Goal: Task Accomplishment & Management: Contribute content

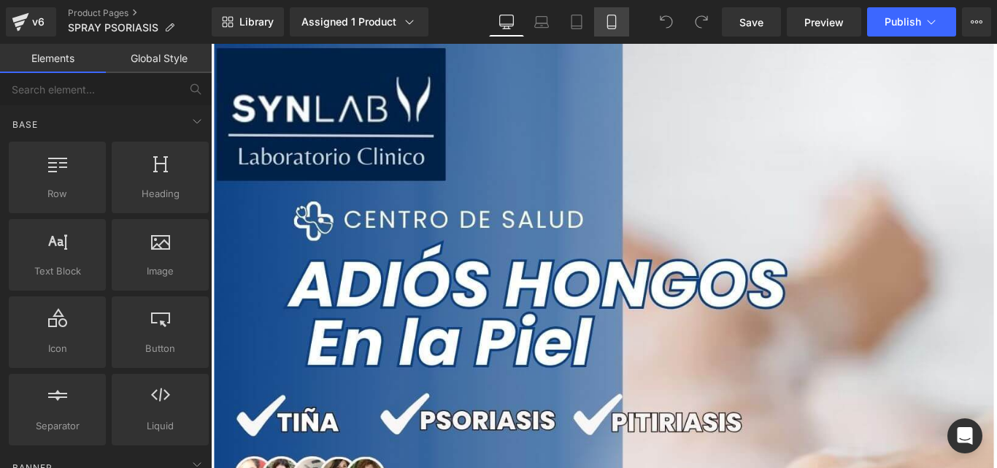
click at [612, 15] on icon at bounding box center [611, 22] width 8 height 14
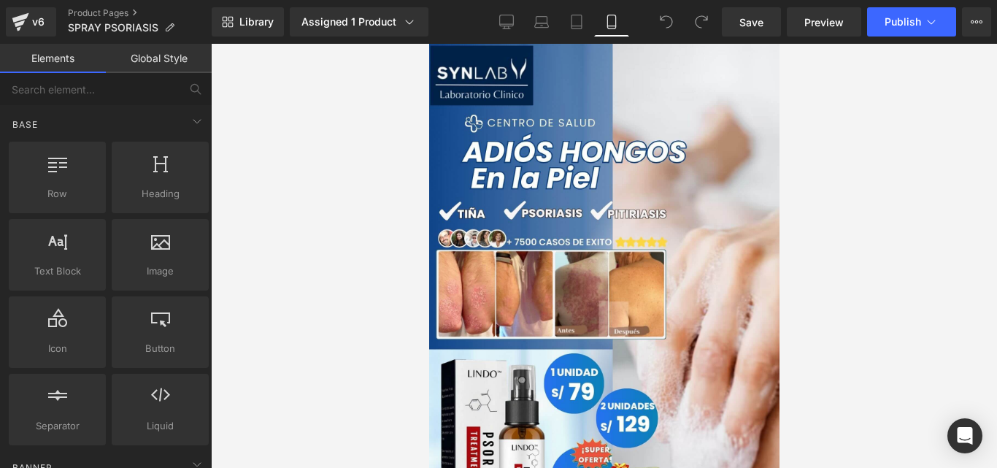
click at [539, 196] on img at bounding box center [603, 315] width 350 height 542
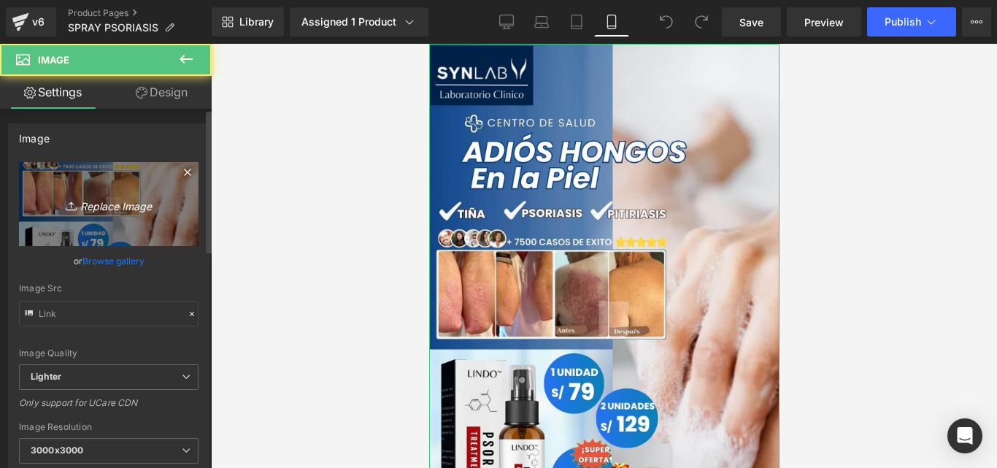
type input "https://ucarecdn.com/b18db772-3f0c-419b-8274-ae150f328b6b/-/format/auto/-/previ…"
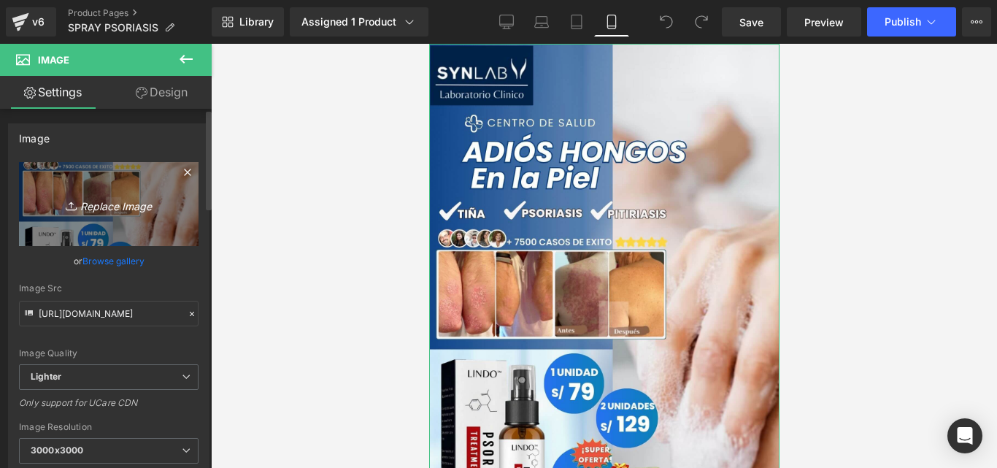
click at [96, 195] on icon "Replace Image" at bounding box center [108, 204] width 117 height 18
type input "C:\fakepath\Posteo de Instagram Productos Naturales Fotográfico Verde y Blanco …"
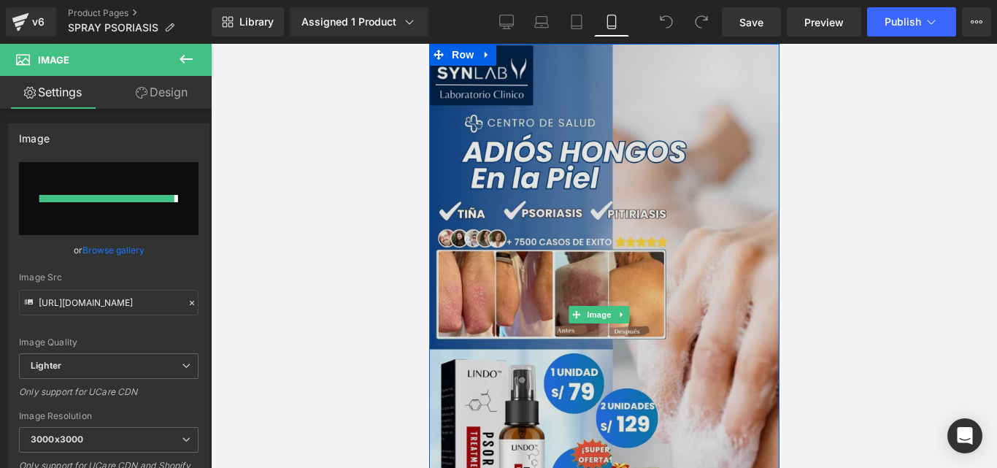
type input "https://ucarecdn.com/a1a01200-c6eb-43ce-b6a4-d5c6cae96ee4/-/format/auto/-/previ…"
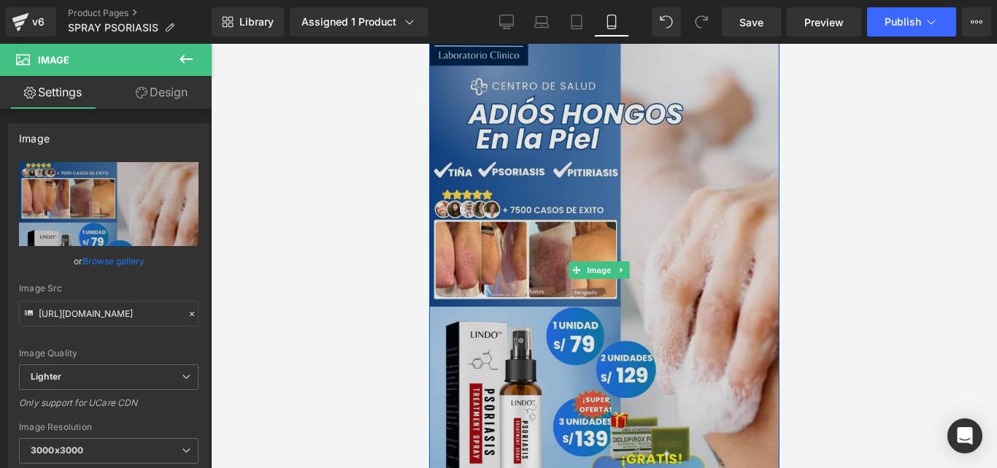
scroll to position [18, 0]
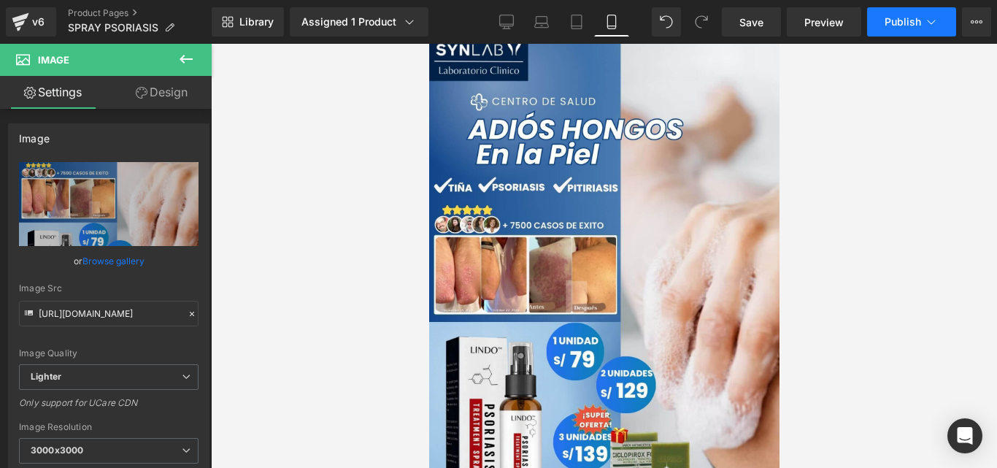
click at [902, 31] on button "Publish" at bounding box center [911, 21] width 89 height 29
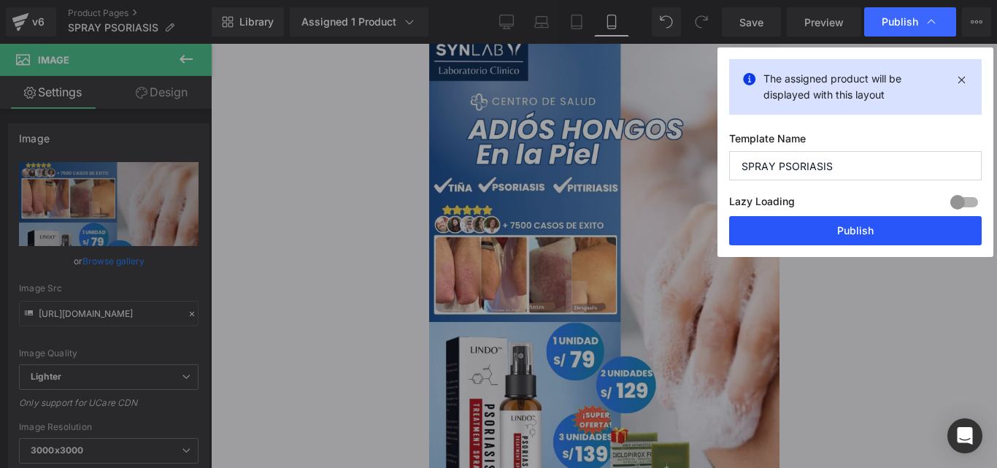
drag, startPoint x: 837, startPoint y: 234, endPoint x: 293, endPoint y: 185, distance: 546.7
click at [837, 234] on button "Publish" at bounding box center [855, 230] width 253 height 29
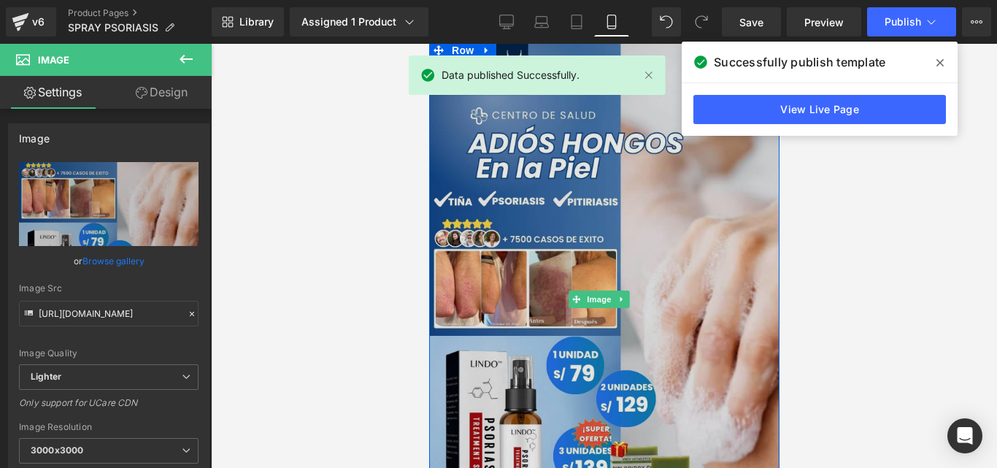
scroll to position [0, 0]
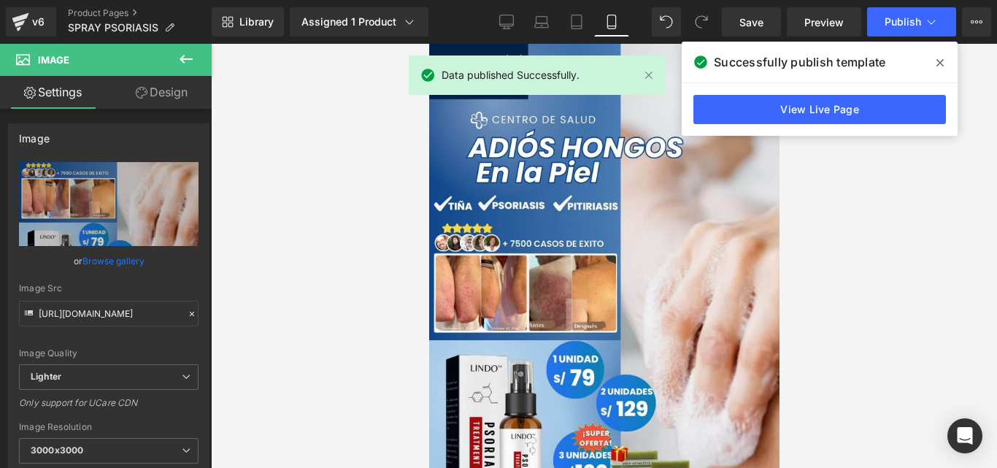
click at [929, 64] on span at bounding box center [940, 62] width 23 height 23
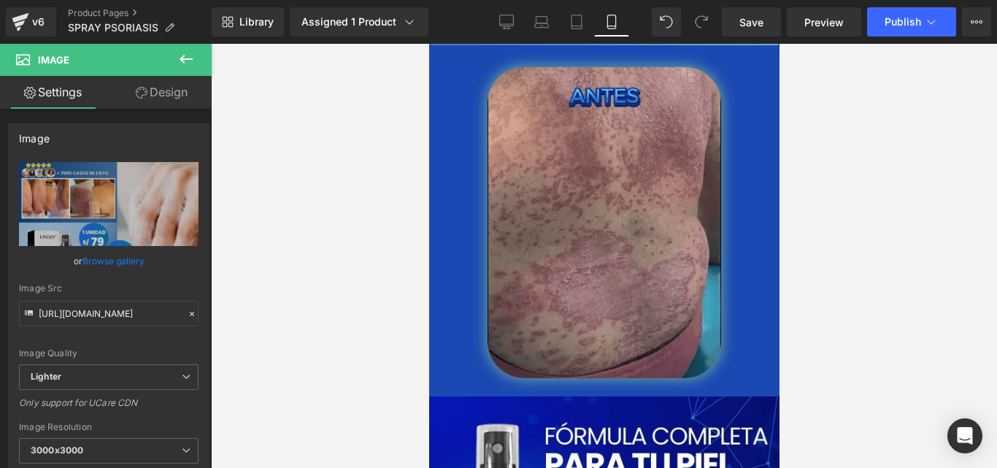
scroll to position [3582, 0]
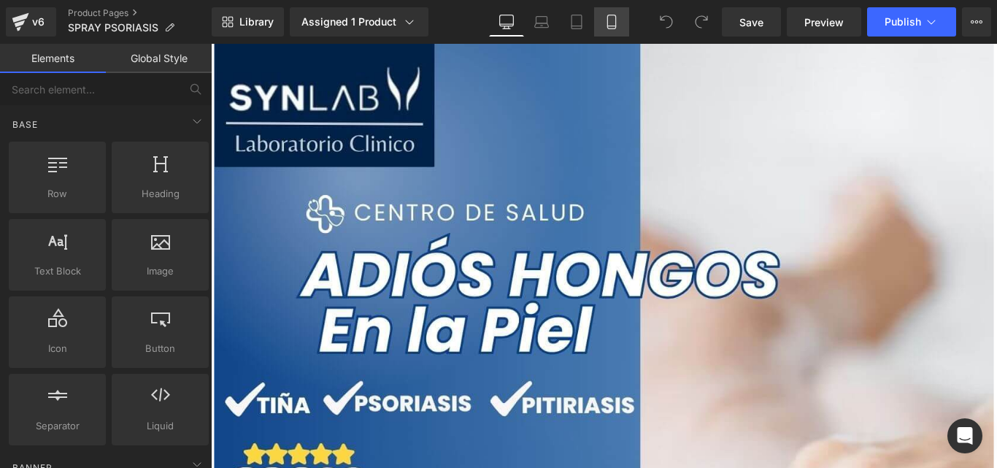
click at [615, 20] on icon at bounding box center [611, 22] width 15 height 15
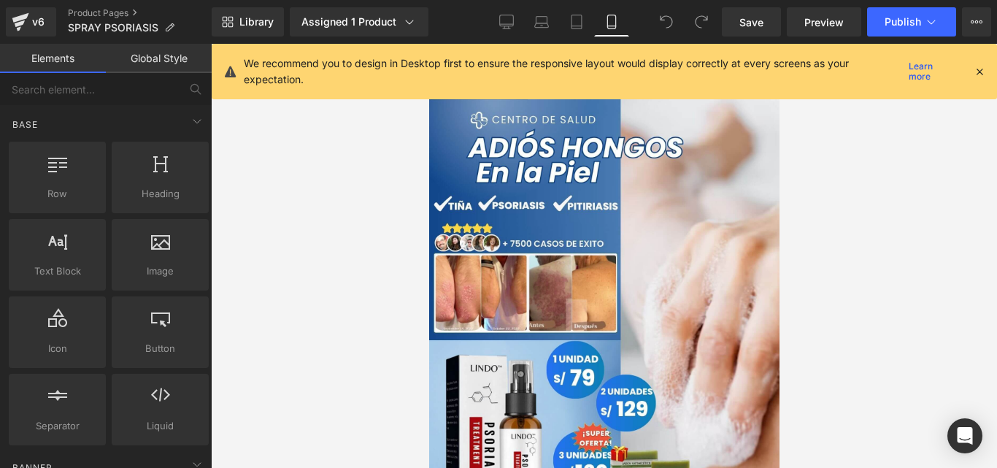
click at [977, 72] on icon at bounding box center [979, 71] width 13 height 13
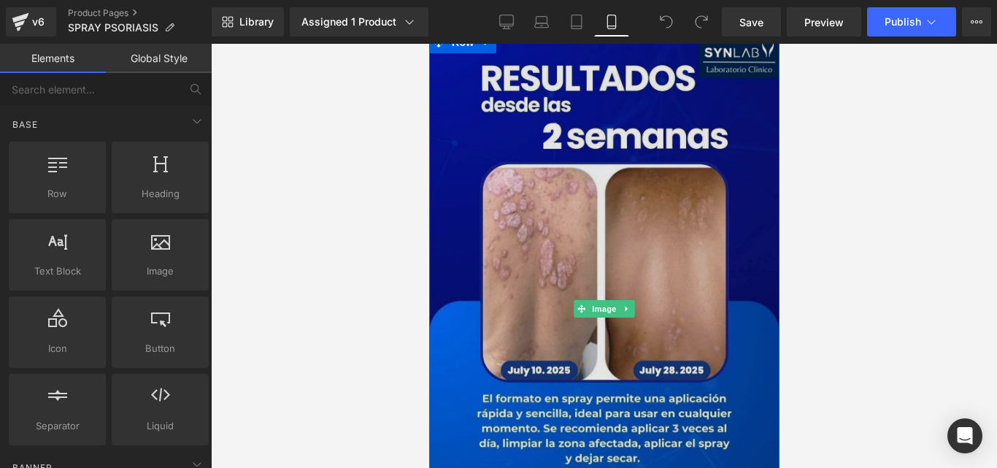
scroll to position [1184, 0]
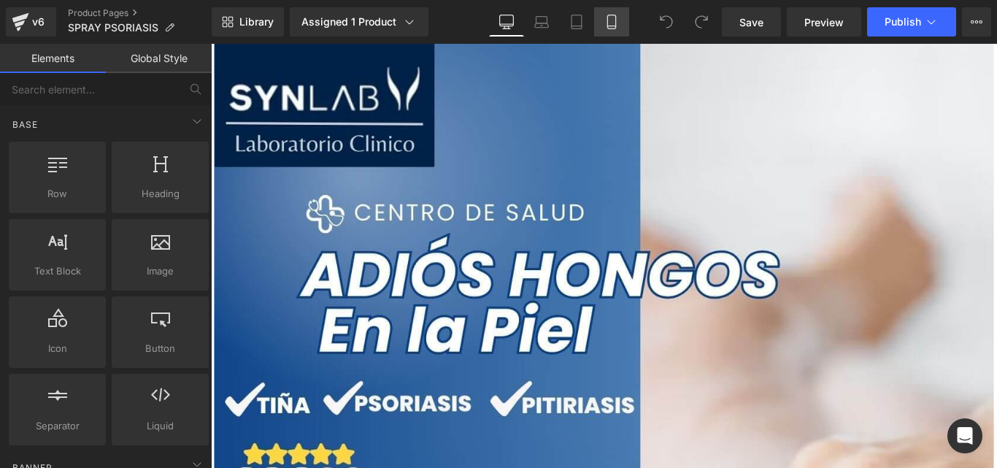
click at [612, 31] on link "Mobile" at bounding box center [611, 21] width 35 height 29
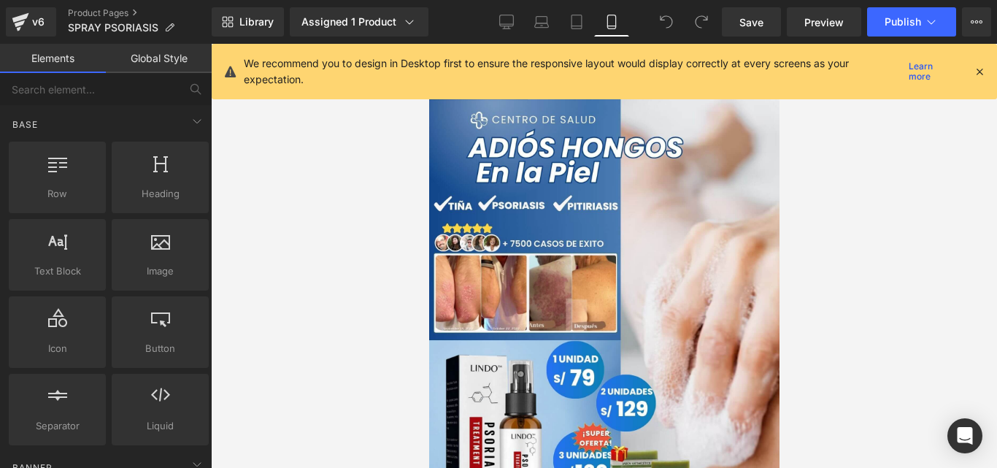
click at [980, 73] on icon at bounding box center [979, 71] width 13 height 13
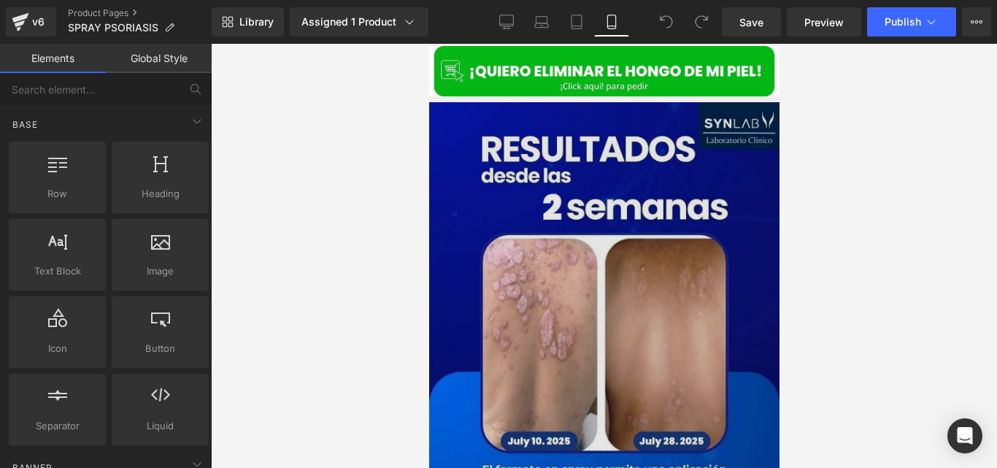
scroll to position [1120, 0]
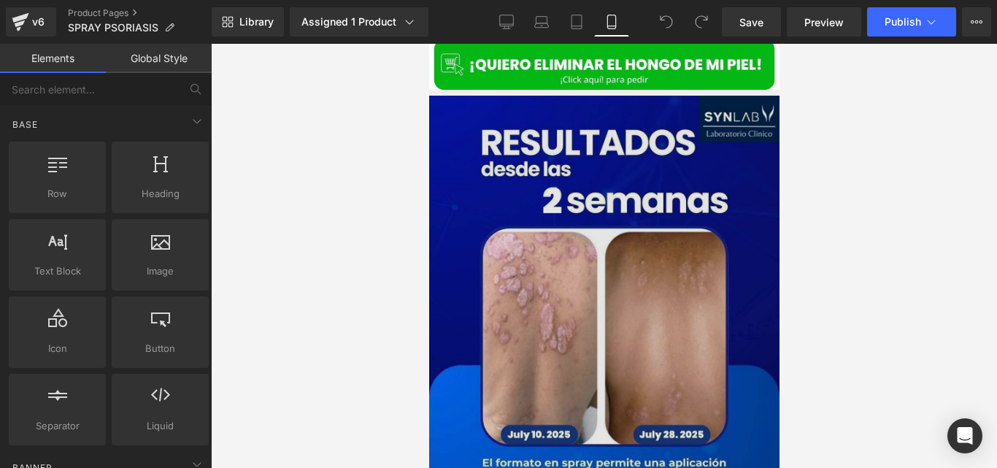
click at [621, 246] on img at bounding box center [603, 373] width 350 height 555
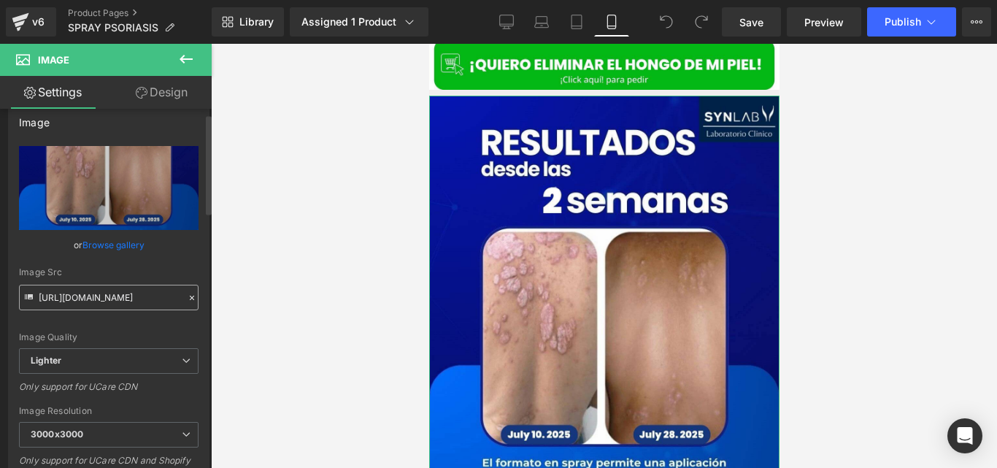
scroll to position [17, 0]
click at [150, 299] on input "https://ucarecdn.com/8009b421-fb4b-4b16-a336-1e3eb1430ad0/-/format/auto/-/previ…" at bounding box center [109, 297] width 180 height 26
paste input "https://cdn.shopify.com/s/files/1/0714/8539/1005/files/4_3.jpg?v=1757568982"
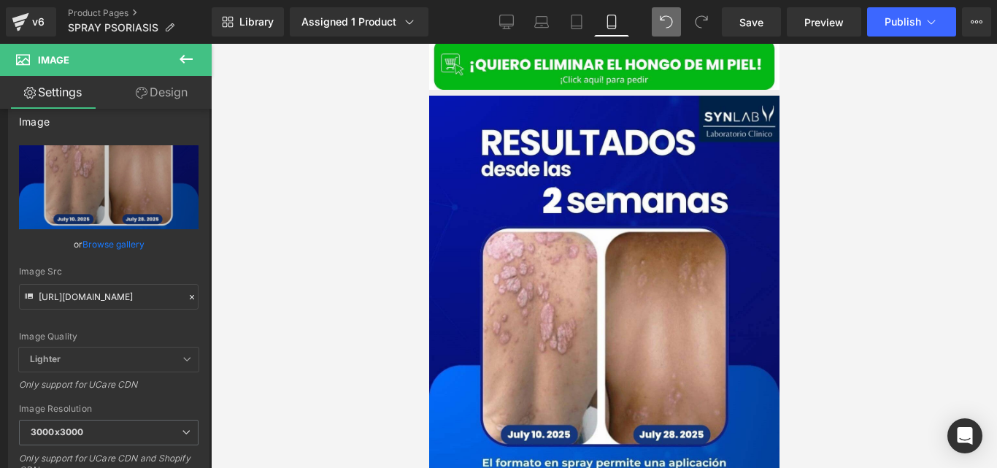
scroll to position [0, 0]
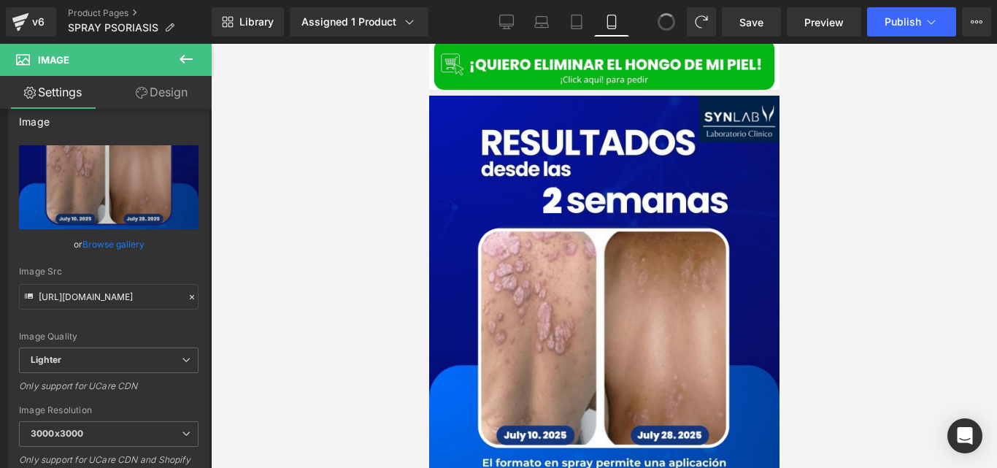
type input "https://ucarecdn.com/8009b421-fb4b-4b16-a336-1e3eb1430ad0/-/format/auto/-/previ…"
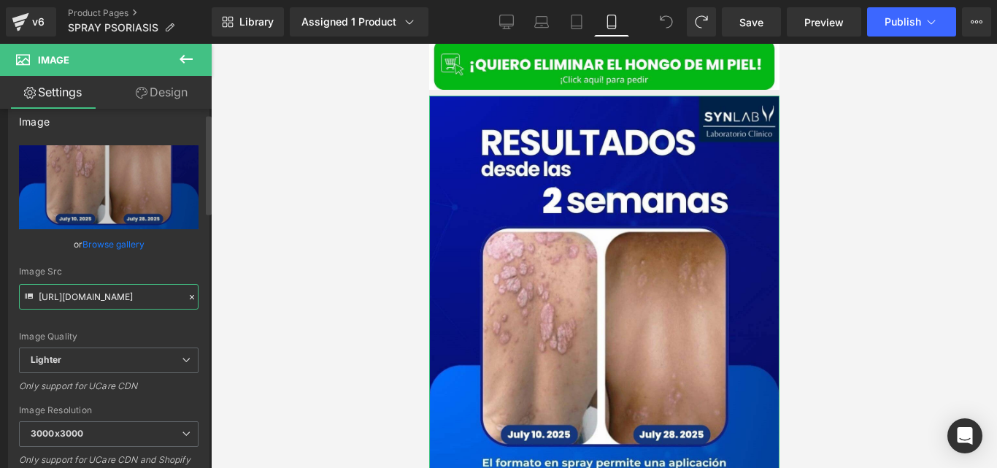
click at [122, 294] on input "https://ucarecdn.com/8009b421-fb4b-4b16-a336-1e3eb1430ad0/-/format/auto/-/previ…" at bounding box center [109, 297] width 180 height 26
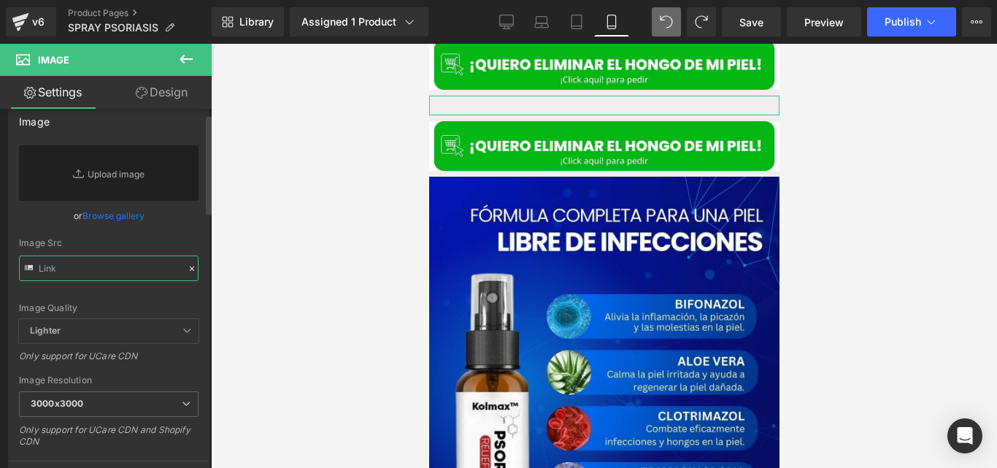
paste input "https://cdn.shopify.com/s/files/1/0714/8539/1005/files/4_3.jpg?v=1757568982"
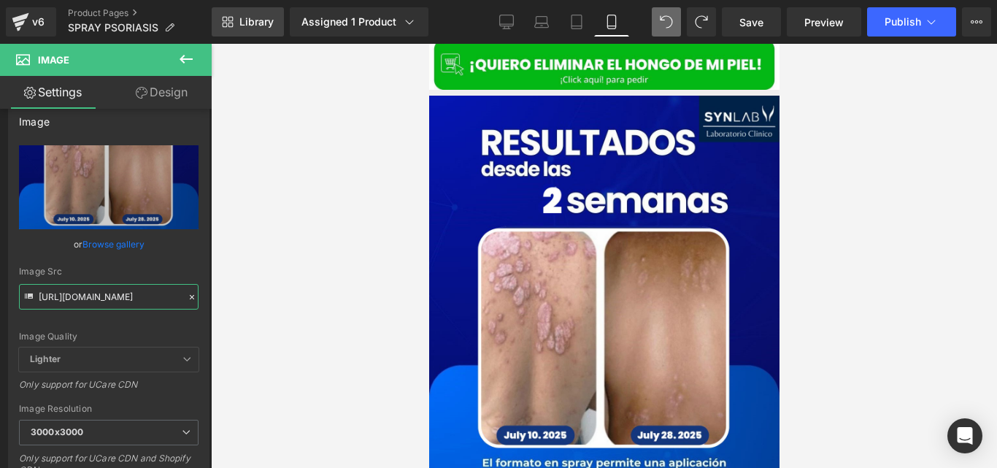
type input "https://cdn.shopify.com/s/files/1/0714/8539/1005/files/4_3_3000x3000.jpg?v=1757…"
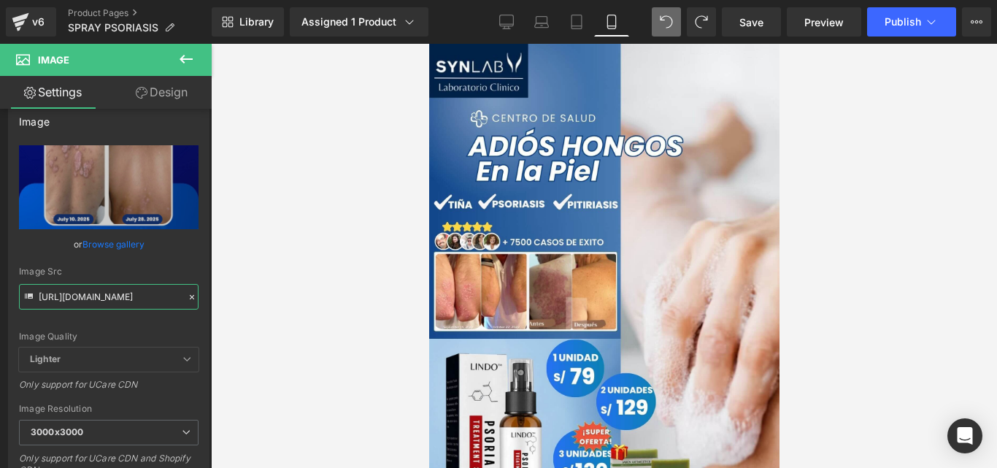
scroll to position [0, 0]
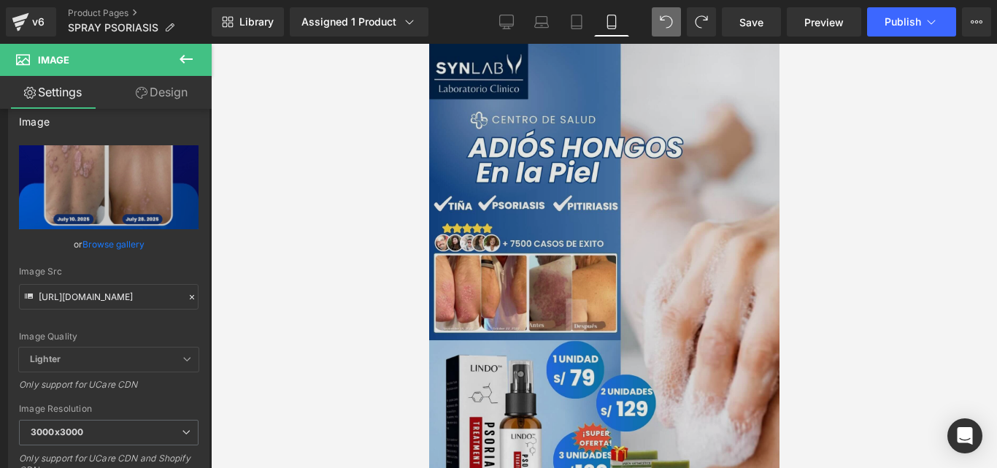
click at [541, 212] on img at bounding box center [603, 304] width 350 height 520
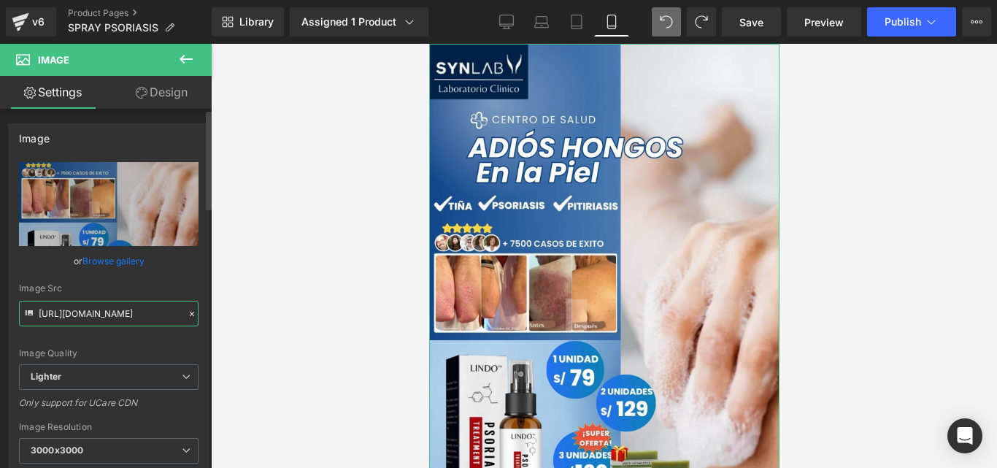
click at [116, 307] on input "https://ucarecdn.com/a1a01200-c6eb-43ce-b6a4-d5c6cae96ee4/-/format/auto/-/previ…" at bounding box center [109, 314] width 180 height 26
click at [162, 310] on input "https://ucarecdn.com/a1a01200-c6eb-43ce-b6a4-d5c6cae96ee4/-/format/auto/-/previ…" at bounding box center [109, 314] width 180 height 26
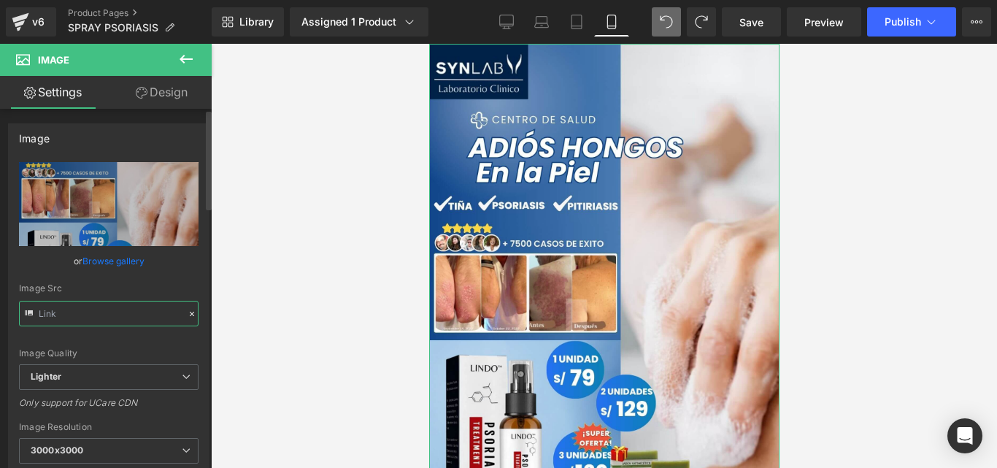
paste input "https://cdn.shopify.com/s/files/1/0714/8539/1005/files/Posteo_de_Instagram_Prod…"
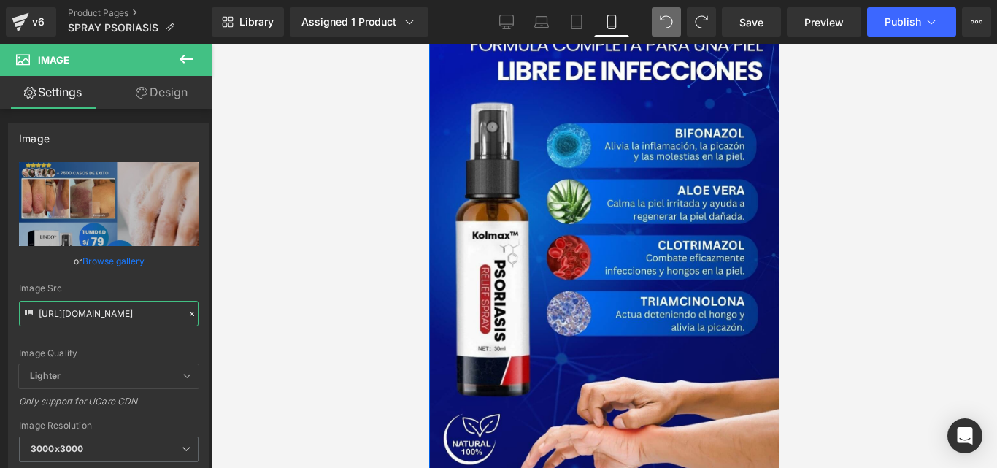
scroll to position [1837, 0]
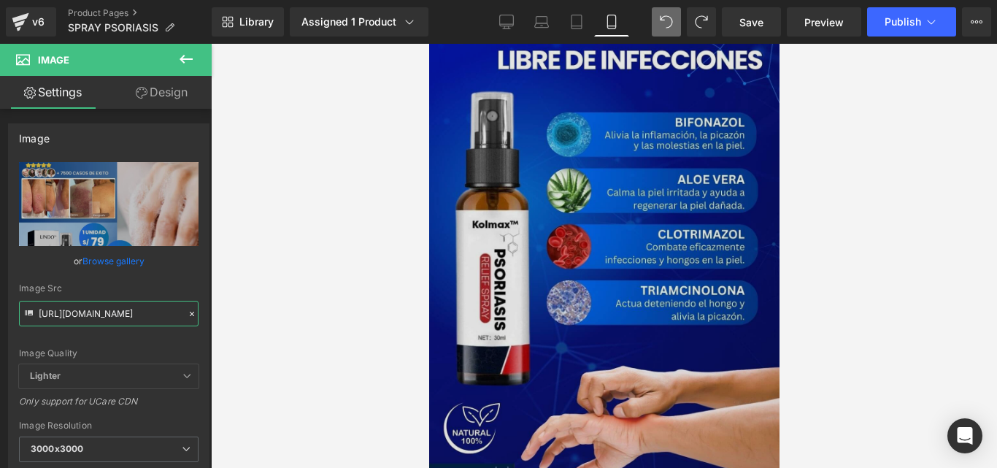
type input "https://cdn.shopify.com/s/files/1/0714/8539/1005/files/Posteo_de_Instagram_Prod…"
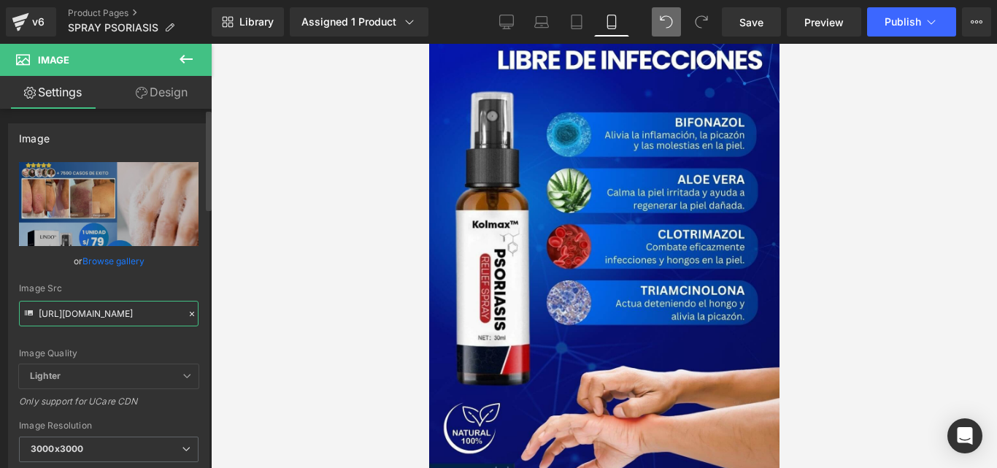
click at [147, 310] on input "https://cdn.shopify.com/s/files/1/0714/8539/1005/files/Posteo_de_Instagram_Prod…" at bounding box center [109, 314] width 180 height 26
click at [593, 241] on span "Image" at bounding box center [603, 250] width 31 height 18
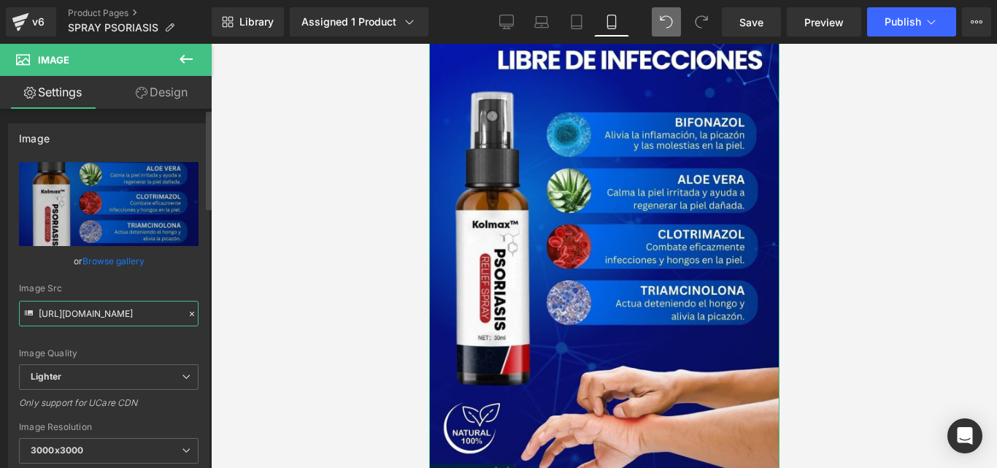
click at [129, 314] on input "https://ucarecdn.com/b821d18c-fc30-4972-8229-be52933d3fd8/-/format/auto/-/previ…" at bounding box center [109, 314] width 180 height 26
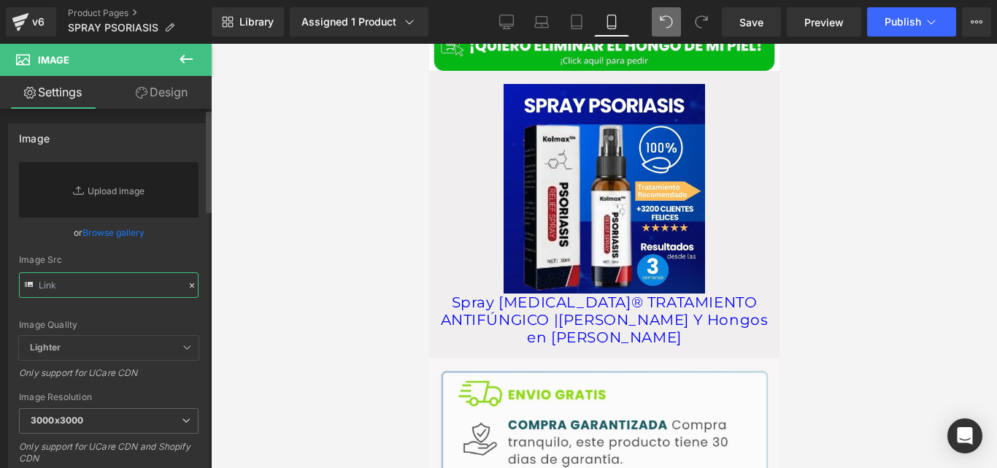
paste input "https://cdn.shopify.com/s/files/1/0714/8539/1005/files/3_2.jpg?v=1757569158"
click at [129, 314] on div "Image Quality Lighter Lightest Lighter Lighter Lightest Only support for UCare …" at bounding box center [109, 249] width 180 height 174
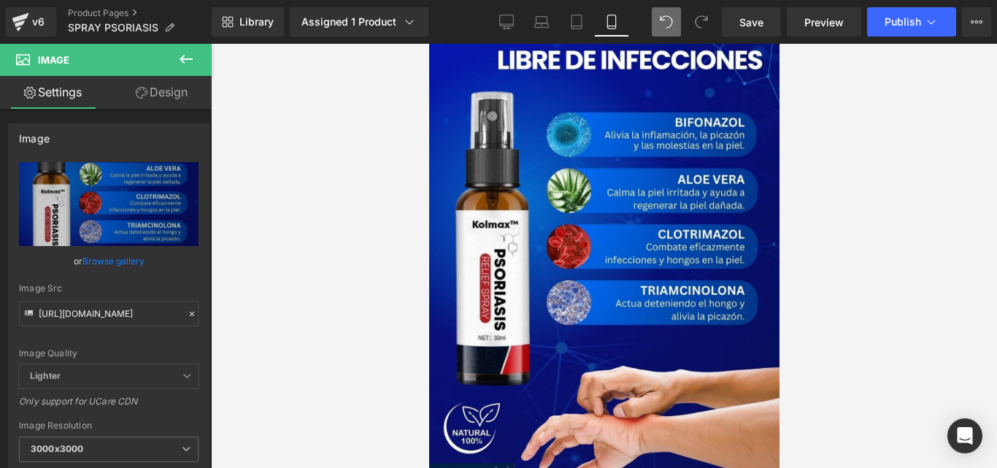
type input "https://cdn.shopify.com/s/files/1/0714/8539/1005/files/3_2_3000x3000.jpg?v=1757…"
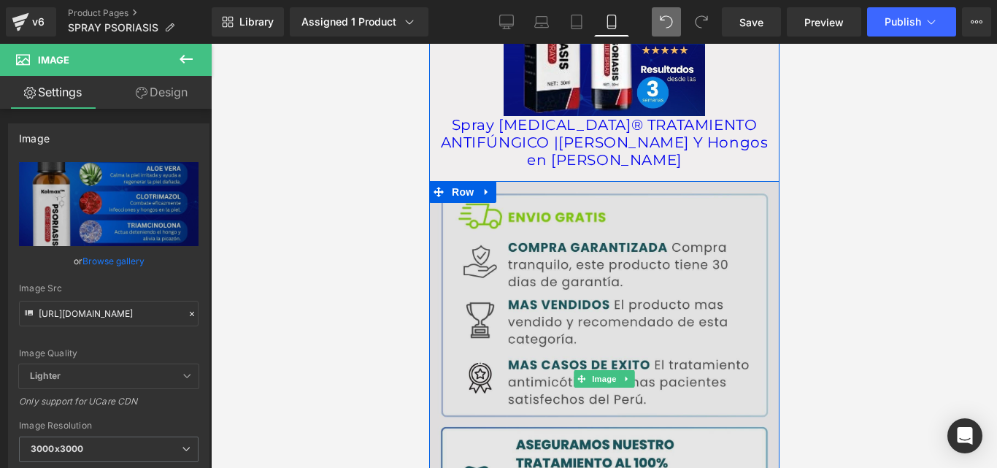
scroll to position [2537, 0]
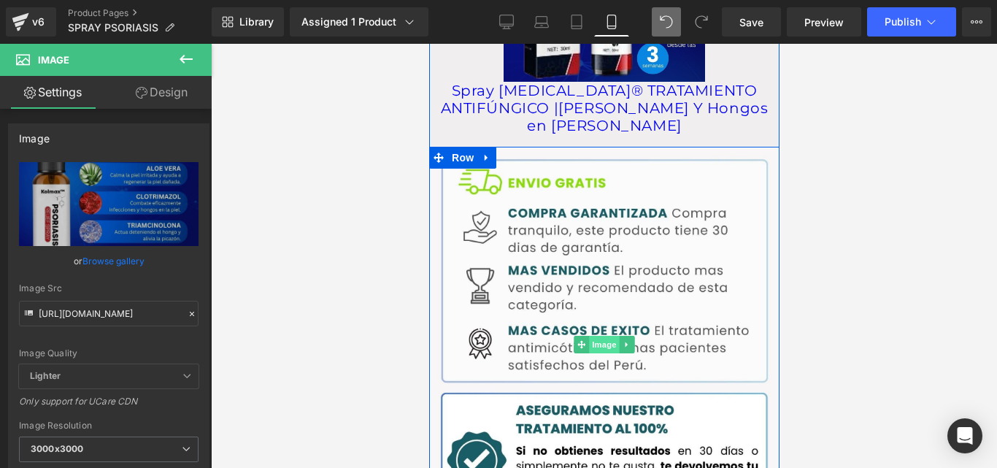
click at [612, 336] on span "Image" at bounding box center [603, 345] width 31 height 18
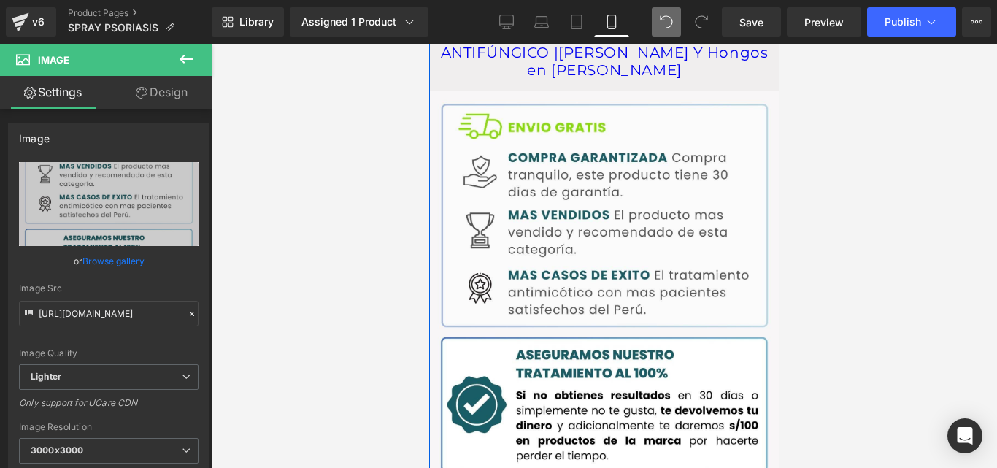
scroll to position [2569, 0]
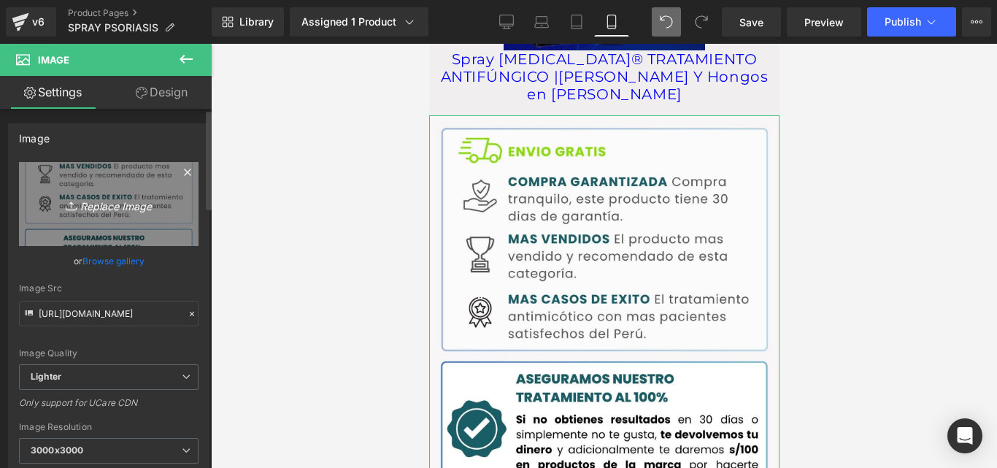
click at [150, 198] on icon "Replace Image" at bounding box center [108, 204] width 117 height 18
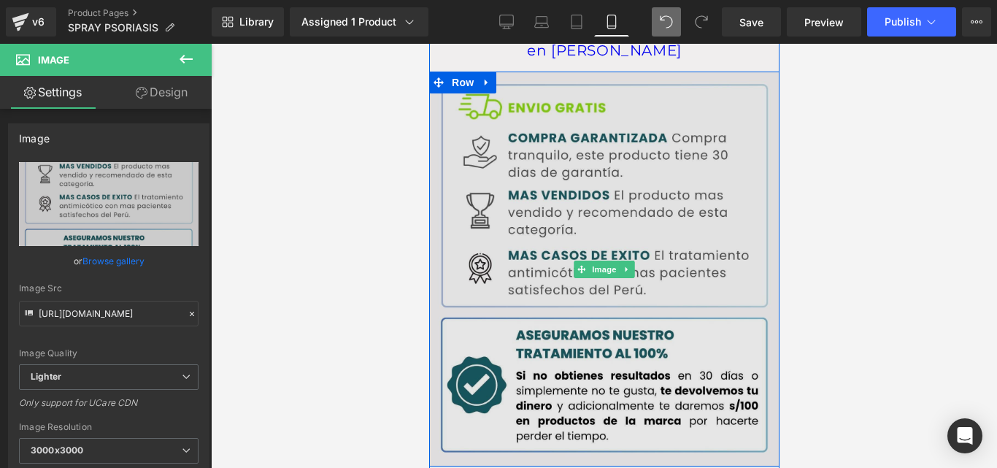
scroll to position [2629, 0]
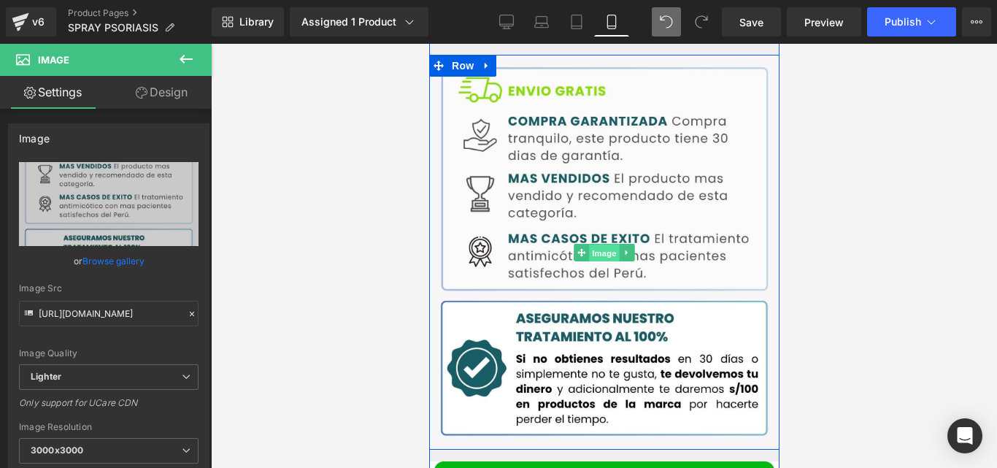
click at [605, 244] on span "Image" at bounding box center [603, 253] width 31 height 18
click at [152, 315] on input "https://ucarecdn.com/ab3abf7c-c8b3-4264-bb80-c3e5d358e13d/-/format/auto/-/previ…" at bounding box center [109, 314] width 180 height 26
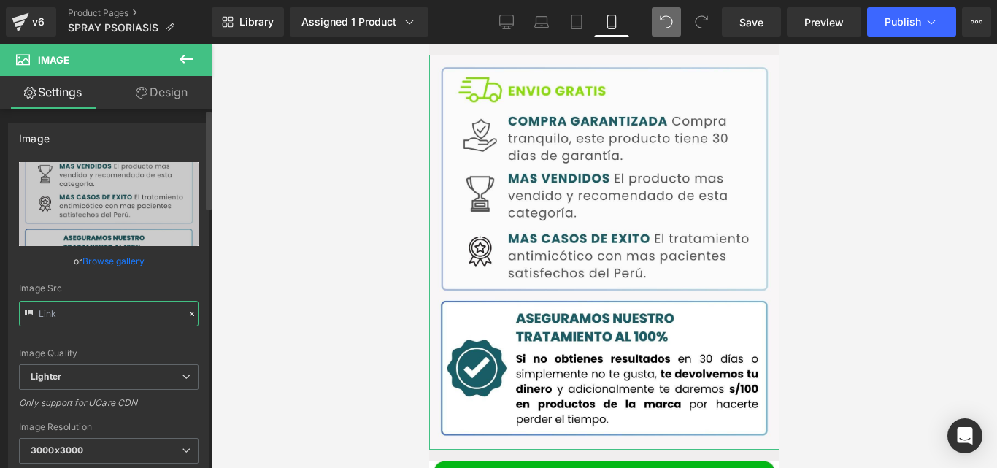
paste input "https://cdn.shopify.com/s/files/1/0714/8539/1005/files/Posteo_de_Instagram_Prod…"
type input "https://cdn.shopify.com/s/files/1/0714/8539/1005/files/Posteo_de_Instagram_Prod…"
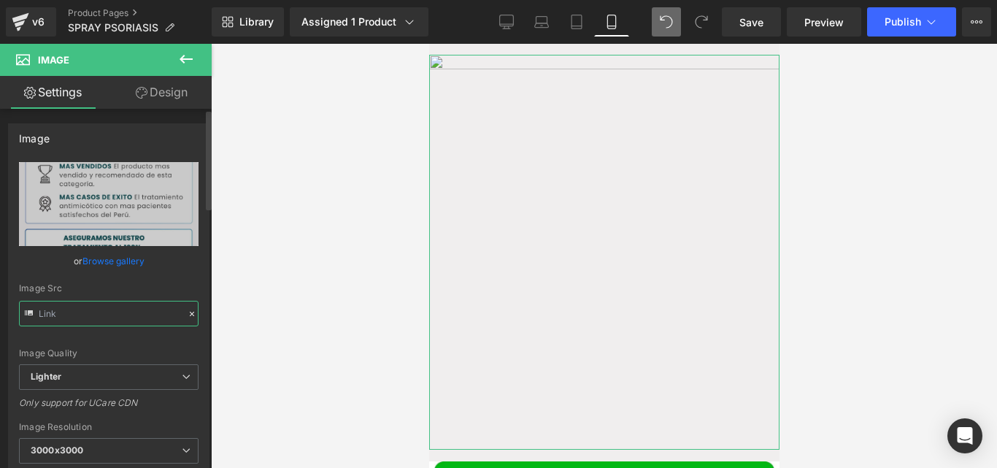
scroll to position [0, 0]
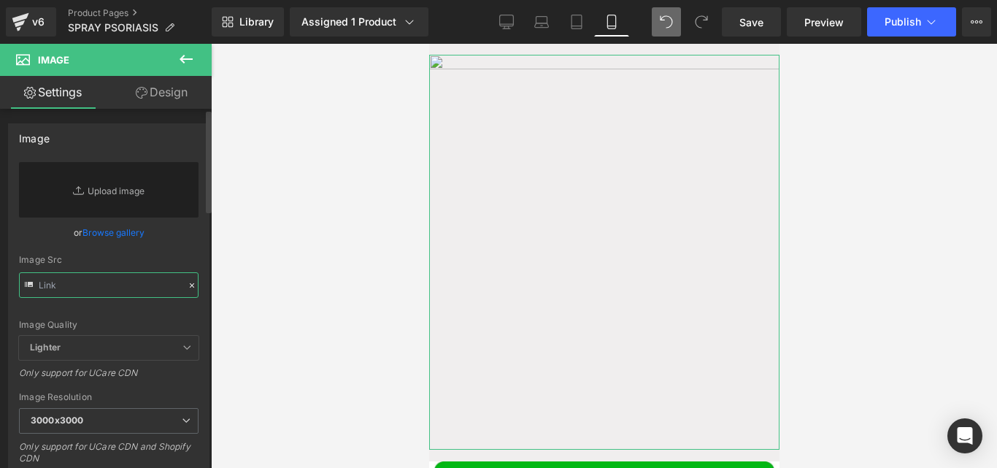
paste input "https://cdn.shopify.com/s/files/1/0714/8539/1005/files/Posteo_de_Instagram_Prod…"
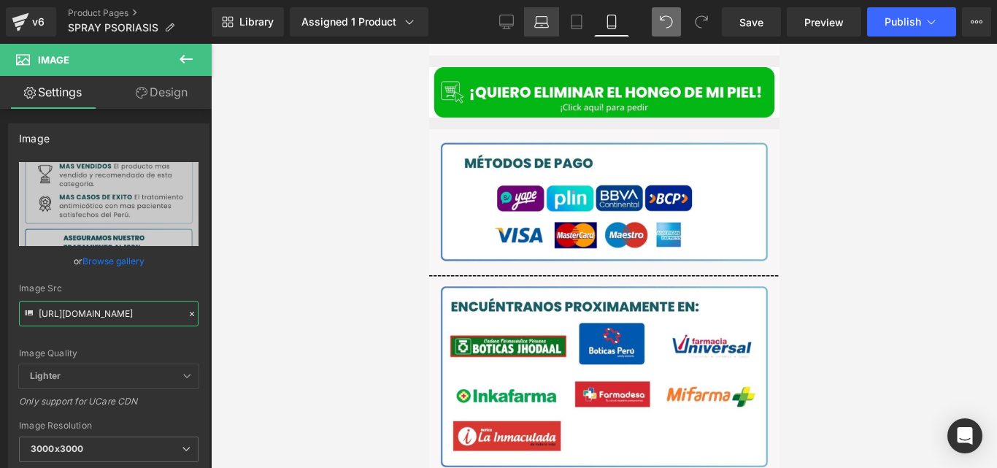
scroll to position [3029, 0]
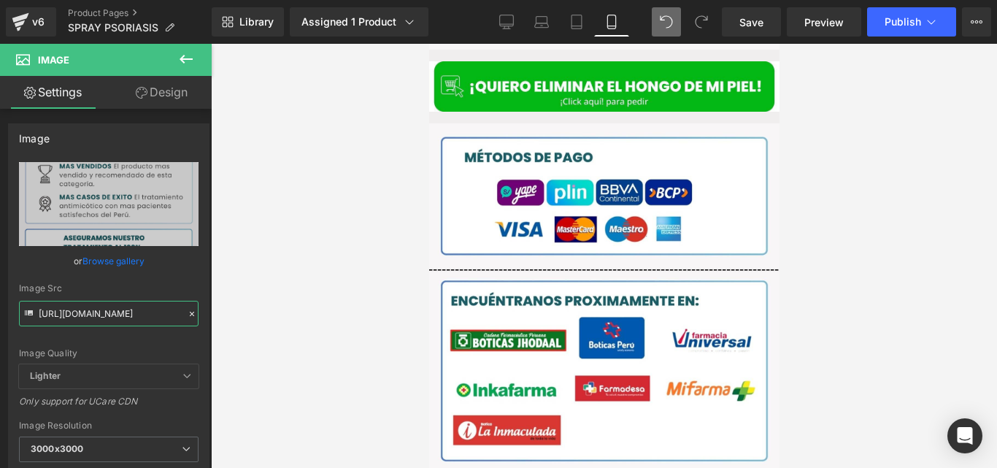
type input "https://cdn.shopify.com/s/files/1/0714/8539/1005/files/Posteo_de_Instagram_Prod…"
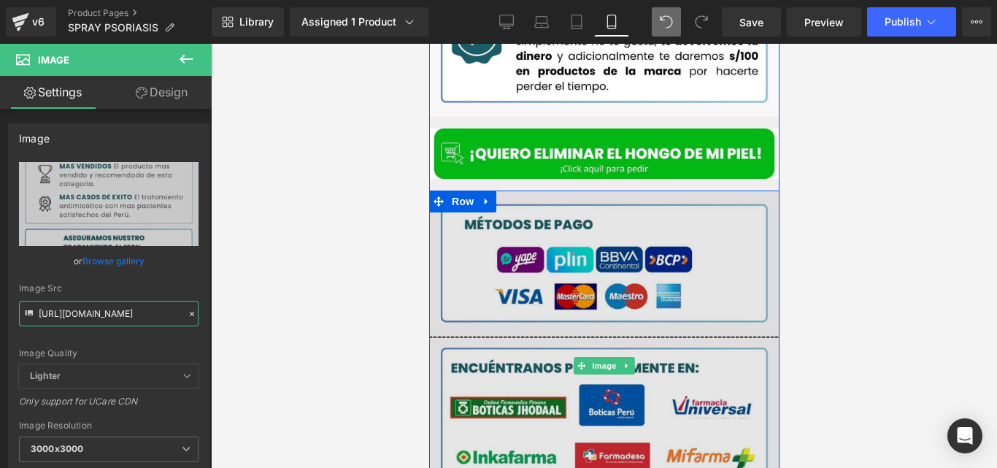
scroll to position [2977, 0]
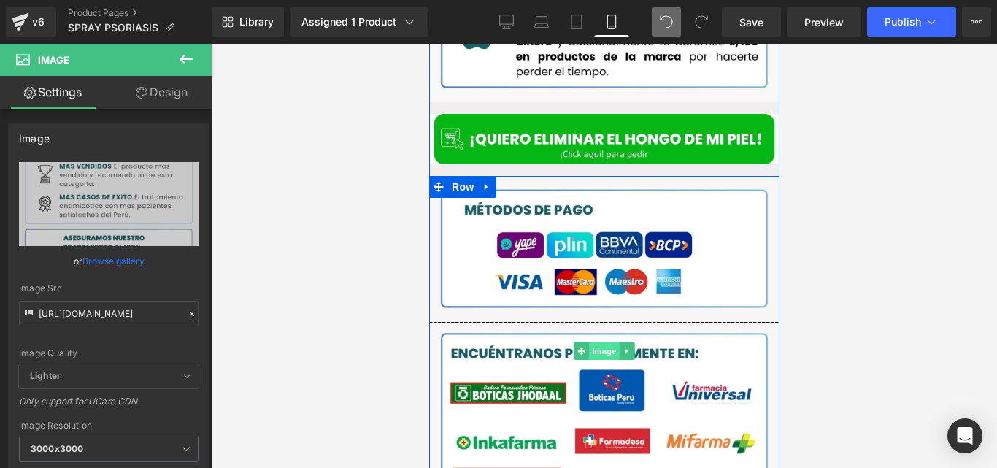
click at [599, 342] on span "Image" at bounding box center [603, 351] width 31 height 18
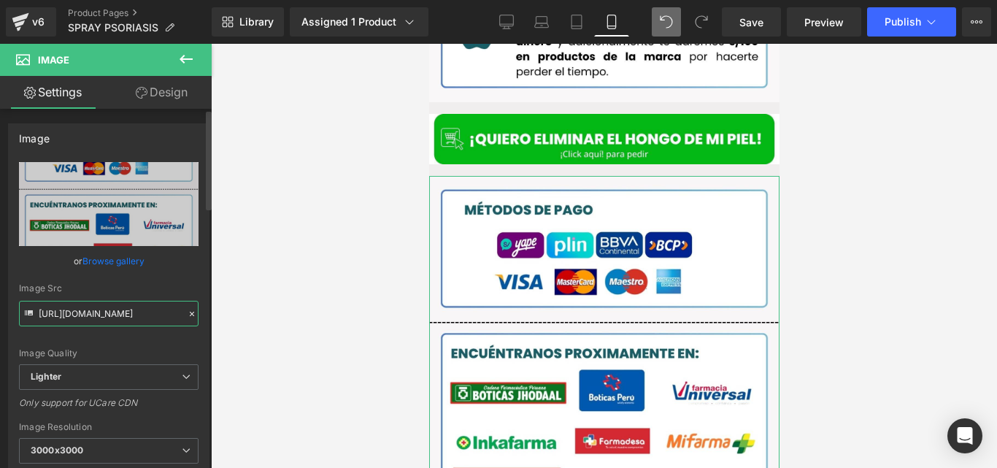
click at [123, 318] on input "https://ucarecdn.com/4ace678a-5638-4b3d-8e0c-c620bdb5b94d/-/format/auto/-/previ…" at bounding box center [109, 314] width 180 height 26
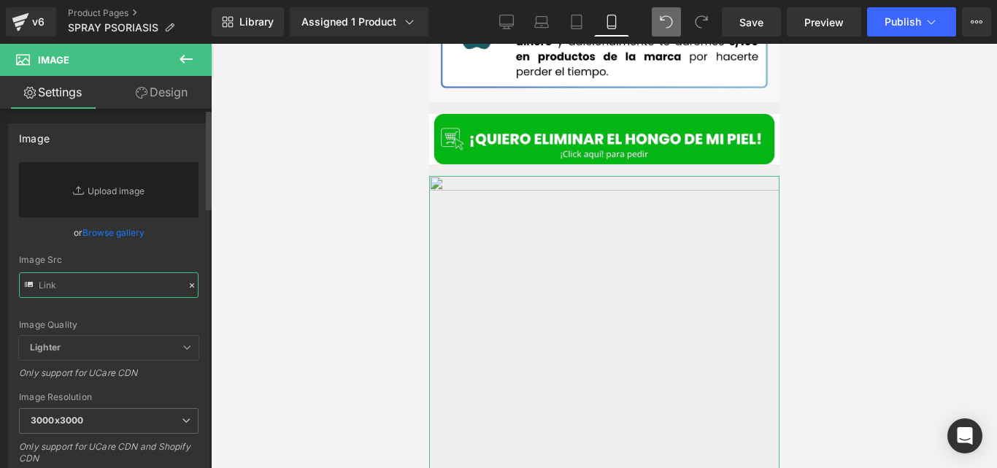
paste input "https://cdn.shopify.com/s/files/1/0714/8539/1005/files/Posteo_de_Instagram_Prod…"
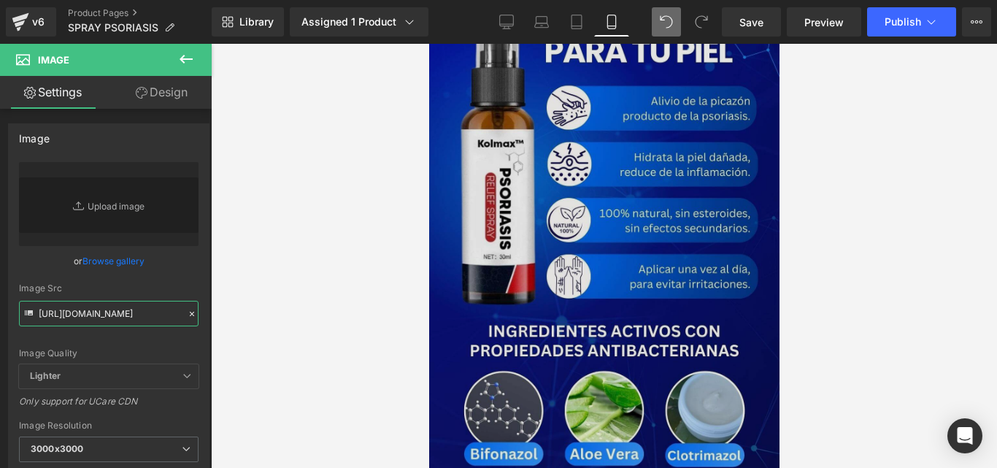
scroll to position [3991, 0]
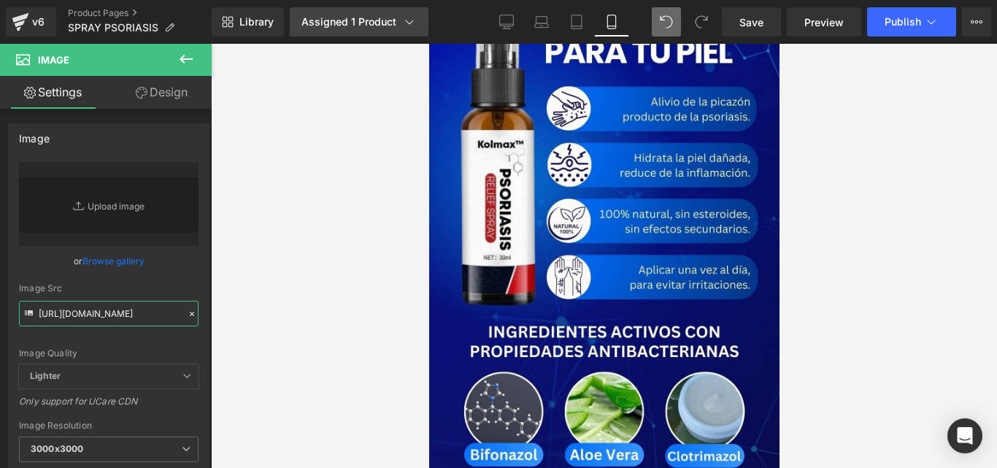
type input "https://cdn.shopify.com/s/files/1/0714/8539/1005/files/Posteo_de_Instagram_Prod…"
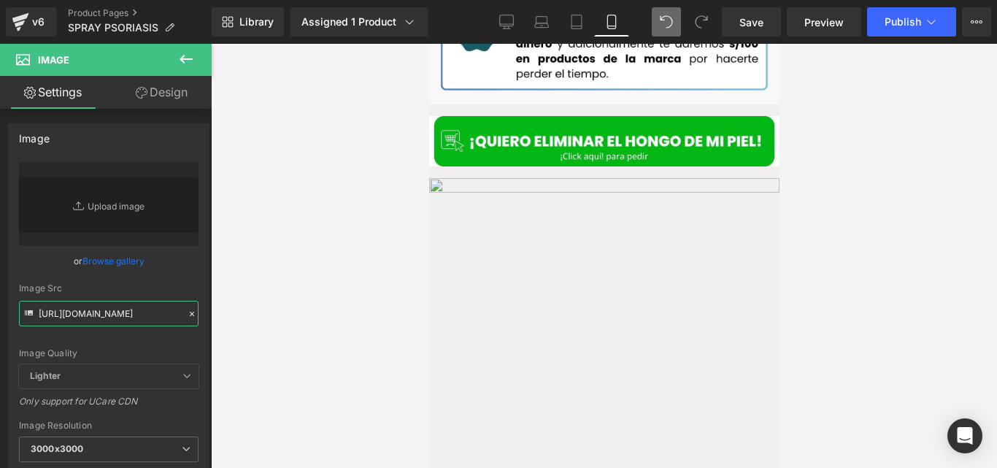
scroll to position [2961, 0]
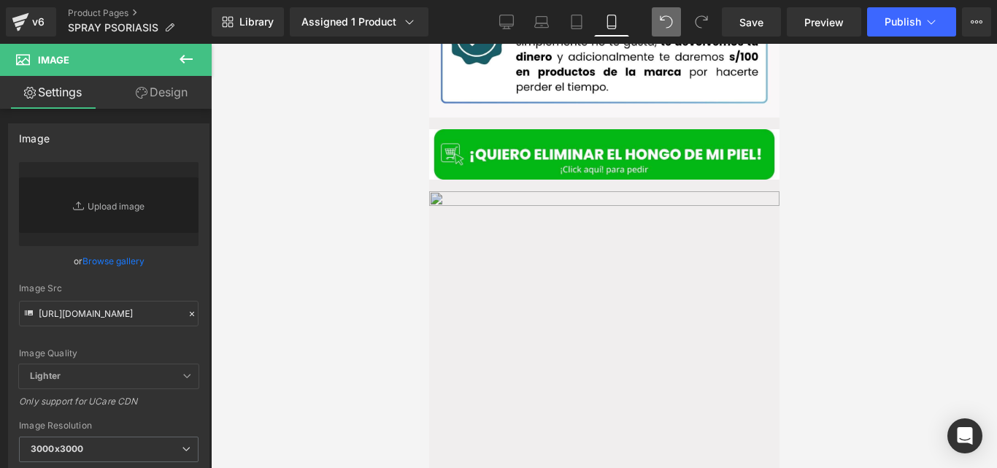
click at [595, 319] on img at bounding box center [603, 366] width 350 height 351
click at [145, 311] on input "https://cdn.shopify.com/s/files/1/0714/8539/1005/files/Posteo_de_Instagram_Prod…" at bounding box center [109, 314] width 180 height 26
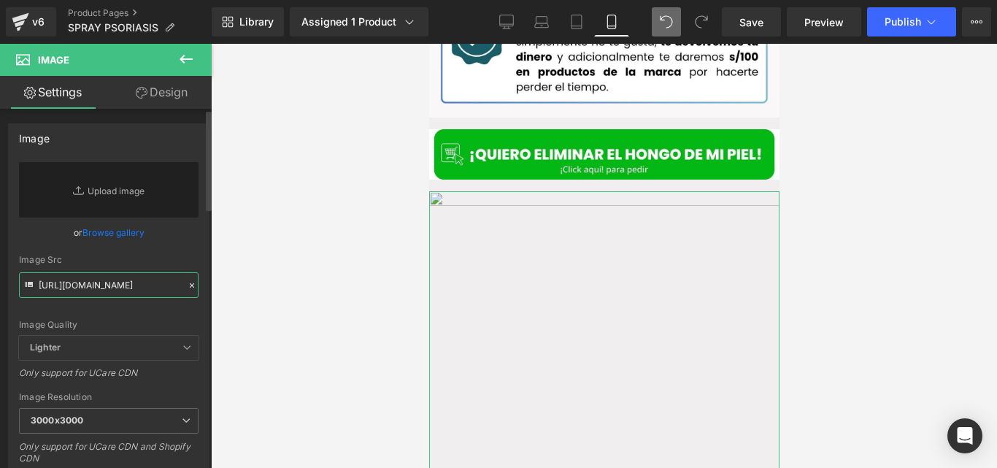
scroll to position [0, 502]
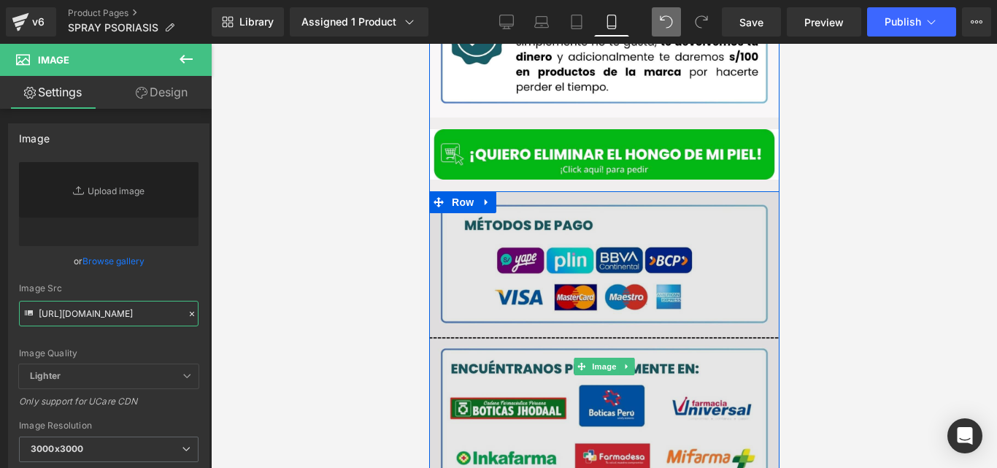
type input "https://cdn.shopify.com/s/files/1/0714/8539/1005/files/Posteo_de_Instagram_Prod…"
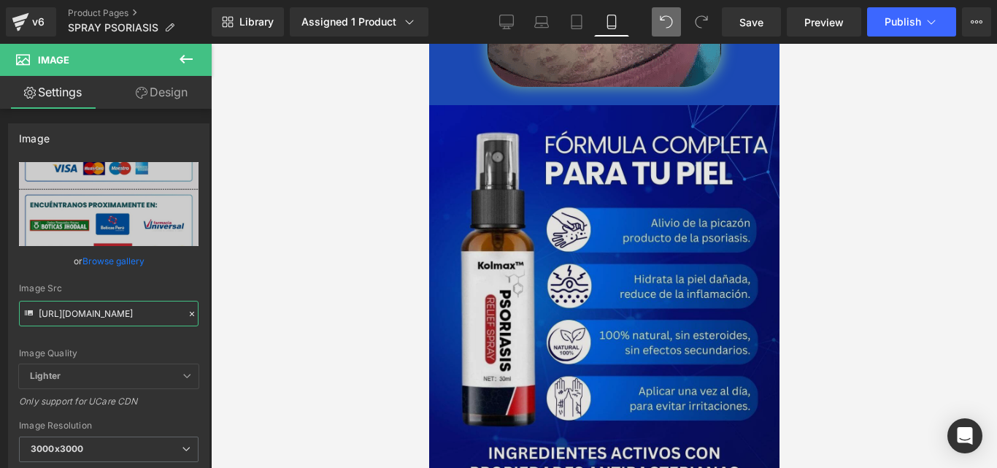
scroll to position [3905, 0]
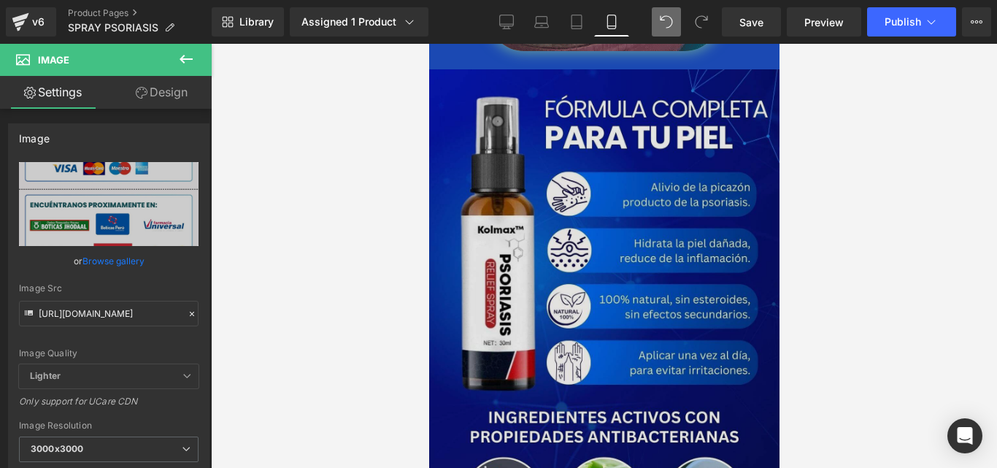
click at [576, 215] on img at bounding box center [603, 323] width 350 height 508
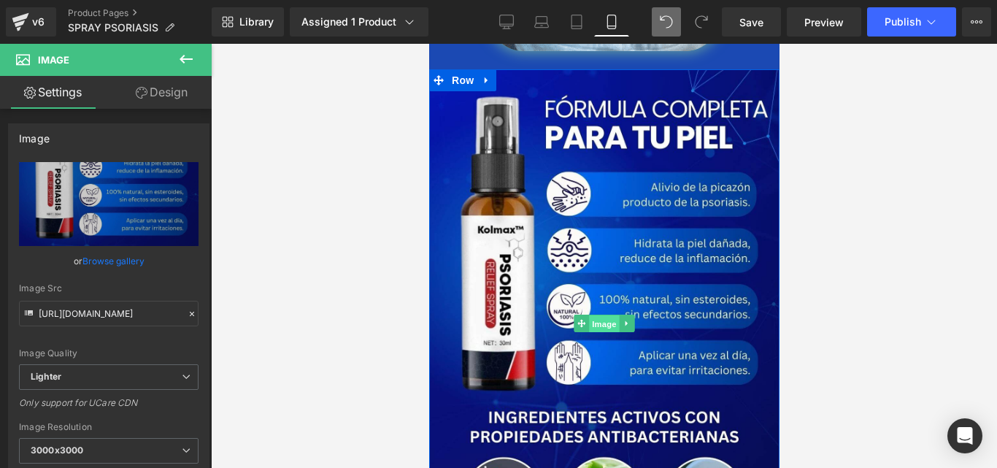
click at [595, 315] on span "Image" at bounding box center [603, 324] width 31 height 18
click at [142, 301] on input "https://ucarecdn.com/f1ba333c-2560-4daf-9cea-b3770c2ca256/-/format/auto/-/previ…" at bounding box center [109, 314] width 180 height 26
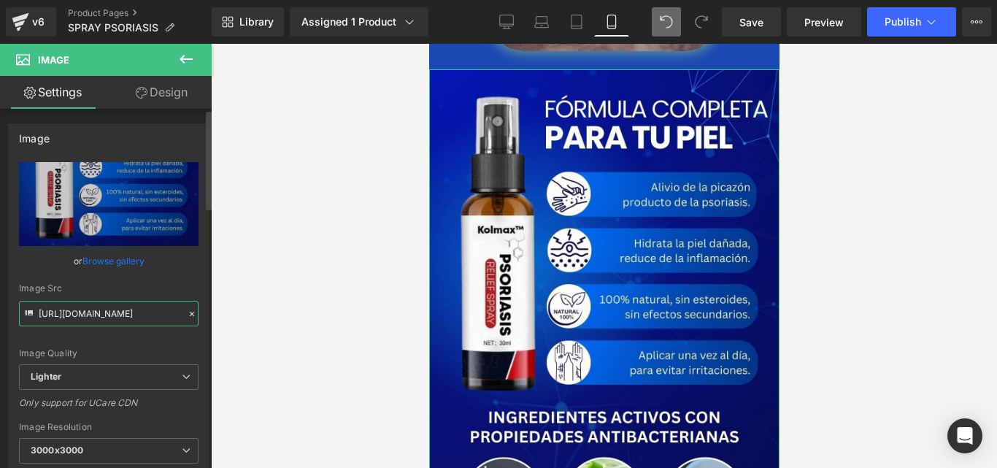
click at [142, 301] on input "https://ucarecdn.com/f1ba333c-2560-4daf-9cea-b3770c2ca256/-/format/auto/-/previ…" at bounding box center [109, 314] width 180 height 26
click at [142, 302] on input "https://ucarecdn.com/f1ba333c-2560-4daf-9cea-b3770c2ca256/-/format/auto/-/previ…" at bounding box center [109, 314] width 180 height 26
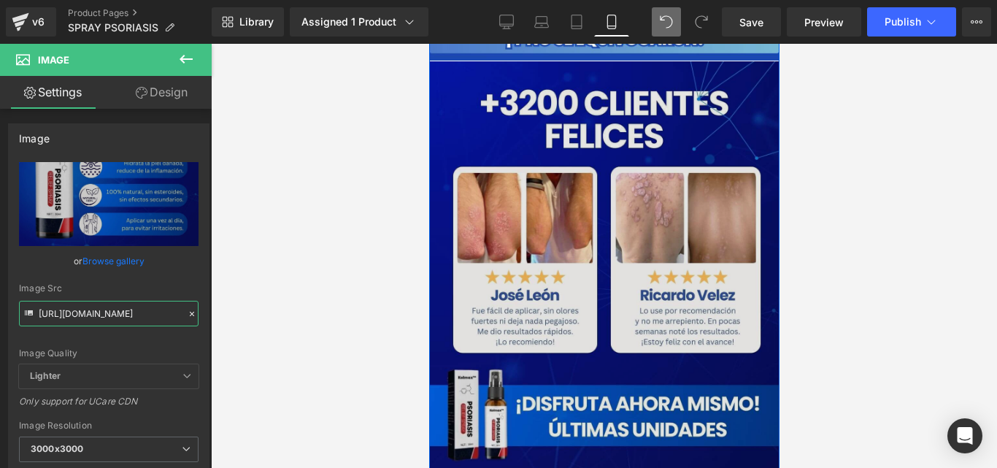
scroll to position [4576, 0]
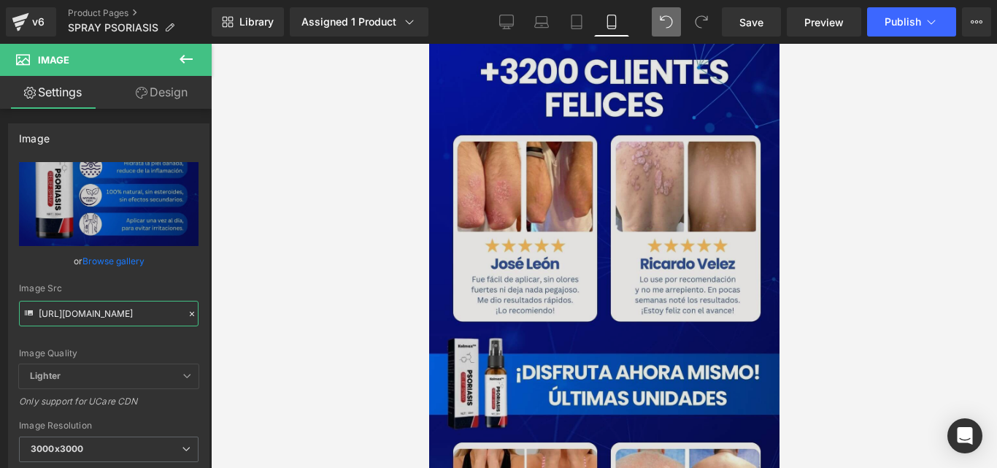
type input "https://cdn.shopify.com/s/files/1/0714/8539/1005/files/5_1_1_3000x3000.jpg?v=17…"
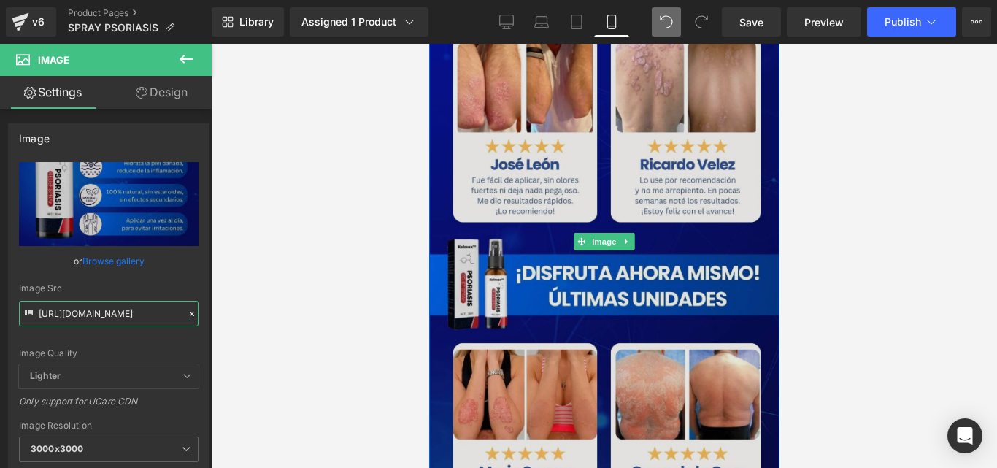
scroll to position [4692, 0]
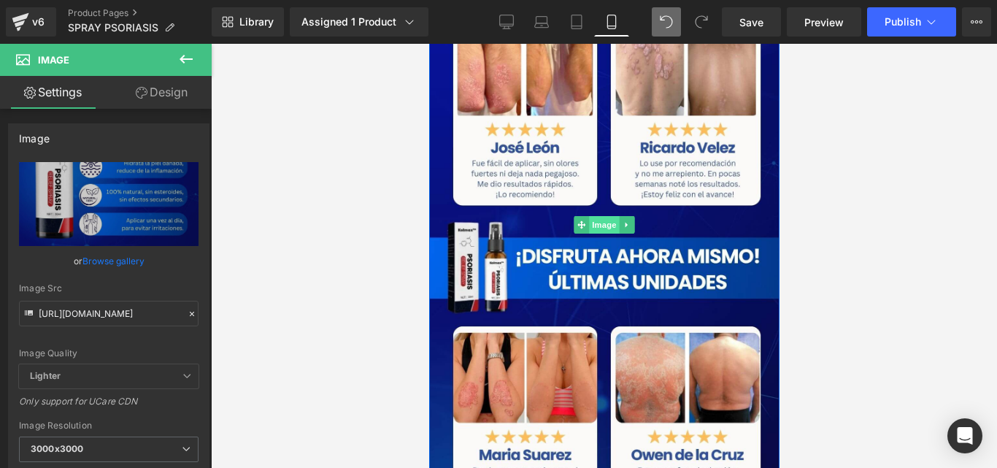
click at [603, 216] on span "Image" at bounding box center [603, 225] width 31 height 18
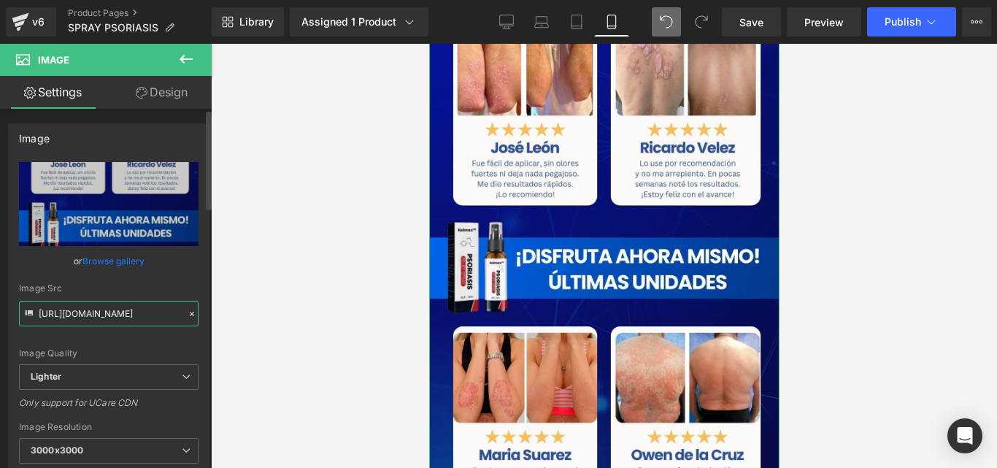
click at [153, 308] on input "https://ucarecdn.com/00d18966-b151-4ffb-a0cf-20f65b7ab028/-/format/auto/-/previ…" at bounding box center [109, 314] width 180 height 26
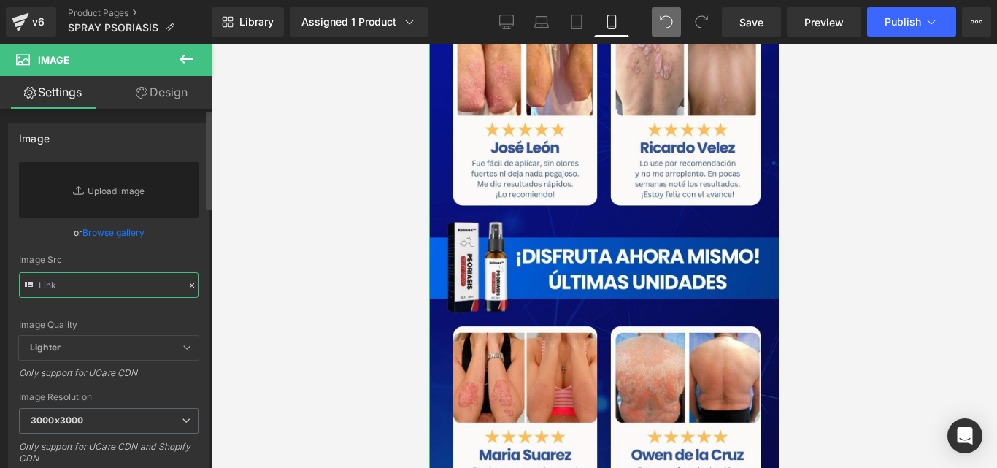
paste input "https://cdn.shopify.com/s/files/1/0714/8539/1005/files/6_2.jpg?v=1757569666"
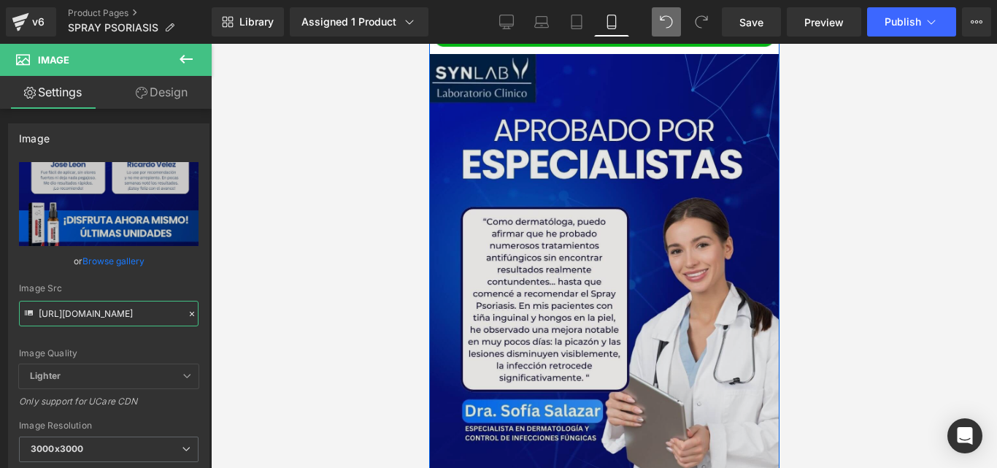
scroll to position [5269, 0]
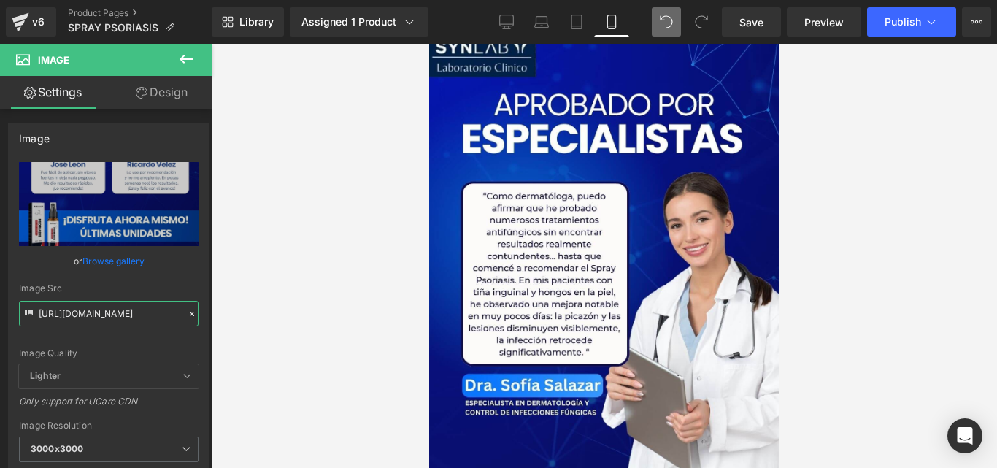
type input "https://cdn.shopify.com/s/files/1/0714/8539/1005/files/6_2_3000x3000.jpg?v=1757…"
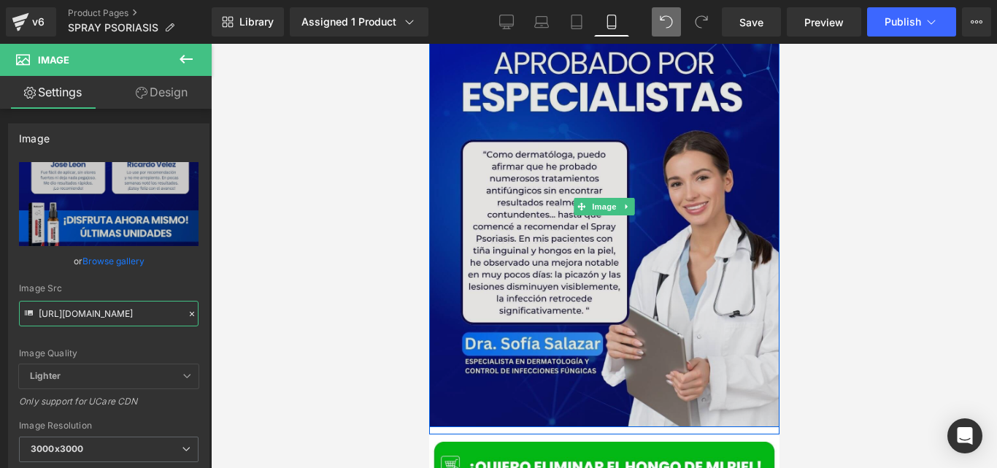
scroll to position [5316, 0]
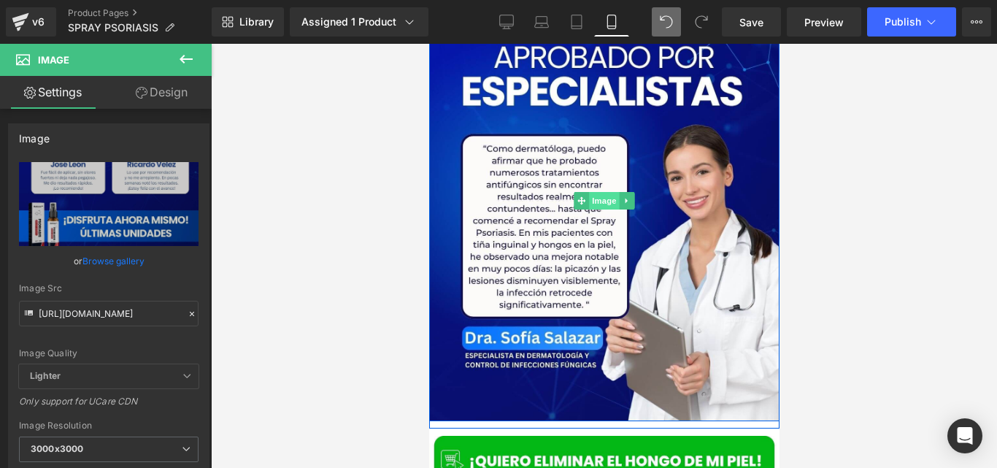
click at [591, 192] on span "Image" at bounding box center [603, 201] width 31 height 18
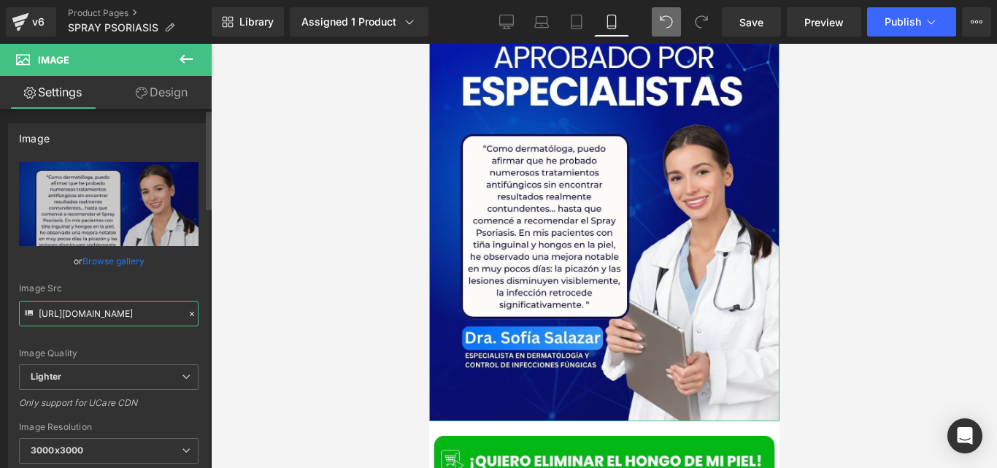
click at [137, 305] on input "https://ucarecdn.com/96d0978c-a49c-4a33-b9a8-9b50aa5f8f26/-/format/auto/-/previ…" at bounding box center [109, 314] width 180 height 26
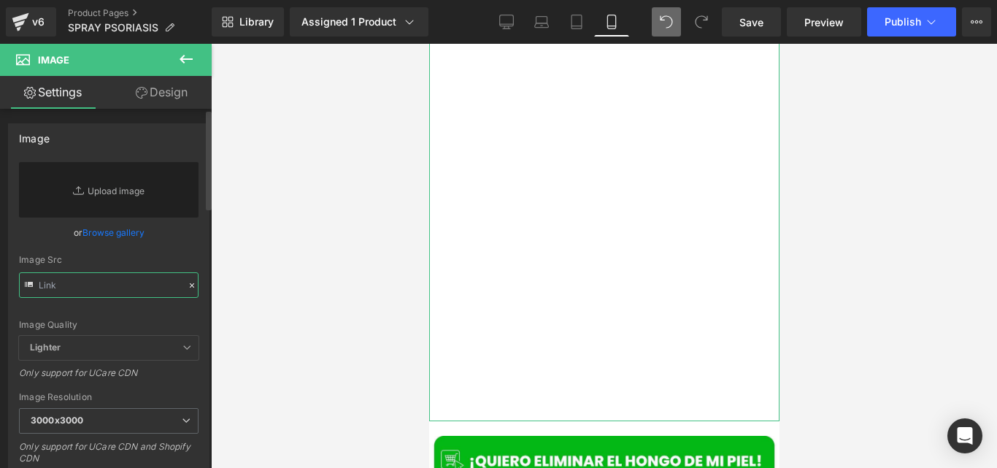
paste input "https://cdn.shopify.com/s/files/1/0714/8539/1005/files/7_1_1_1.jpg?v=1757569728"
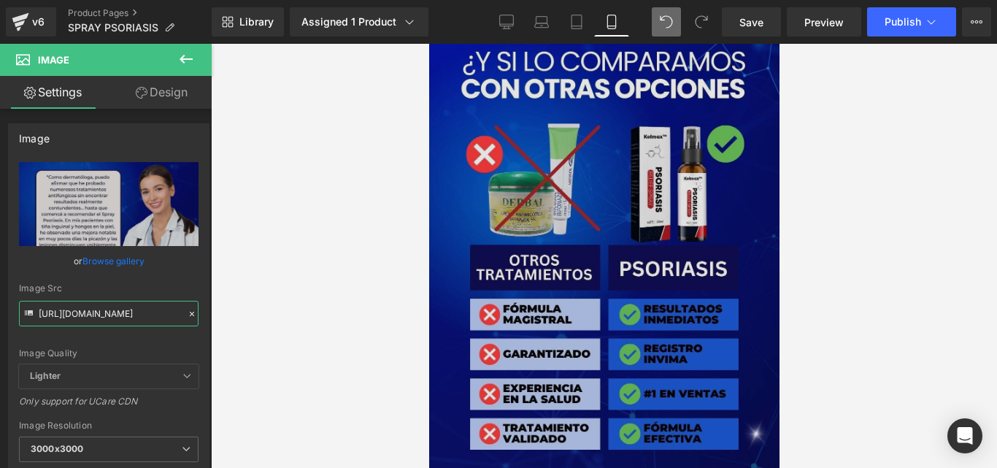
scroll to position [5859, 0]
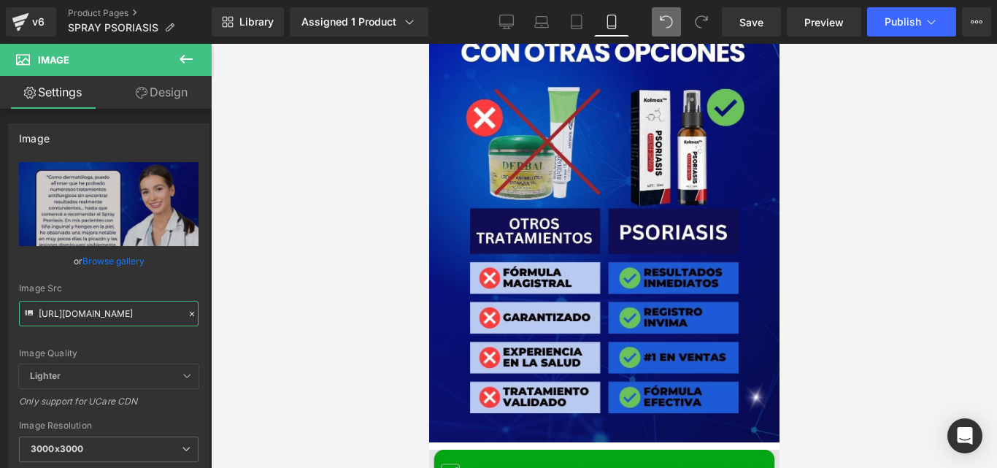
type input "https://cdn.shopify.com/s/files/1/0714/8539/1005/files/7_1_1_1_3000x3000.jpg?v=…"
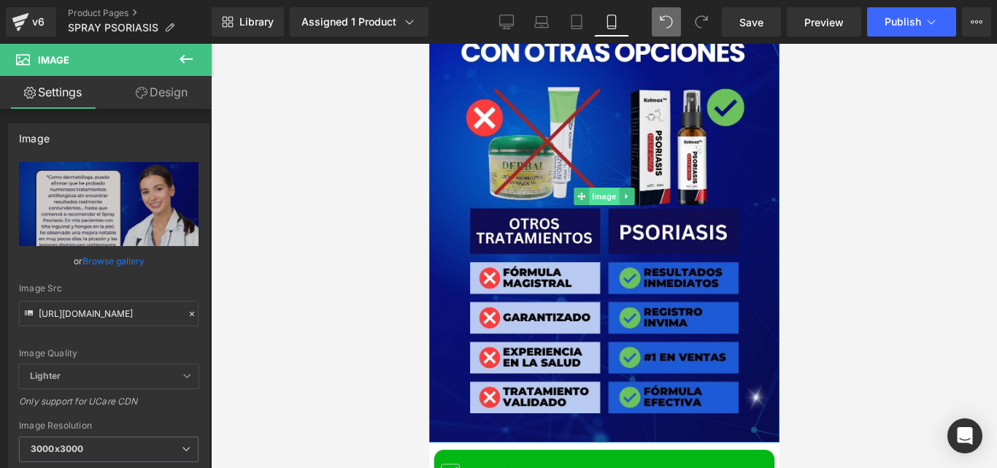
click at [596, 188] on span "Image" at bounding box center [603, 197] width 31 height 18
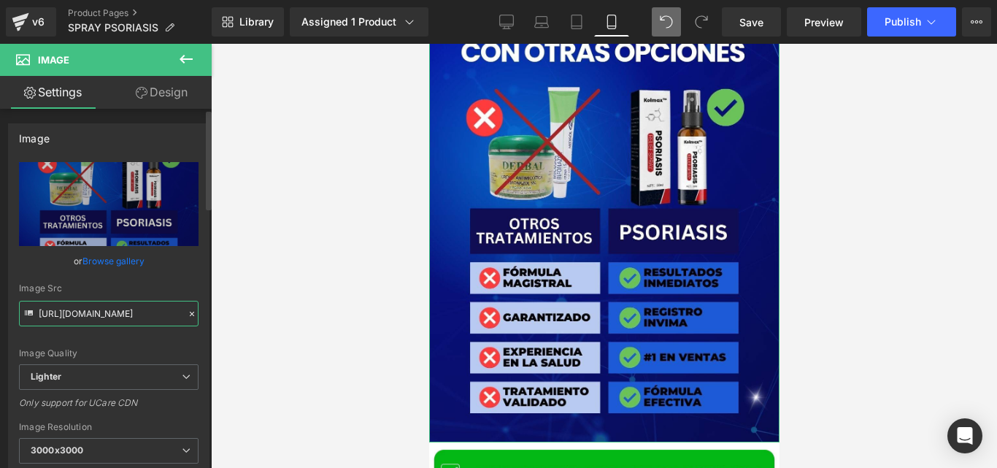
click at [122, 315] on input "https://ucarecdn.com/19d7bc1a-7799-4986-8202-a4173b524a97/-/format/auto/-/previ…" at bounding box center [109, 314] width 180 height 26
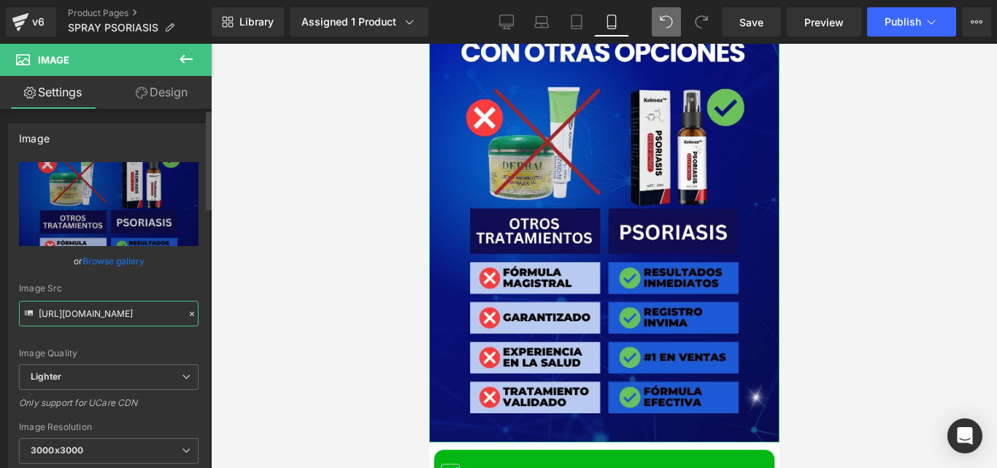
click at [122, 315] on input "https://ucarecdn.com/19d7bc1a-7799-4986-8202-a4173b524a97/-/format/auto/-/previ…" at bounding box center [109, 314] width 180 height 26
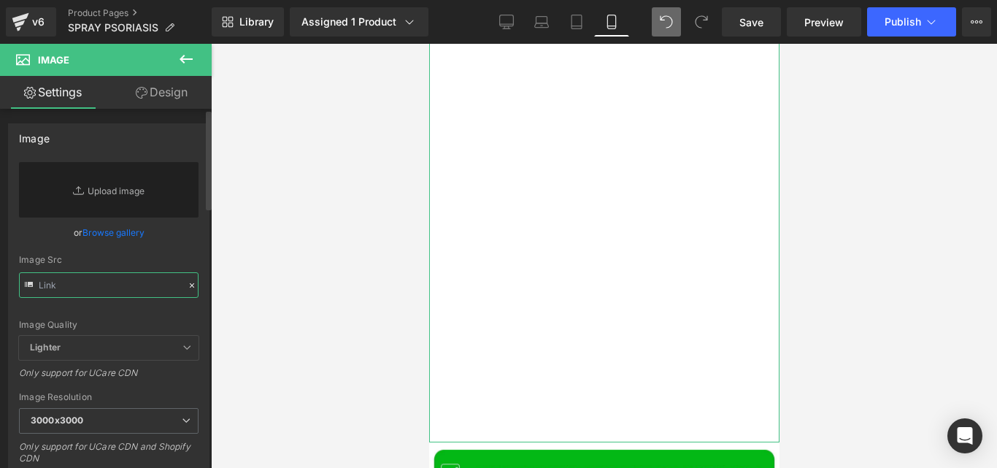
paste input "https://cdn.shopify.com/s/files/1/0714/8539/1005/files/8_1.jpg?v=1757569787"
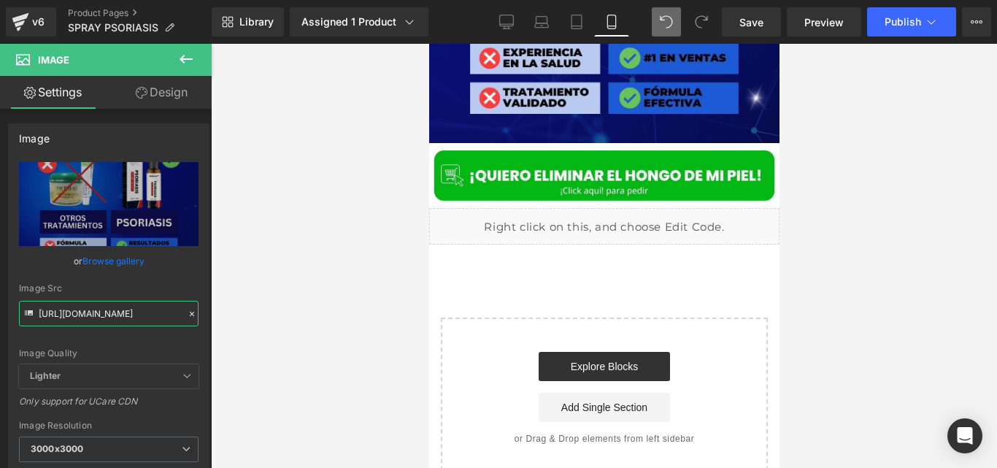
scroll to position [6175, 0]
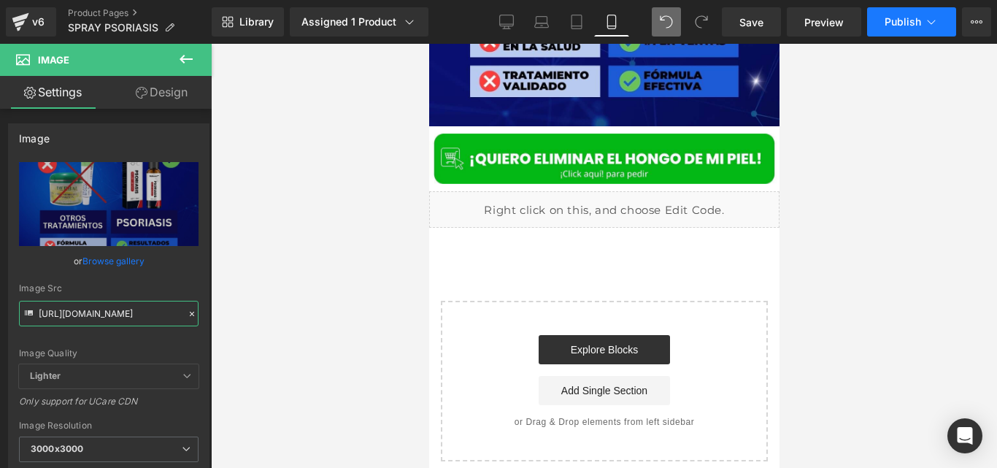
type input "https://cdn.shopify.com/s/files/1/0714/8539/1005/files/8_1_3000x3000.jpg?v=1757…"
click at [897, 27] on span "Publish" at bounding box center [903, 22] width 36 height 12
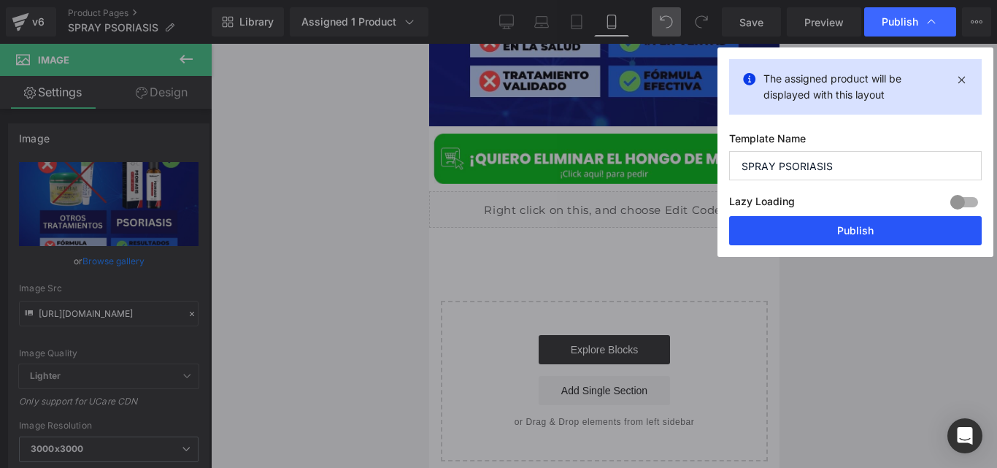
click at [823, 220] on button "Publish" at bounding box center [855, 230] width 253 height 29
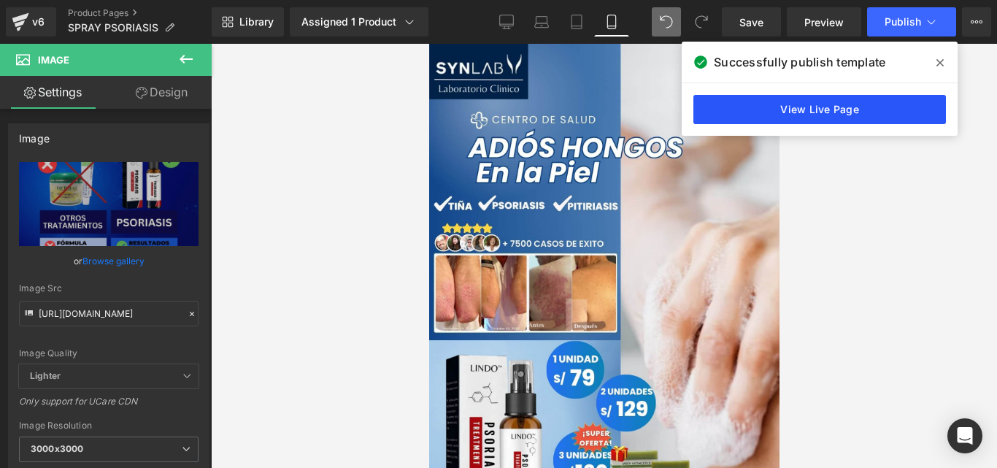
click at [723, 115] on link "View Live Page" at bounding box center [819, 109] width 253 height 29
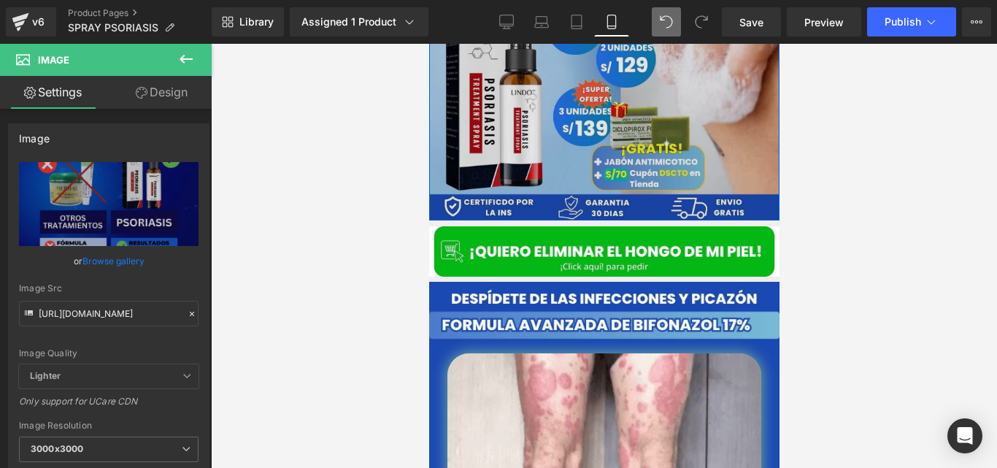
scroll to position [356, 0]
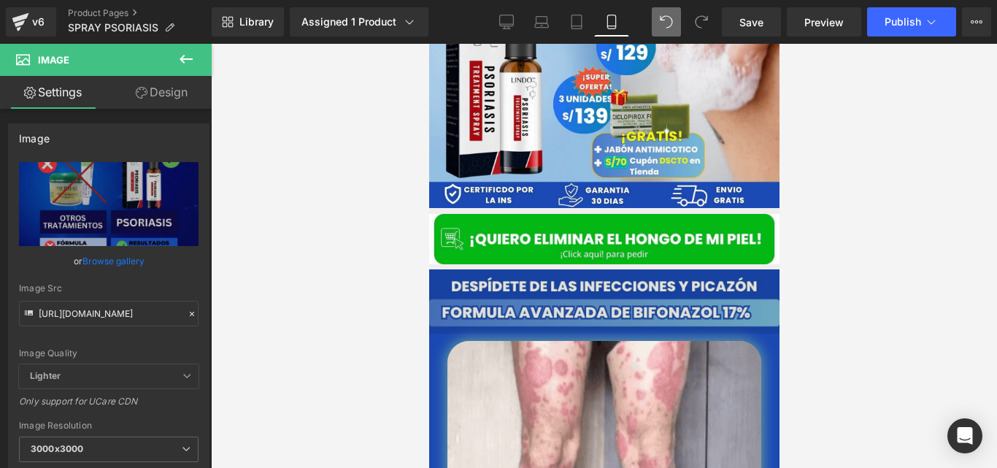
click at [547, 289] on img at bounding box center [603, 301] width 350 height 65
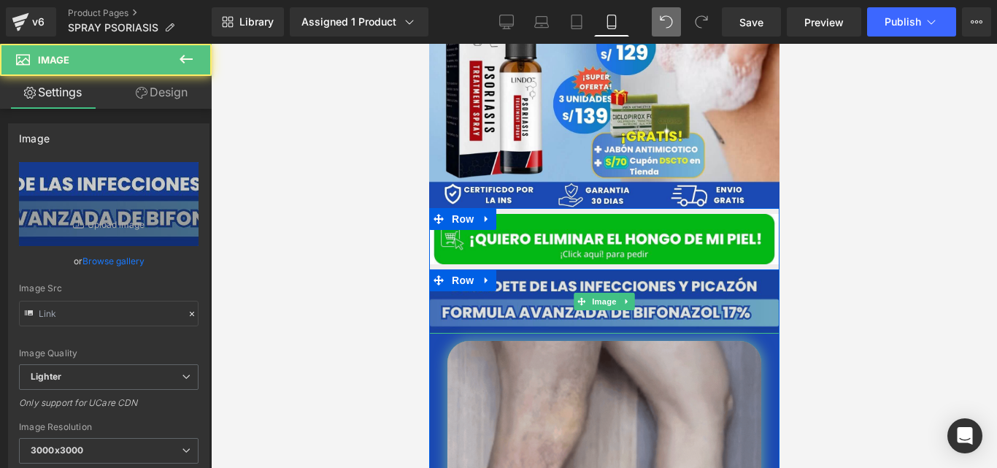
type input "https://ucarecdn.com/6c8a4356-7023-41d2-a0f3-ebaf076cab7a/-/format/auto/-/previ…"
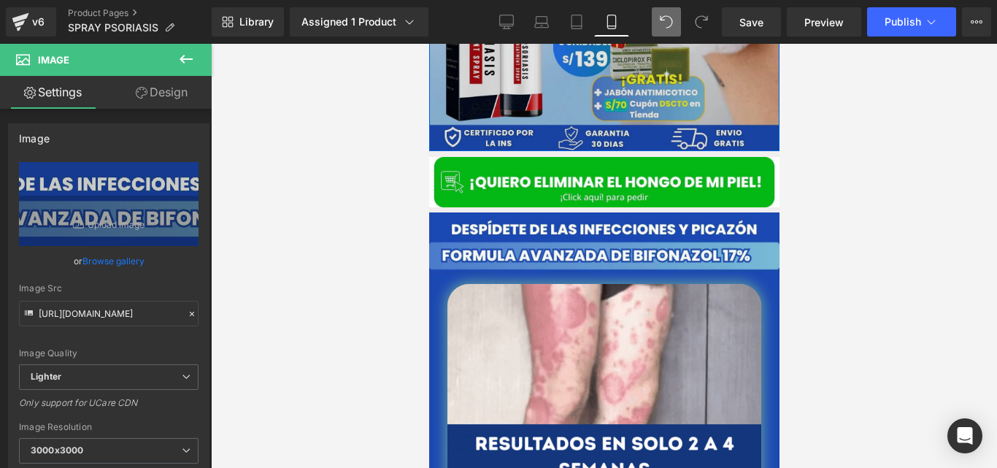
scroll to position [414, 0]
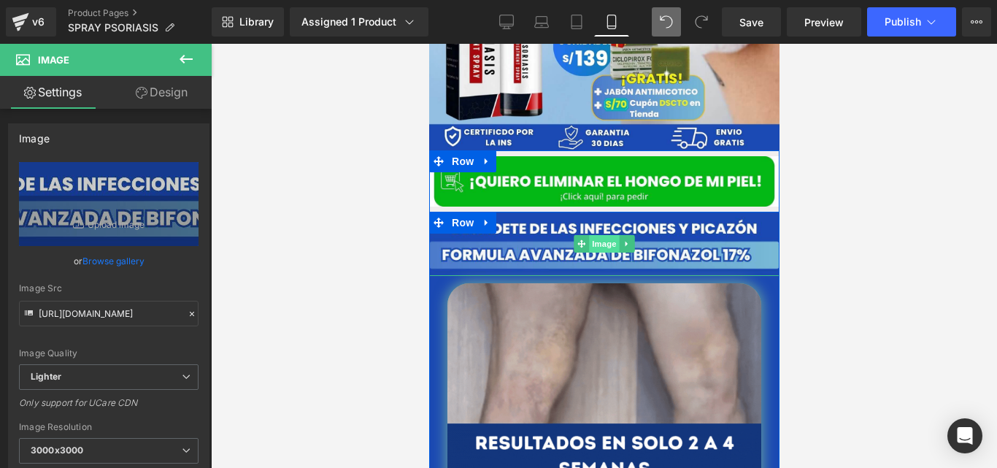
click at [588, 235] on span "Image" at bounding box center [603, 244] width 31 height 18
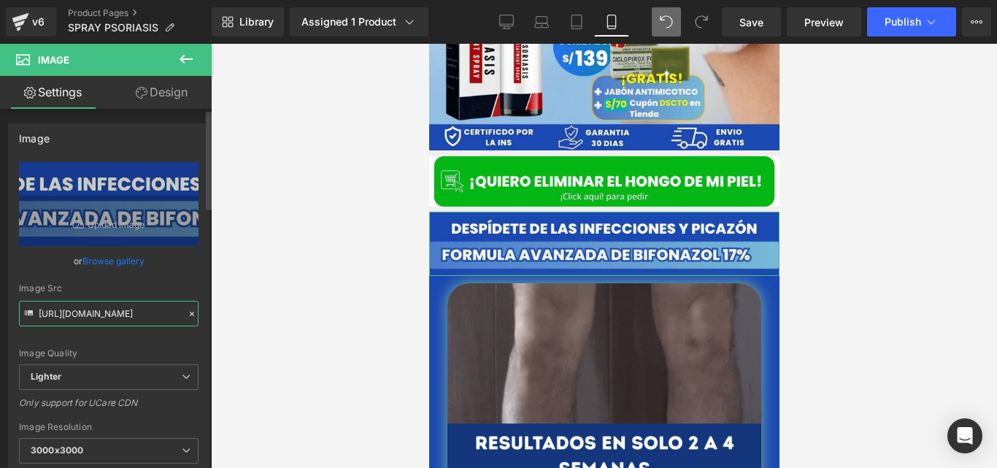
click at [104, 312] on input "https://ucarecdn.com/6c8a4356-7023-41d2-a0f3-ebaf076cab7a/-/format/auto/-/previ…" at bounding box center [109, 314] width 180 height 26
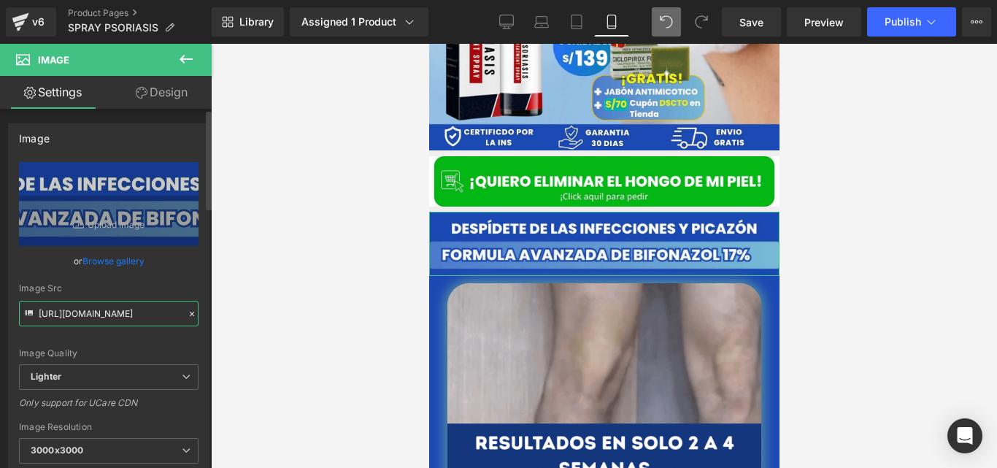
click at [104, 312] on input "https://ucarecdn.com/6c8a4356-7023-41d2-a0f3-ebaf076cab7a/-/format/auto/-/previ…" at bounding box center [109, 314] width 180 height 26
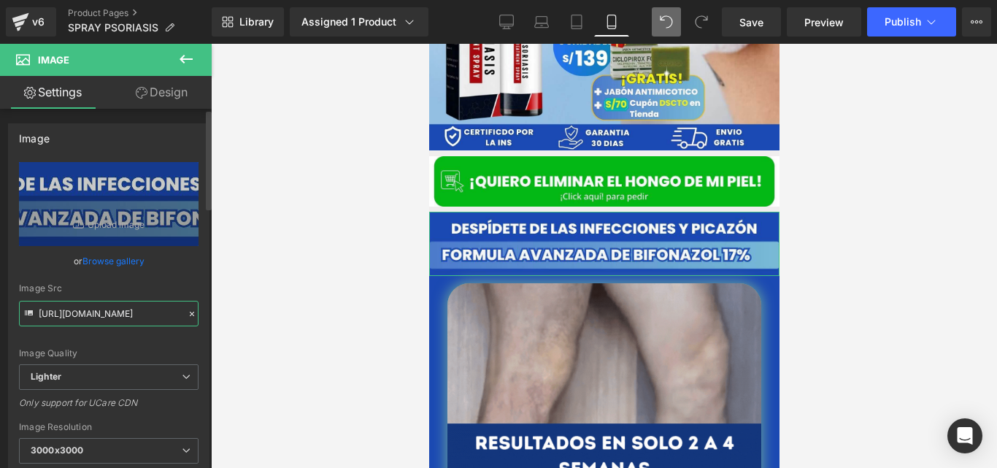
click at [104, 312] on input "https://ucarecdn.com/6c8a4356-7023-41d2-a0f3-ebaf076cab7a/-/format/auto/-/previ…" at bounding box center [109, 314] width 180 height 26
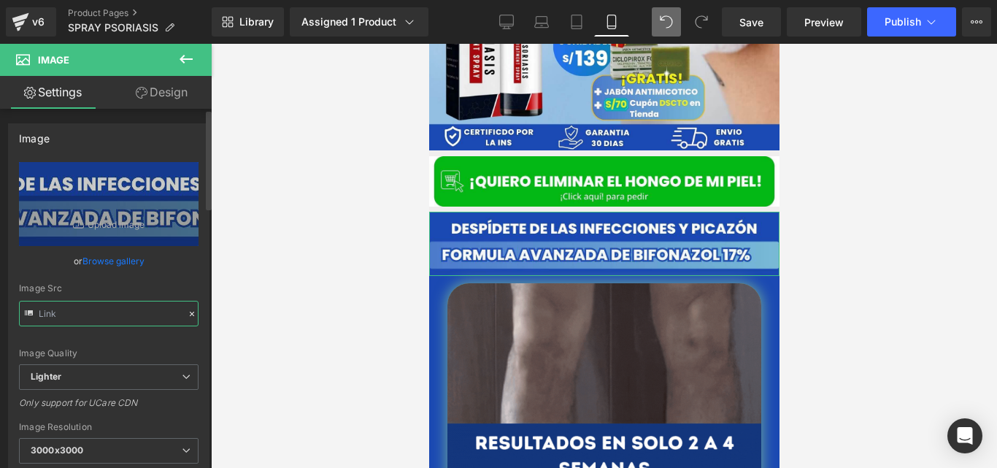
type input "https://cdn.shopify.com/s/files/1/0714/8539/1005/files/FORMULA_AVANZADA_DE_TERB…"
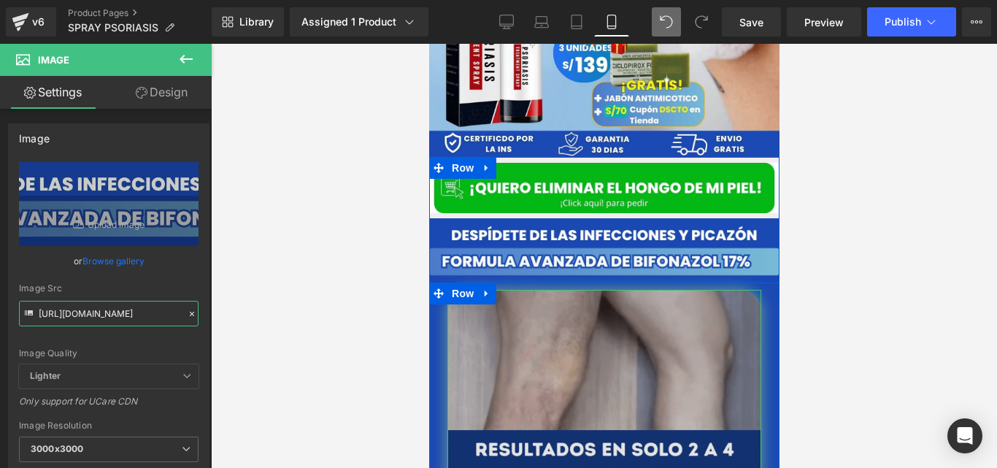
scroll to position [394, 0]
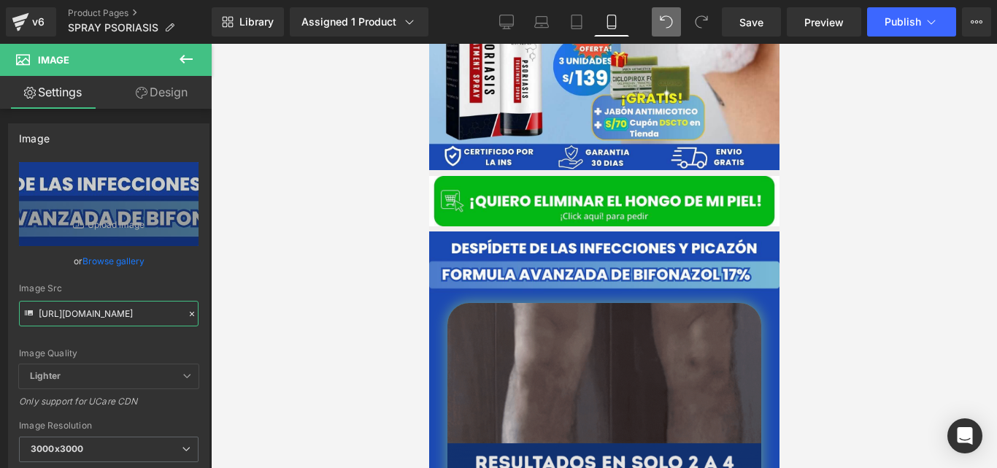
type input "https://cdn.shopify.com/s/files/1/0714/8539/1005/files/FORMULA_AVANZADA_DE_TERB…"
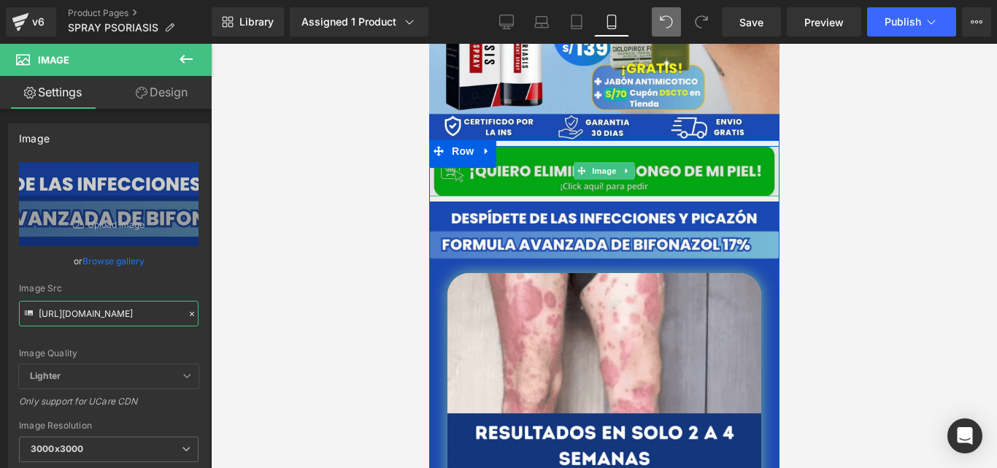
scroll to position [425, 0]
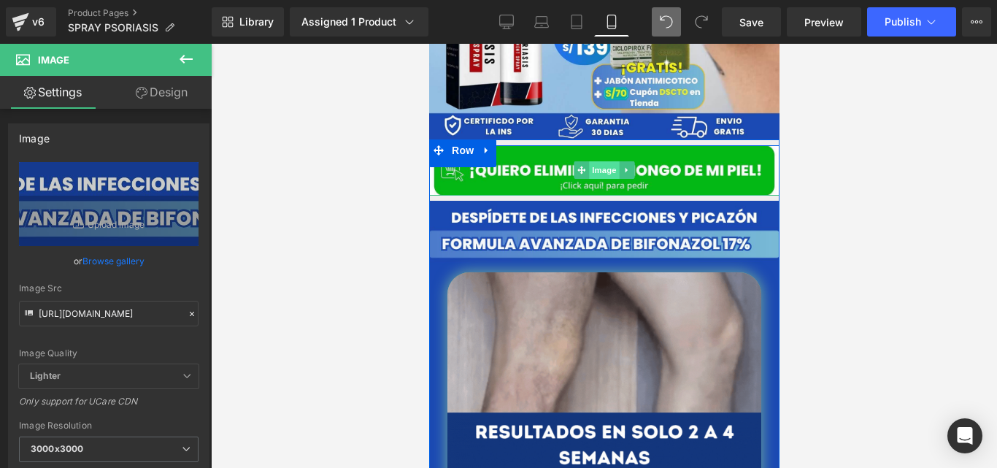
click at [590, 161] on span "Image" at bounding box center [603, 170] width 31 height 18
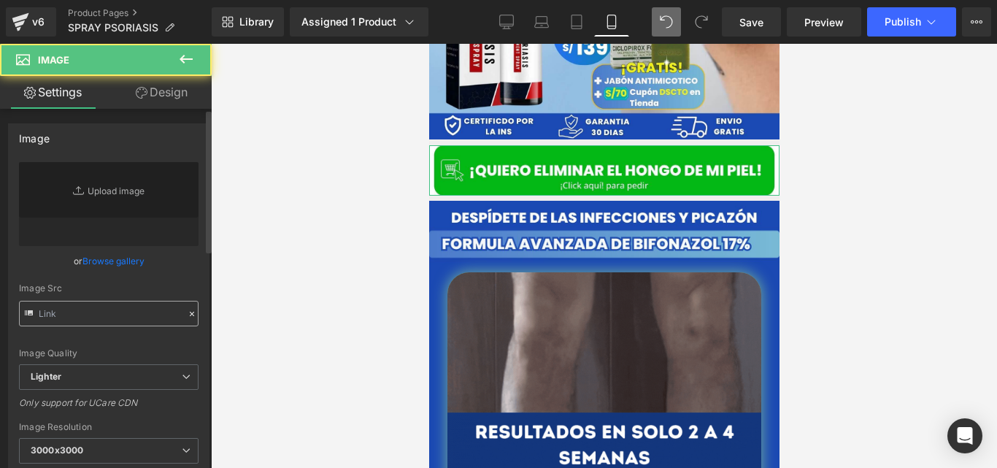
type input "https://ucarecdn.com/d1a9a9e6-61e3-480a-88d4-cd07eae065a8/-/format/auto/-/previ…"
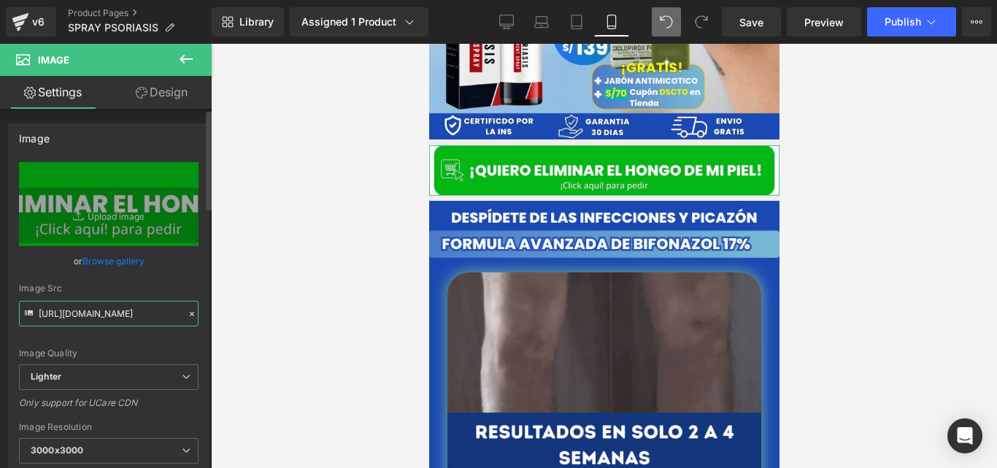
click at [134, 303] on input "https://ucarecdn.com/d1a9a9e6-61e3-480a-88d4-cd07eae065a8/-/format/auto/-/previ…" at bounding box center [109, 314] width 180 height 26
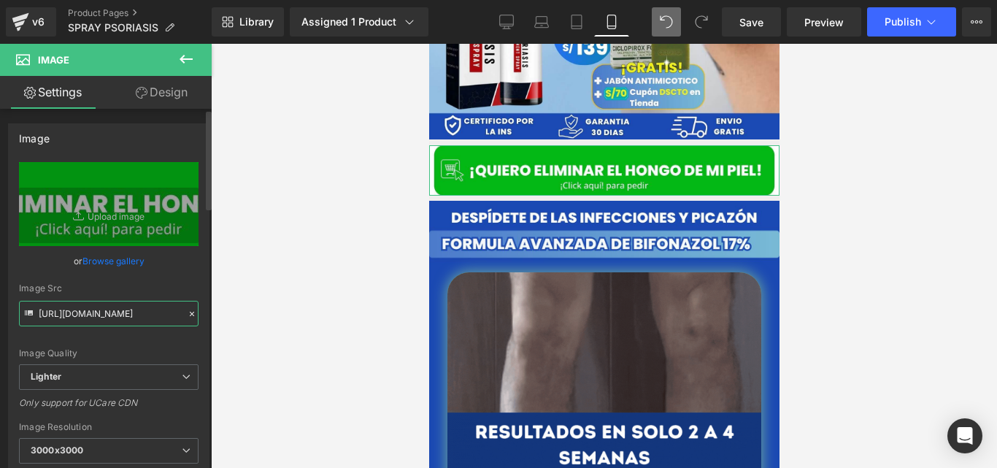
click at [134, 303] on input "https://ucarecdn.com/d1a9a9e6-61e3-480a-88d4-cd07eae065a8/-/format/auto/-/previ…" at bounding box center [109, 314] width 180 height 26
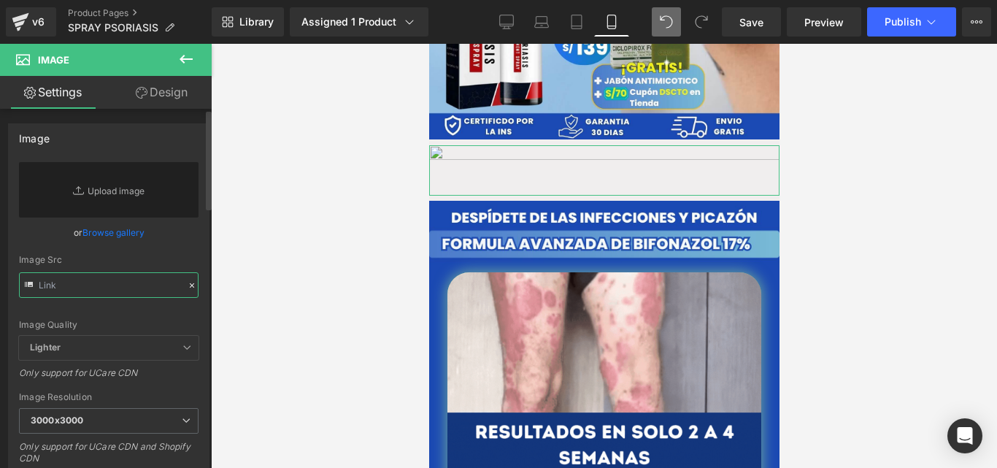
paste input "https://cdn.shopify.com/s/files/1/0714/8539/1005/files/QUIERO_ELIMINAR_EL_HONGO…"
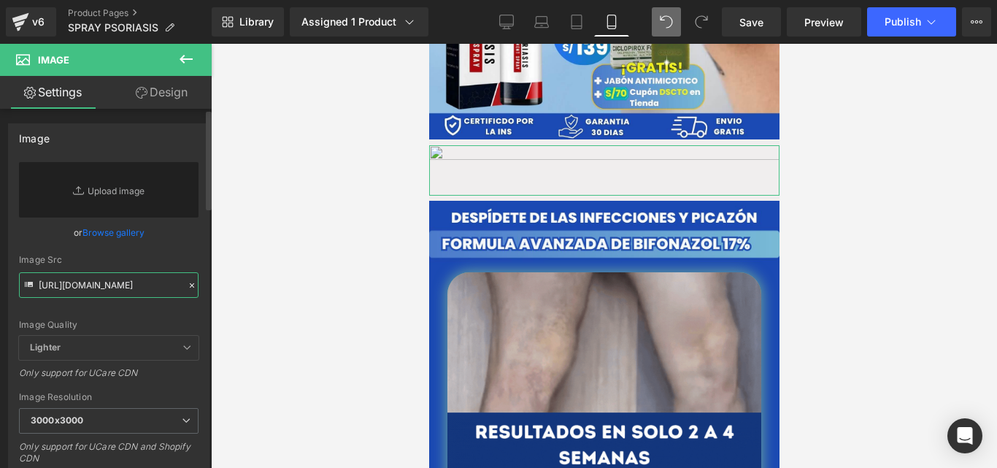
scroll to position [0, 326]
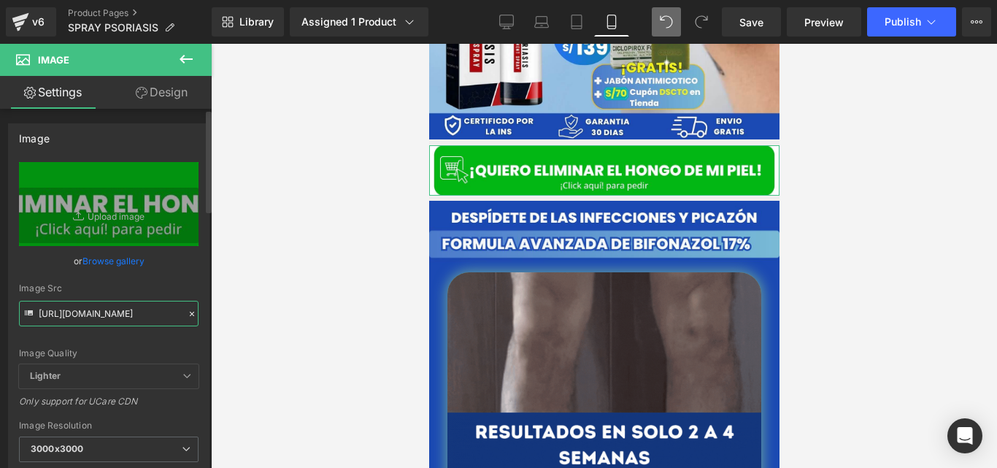
type input "https://cdn.shopify.com/s/files/1/0714/8539/1005/files/QUIERO_ELIMINAR_EL_HONGO…"
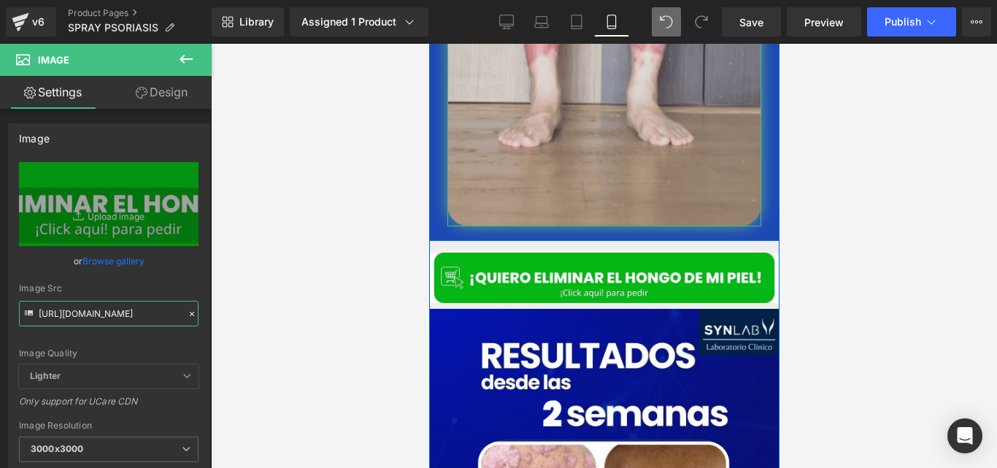
scroll to position [921, 0]
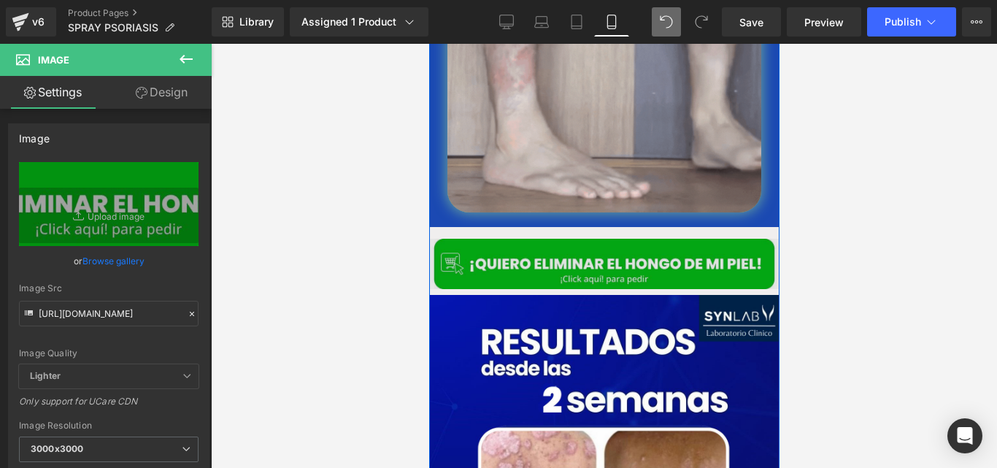
click at [569, 250] on div "Image" at bounding box center [603, 264] width 350 height 50
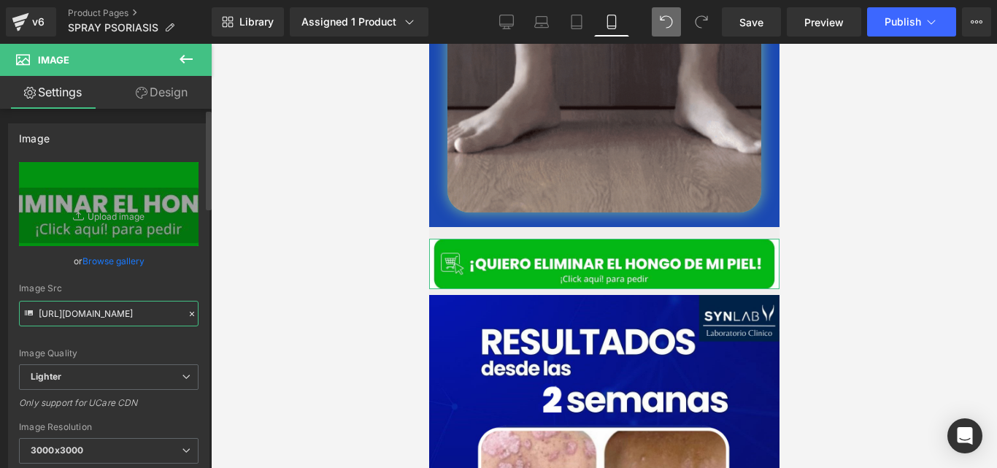
click at [153, 320] on input "https://ucarecdn.com/13f82d10-0162-4050-97fb-3b0dc87b7275/-/format/auto/-/previ…" at bounding box center [109, 314] width 180 height 26
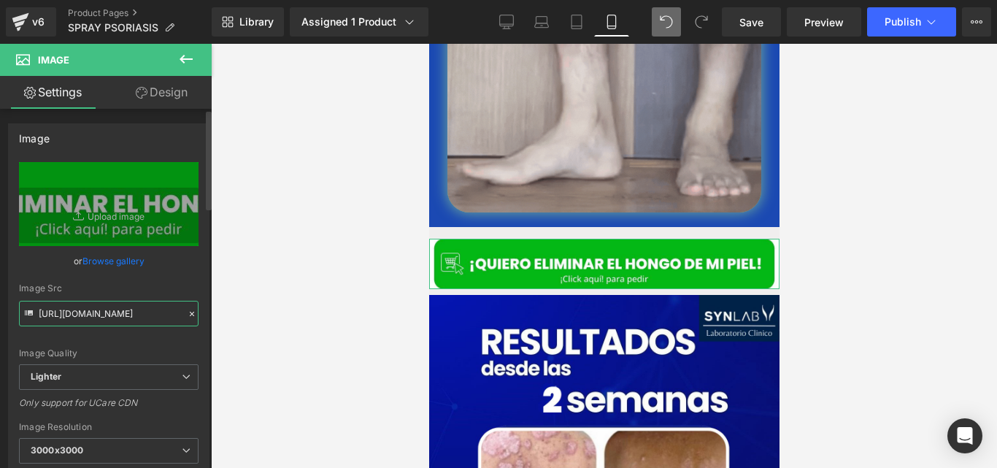
click at [153, 320] on input "https://ucarecdn.com/13f82d10-0162-4050-97fb-3b0dc87b7275/-/format/auto/-/previ…" at bounding box center [109, 314] width 180 height 26
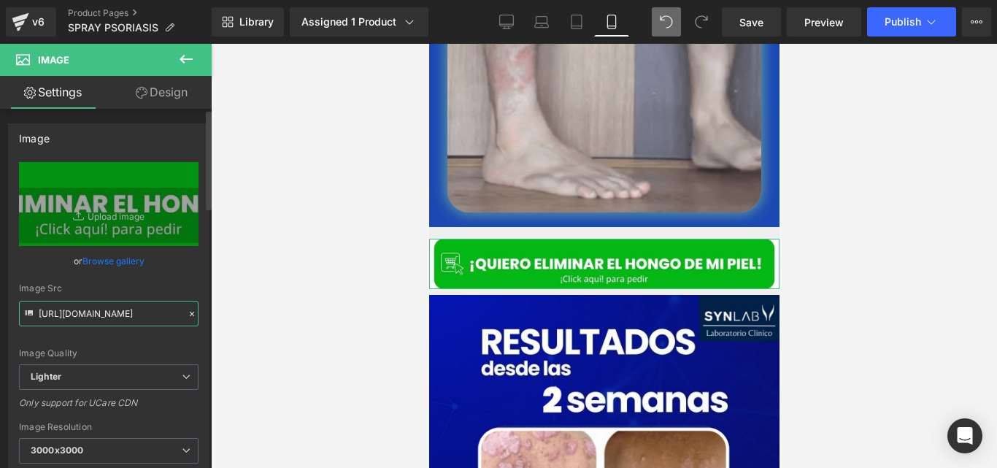
click at [153, 320] on input "https://ucarecdn.com/13f82d10-0162-4050-97fb-3b0dc87b7275/-/format/auto/-/previ…" at bounding box center [109, 314] width 180 height 26
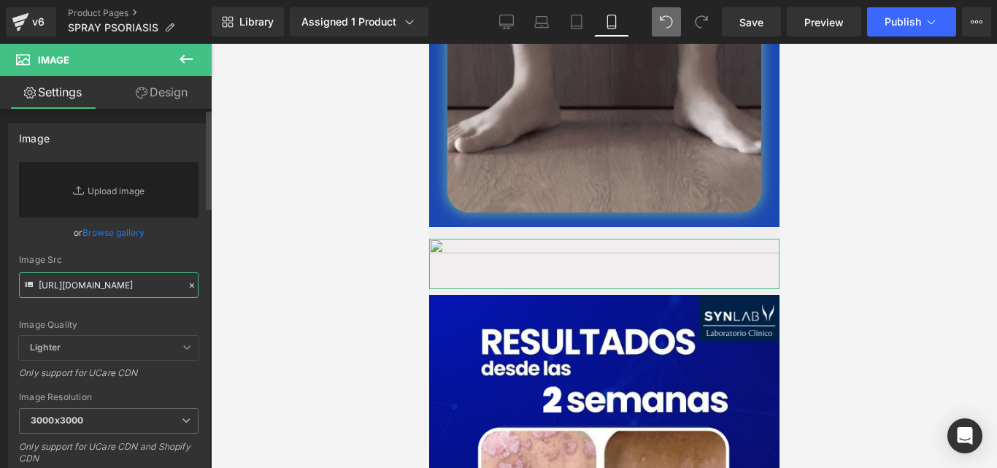
scroll to position [0, 326]
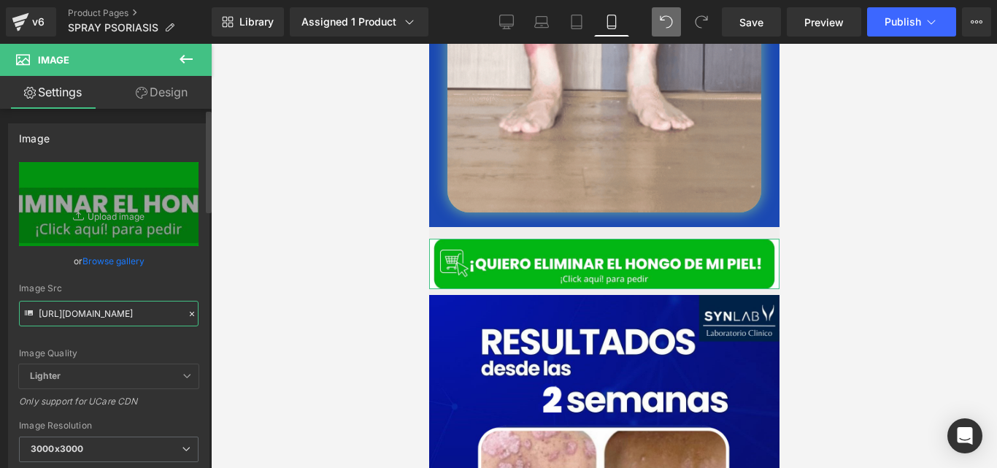
type input "https://cdn.shopify.com/s/files/1/0714/8539/1005/files/QUIERO_ELIMINAR_EL_HONGO…"
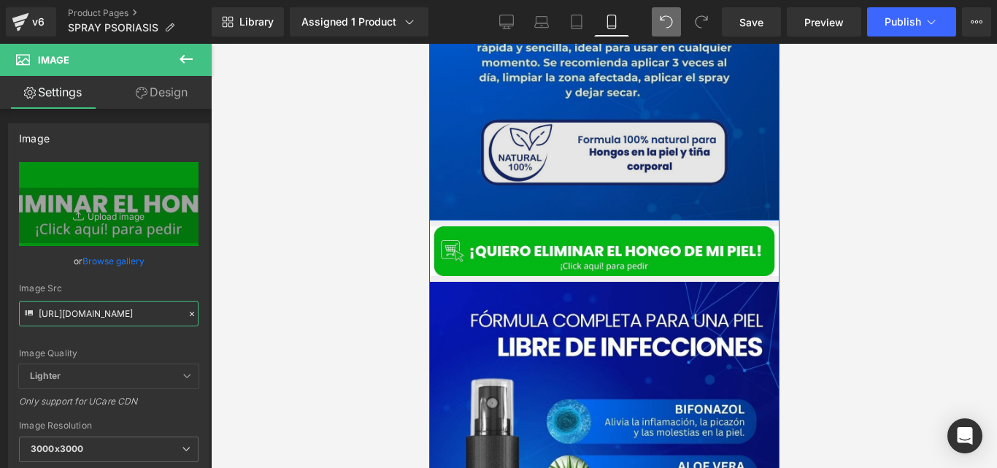
scroll to position [1551, 0]
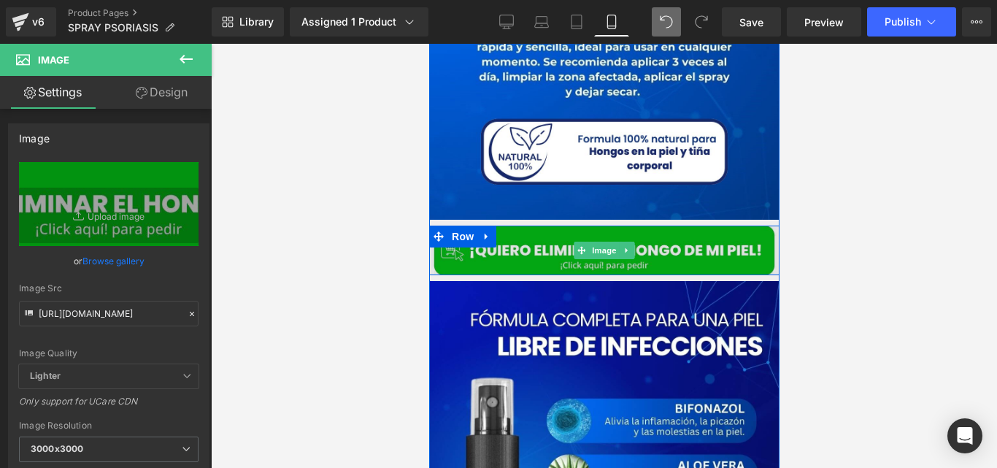
click at [537, 242] on img at bounding box center [603, 251] width 350 height 50
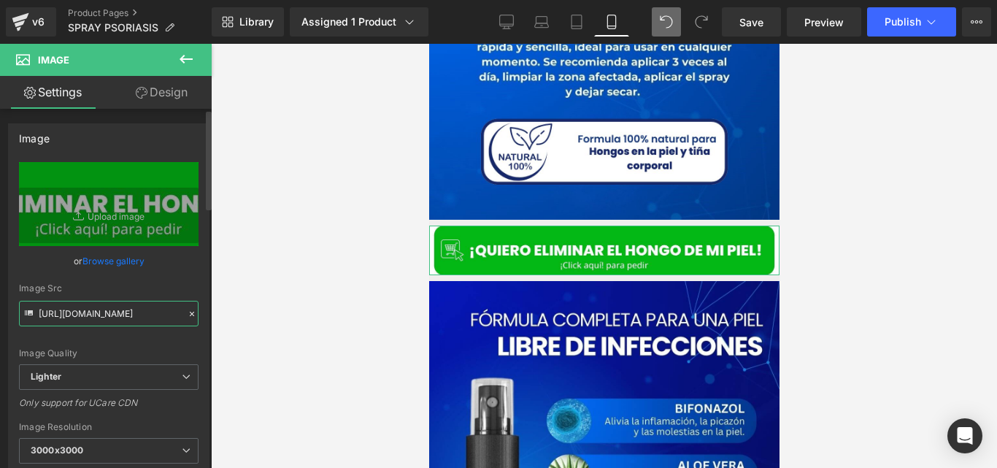
click at [131, 317] on input "https://ucarecdn.com/13f82d10-0162-4050-97fb-3b0dc87b7275/-/format/auto/-/previ…" at bounding box center [109, 314] width 180 height 26
click at [596, 242] on span "Image" at bounding box center [603, 251] width 31 height 18
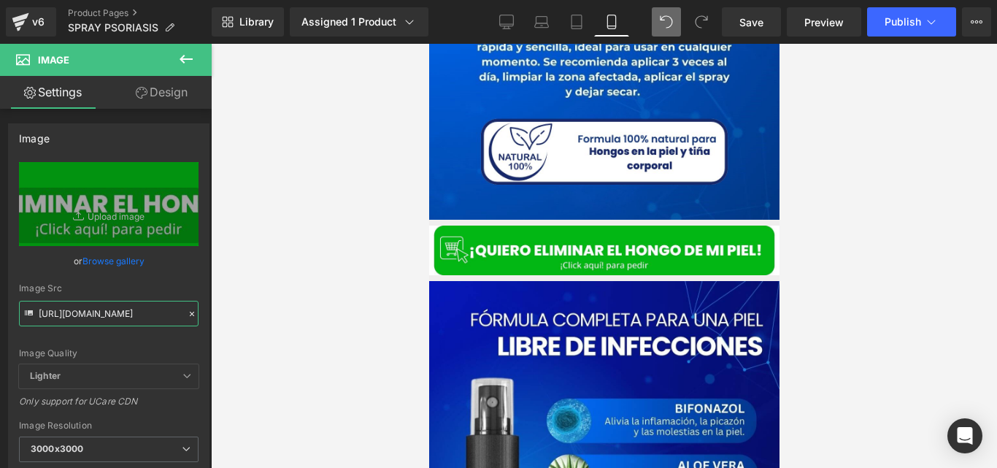
type input "https://cdn.shopify.com/s/files/1/0714/8539/1005/files/QUIERO_ELIMINAR_EL_HONGO…"
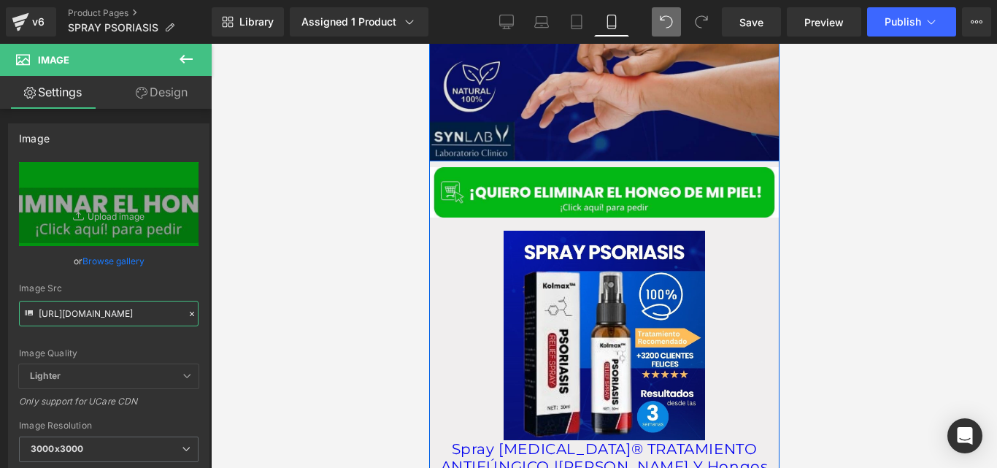
scroll to position [2140, 0]
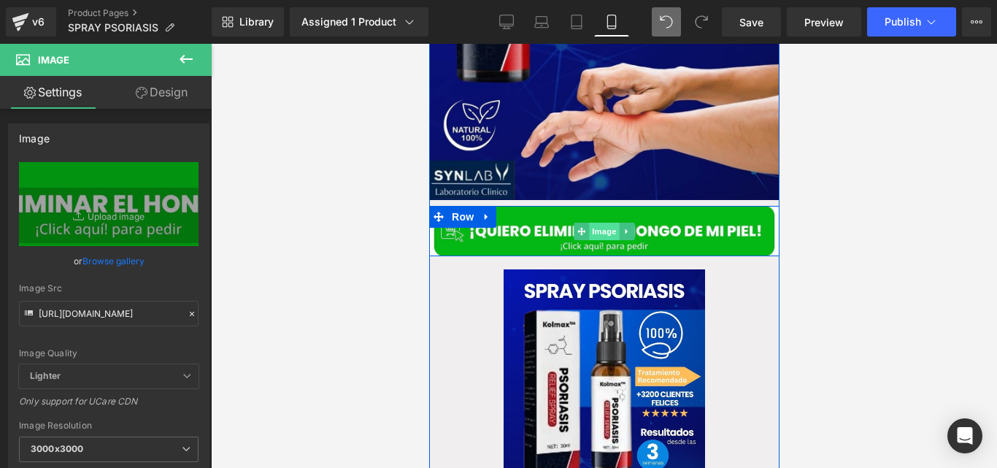
click at [599, 223] on span "Image" at bounding box center [603, 232] width 31 height 18
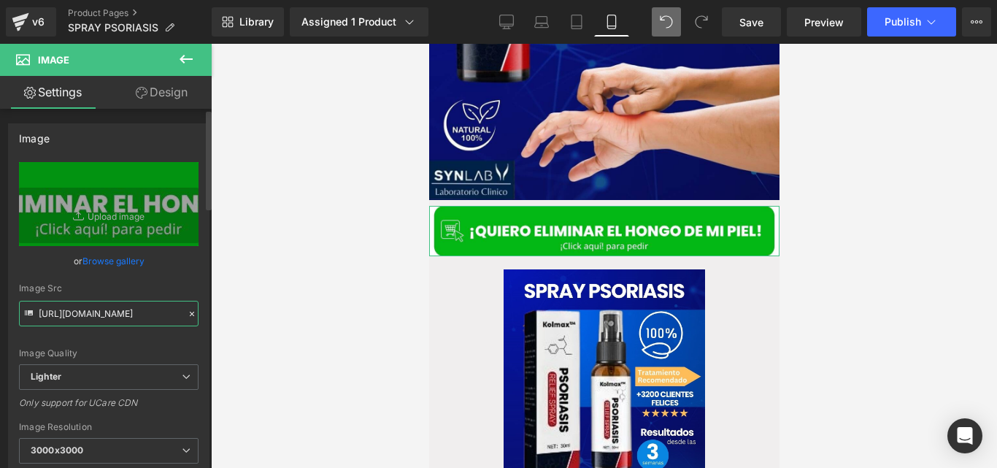
click at [123, 312] on input "https://ucarecdn.com/4d02e734-7165-4875-afa5-f337951b24ff/-/format/auto/-/previ…" at bounding box center [109, 314] width 180 height 26
paste input "text"
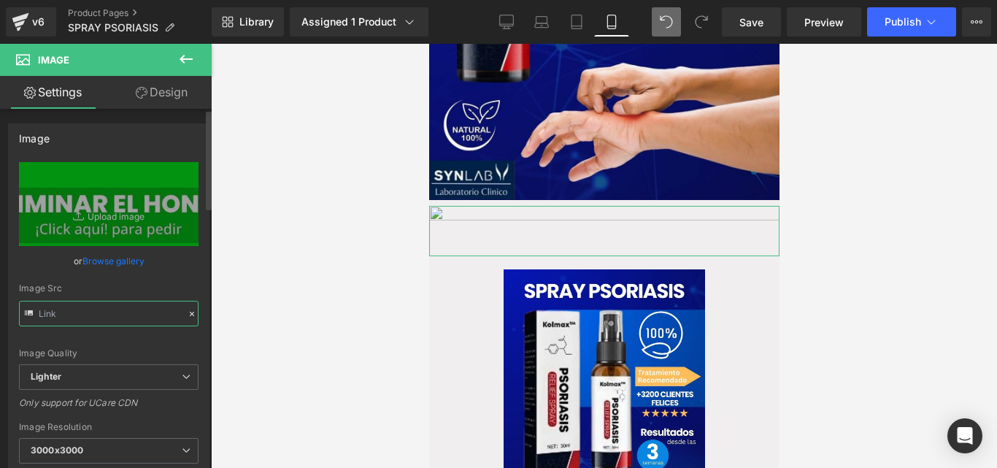
scroll to position [0, 0]
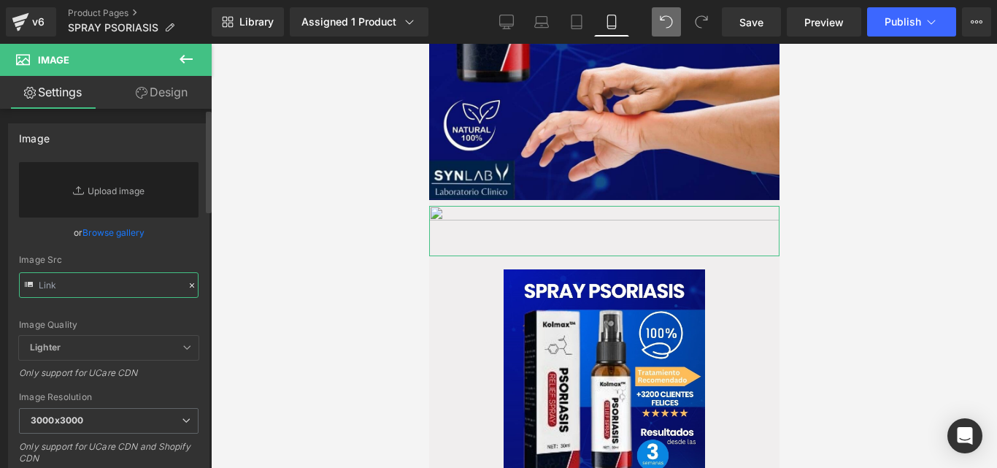
paste input "https://cdn.shopify.com/s/files/1/0714/8539/1005/files/QUIERO_ELIMINAR_EL_HONGO…"
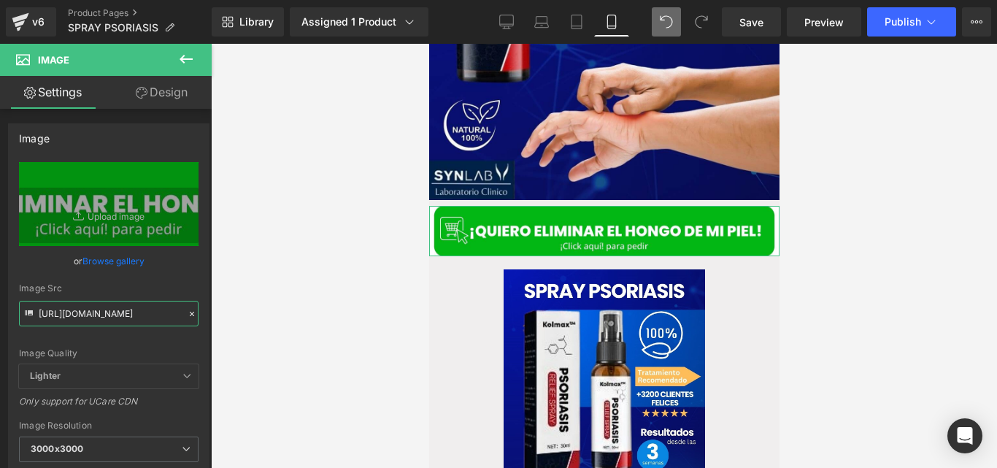
type input "https://cdn.shopify.com/s/files/1/0714/8539/1005/files/QUIERO_ELIMINAR_EL_HONGO…"
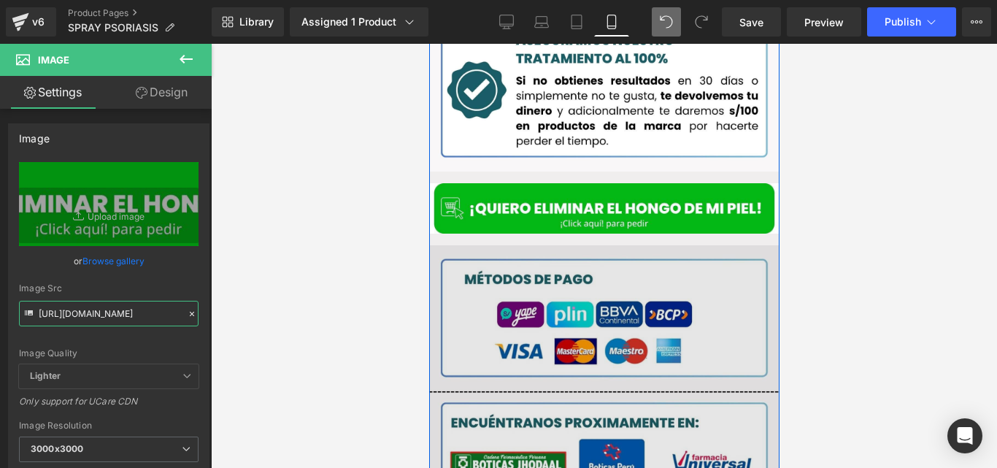
scroll to position [2905, 0]
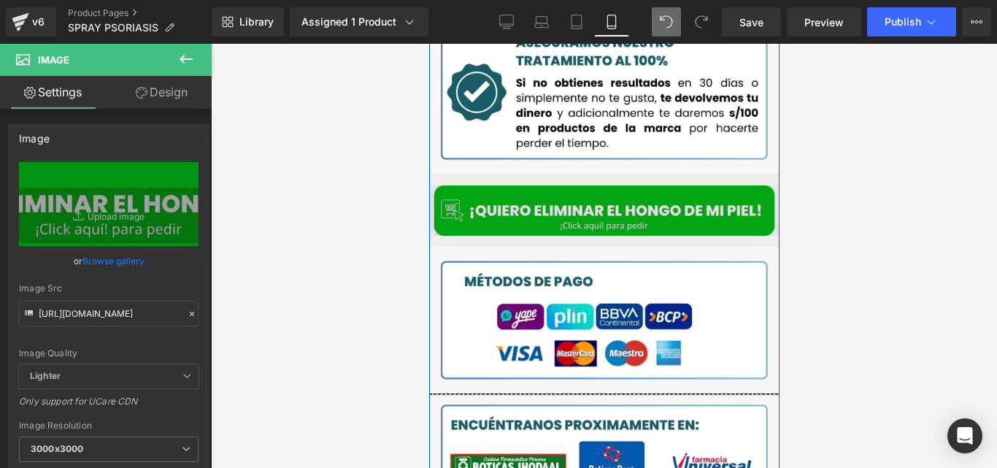
click at [592, 196] on div "Image" at bounding box center [603, 210] width 350 height 50
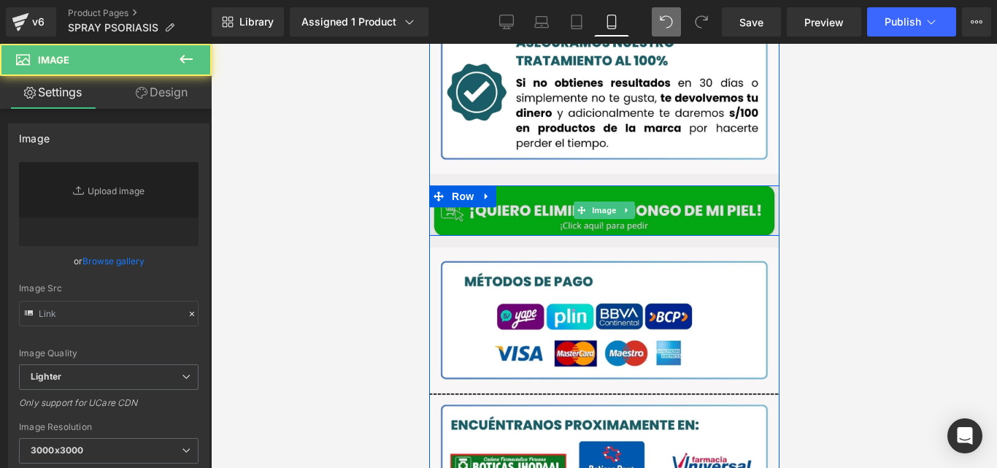
type input "https://ucarecdn.com/5c0a3b14-58e3-4b06-ba01-32ff45108c20/-/format/auto/-/previ…"
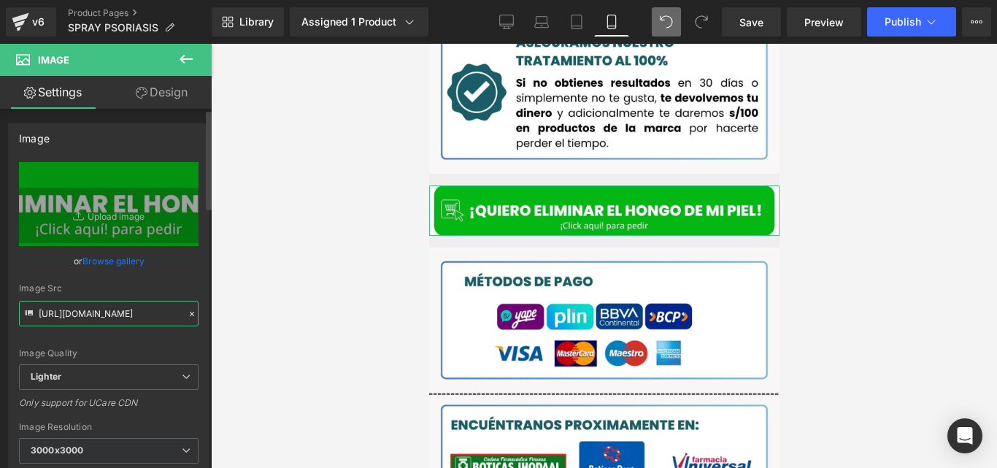
click at [120, 312] on input "https://ucarecdn.com/5c0a3b14-58e3-4b06-ba01-32ff45108c20/-/format/auto/-/previ…" at bounding box center [109, 314] width 180 height 26
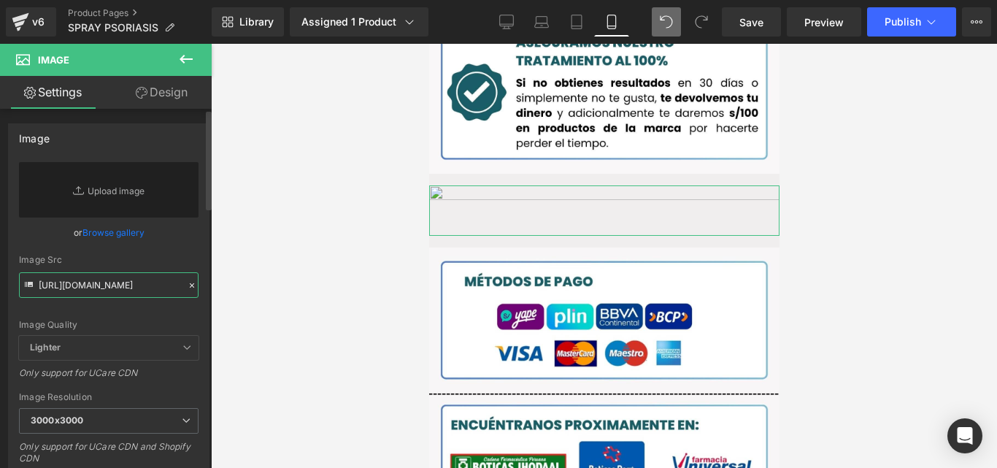
scroll to position [0, 326]
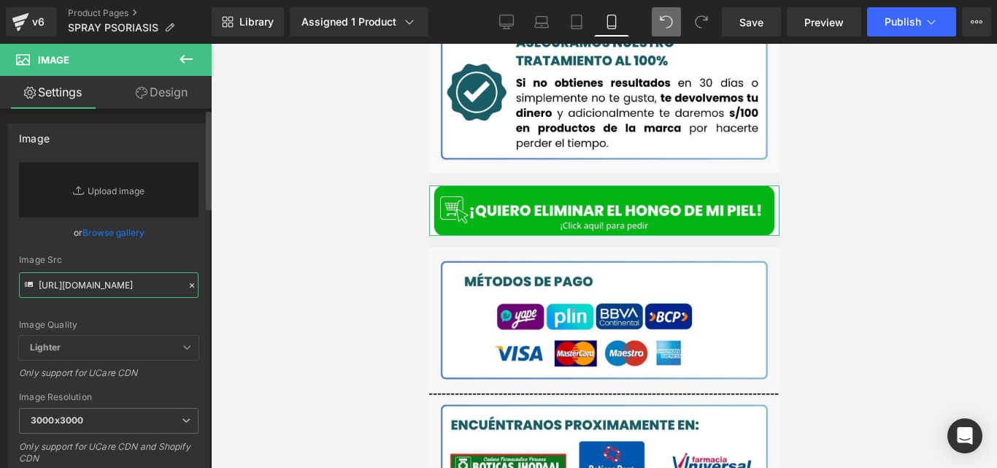
type input "https://cdn.shopify.com/s/files/1/0714/8539/1005/files/QUIERO_ELIMINAR_EL_HONGO…"
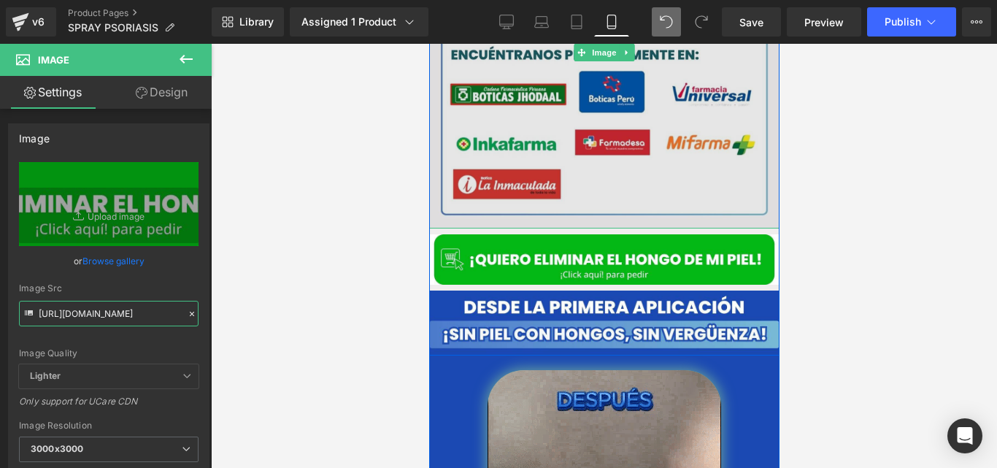
scroll to position [3273, 0]
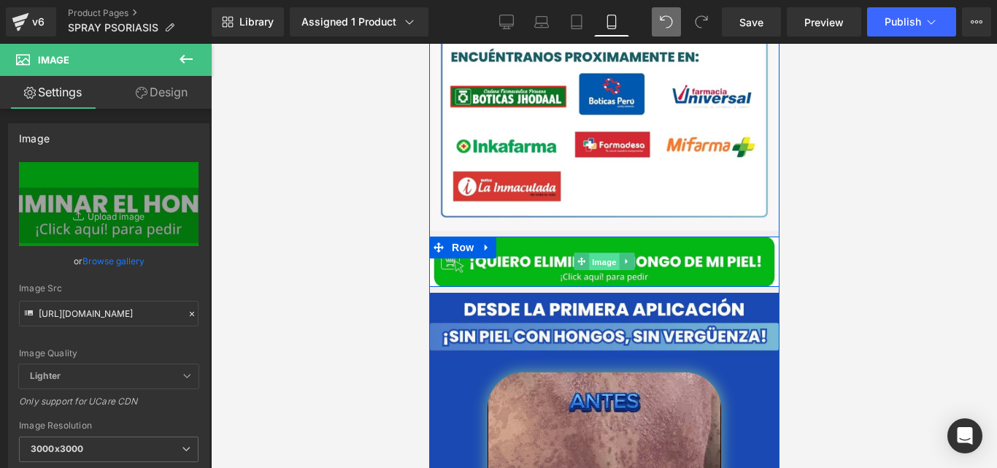
click at [597, 253] on span "Image" at bounding box center [603, 262] width 31 height 18
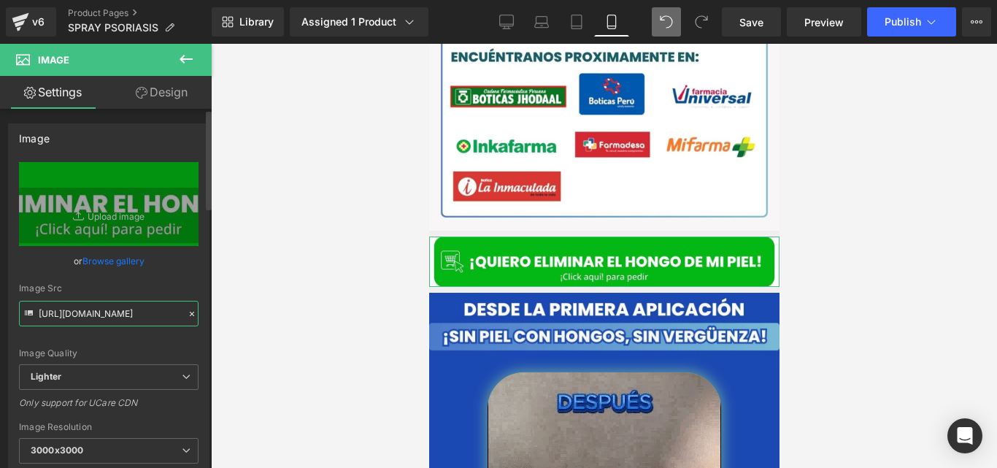
click at [106, 310] on input "https://ucarecdn.com/bc41b25d-ca6e-40c4-bbb0-609cee925b97/-/format/auto/-/previ…" at bounding box center [109, 314] width 180 height 26
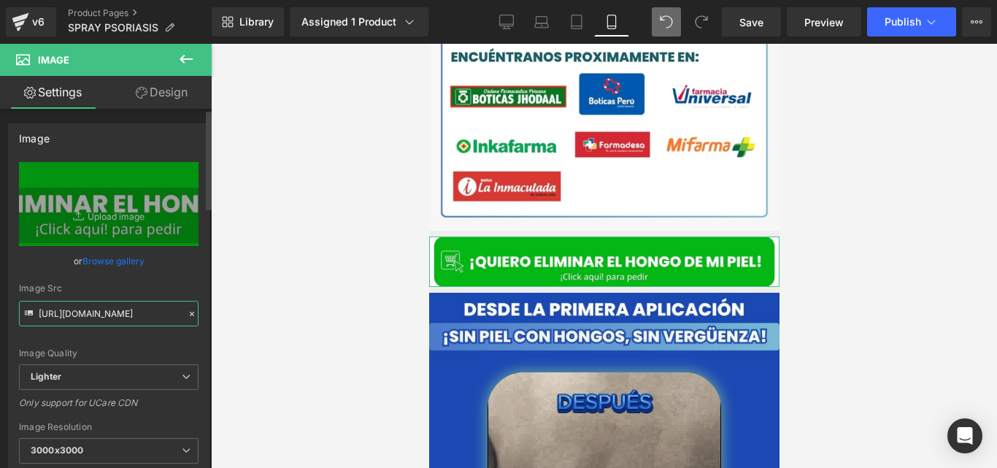
click at [106, 310] on input "https://ucarecdn.com/bc41b25d-ca6e-40c4-bbb0-609cee925b97/-/format/auto/-/previ…" at bounding box center [109, 314] width 180 height 26
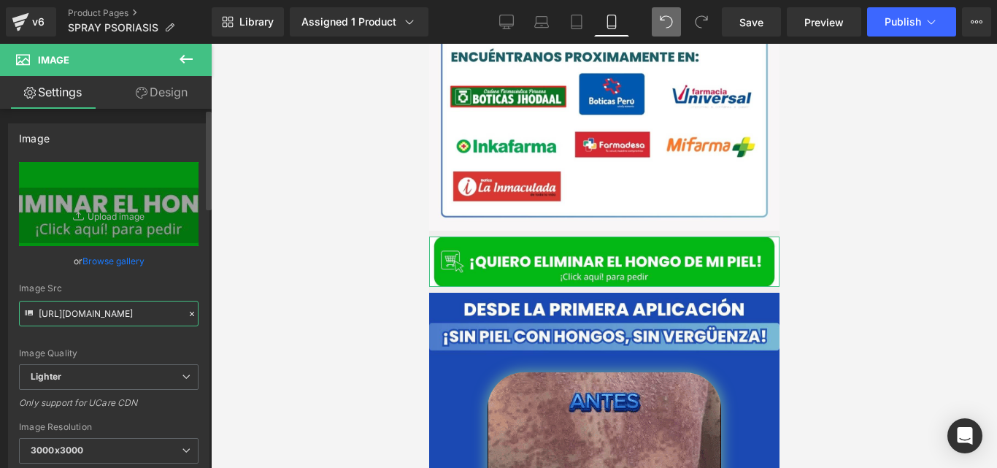
click at [106, 310] on input "https://ucarecdn.com/bc41b25d-ca6e-40c4-bbb0-609cee925b97/-/format/auto/-/previ…" at bounding box center [109, 314] width 180 height 26
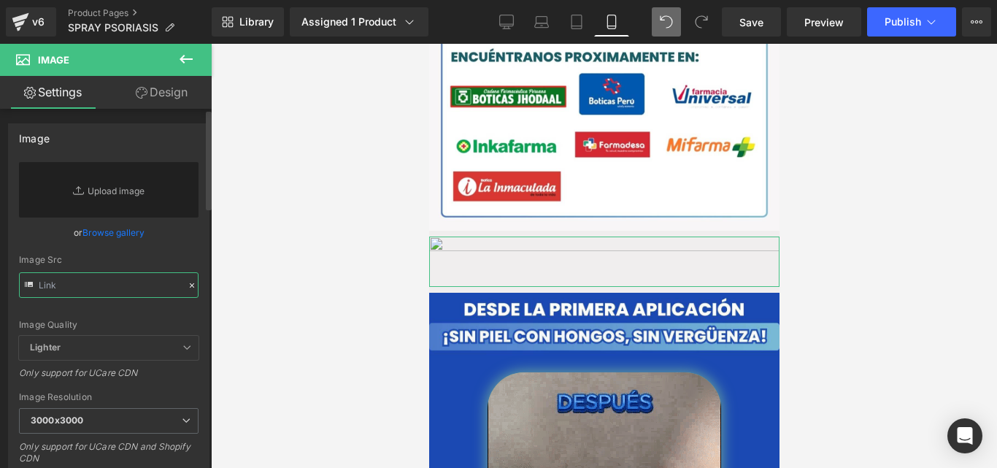
paste input "https://cdn.shopify.com/s/files/1/0714/8539/1005/files/QUIERO_ELIMINAR_EL_HONGO…"
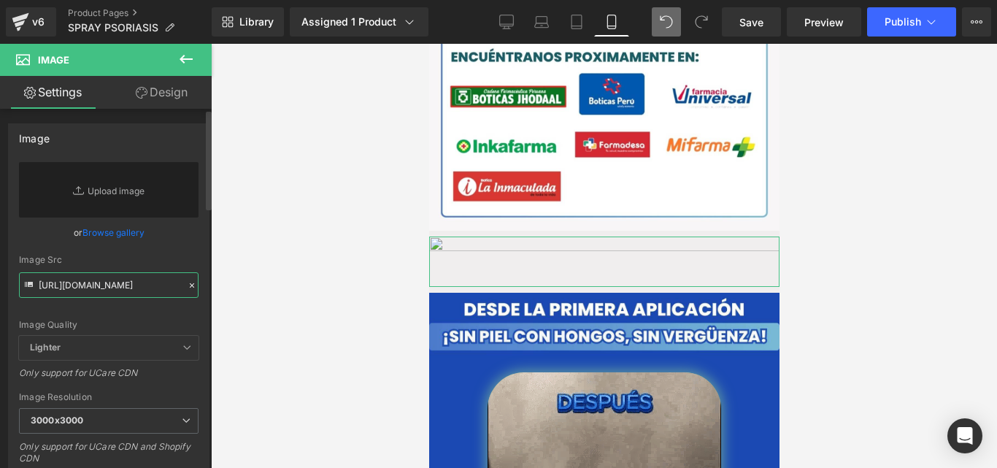
scroll to position [0, 326]
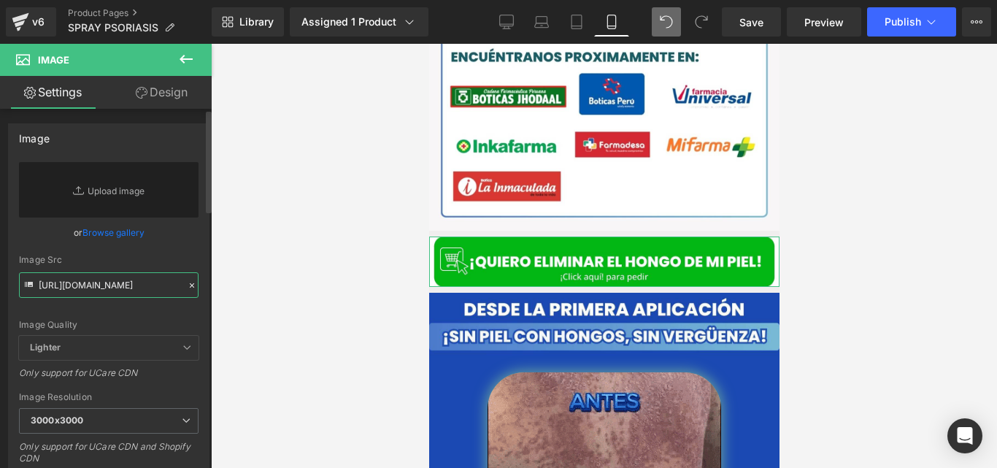
type input "https://cdn.shopify.com/s/files/1/0714/8539/1005/files/QUIERO_ELIMINAR_EL_HONGO…"
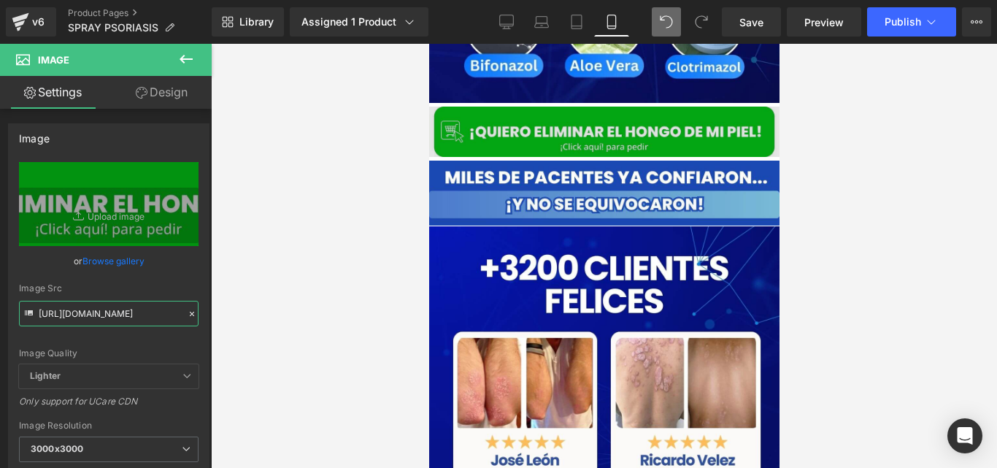
scroll to position [4396, 0]
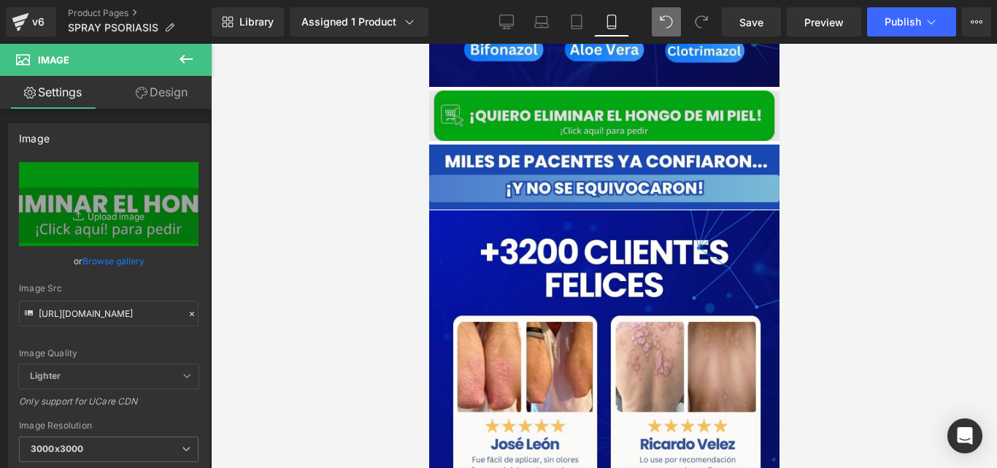
click at [559, 99] on img at bounding box center [603, 116] width 350 height 50
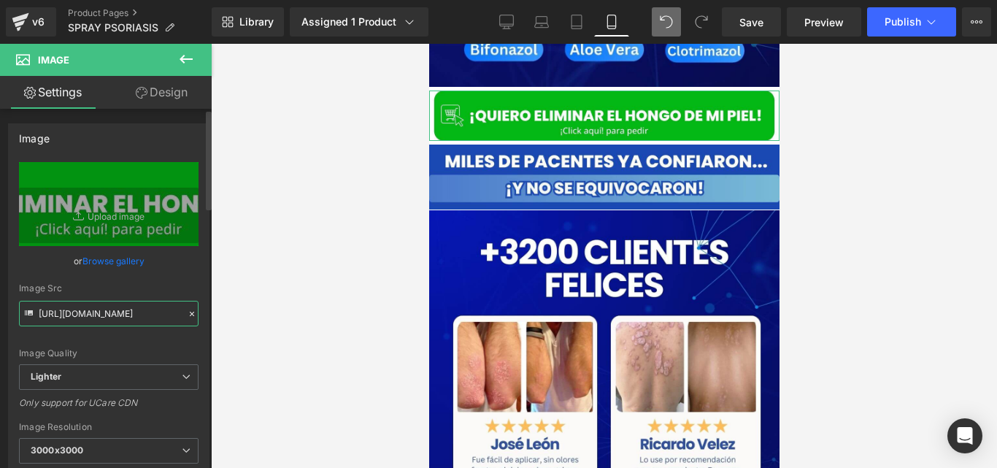
click at [144, 306] on input "https://ucarecdn.com/bb84a2d8-6482-4e70-aaa0-7ae5ddf5e4b9/-/format/auto/-/previ…" at bounding box center [109, 314] width 180 height 26
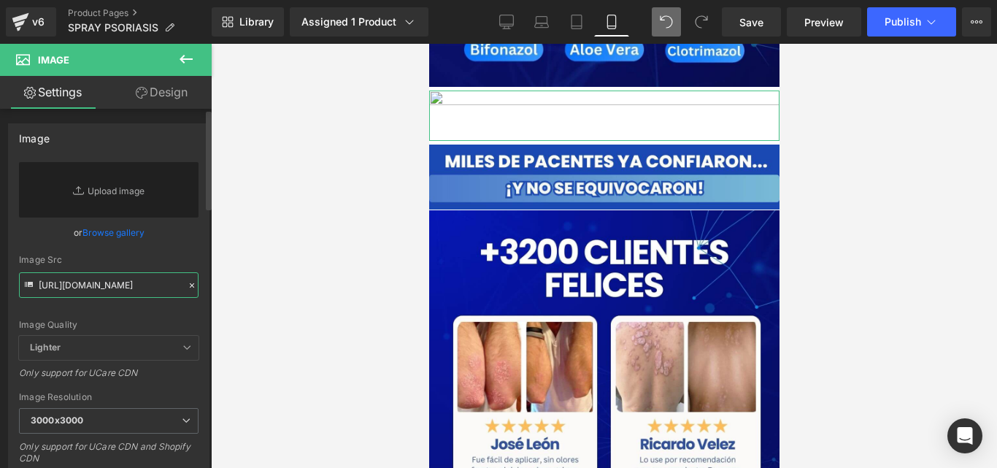
scroll to position [0, 326]
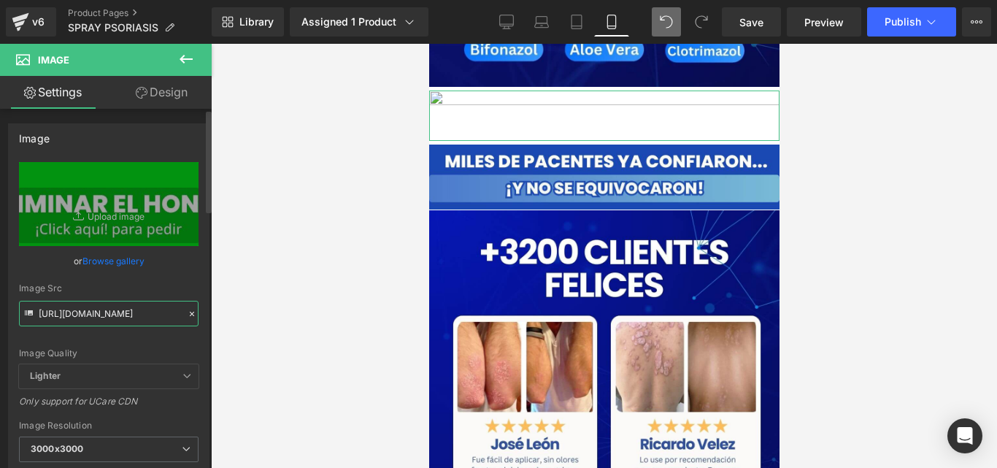
type input "https://cdn.shopify.com/s/files/1/0714/8539/1005/files/QUIERO_ELIMINAR_EL_HONGO…"
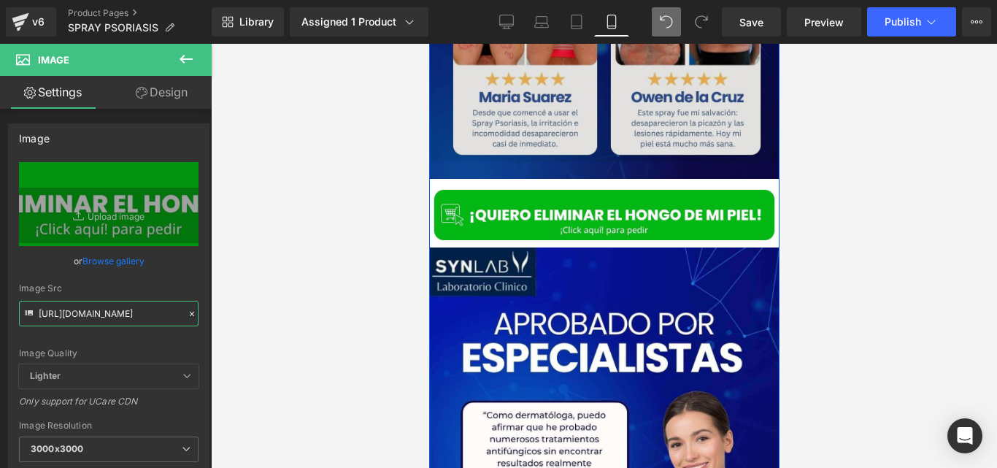
scroll to position [4959, 0]
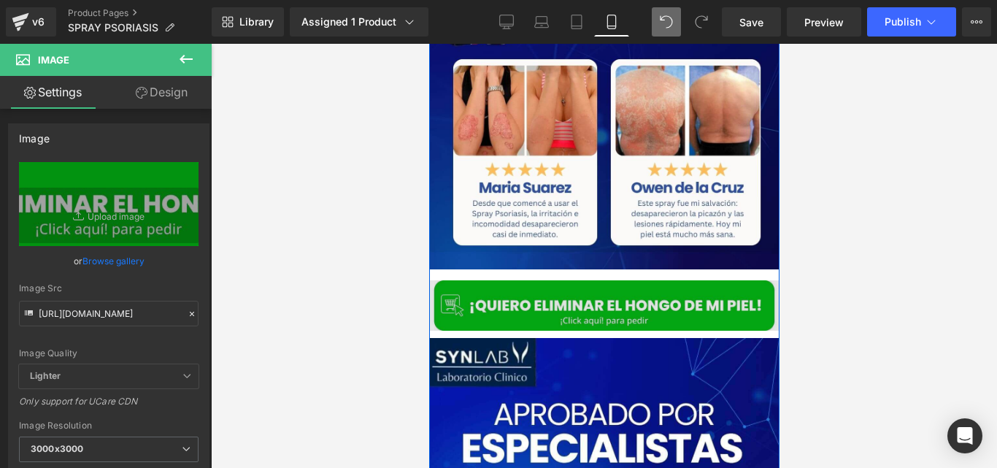
click at [580, 294] on div "Image" at bounding box center [603, 305] width 350 height 50
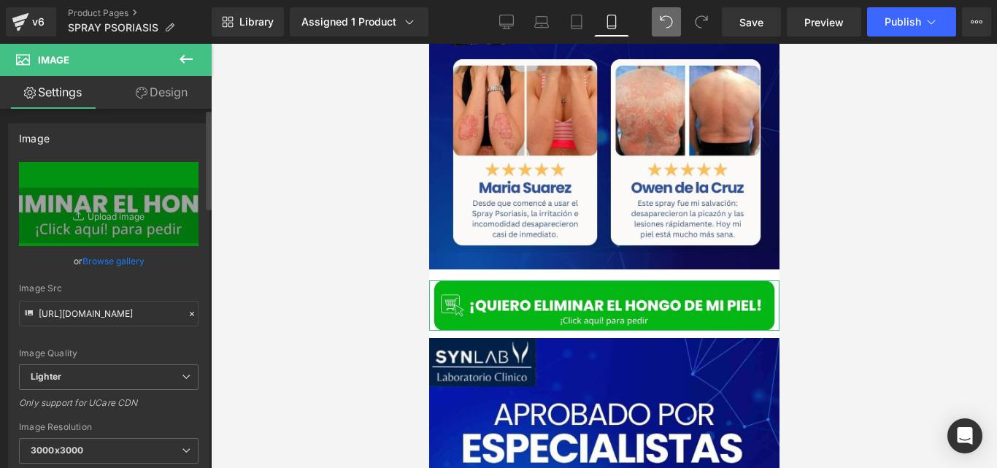
click at [188, 315] on icon at bounding box center [192, 314] width 10 height 10
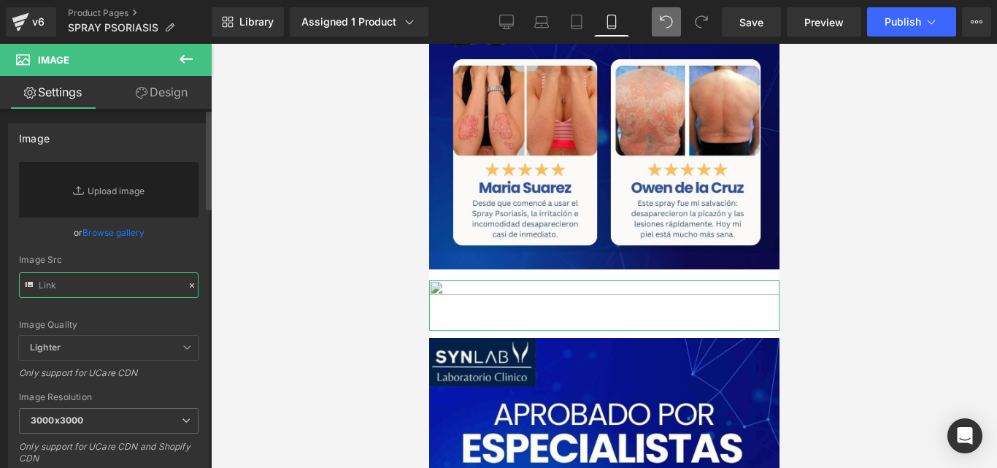
click at [143, 288] on input "text" at bounding box center [109, 285] width 180 height 26
paste input "https://cdn.shopify.com/s/files/1/0714/8539/1005/files/QUIERO_ELIMINAR_EL_HONGO…"
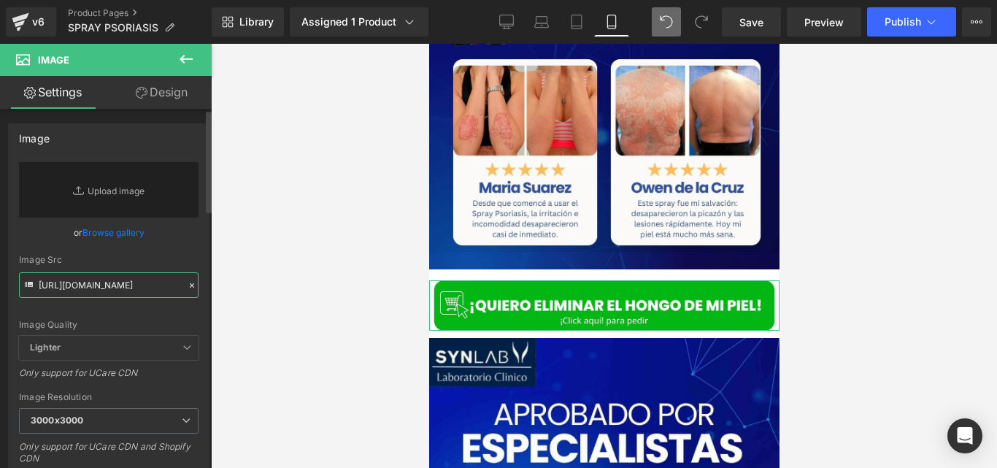
type input "https://cdn.shopify.com/s/files/1/0714/8539/1005/files/QUIERO_ELIMINAR_EL_HONGO…"
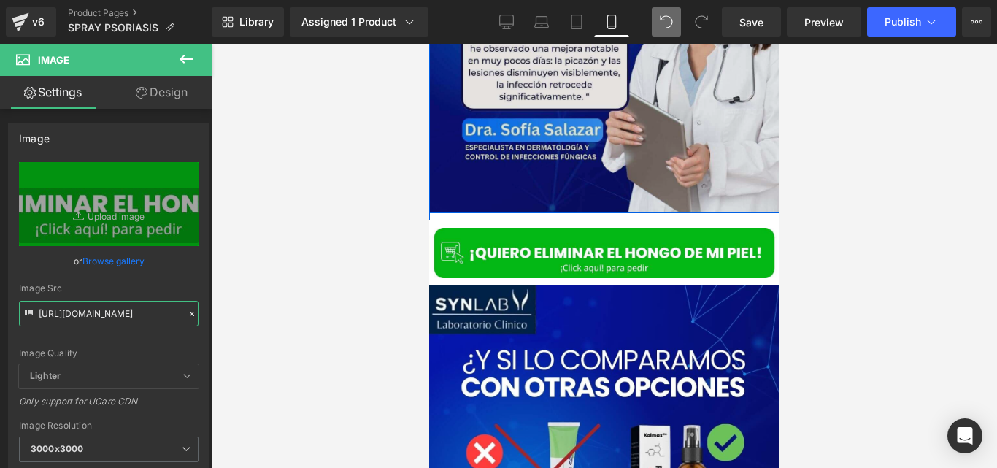
scroll to position [5564, 0]
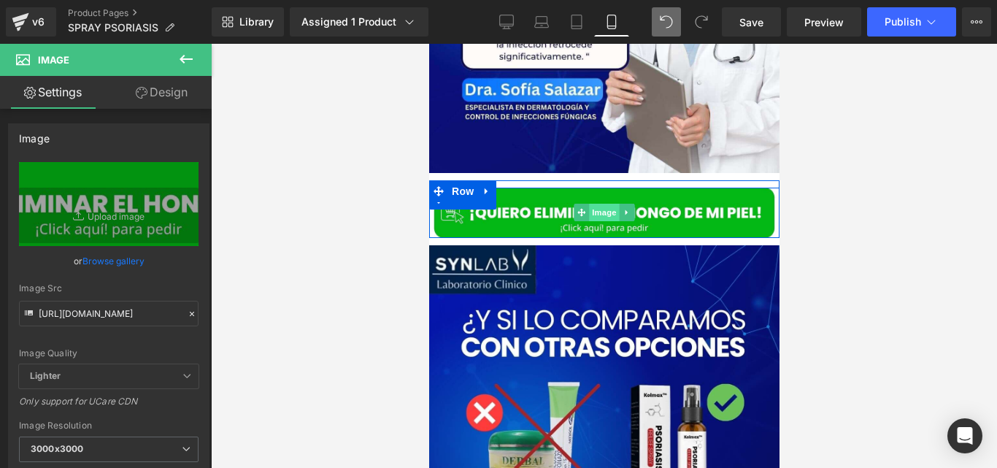
click at [605, 204] on span "Image" at bounding box center [603, 213] width 31 height 18
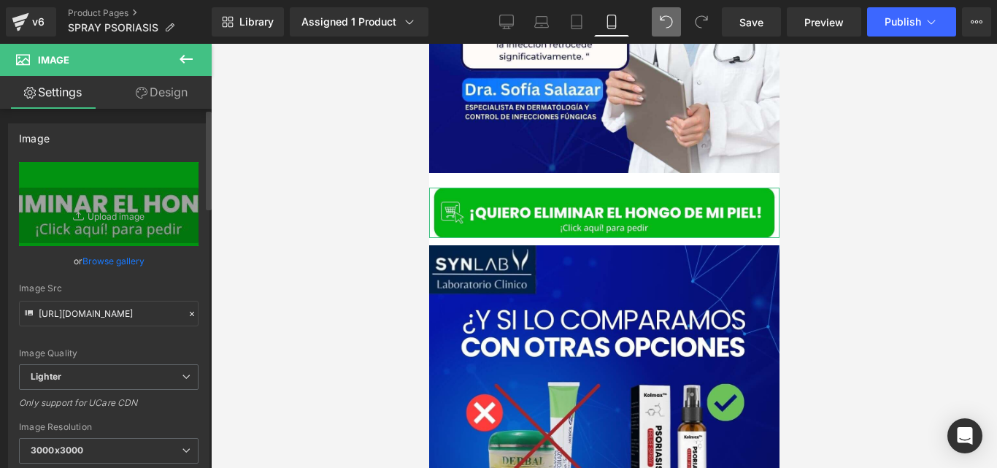
click at [187, 312] on icon at bounding box center [192, 314] width 10 height 10
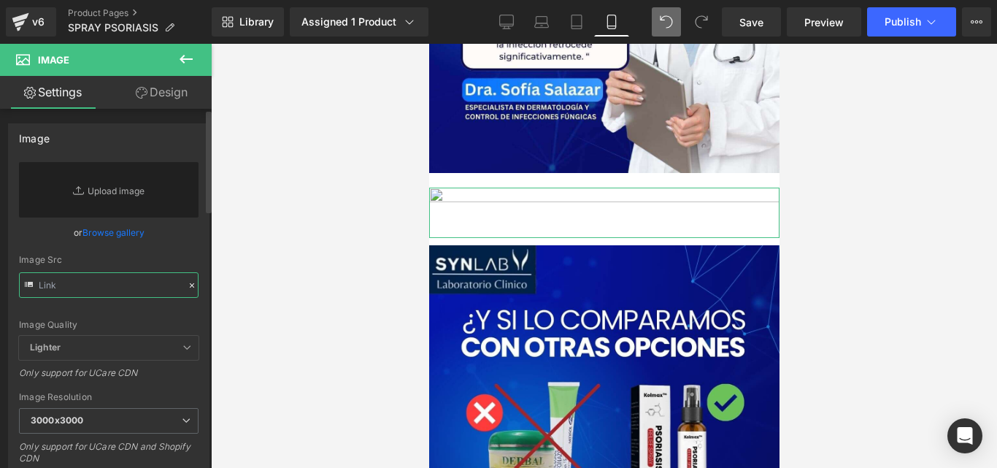
click at [126, 291] on input "text" at bounding box center [109, 285] width 180 height 26
paste input "https://cdn.shopify.com/s/files/1/0714/8539/1005/files/QUIERO_ELIMINAR_EL_HONGO…"
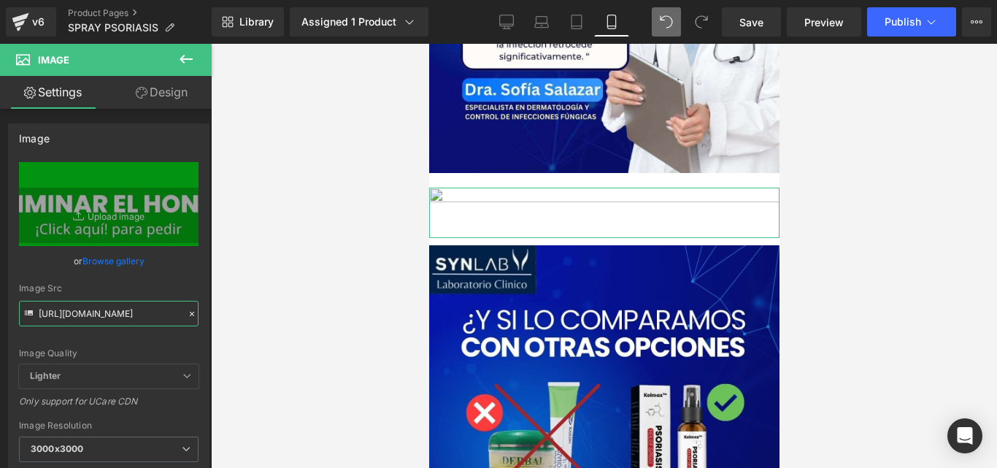
type input "https://cdn.shopify.com/s/files/1/0714/8539/1005/files/QUIERO_ELIMINAR_EL_HONGO…"
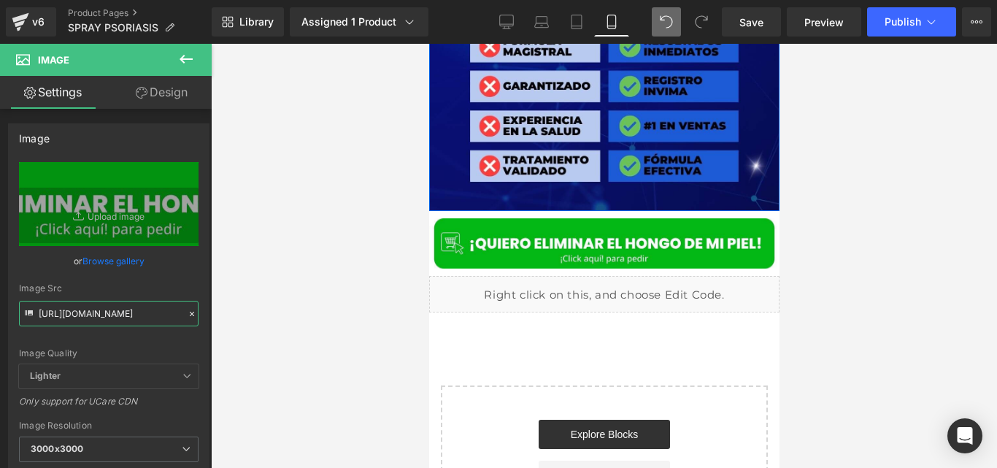
scroll to position [6093, 0]
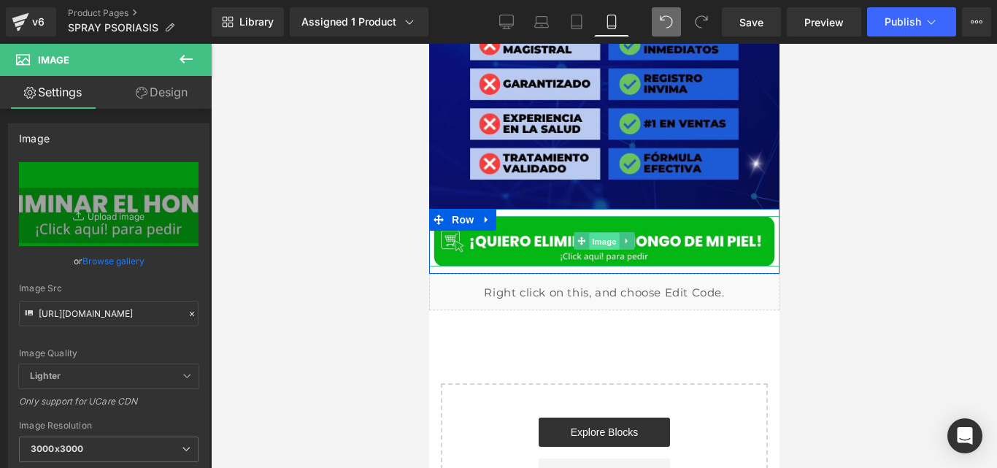
click at [604, 233] on span "Image" at bounding box center [603, 242] width 31 height 18
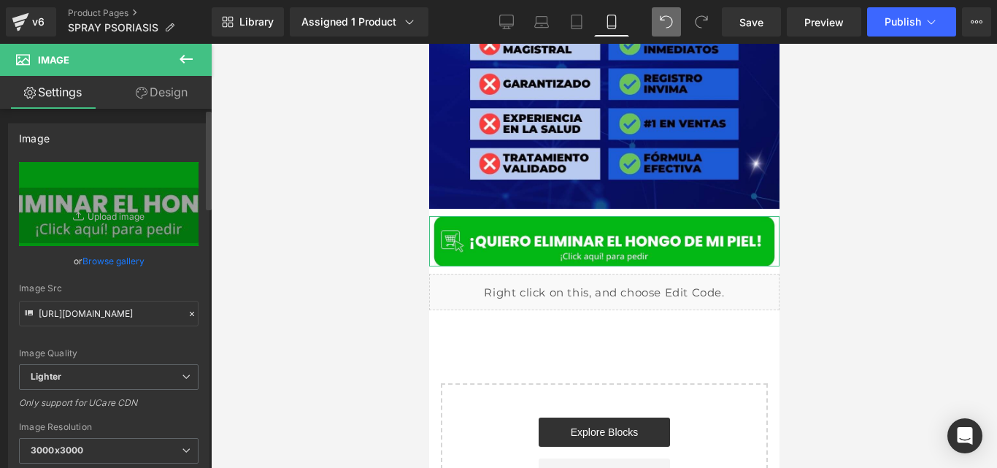
click at [188, 312] on icon at bounding box center [192, 314] width 10 height 10
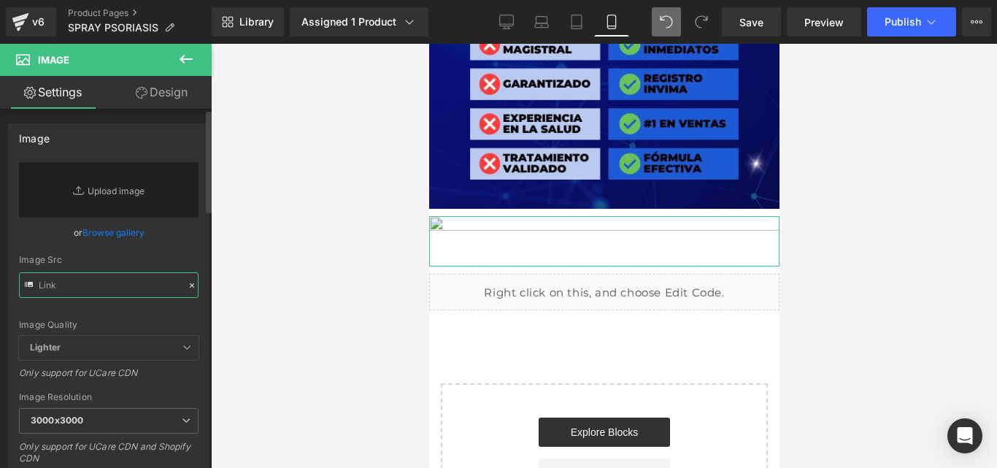
click at [143, 292] on input "text" at bounding box center [109, 285] width 180 height 26
paste input "https://cdn.shopify.com/s/files/1/0714/8539/1005/files/QUIERO_ELIMINAR_EL_HONGO…"
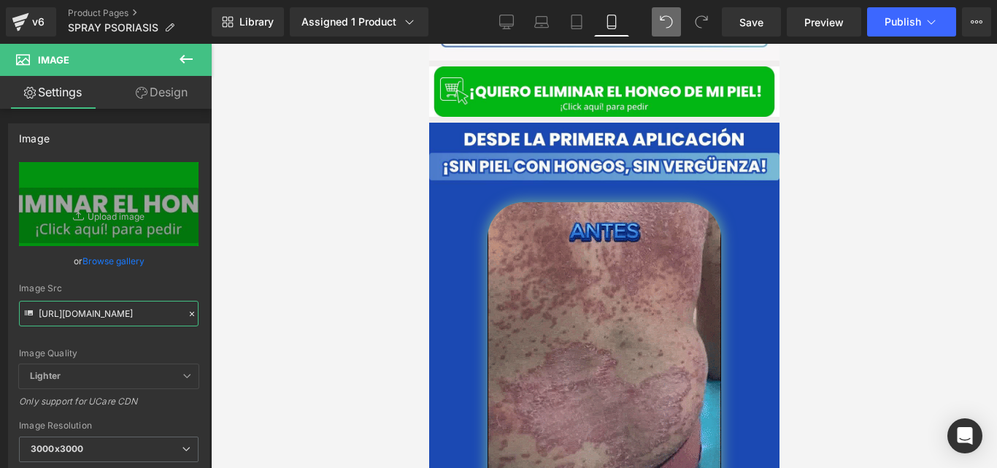
scroll to position [3445, 0]
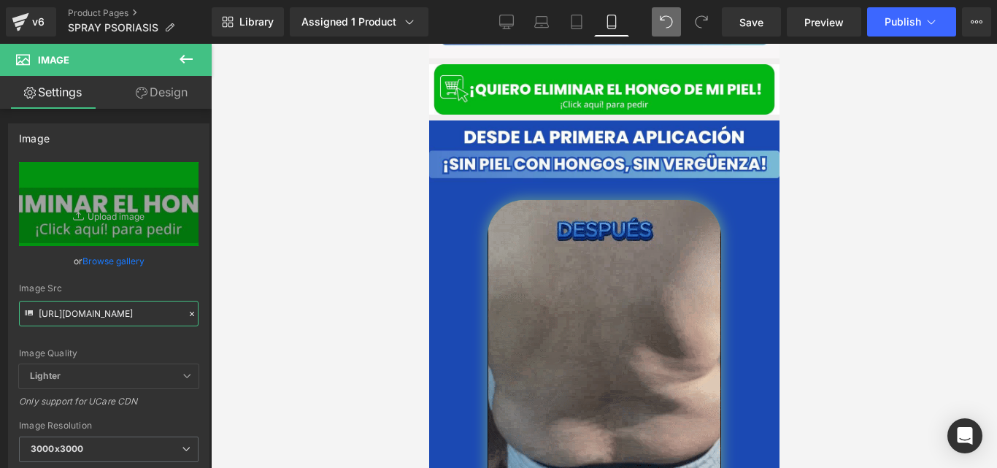
type input "https://cdn.shopify.com/s/files/1/0714/8539/1005/files/QUIERO_ELIMINAR_EL_HONGO…"
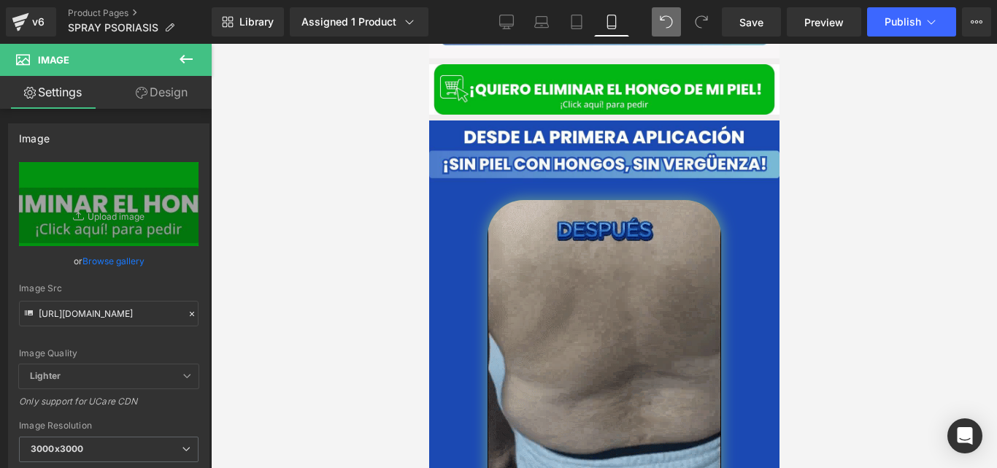
scroll to position [0, 0]
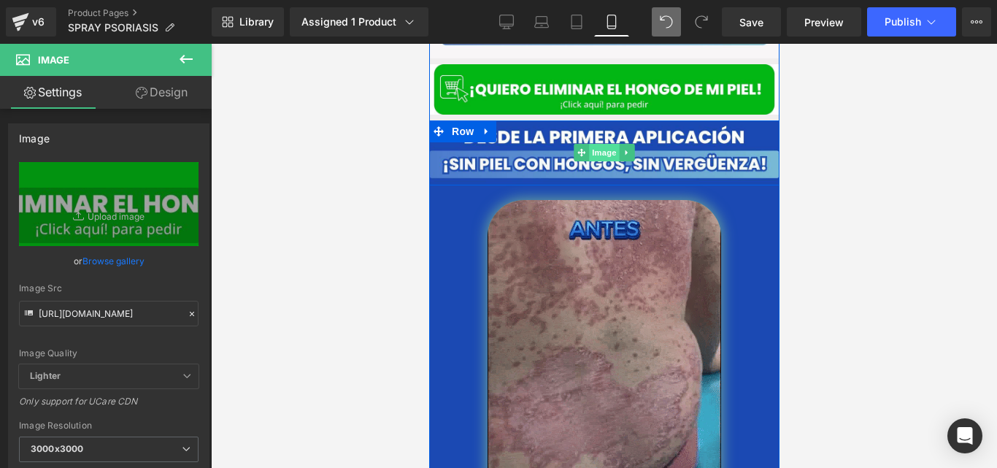
click at [596, 144] on span "Image" at bounding box center [603, 153] width 31 height 18
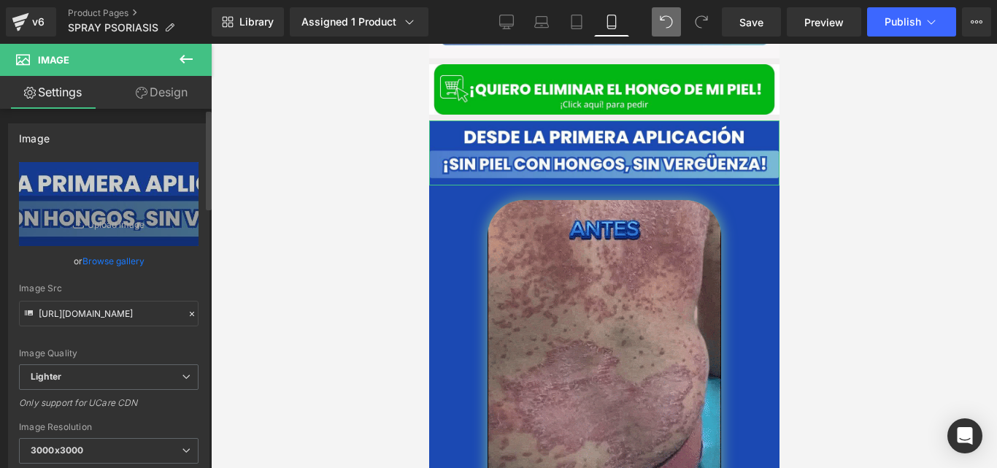
click at [187, 312] on icon at bounding box center [192, 314] width 10 height 10
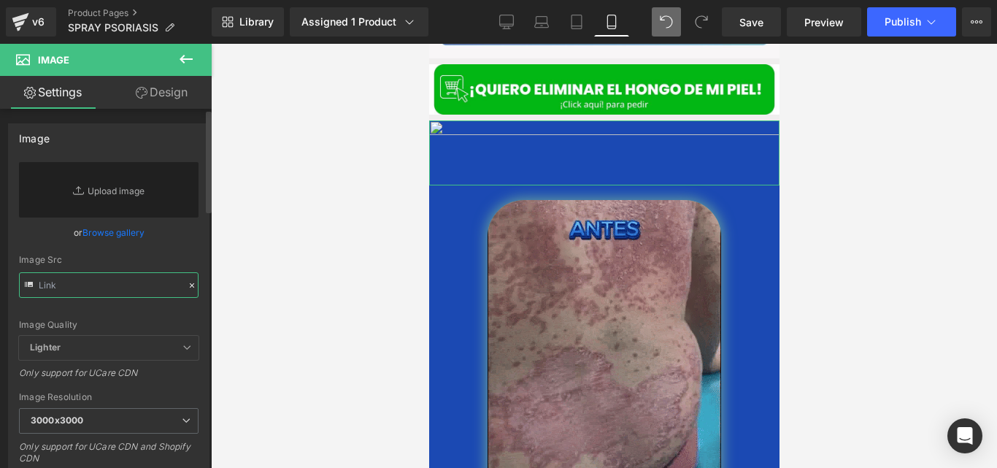
click at [128, 288] on input "text" at bounding box center [109, 285] width 180 height 26
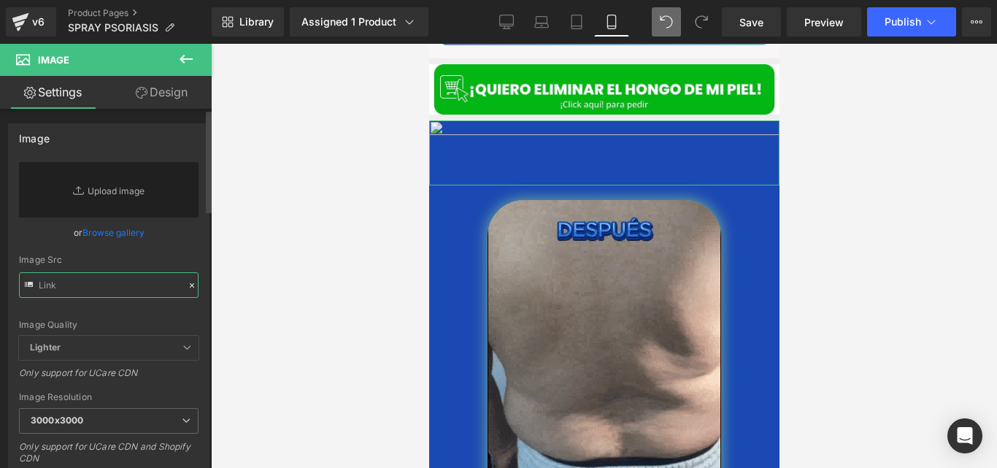
paste input "https://cdn.shopify.com/s/files/1/0714/8539/1005/files/FORMULA_AVANZADA_DE_TERB…"
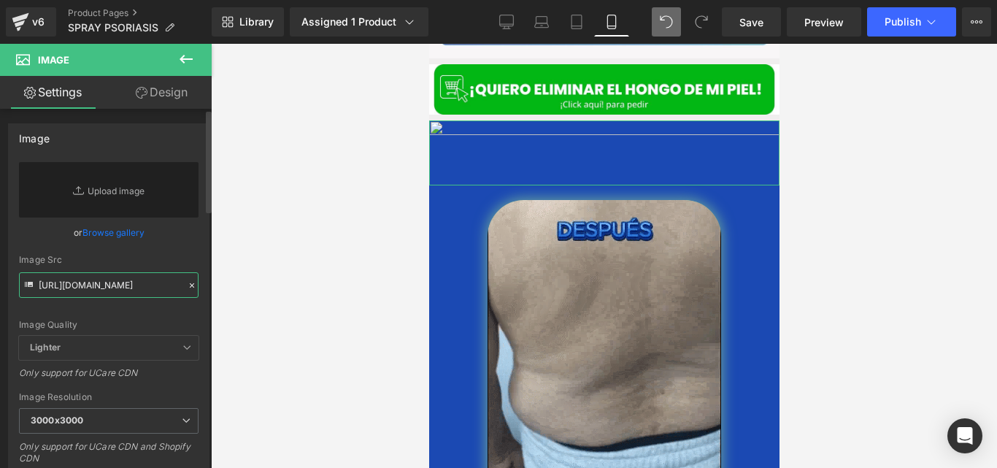
scroll to position [0, 575]
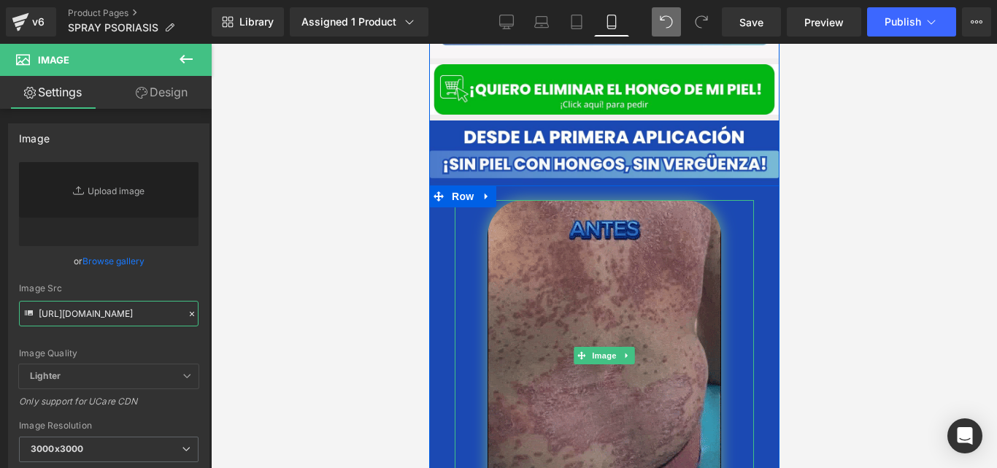
type input "https://cdn.shopify.com/s/files/1/0714/8539/1005/files/FORMULA_AVANZADA_DE_TERB…"
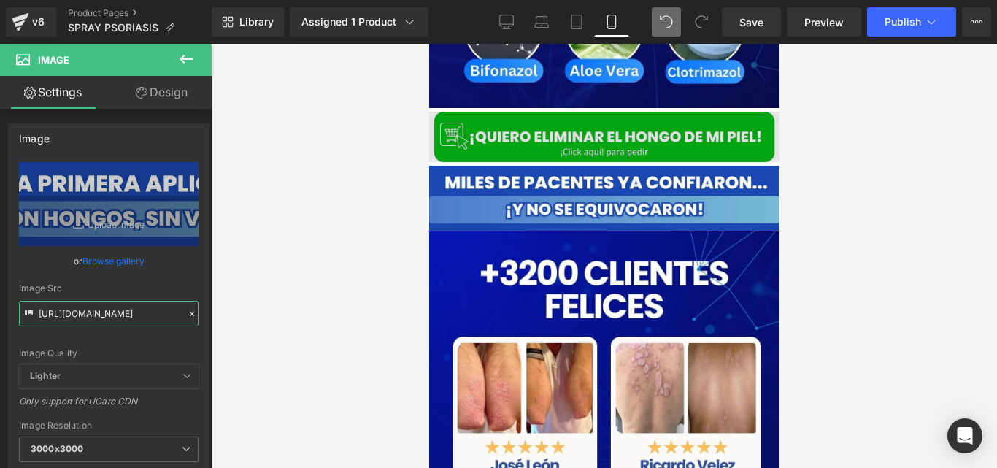
scroll to position [4383, 0]
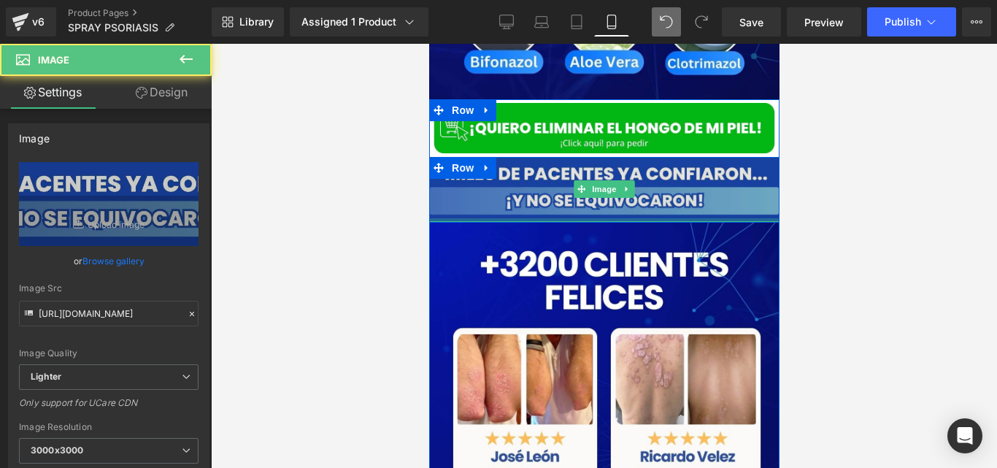
drag, startPoint x: 608, startPoint y: 204, endPoint x: 1258, endPoint y: 282, distance: 655.0
click at [613, 192] on div "Image" at bounding box center [603, 189] width 350 height 65
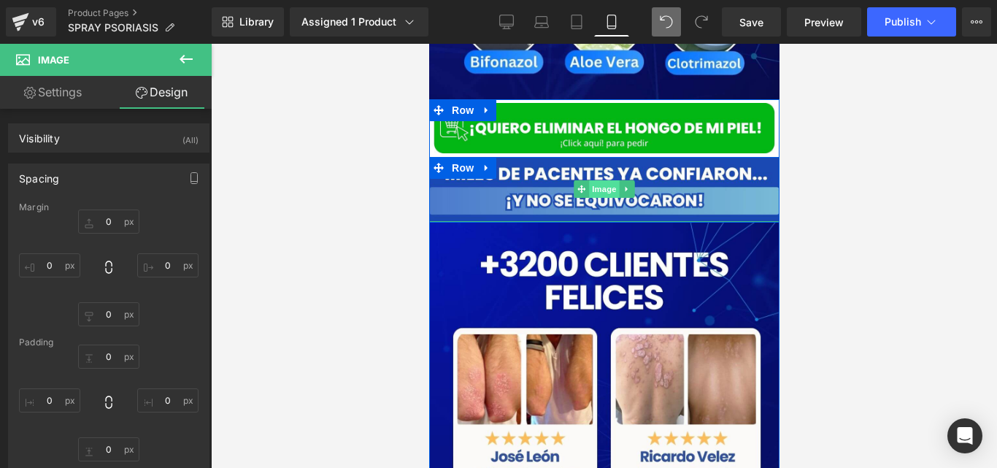
click at [591, 180] on span "Image" at bounding box center [603, 189] width 31 height 18
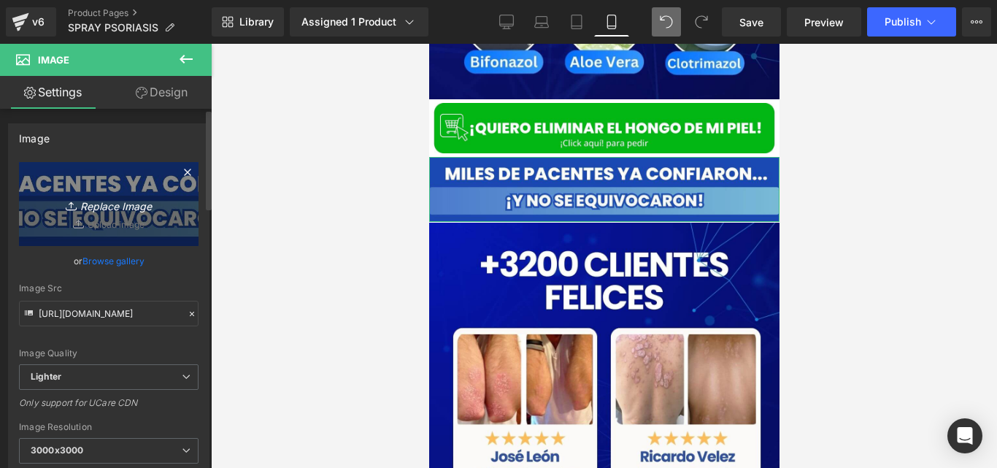
click at [109, 201] on icon "Replace Image" at bounding box center [108, 204] width 117 height 18
type input "C:\fakepath\FORMULA AVANZADA DE TERBINAFINA 11% ELIMINA ONICOMICOSIS Y EL PIE D…"
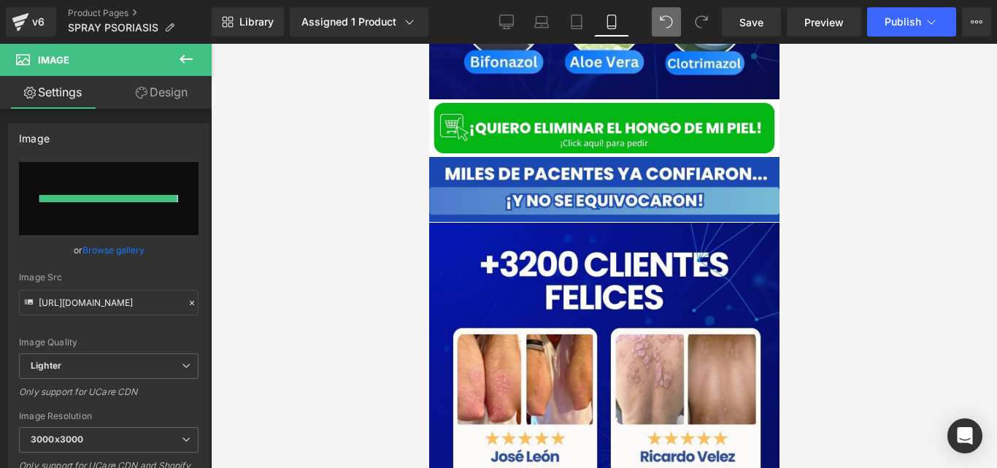
type input "https://ucarecdn.com/5a9da5cc-615b-4ae2-9f2f-9fcb75f58a33/-/format/auto/-/previ…"
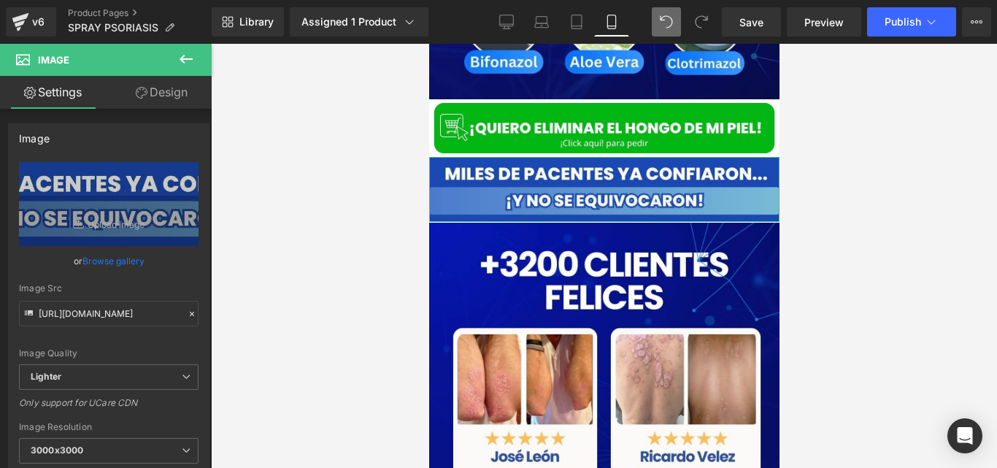
click at [150, 85] on link "Design" at bounding box center [162, 92] width 106 height 33
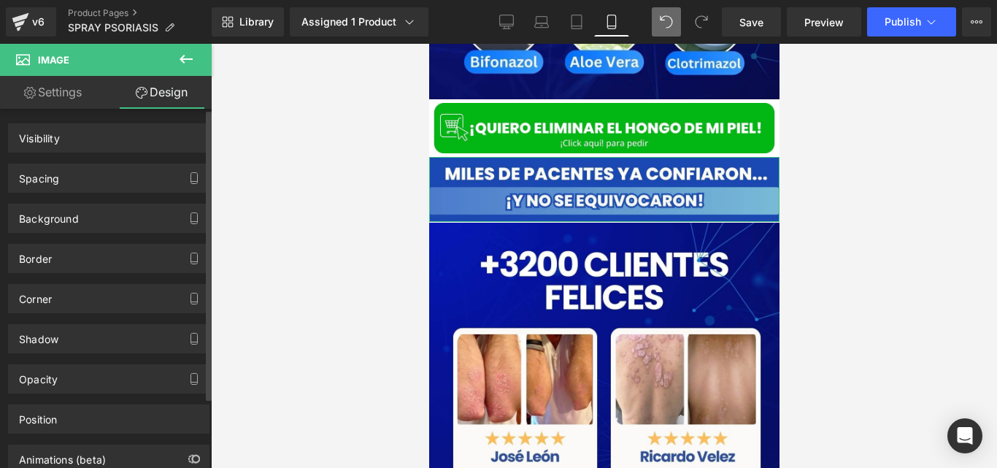
click at [154, 188] on div "Spacing" at bounding box center [109, 178] width 200 height 28
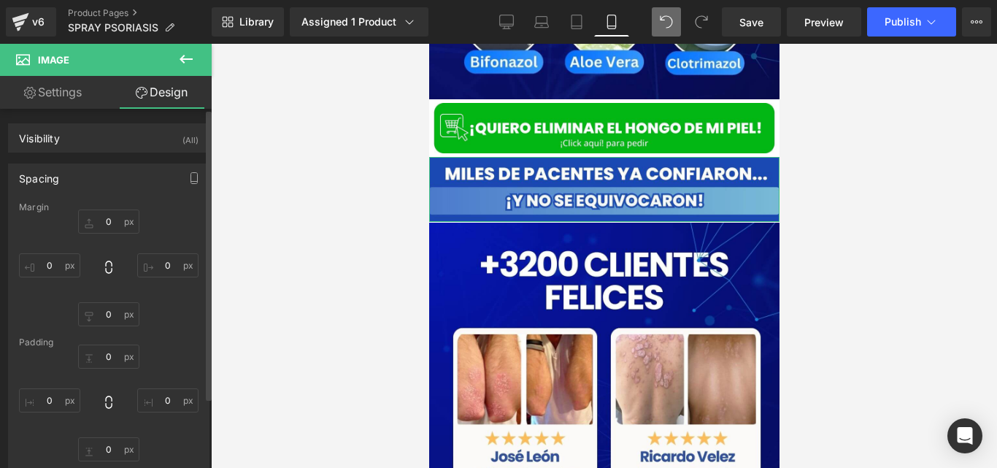
type input "0"
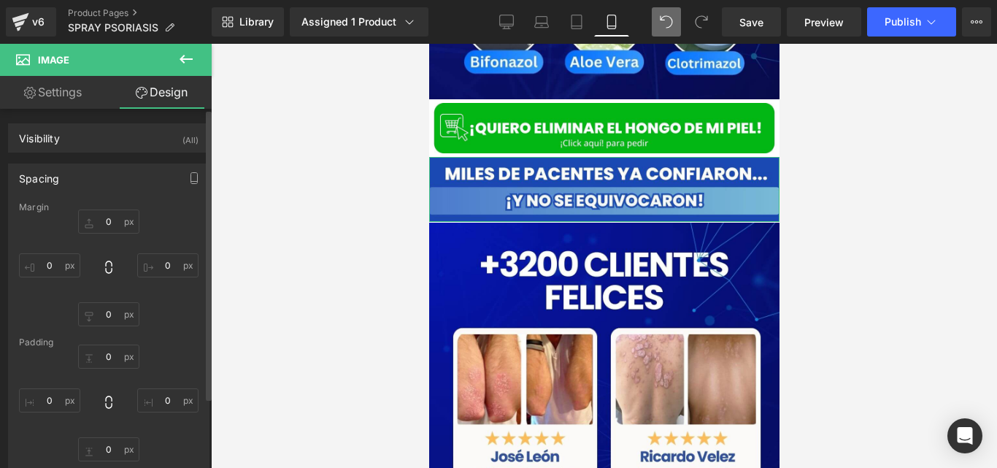
type input "0"
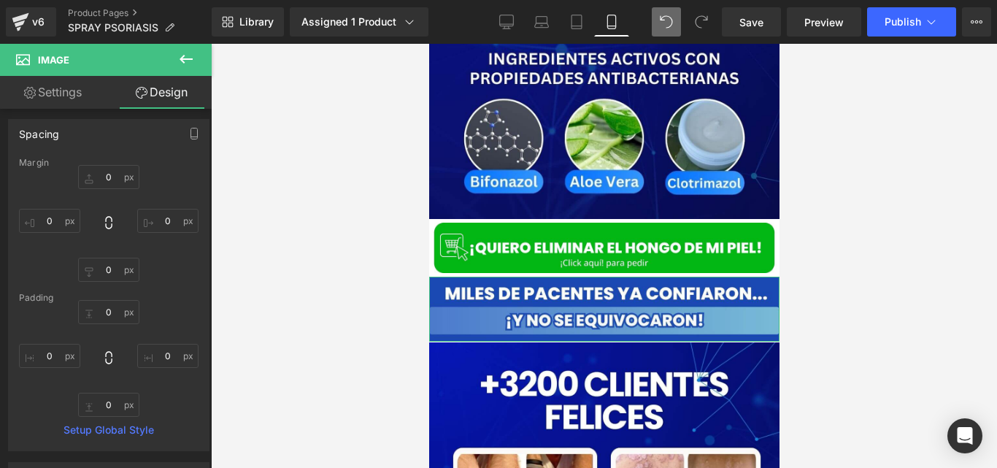
scroll to position [49, 0]
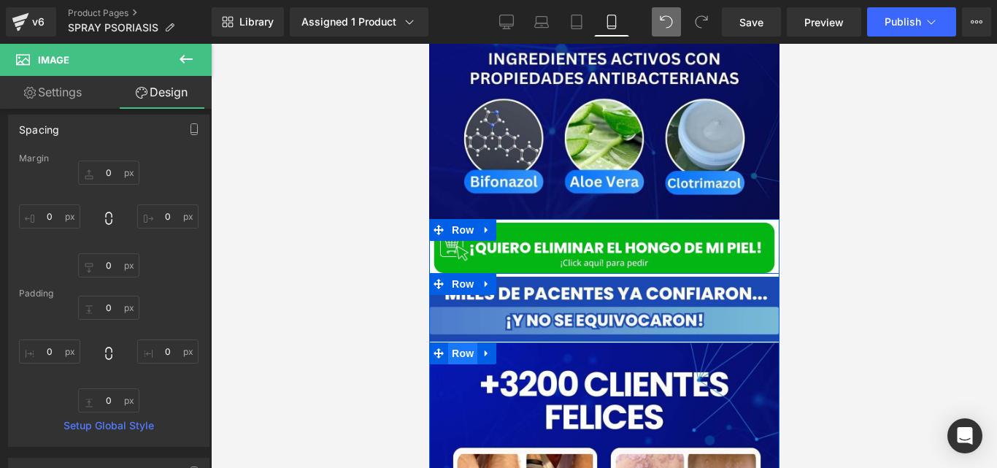
click at [461, 342] on span "Row" at bounding box center [461, 353] width 29 height 22
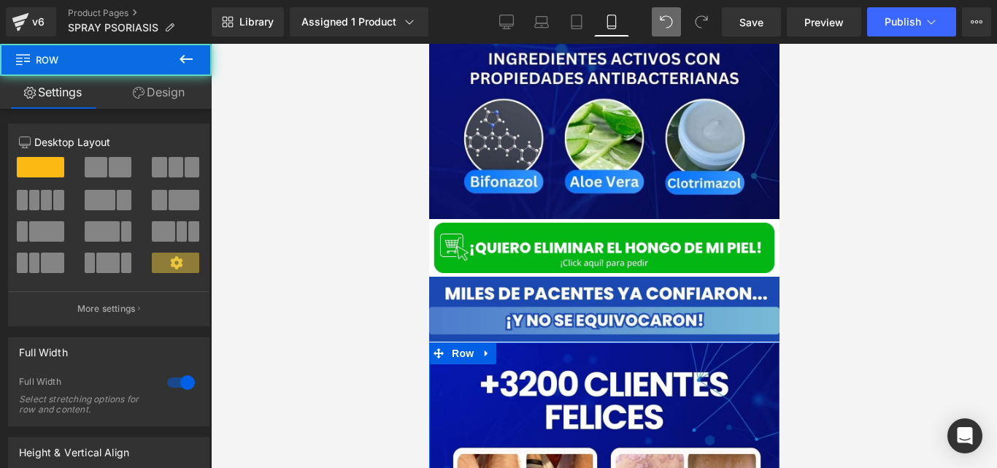
click at [150, 93] on link "Design" at bounding box center [159, 92] width 106 height 33
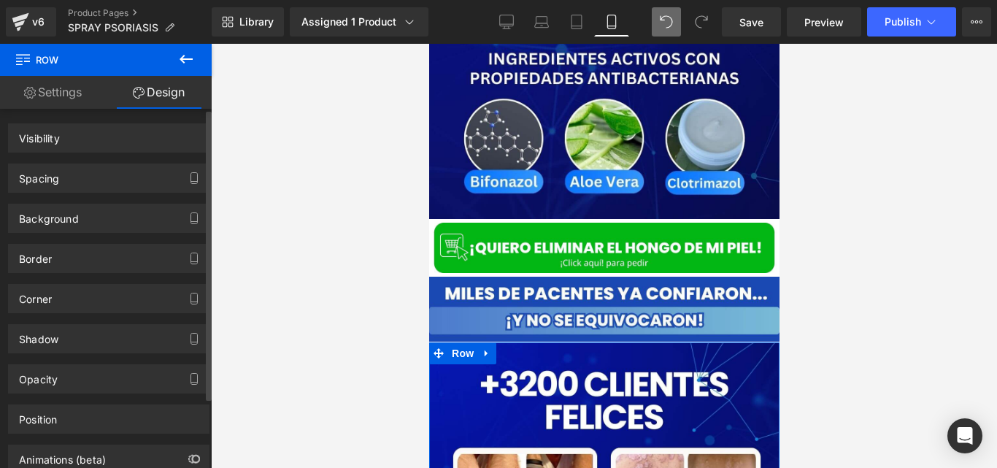
click at [112, 172] on div "Spacing" at bounding box center [109, 178] width 200 height 28
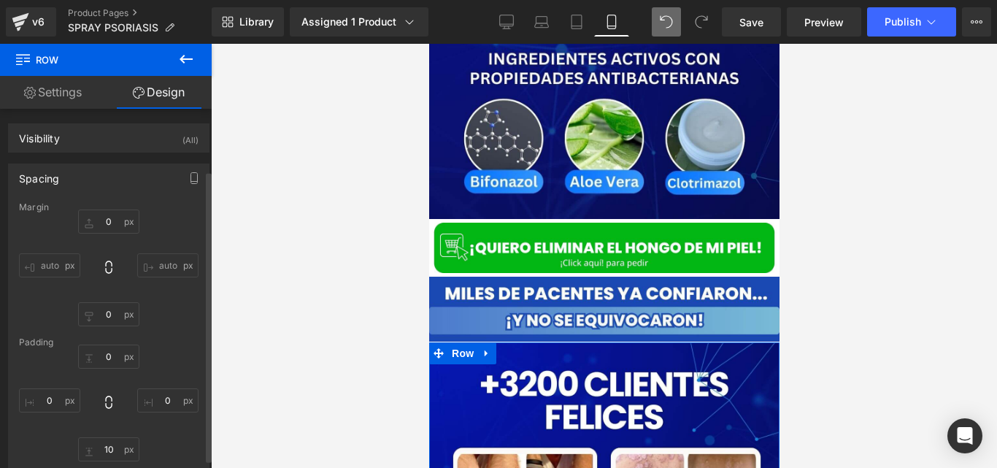
scroll to position [76, 0]
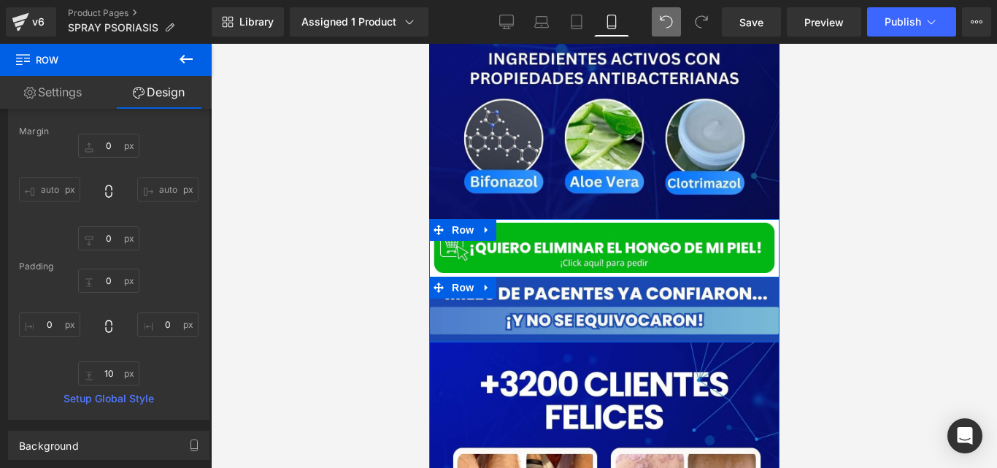
click at [464, 275] on span "Row" at bounding box center [461, 284] width 23 height 18
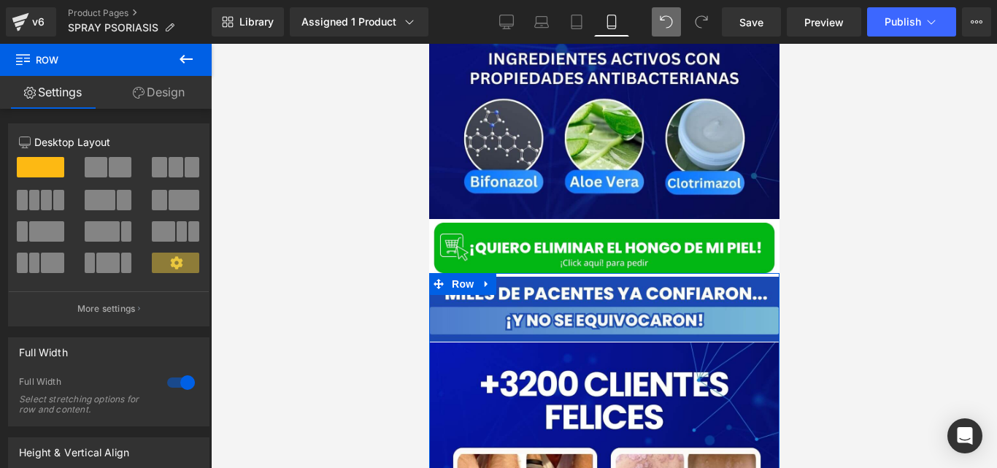
click at [166, 94] on link "Design" at bounding box center [159, 92] width 106 height 33
click at [0, 0] on div "Spacing" at bounding box center [0, 0] width 0 height 0
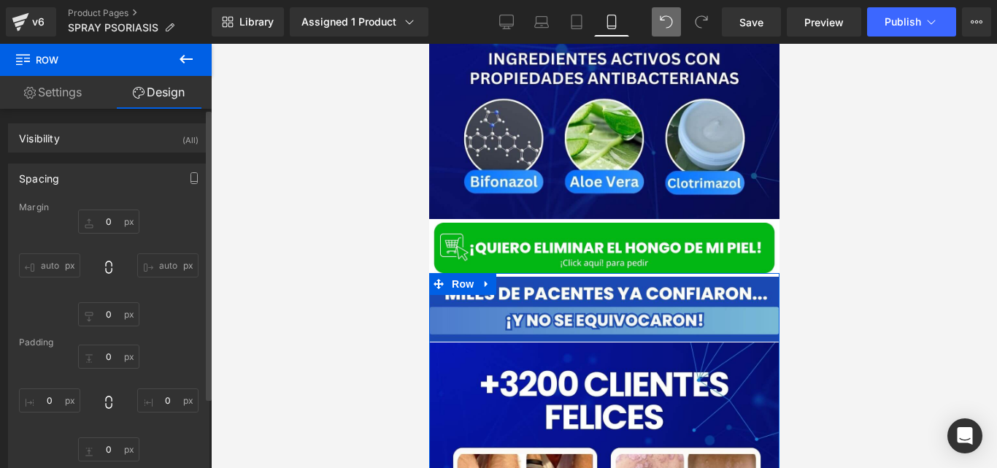
type input "0"
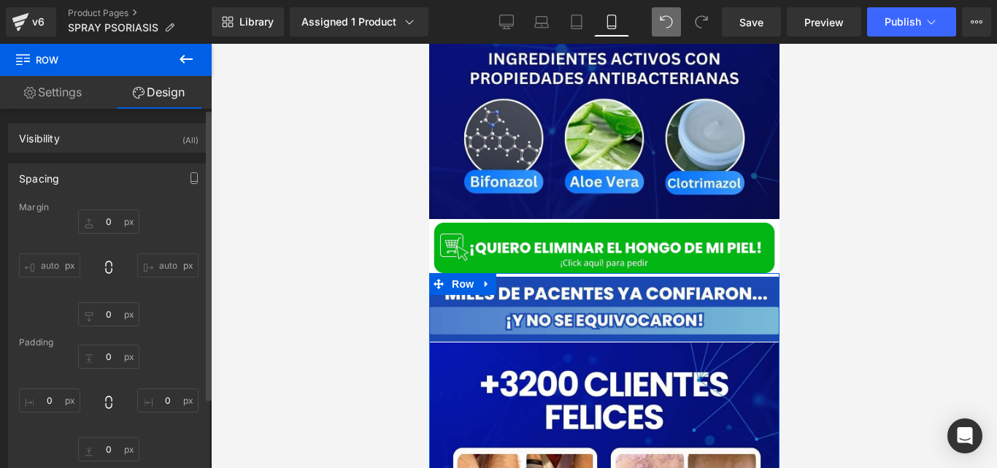
type input "0"
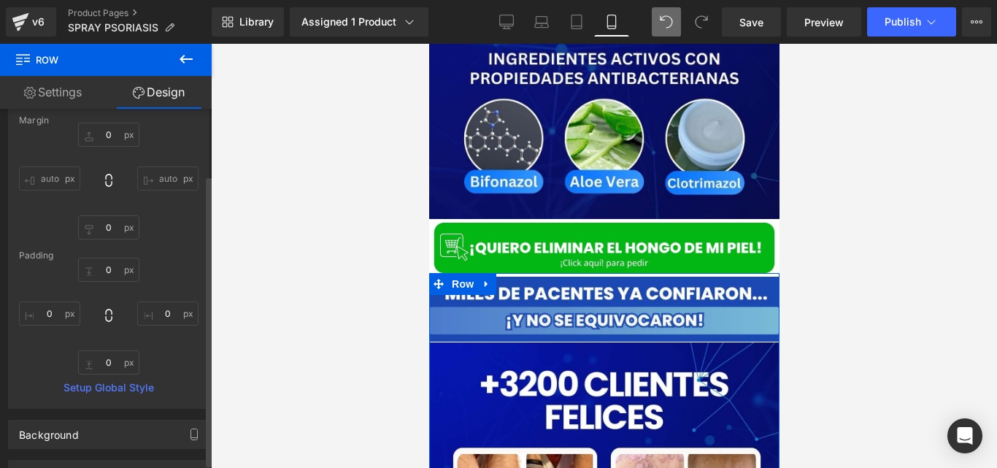
scroll to position [74, 0]
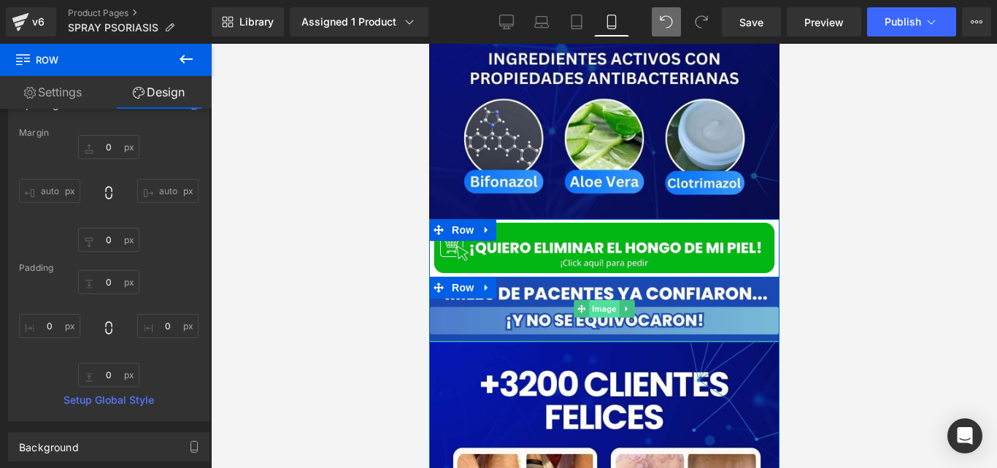
click at [596, 300] on span "Image" at bounding box center [603, 309] width 31 height 18
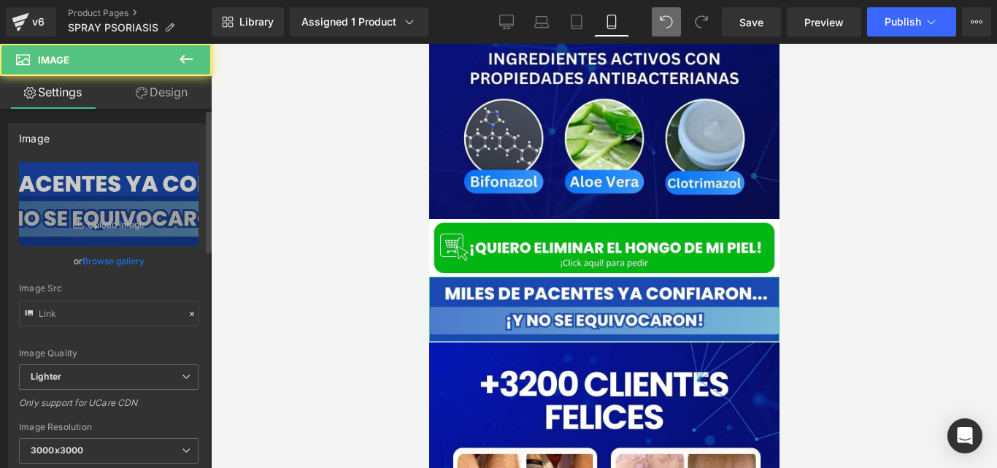
type input "https://ucarecdn.com/5a9da5cc-615b-4ae2-9f2f-9fcb75f58a33/-/format/auto/-/previ…"
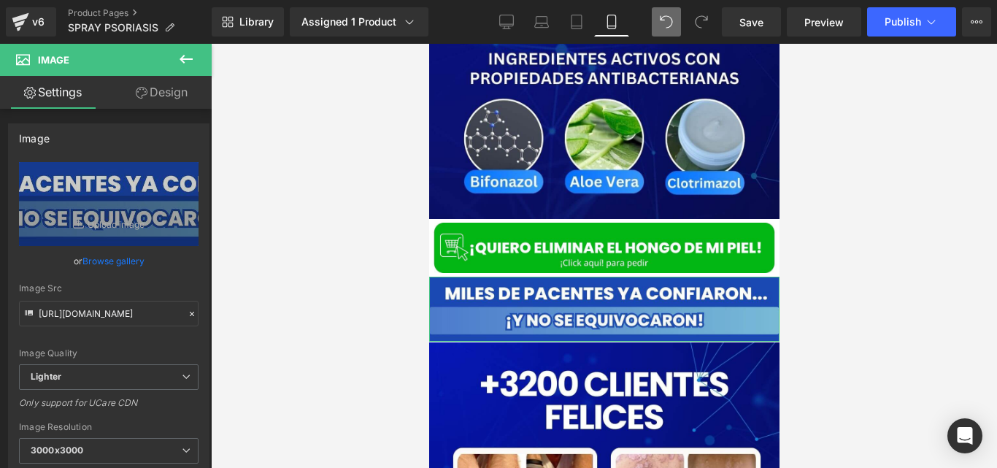
click at [172, 99] on link "Design" at bounding box center [162, 92] width 106 height 33
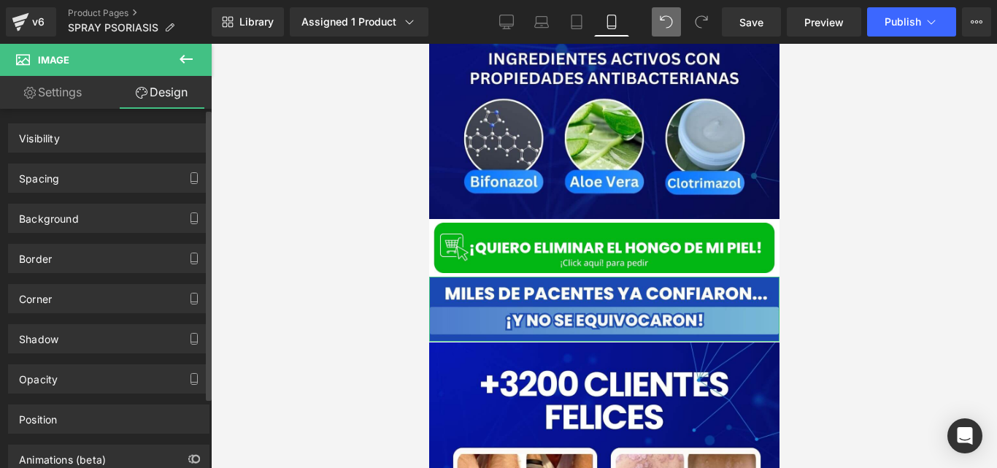
click at [74, 178] on div "Spacing" at bounding box center [109, 178] width 200 height 28
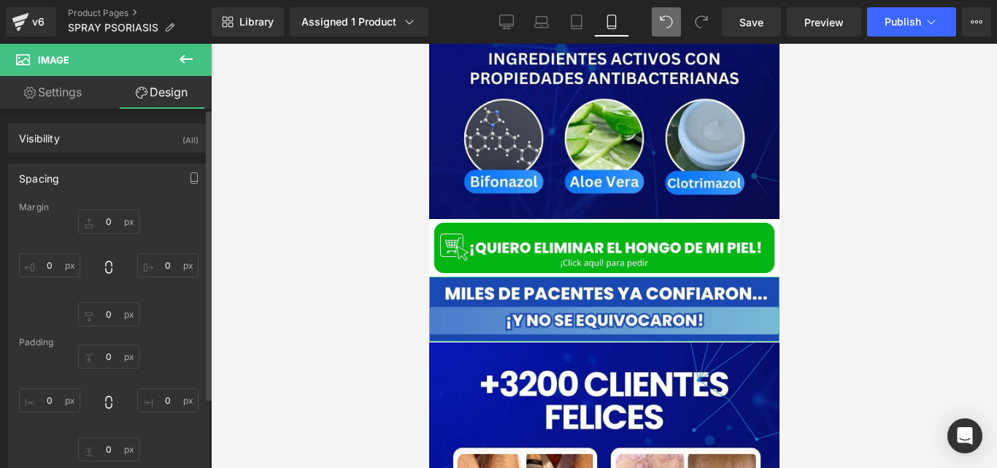
type input "0"
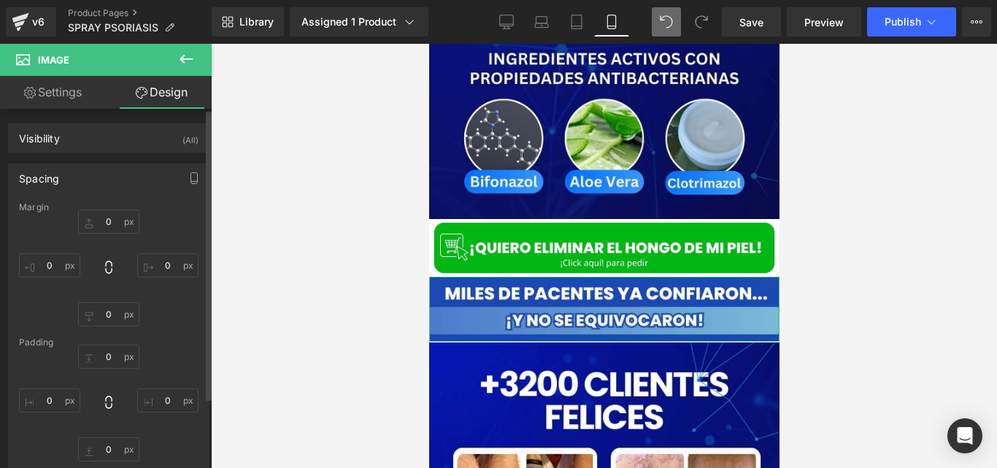
type input "0"
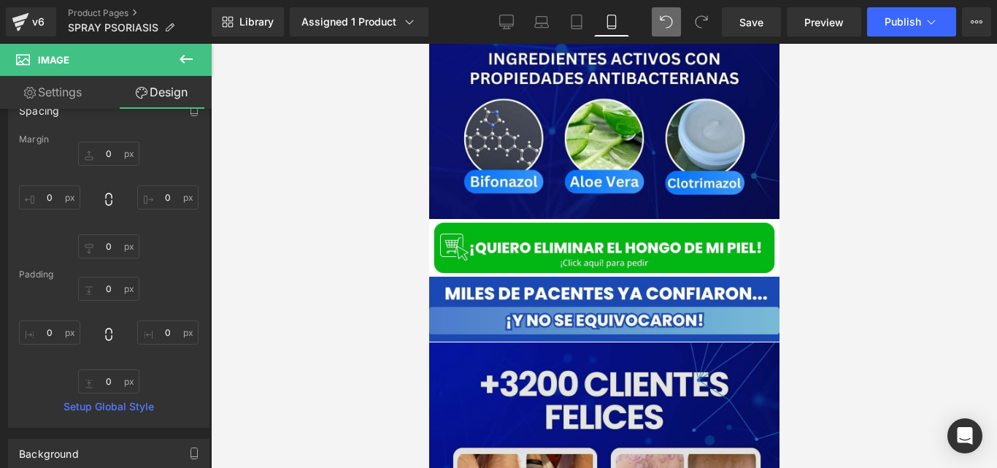
scroll to position [69, 0]
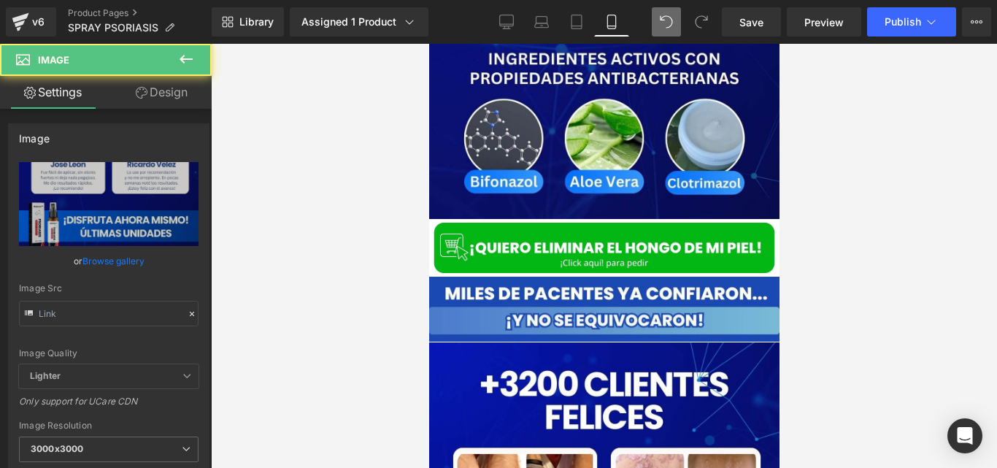
type input "https://cdn.shopify.com/s/files/1/0714/8539/1005/files/6_2_3000x3000.jpg?v=1757…"
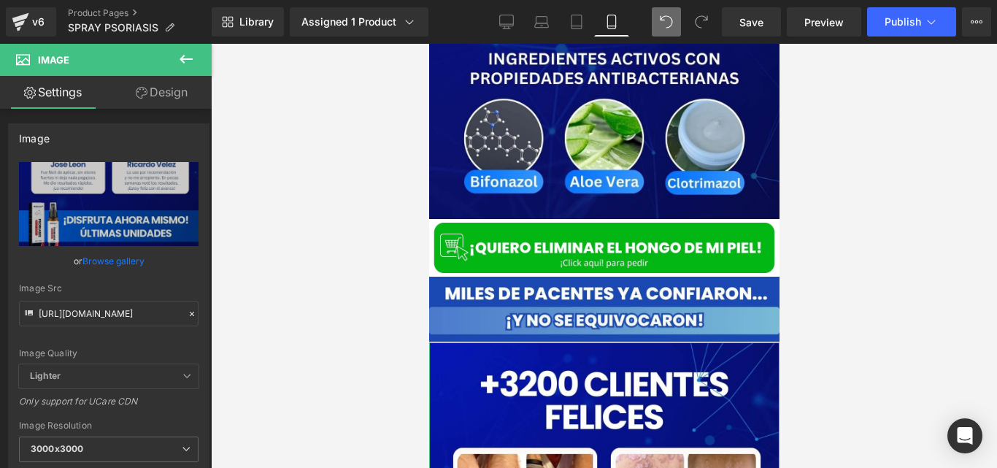
click at [153, 90] on link "Design" at bounding box center [162, 92] width 106 height 33
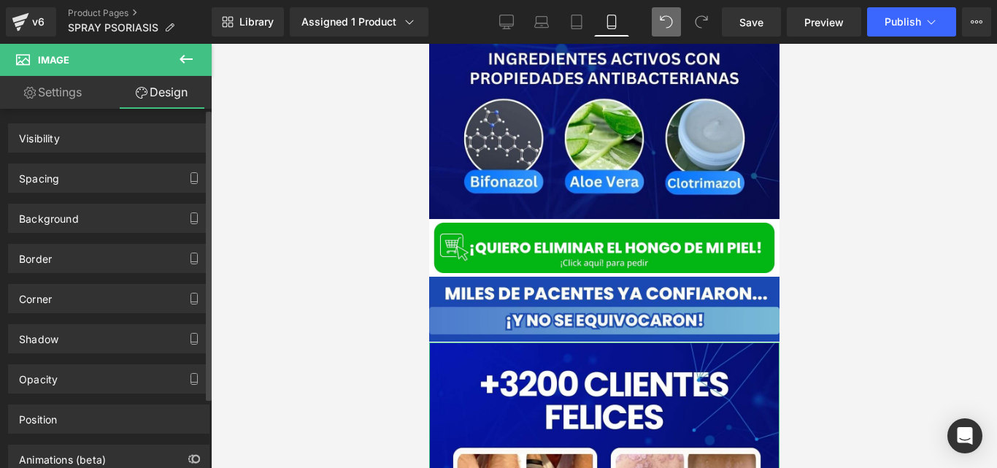
click at [68, 173] on div "Spacing" at bounding box center [109, 178] width 200 height 28
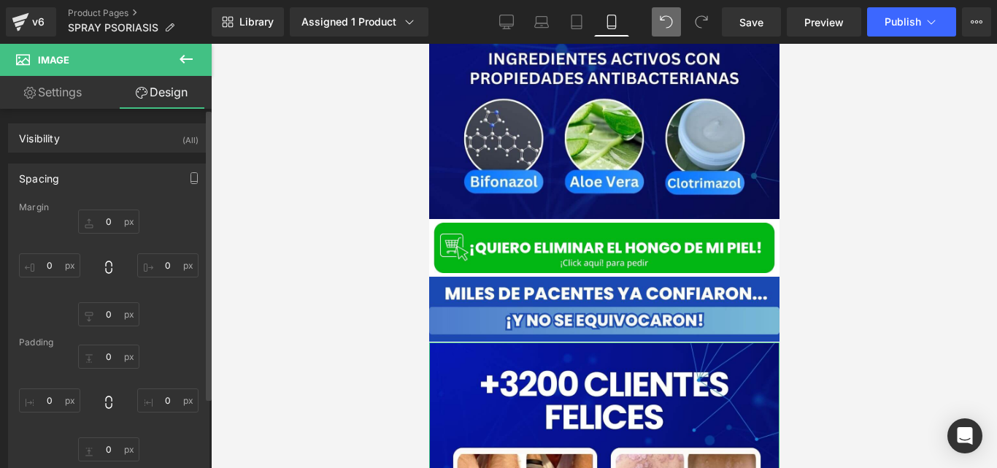
type input "0"
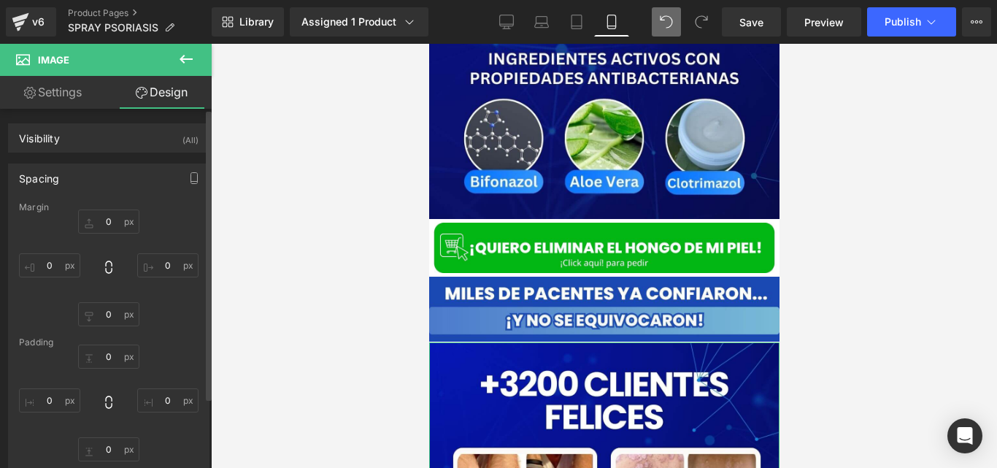
type input "0"
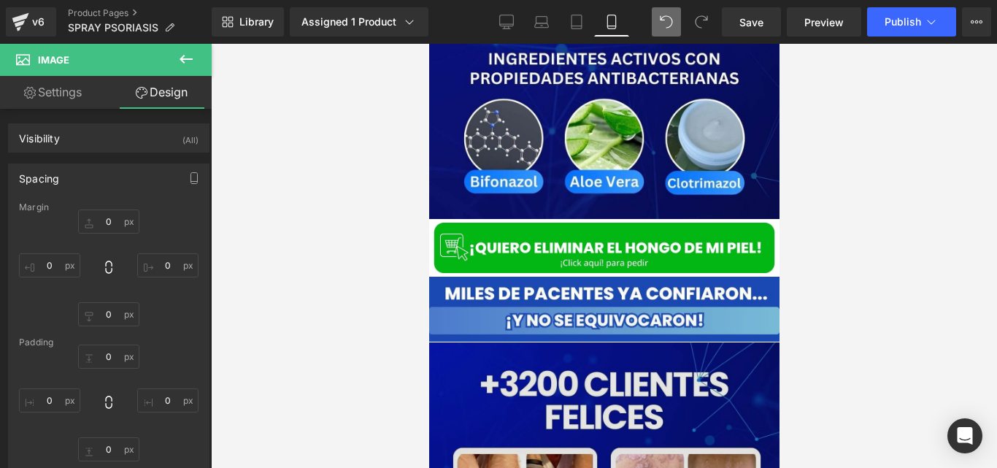
scroll to position [65, 0]
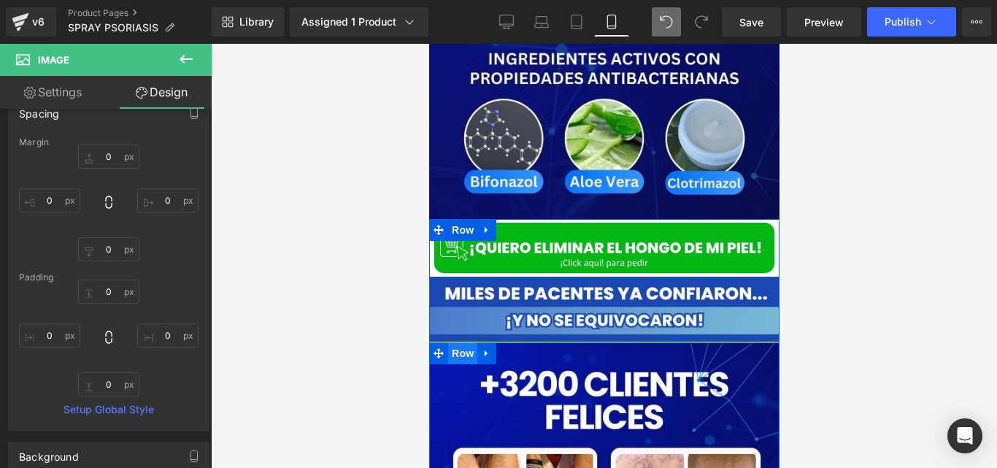
click at [464, 342] on span "Row" at bounding box center [461, 353] width 29 height 22
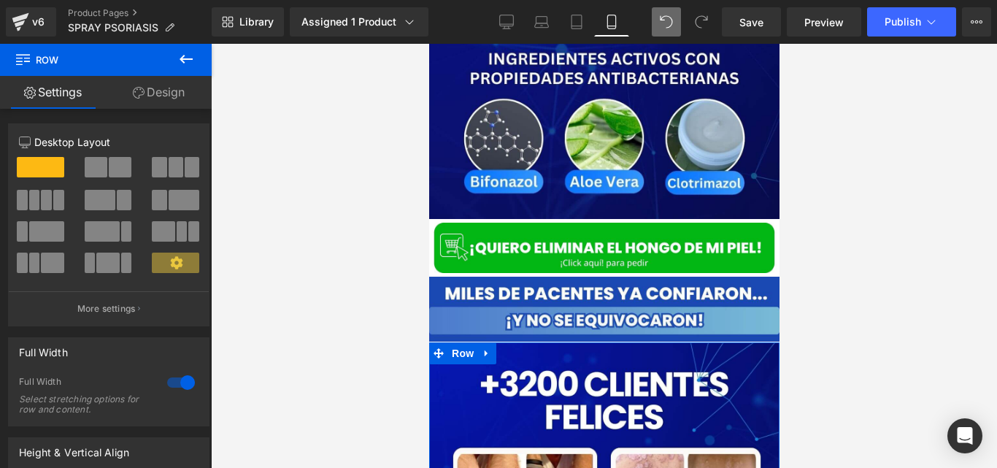
click at [155, 96] on link "Design" at bounding box center [159, 92] width 106 height 33
click at [0, 0] on div "Spacing" at bounding box center [0, 0] width 0 height 0
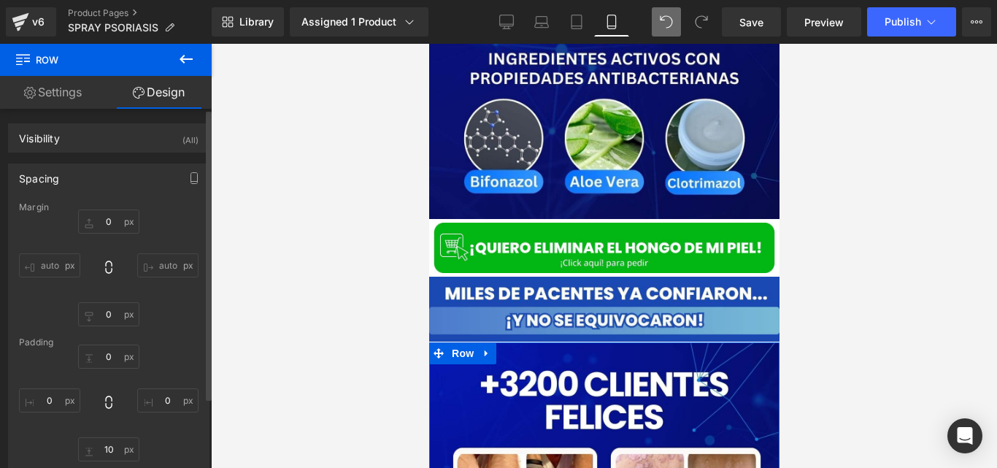
type input "0"
type input "10"
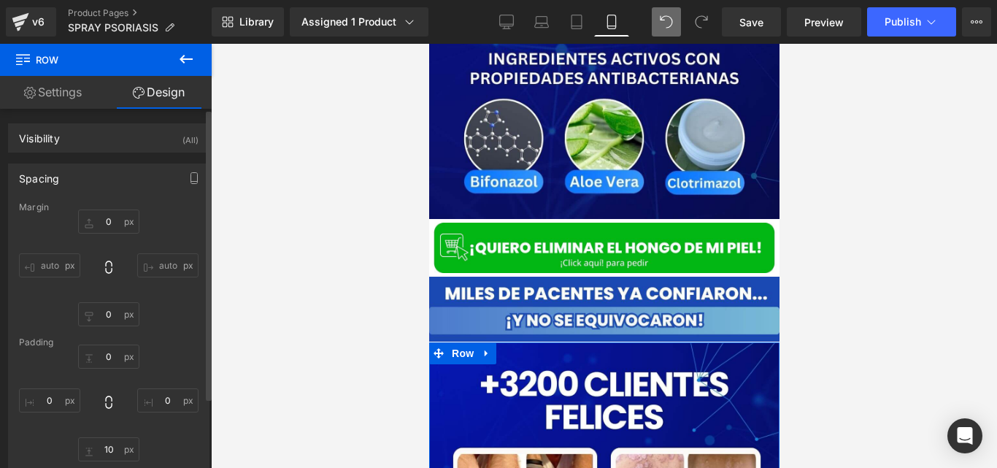
type input "0"
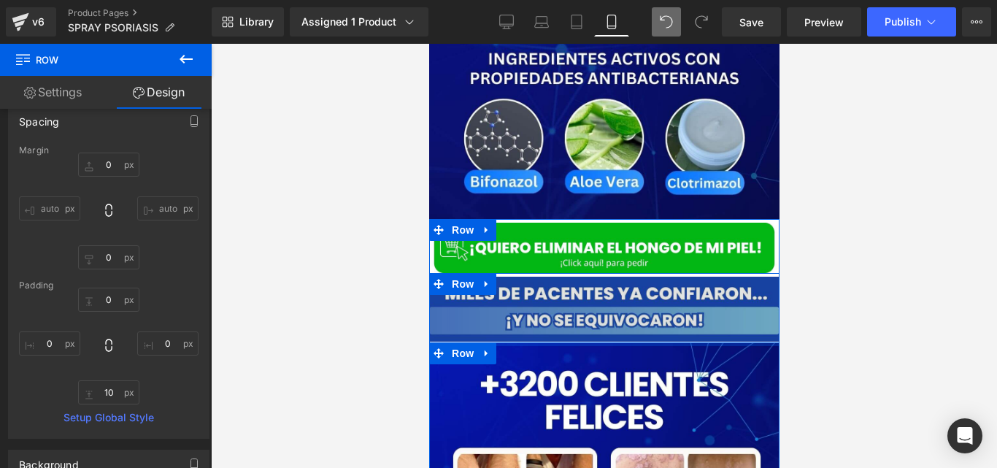
type input "0px"
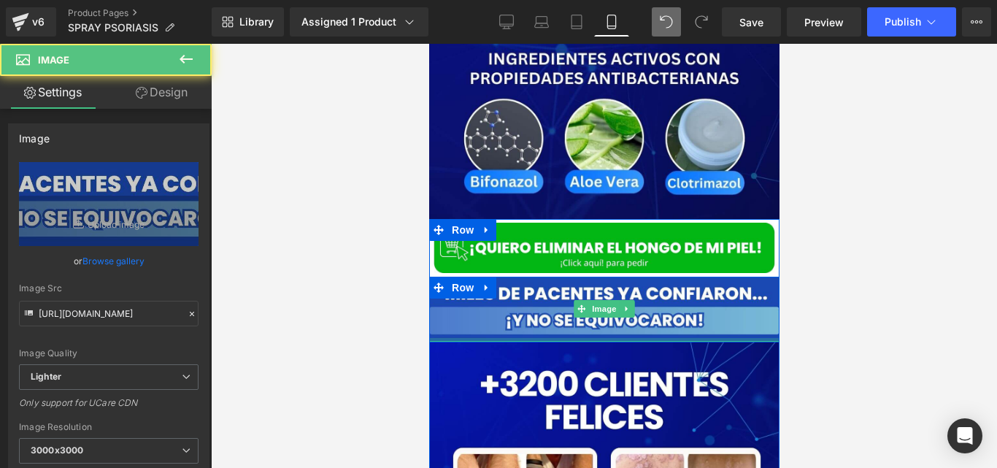
drag, startPoint x: 612, startPoint y: 322, endPoint x: 631, endPoint y: 326, distance: 18.6
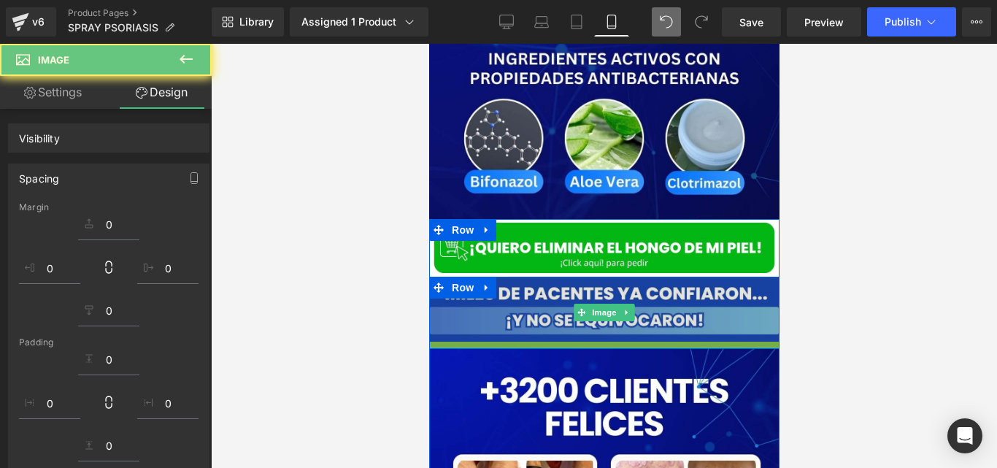
click at [672, 313] on img at bounding box center [603, 313] width 350 height 72
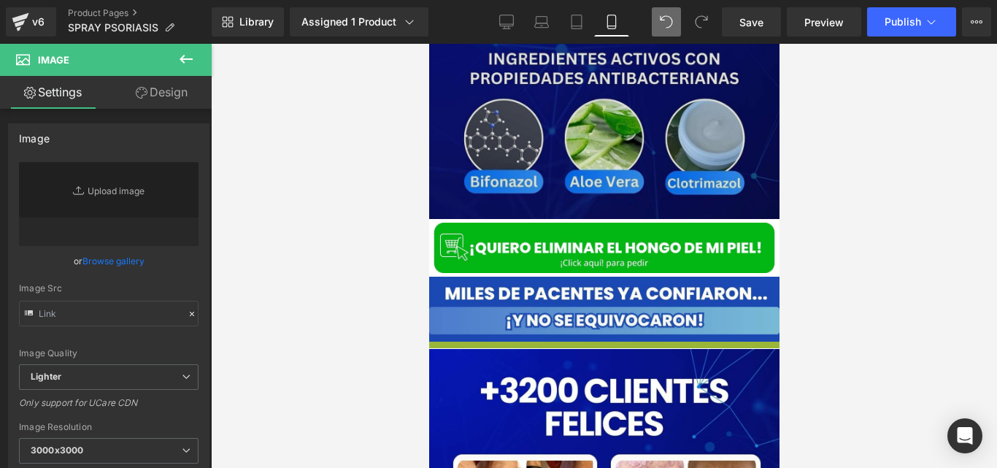
type input "https://ucarecdn.com/5a9da5cc-615b-4ae2-9f2f-9fcb75f58a33/-/format/auto/-/previ…"
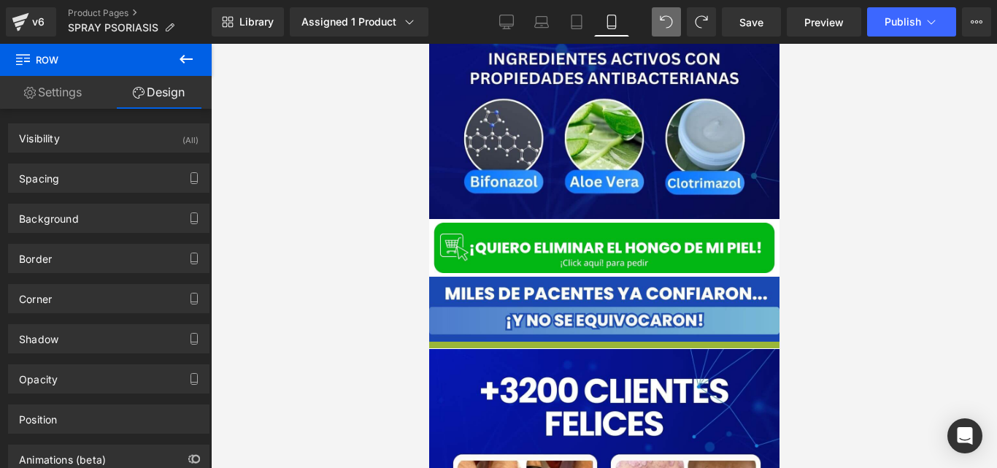
click at [699, 40] on div "Library Assigned 1 Product Product Preview Spray Psoriasis® TRATAMIENTO ANTIFÚN…" at bounding box center [604, 22] width 785 height 44
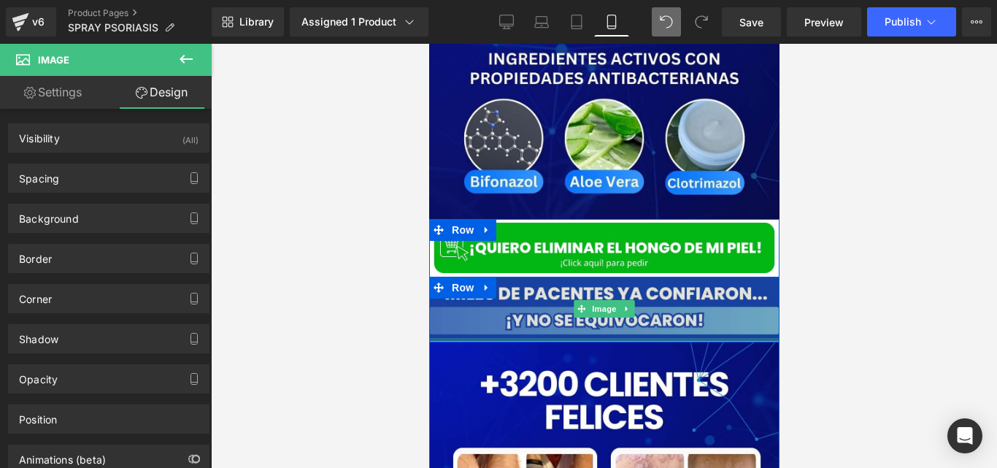
drag, startPoint x: 674, startPoint y: 331, endPoint x: 680, endPoint y: 302, distance: 29.2
click at [680, 302] on div "Image" at bounding box center [603, 309] width 350 height 65
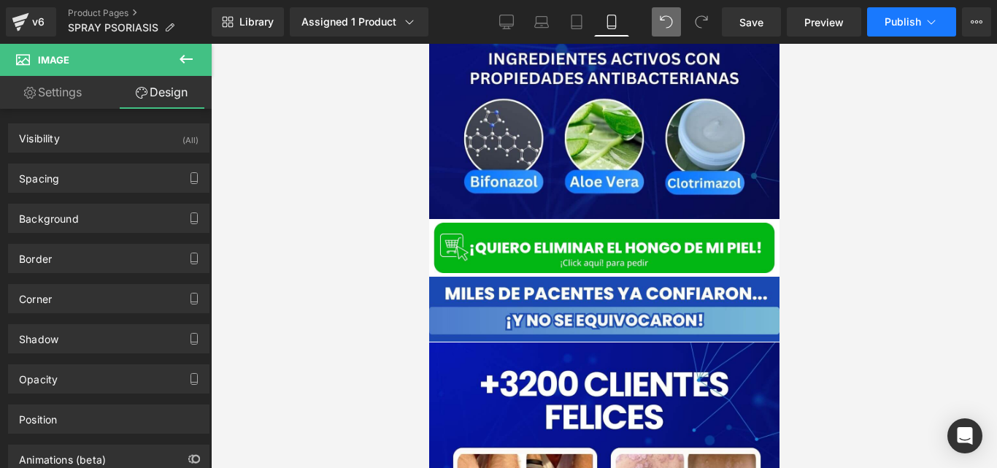
click at [885, 32] on button "Publish" at bounding box center [911, 21] width 89 height 29
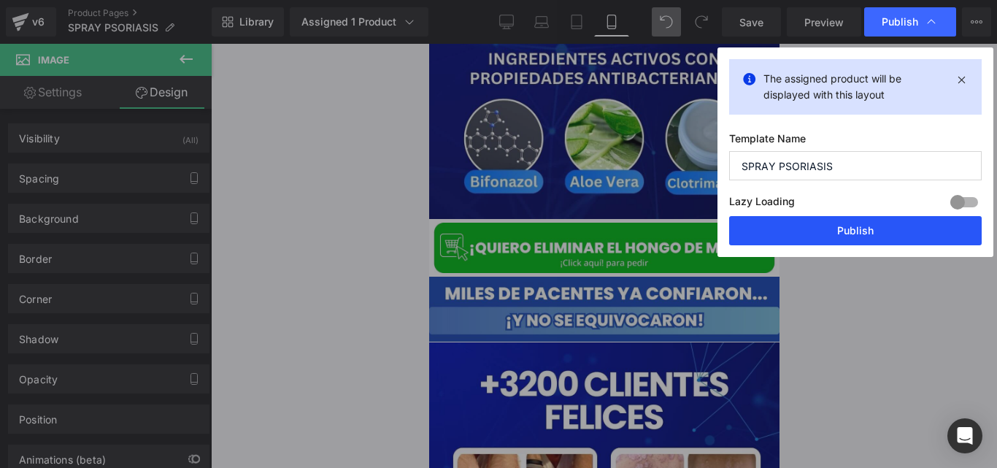
click at [806, 237] on button "Publish" at bounding box center [855, 230] width 253 height 29
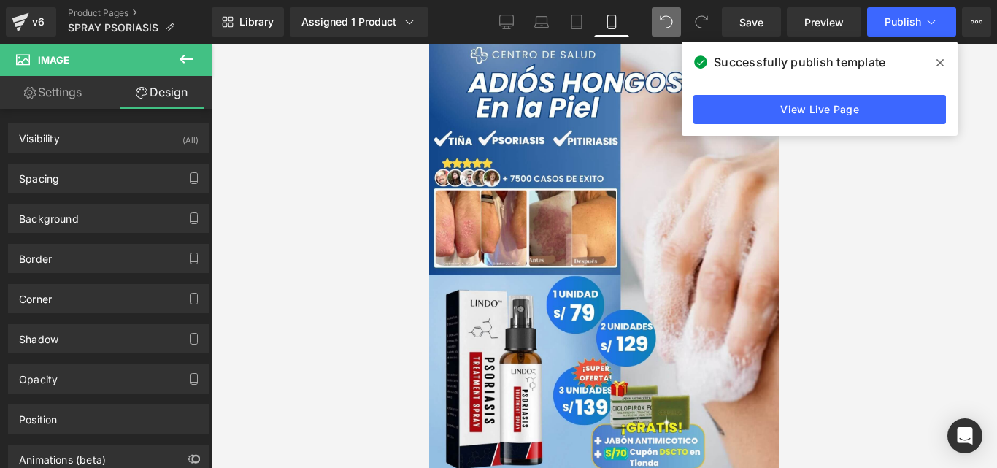
scroll to position [0, 0]
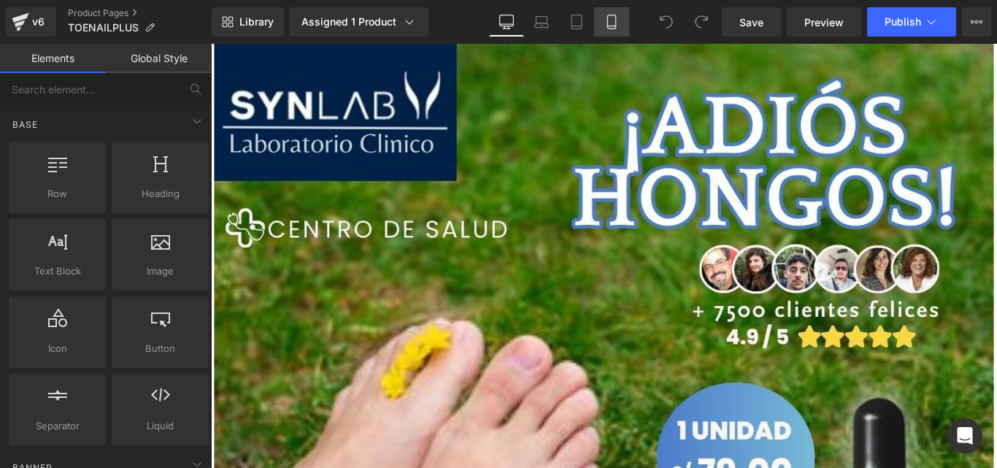
click at [600, 28] on link "Mobile" at bounding box center [611, 21] width 35 height 29
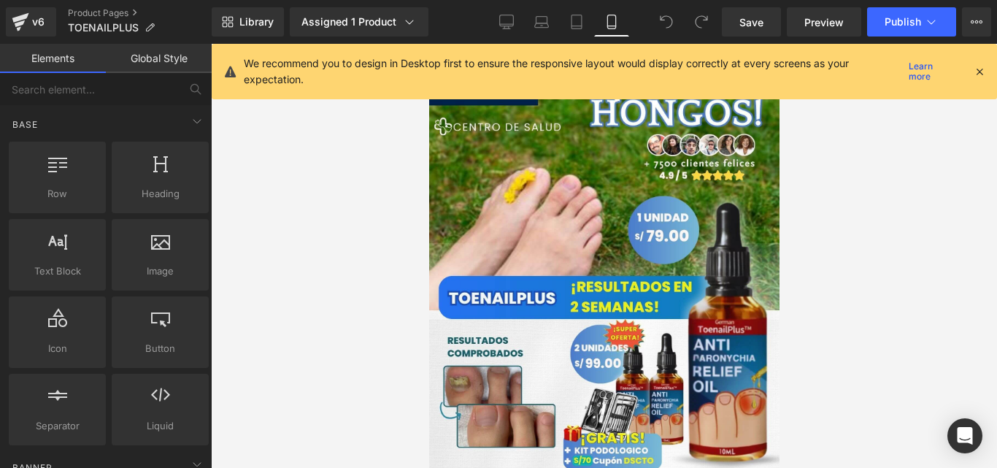
click at [977, 69] on icon at bounding box center [979, 71] width 13 height 13
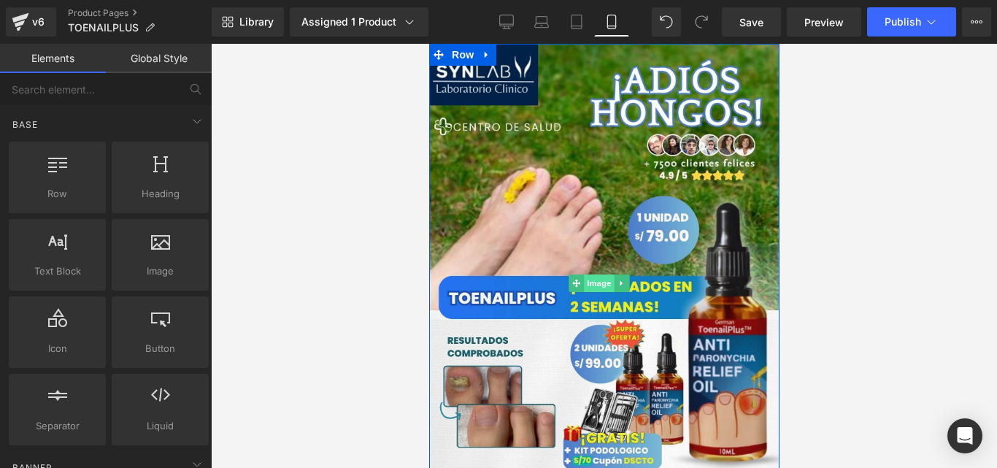
click at [610, 275] on span "Image" at bounding box center [598, 283] width 31 height 18
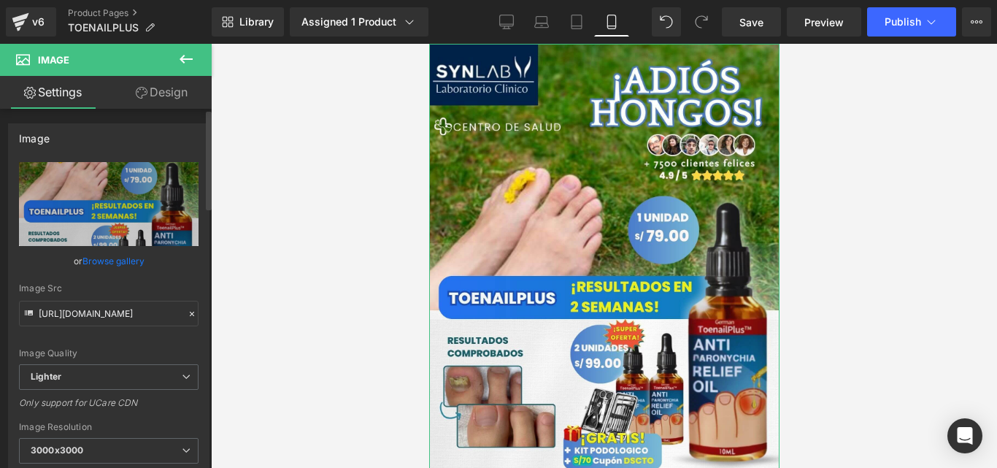
click at [187, 315] on icon at bounding box center [192, 314] width 10 height 10
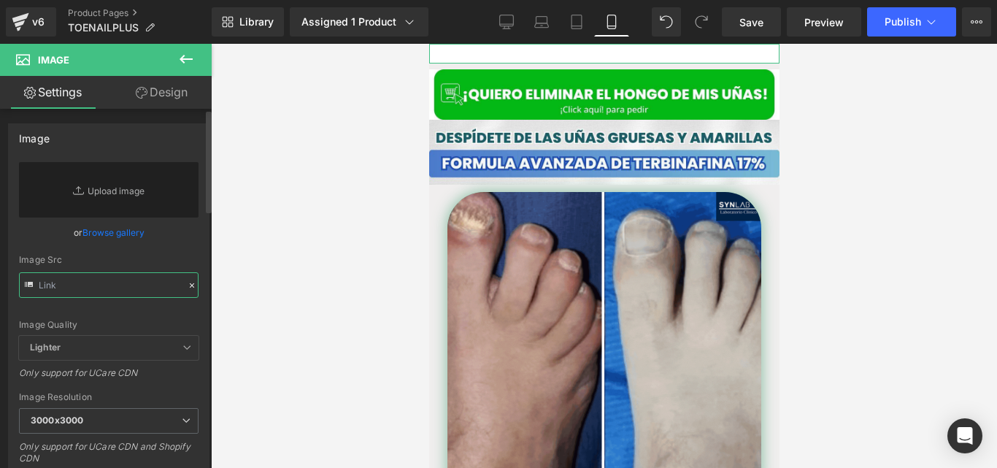
click at [103, 294] on input "text" at bounding box center [109, 285] width 180 height 26
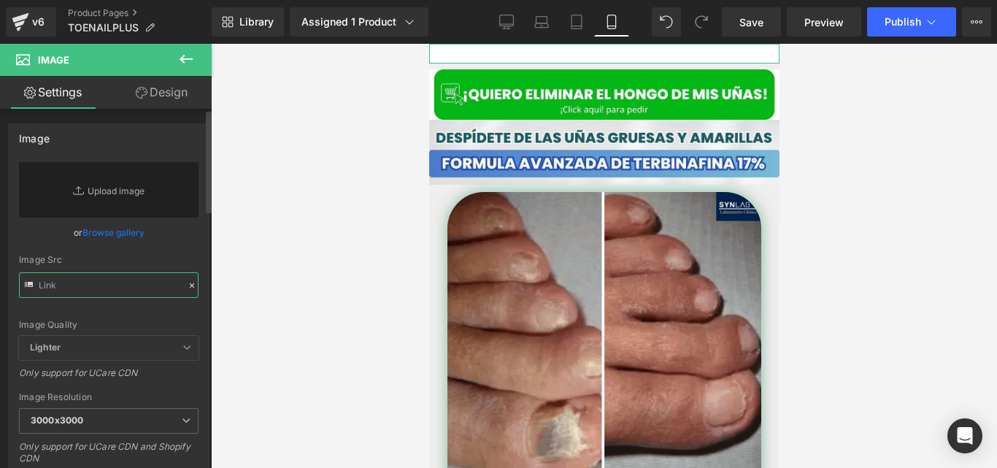
paste input "https://cdn.shopify.com/s/files/1/0714/8539/1005/files/Posteo_de_Instagram_Prod…"
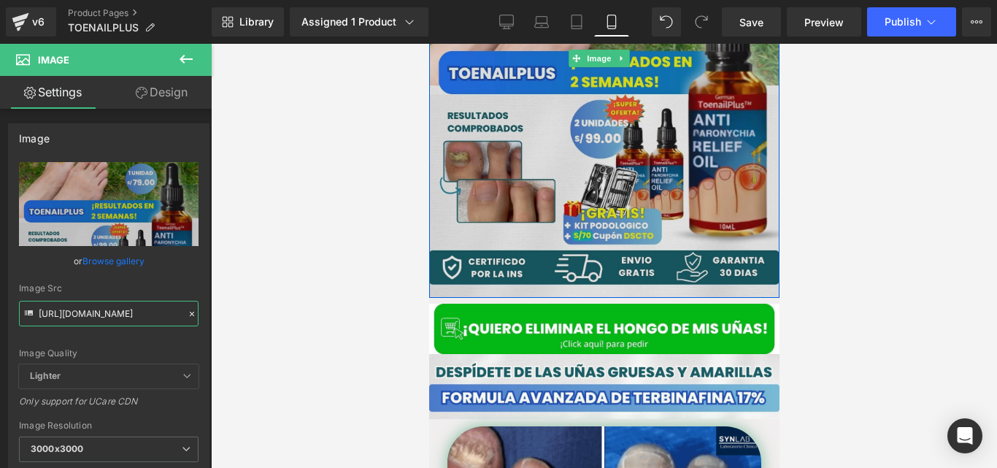
scroll to position [251, 0]
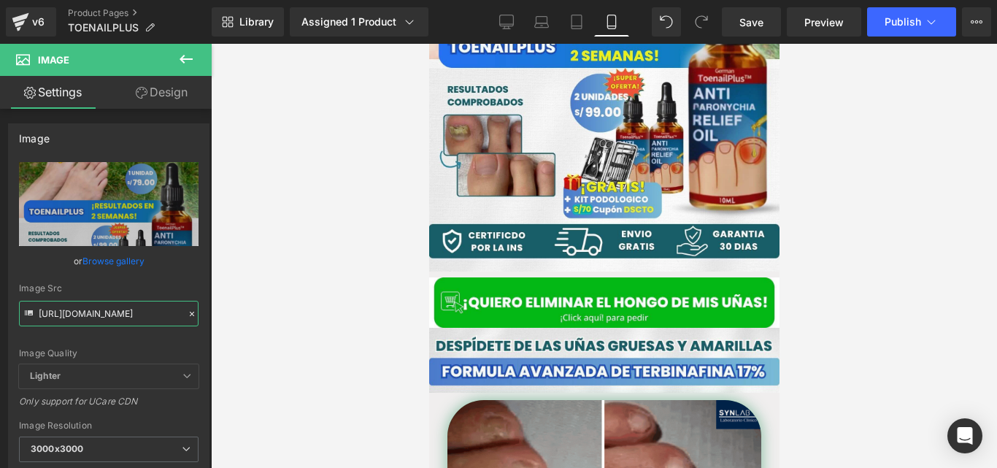
type input "https://cdn.shopify.com/s/files/1/0714/8539/1005/files/Posteo_de_Instagram_Prod…"
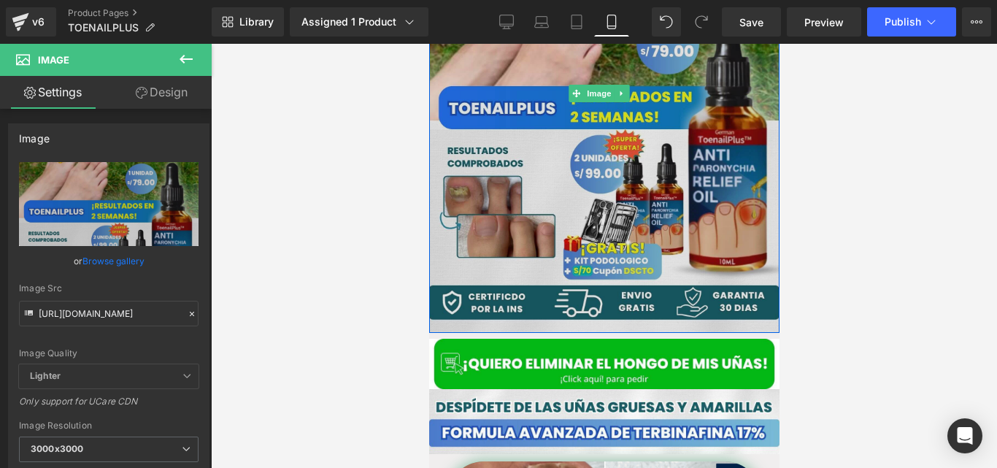
scroll to position [192, 0]
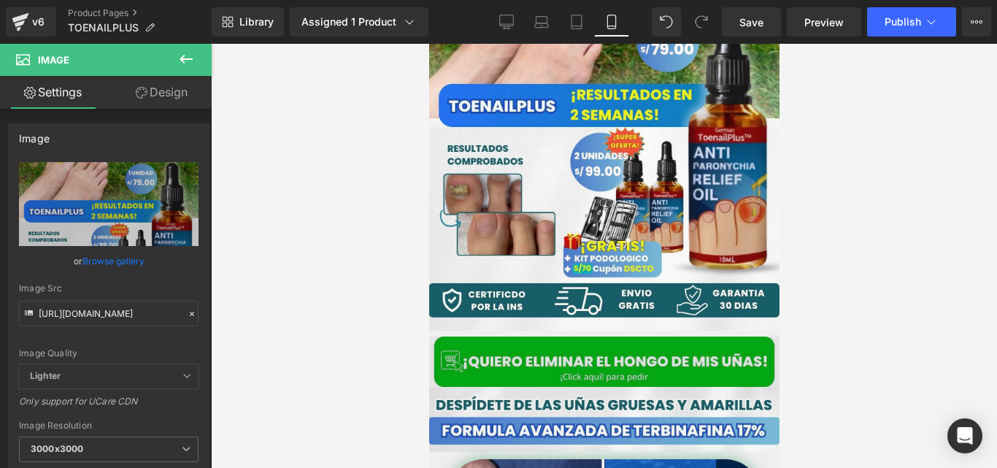
click at [614, 349] on div "Image" at bounding box center [603, 362] width 350 height 50
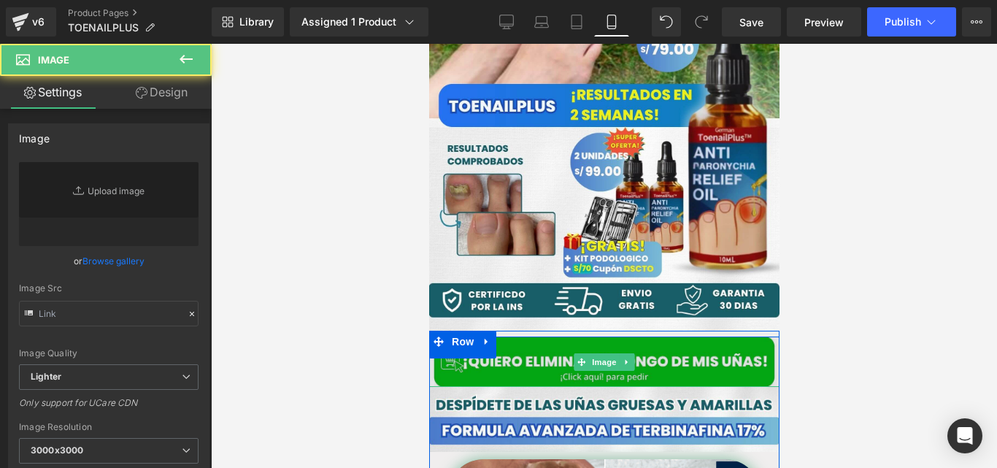
type input "https://ucarecdn.com/c613ba65-c823-4308-8709-5ee1d3d48751/-/format/auto/-/previ…"
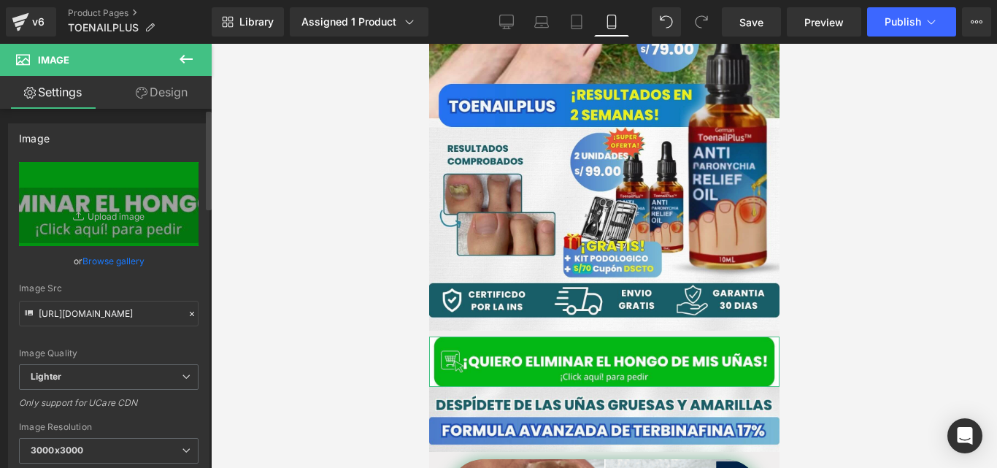
click at [187, 309] on icon at bounding box center [192, 314] width 10 height 10
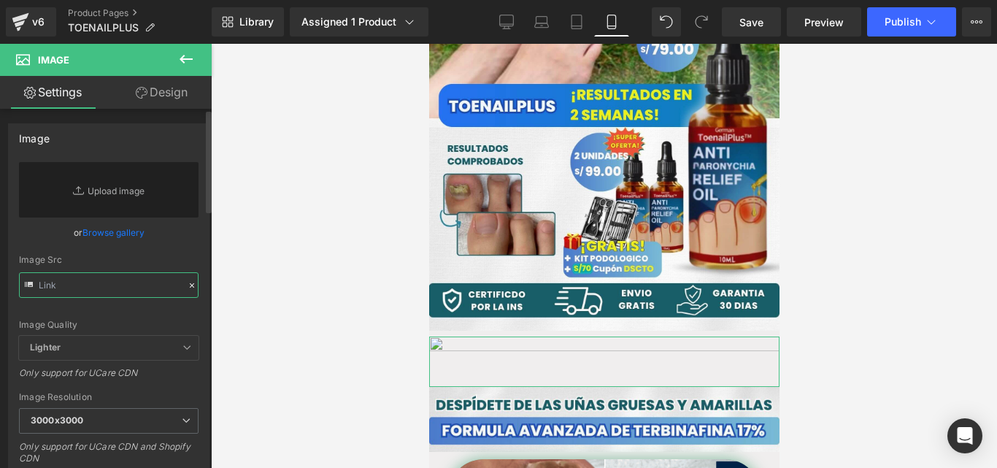
click at [124, 282] on input "text" at bounding box center [109, 285] width 180 height 26
paste input "https://cdn.shopify.com/s/files/1/0714/8539/1005/files/QUIERO_ELIMINAR_EL_HONGO…"
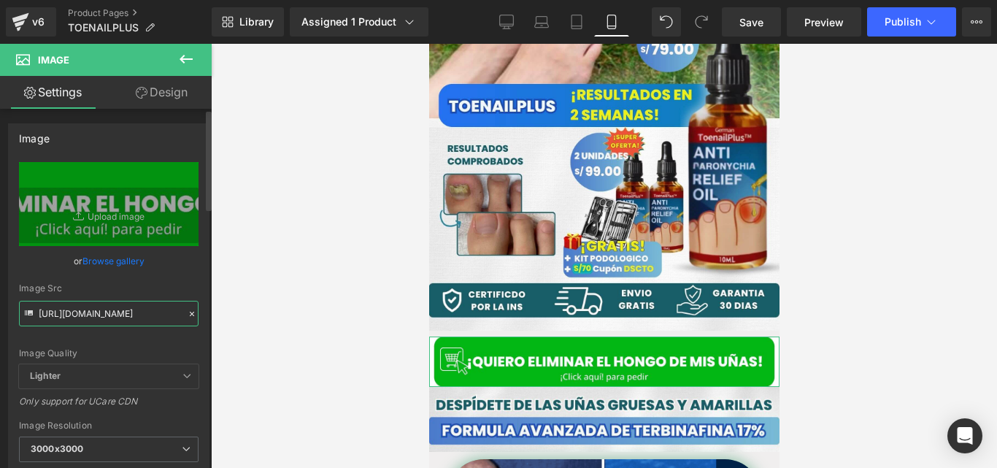
type input "https://cdn.shopify.com/s/files/1/0714/8539/1005/files/QUIERO_ELIMINAR_EL_HONGO…"
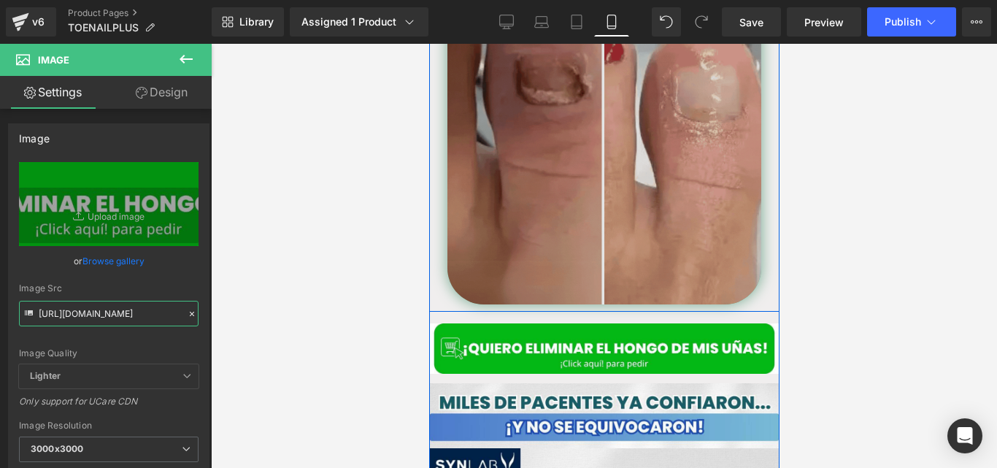
scroll to position [691, 0]
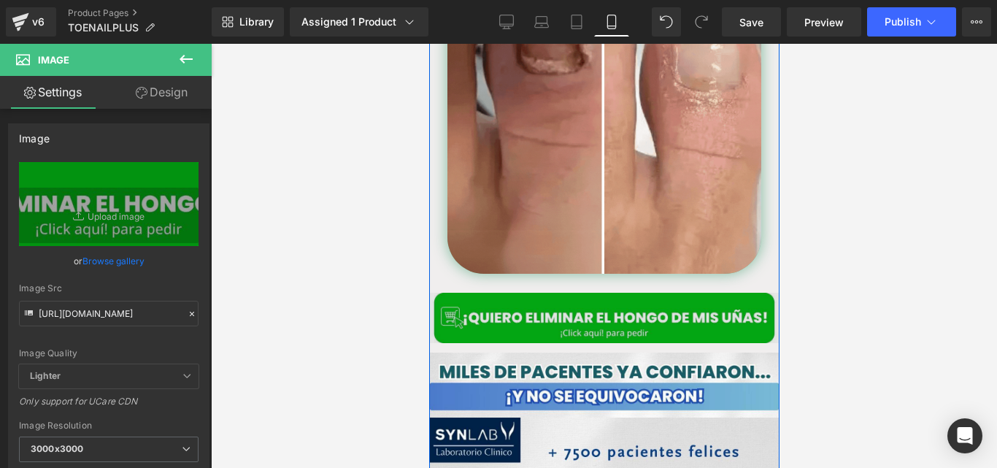
click at [566, 308] on img at bounding box center [603, 318] width 350 height 50
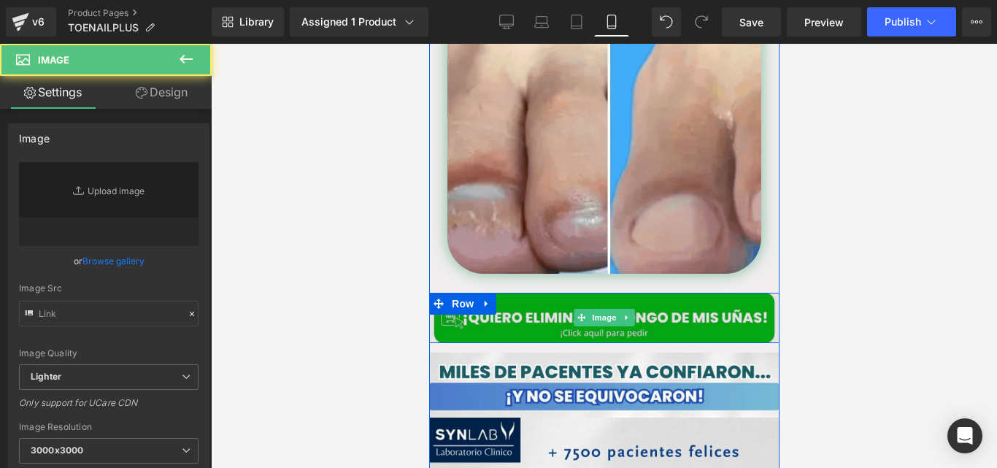
type input "https://ucarecdn.com/a4d8872f-12c1-4488-b8c3-ecfe160e54c6/-/format/auto/-/previ…"
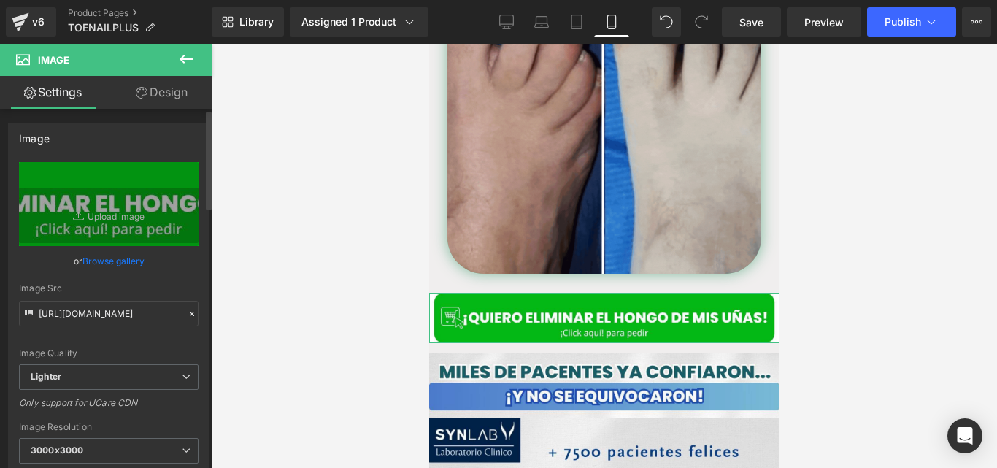
click at [187, 315] on icon at bounding box center [192, 314] width 10 height 10
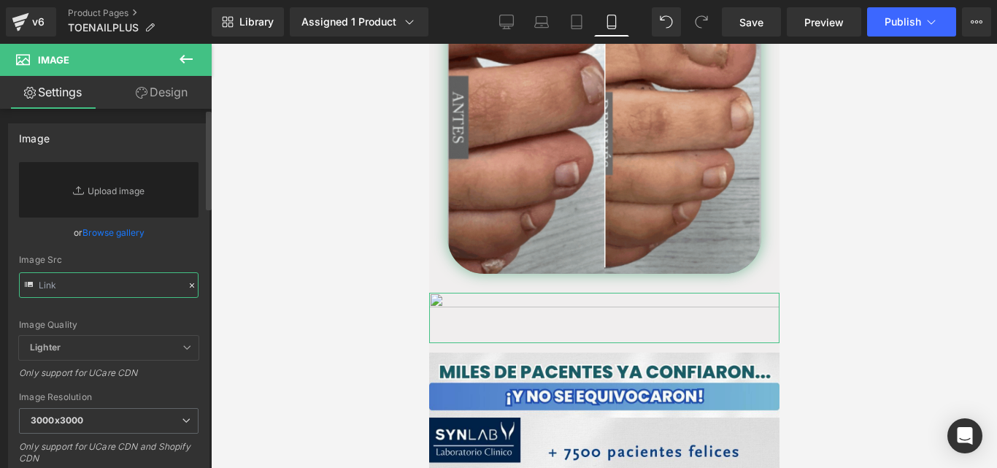
click at [134, 287] on input "text" at bounding box center [109, 285] width 180 height 26
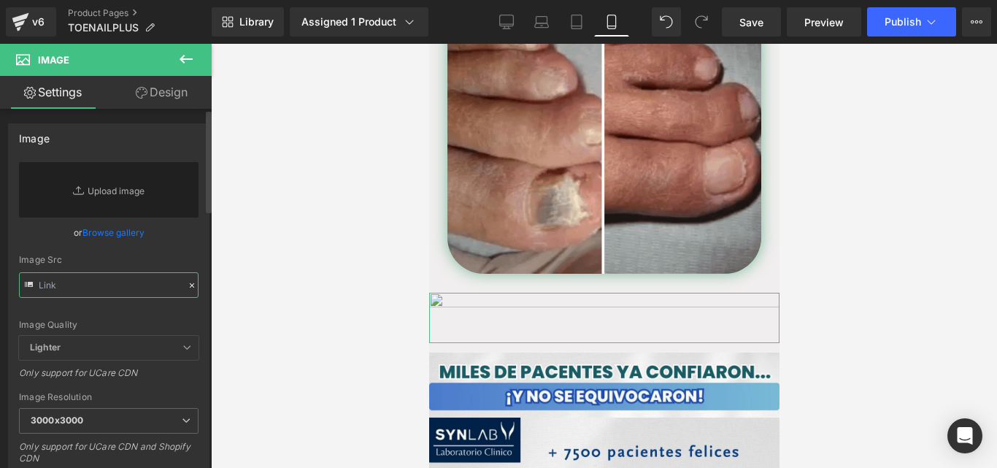
paste input "https://cdn.shopify.com/s/files/1/0714/8539/1005/files/QUIERO_ELIMINAR_EL_HONGO…"
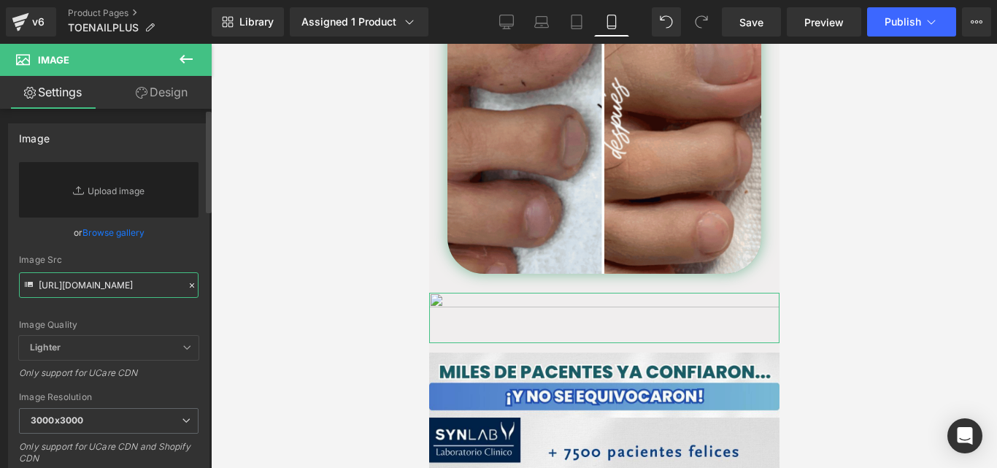
scroll to position [0, 323]
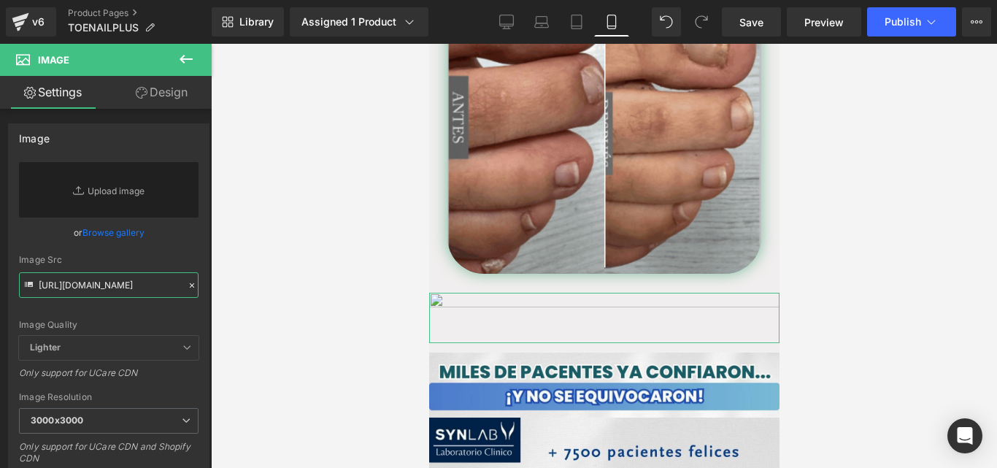
type input "https://cdn.shopify.com/s/files/1/0714/8539/1005/files/QUIERO_ELIMINAR_EL_HONGO…"
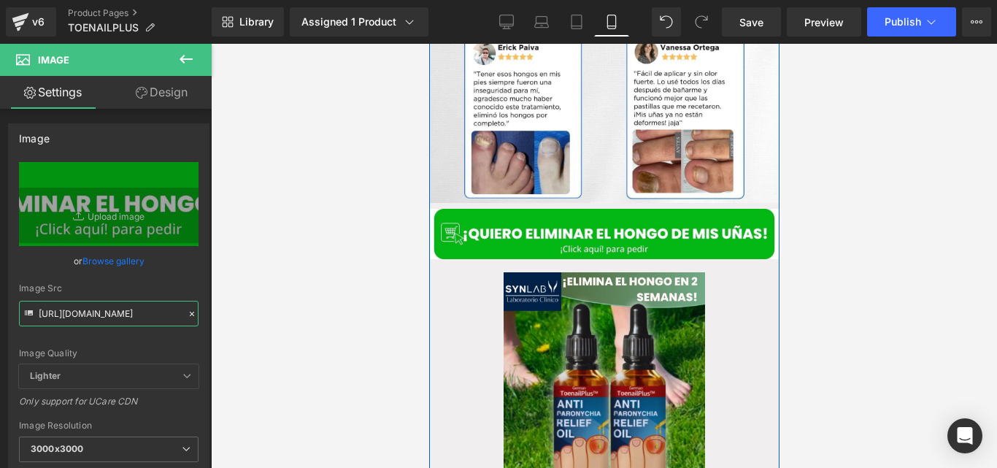
scroll to position [1334, 0]
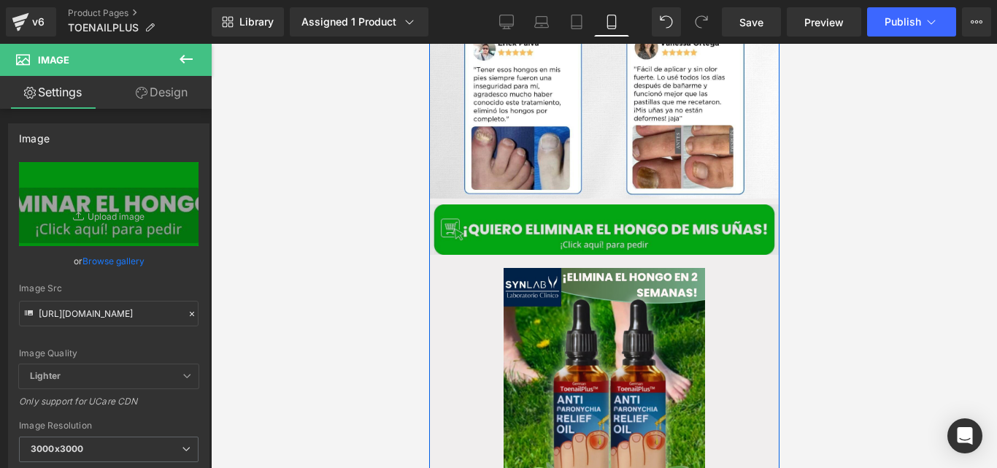
click at [566, 212] on img at bounding box center [603, 229] width 350 height 50
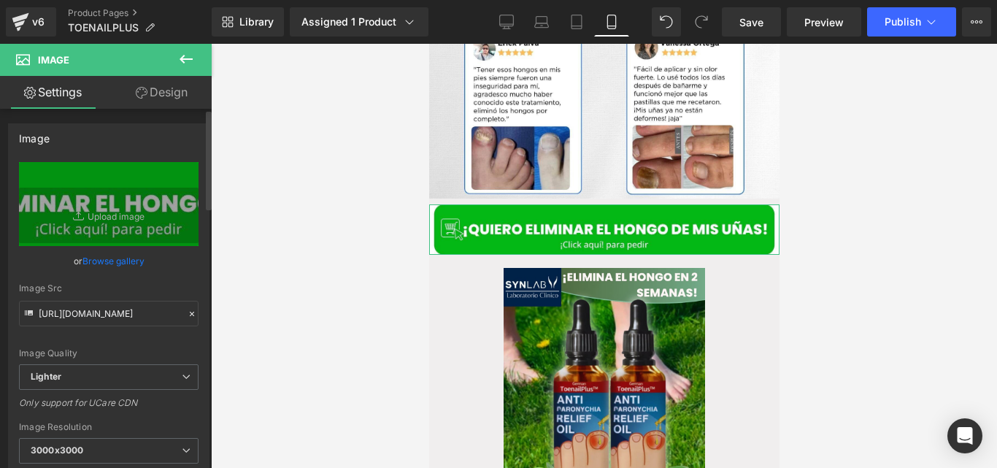
click at [185, 307] on div at bounding box center [191, 314] width 13 height 17
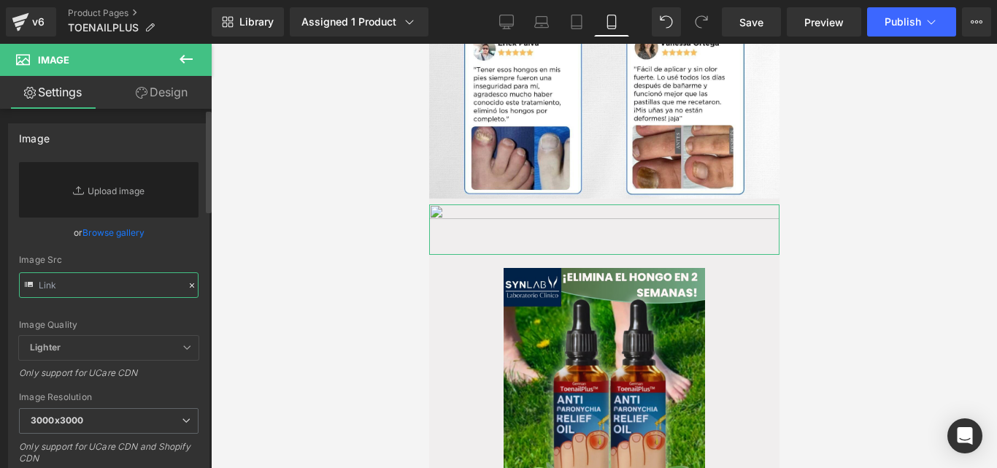
click at [142, 285] on input "text" at bounding box center [109, 285] width 180 height 26
paste input "https://cdn.shopify.com/s/files/1/0714/8539/1005/files/QUIERO_ELIMINAR_EL_HONGO…"
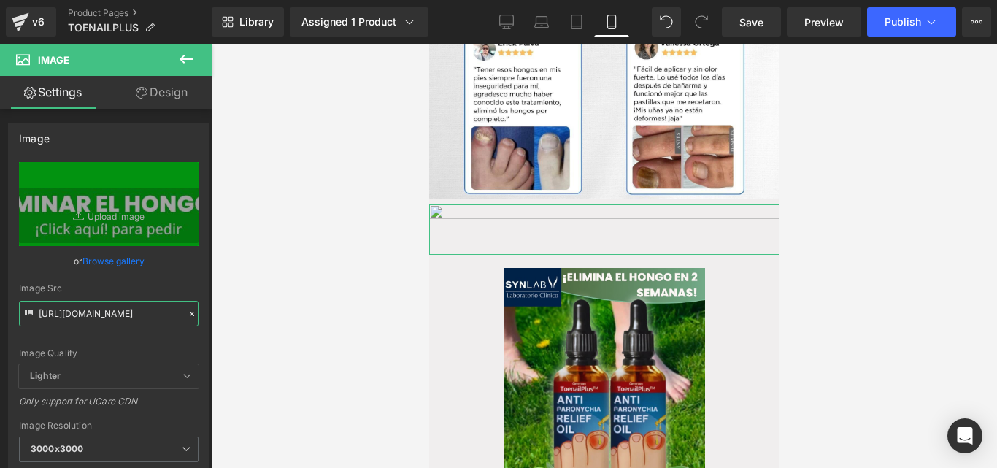
type input "https://cdn.shopify.com/s/files/1/0714/8539/1005/files/QUIERO_ELIMINAR_EL_HONGO…"
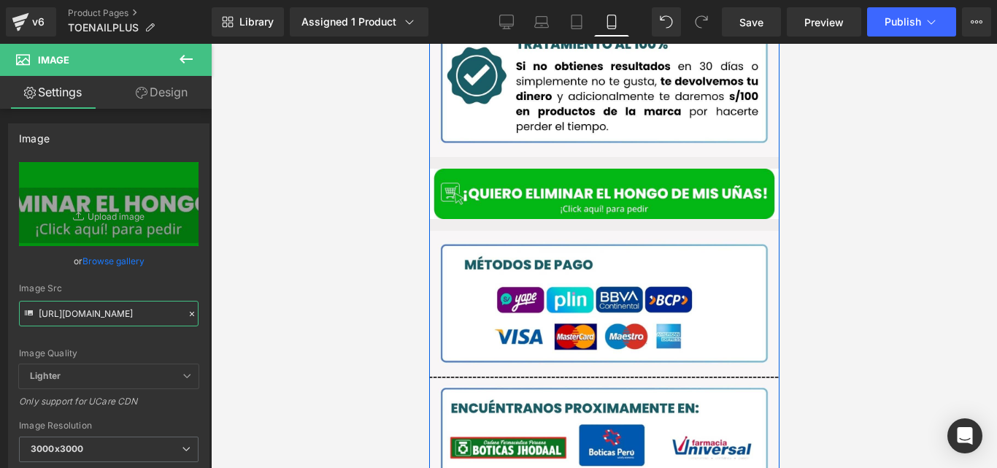
scroll to position [2092, 0]
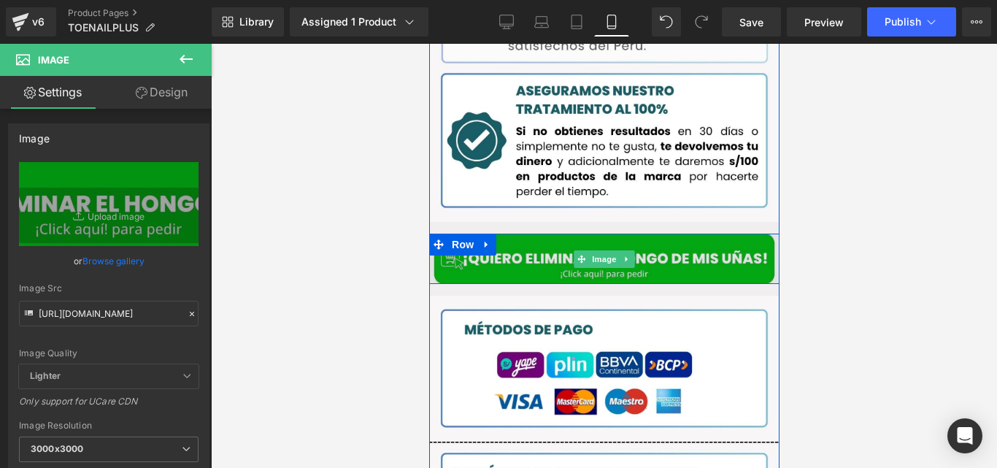
click at [548, 234] on img at bounding box center [603, 259] width 350 height 50
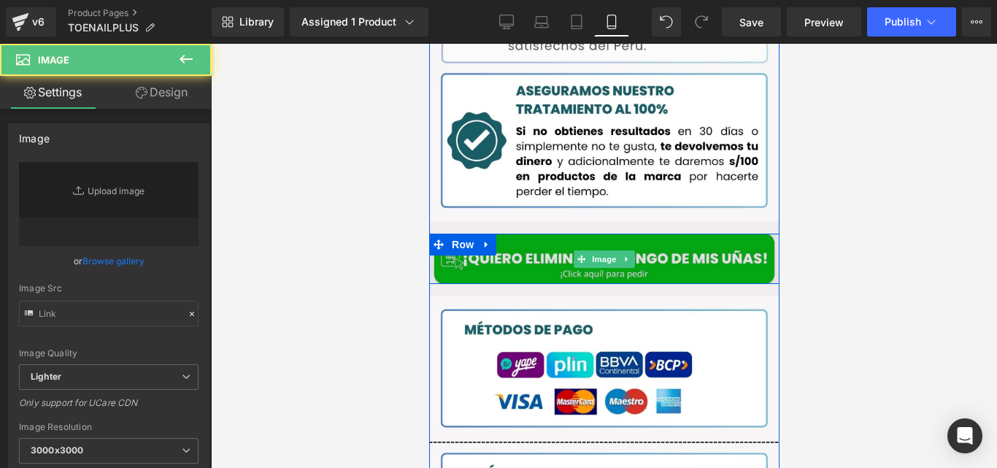
type input "https://ucarecdn.com/9e2f7bba-d3a8-44d5-9696-809ba473c140/-/format/auto/-/previ…"
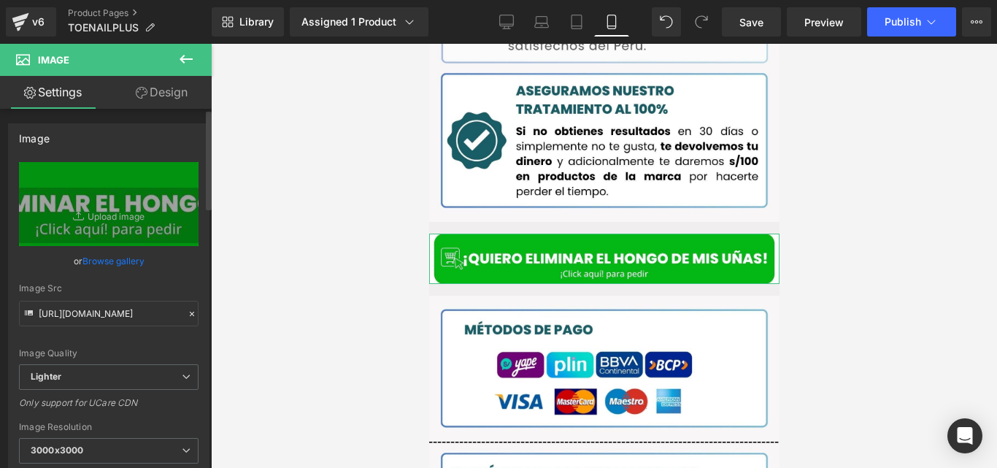
click at [188, 310] on icon at bounding box center [192, 314] width 10 height 10
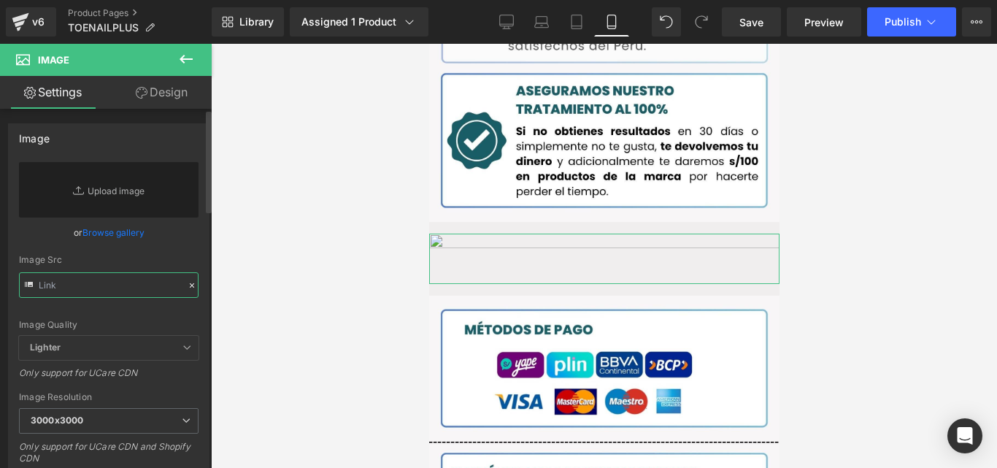
click at [158, 291] on input "text" at bounding box center [109, 285] width 180 height 26
paste input "https://cdn.shopify.com/s/files/1/0714/8539/1005/files/QUIERO_ELIMINAR_EL_HONGO…"
type input "https://cdn.shopify.com/s/files/1/0714/8539/1005/files/QUIERO_ELIMINAR_EL_HONGO…"
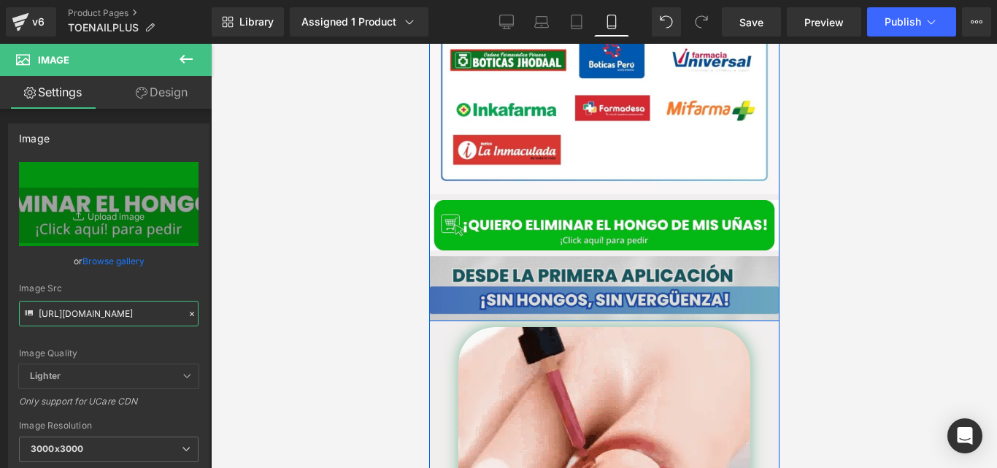
scroll to position [2607, 0]
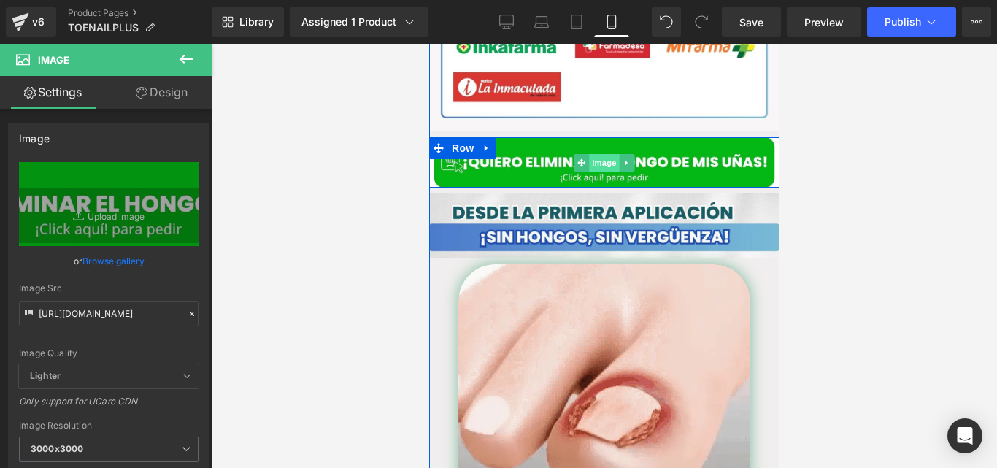
click at [592, 154] on span "Image" at bounding box center [603, 163] width 31 height 18
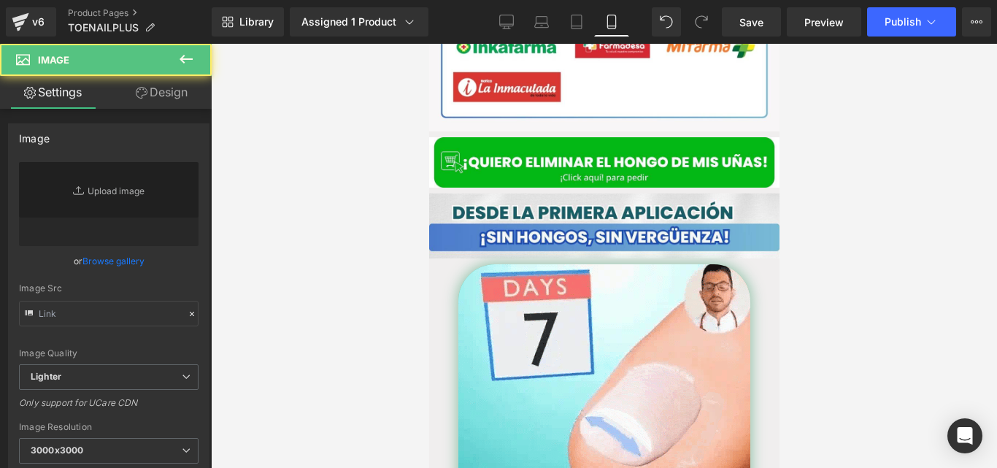
type input "https://ucarecdn.com/1a7eda8a-6c81-4d48-8837-af80c19d46dd/-/format/auto/-/previ…"
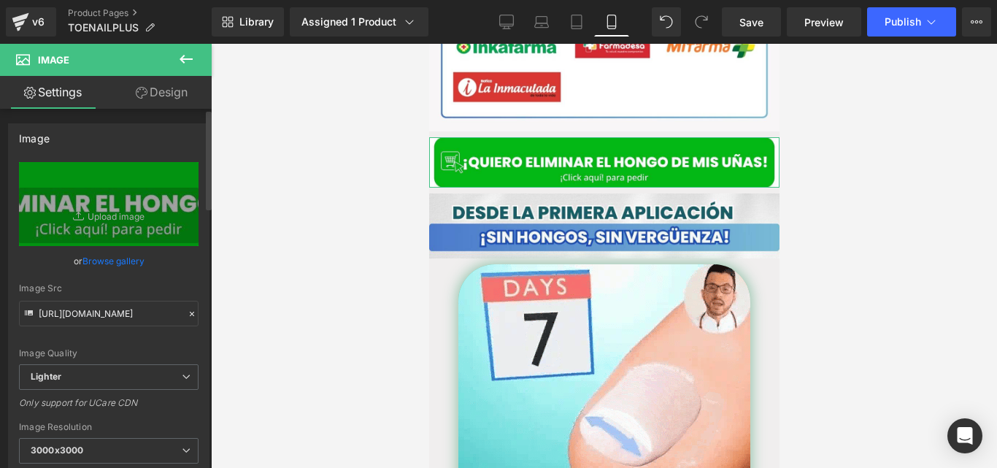
click at [185, 320] on div at bounding box center [191, 314] width 13 height 17
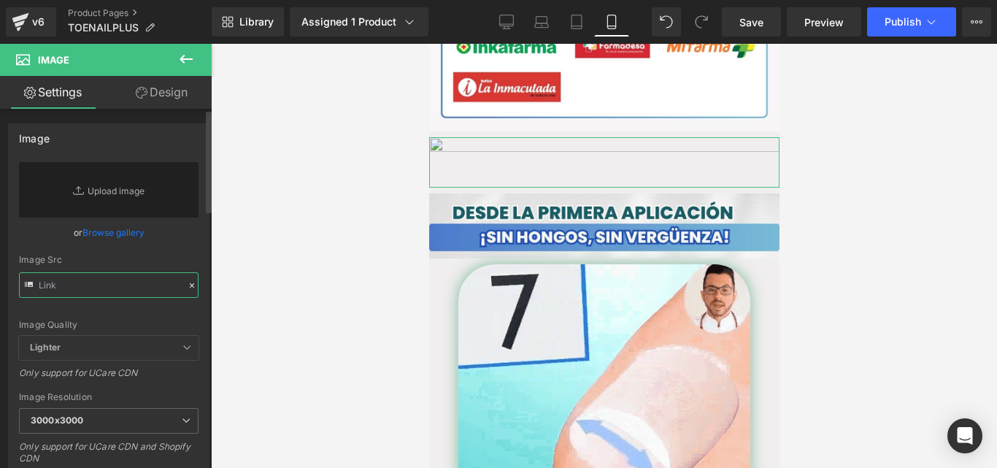
click at [145, 288] on input "text" at bounding box center [109, 285] width 180 height 26
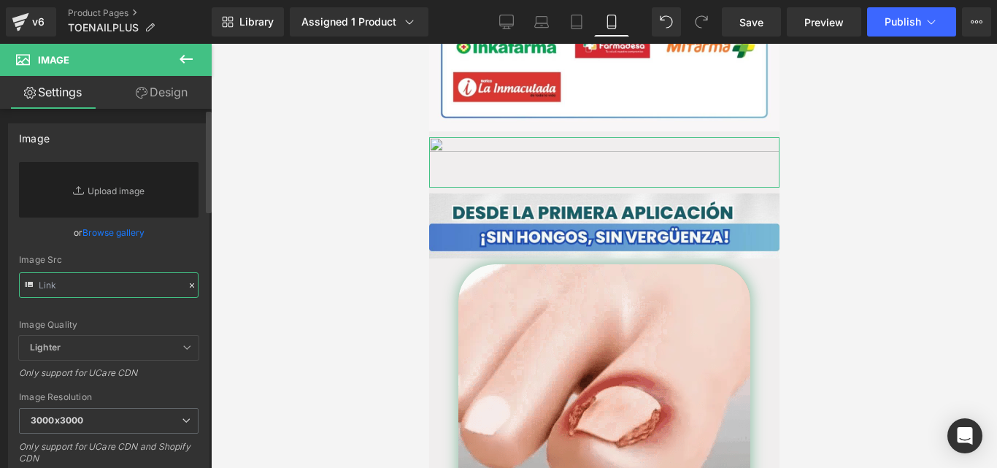
paste input "https://cdn.shopify.com/s/files/1/0714/8539/1005/files/QUIERO_ELIMINAR_EL_HONGO…"
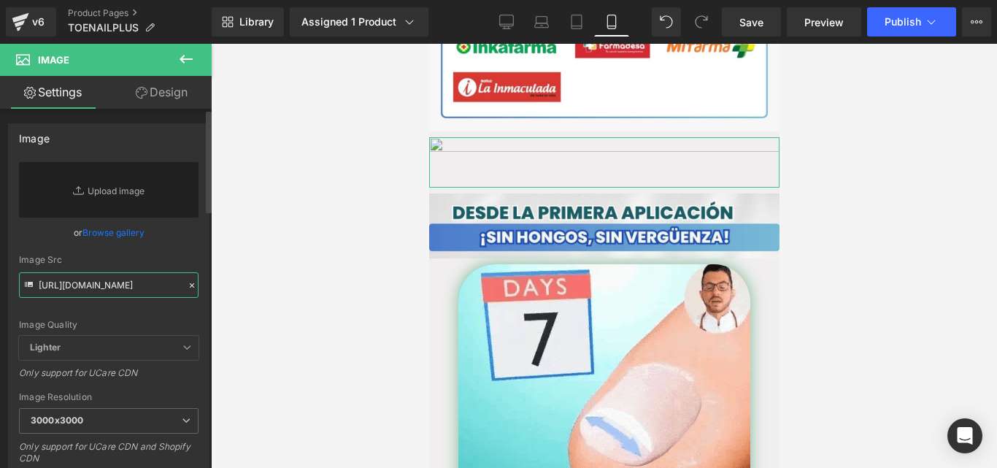
scroll to position [0, 323]
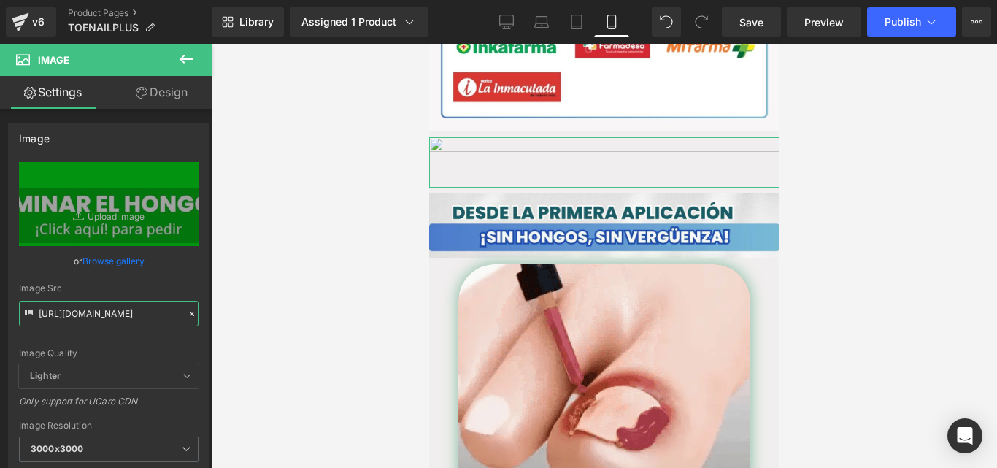
type input "https://cdn.shopify.com/s/files/1/0714/8539/1005/files/QUIERO_ELIMINAR_EL_HONGO…"
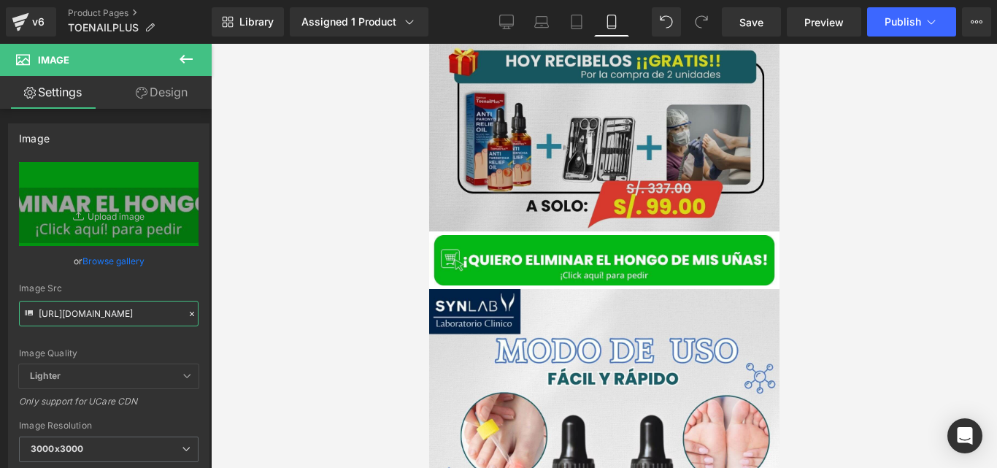
scroll to position [3466, 0]
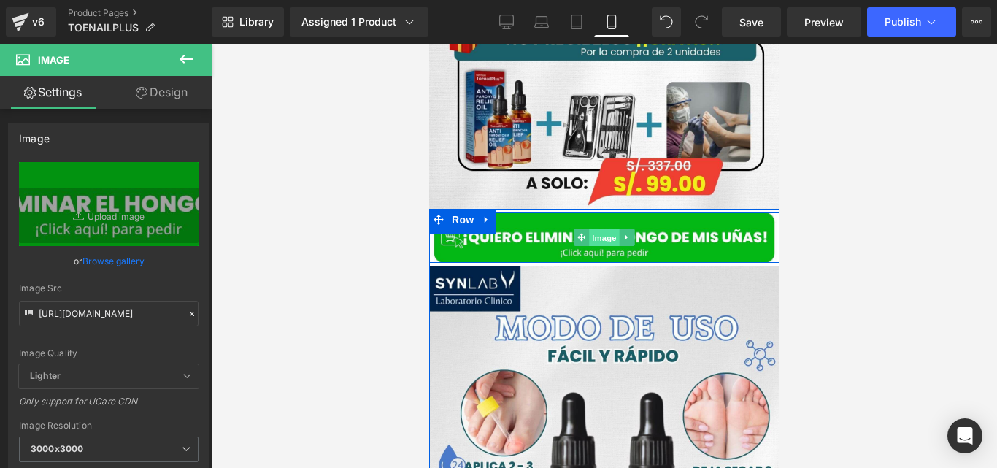
click at [591, 229] on span "Image" at bounding box center [603, 238] width 31 height 18
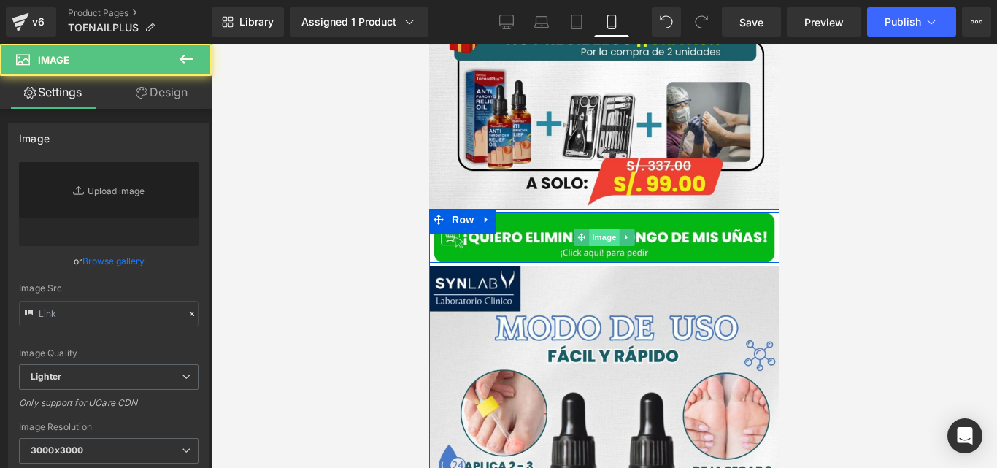
type input "https://ucarecdn.com/94f37dfd-fc72-453f-99b5-e71e58f671d3/-/format/auto/-/previ…"
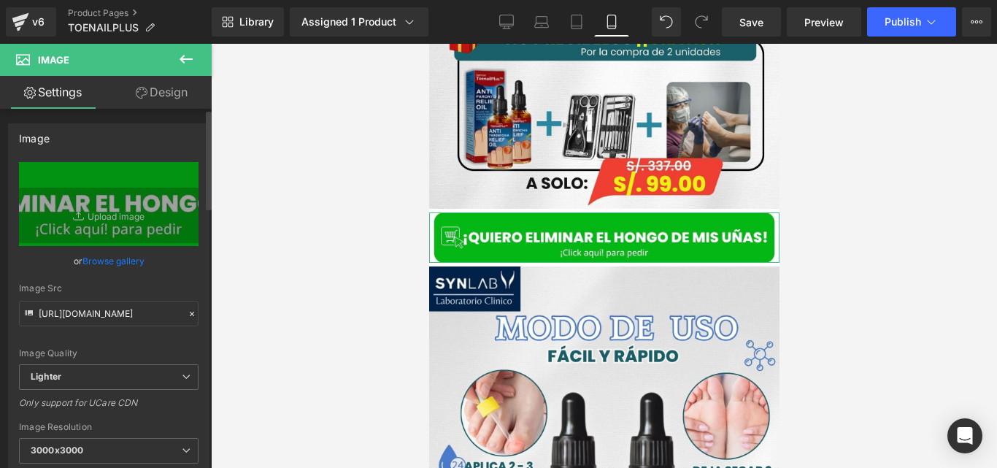
click at [188, 310] on icon at bounding box center [192, 314] width 10 height 10
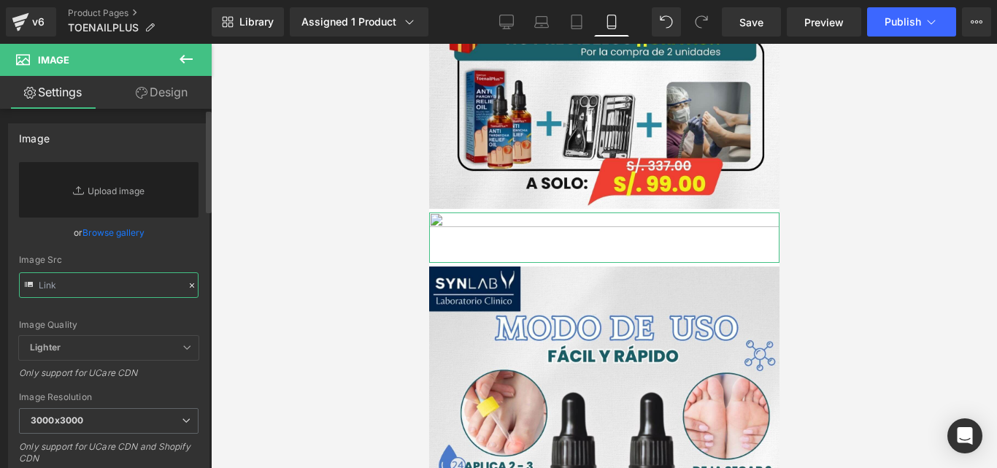
click at [147, 291] on input "text" at bounding box center [109, 285] width 180 height 26
paste input "https://cdn.shopify.com/s/files/1/0714/8539/1005/files/QUIERO_ELIMINAR_EL_HONGO…"
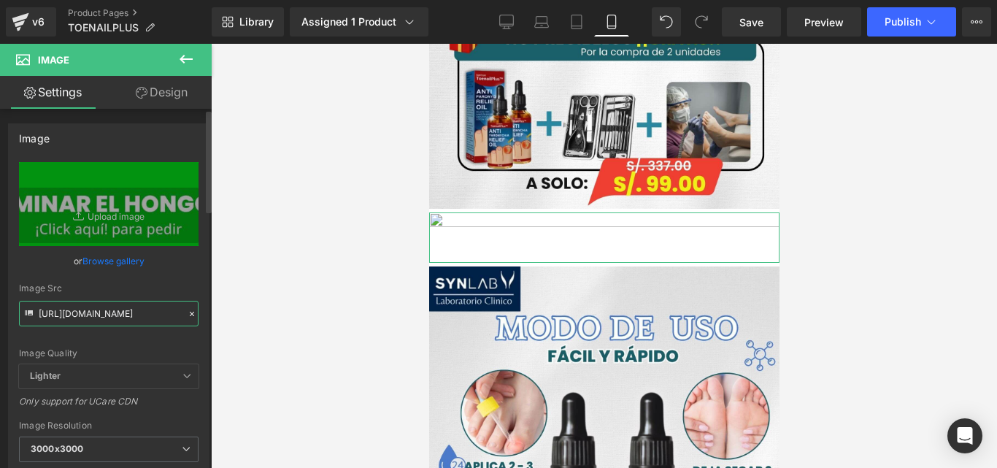
type input "https://cdn.shopify.com/s/files/1/0714/8539/1005/files/QUIERO_ELIMINAR_EL_HONGO…"
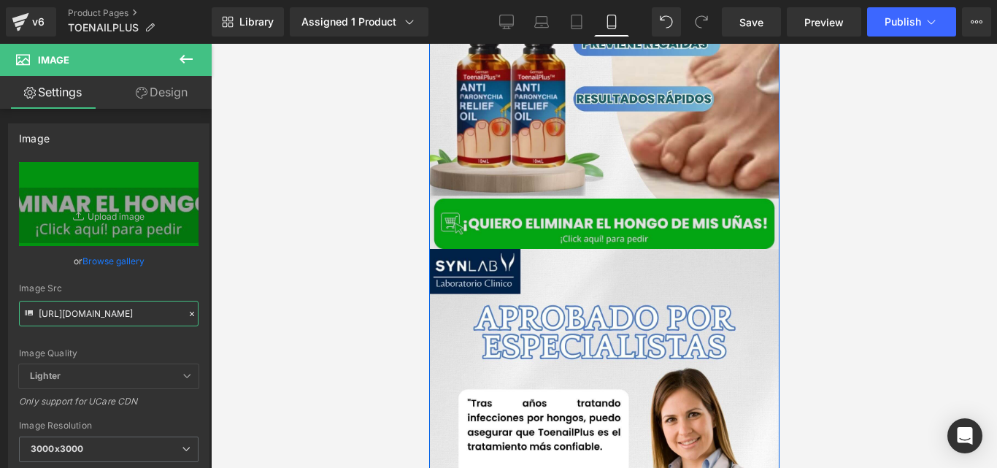
scroll to position [4373, 0]
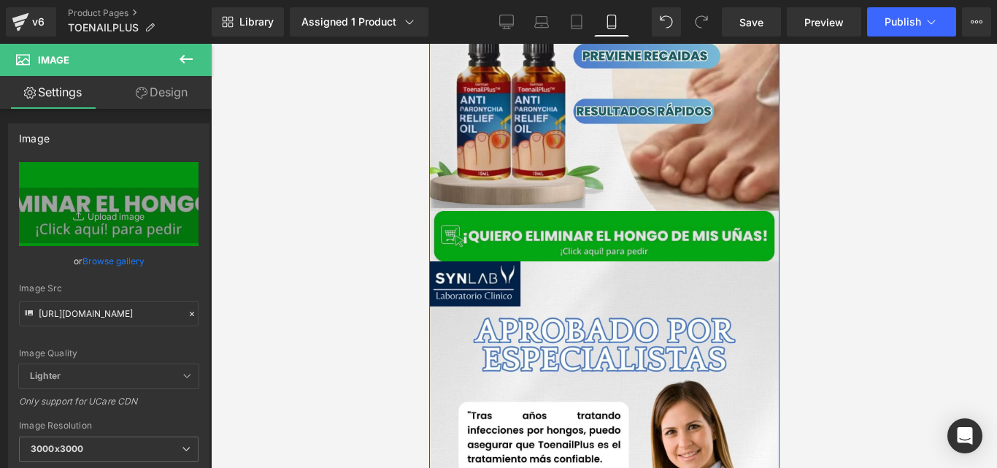
click at [593, 211] on div "Image" at bounding box center [603, 236] width 350 height 50
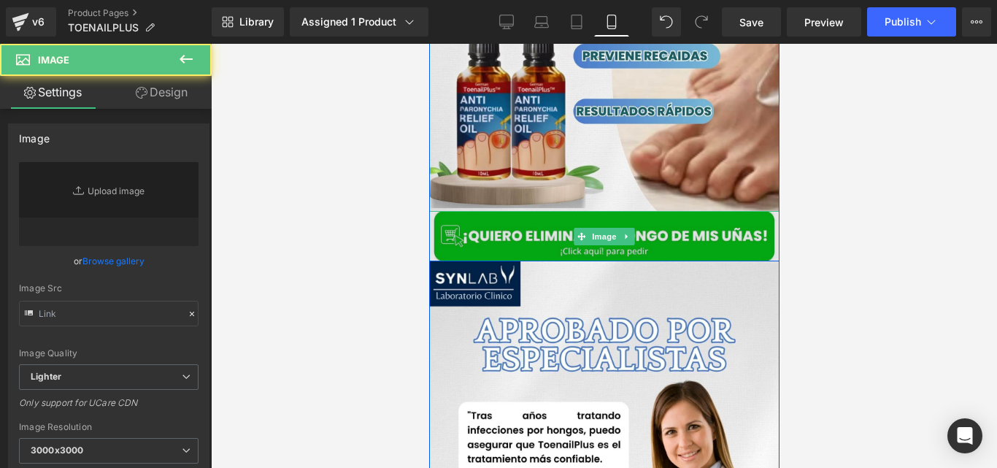
type input "https://ucarecdn.com/6abb1243-91aa-44a2-9fa8-f430d4722908/-/format/auto/-/previ…"
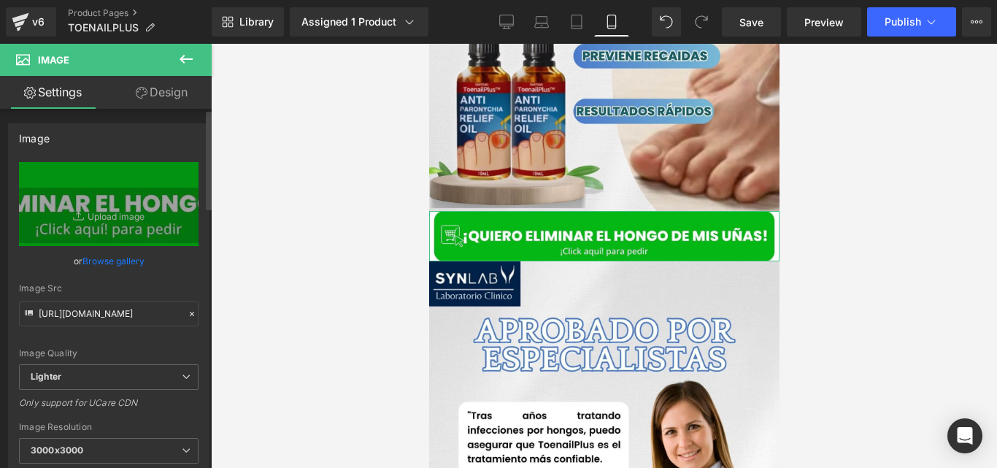
click at [186, 320] on div at bounding box center [191, 314] width 13 height 17
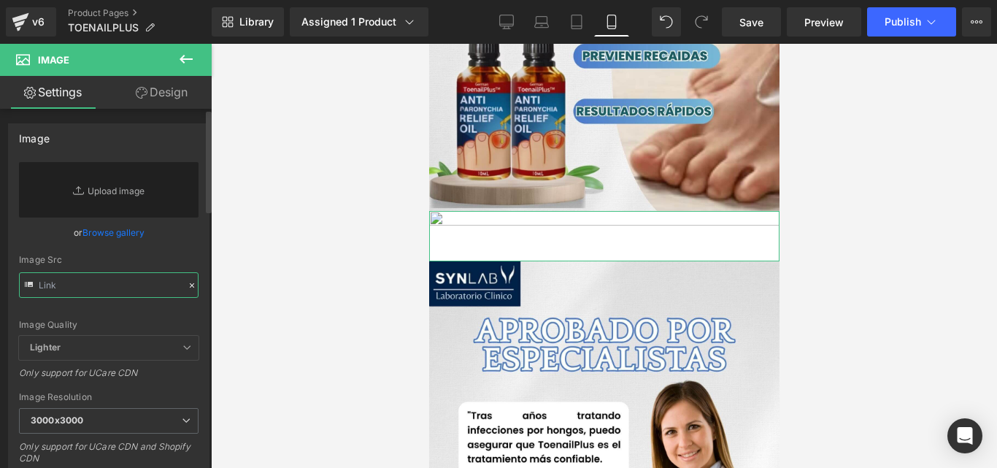
click at [150, 286] on input "text" at bounding box center [109, 285] width 180 height 26
paste input "https://cdn.shopify.com/s/files/1/0714/8539/1005/files/QUIERO_ELIMINAR_EL_HONGO…"
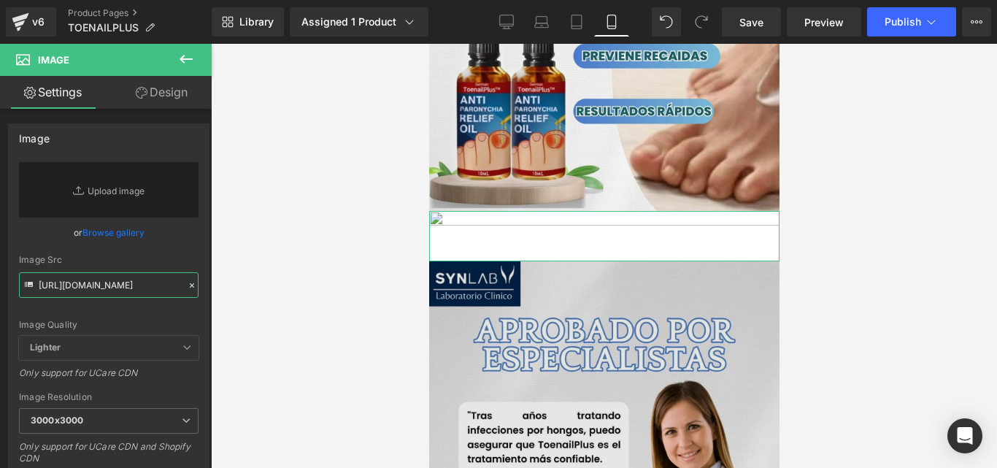
type input "https://cdn.shopify.com/s/files/1/0714/8539/1005/files/QUIERO_ELIMINAR_EL_HONGO…"
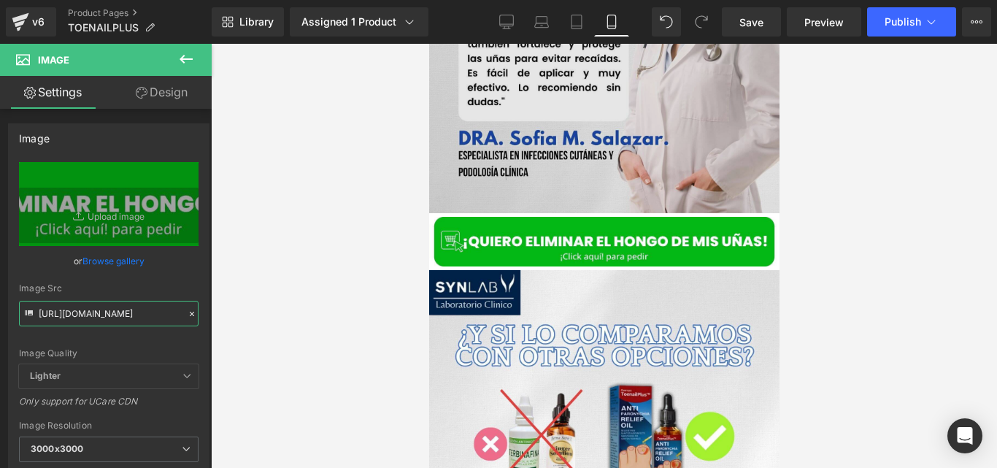
scroll to position [4849, 0]
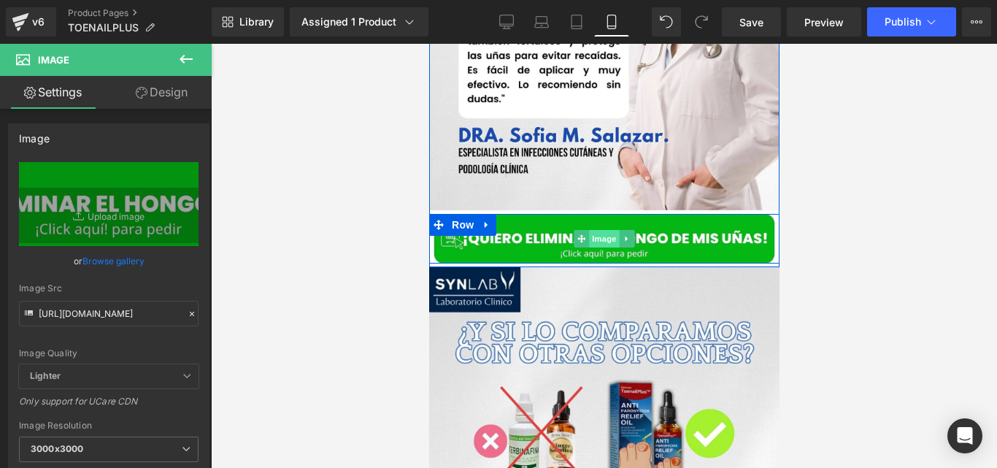
click at [608, 230] on span "Image" at bounding box center [603, 239] width 31 height 18
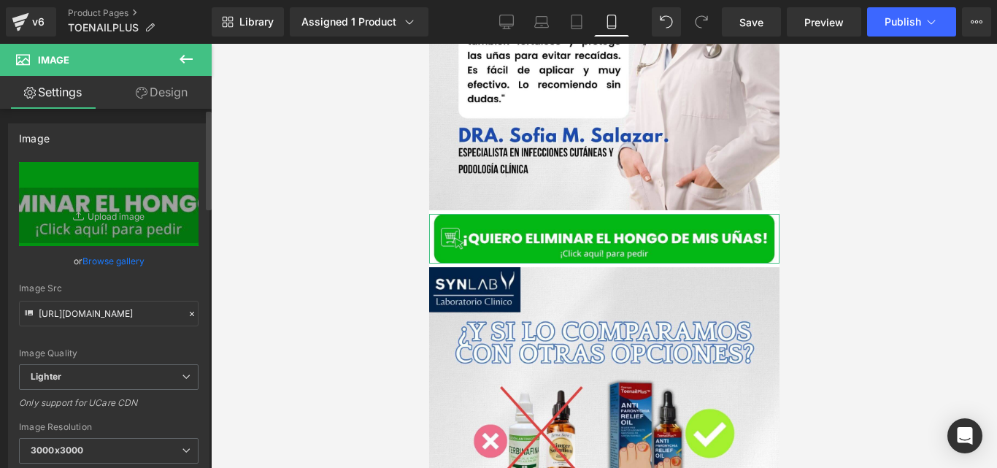
click at [187, 313] on icon at bounding box center [192, 314] width 10 height 10
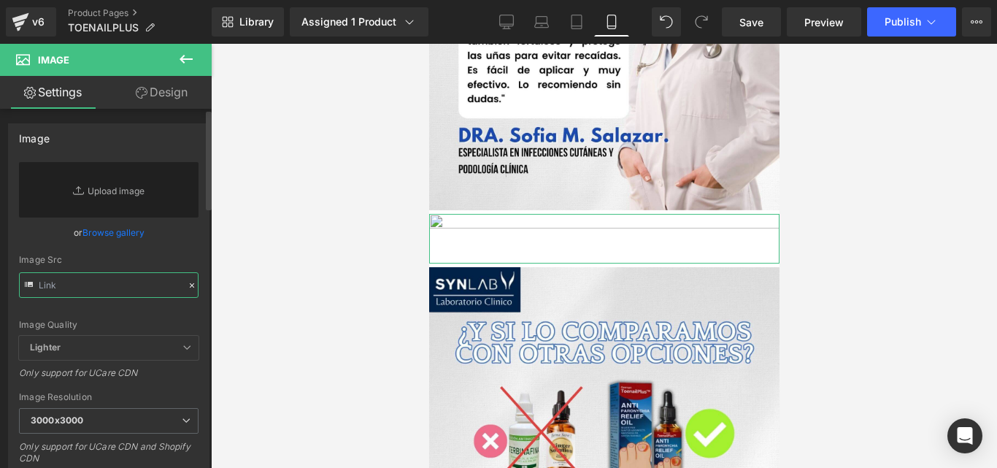
click at [153, 291] on input "text" at bounding box center [109, 285] width 180 height 26
paste input "https://cdn.shopify.com/s/files/1/0714/8539/1005/files/QUIERO_ELIMINAR_EL_HONGO…"
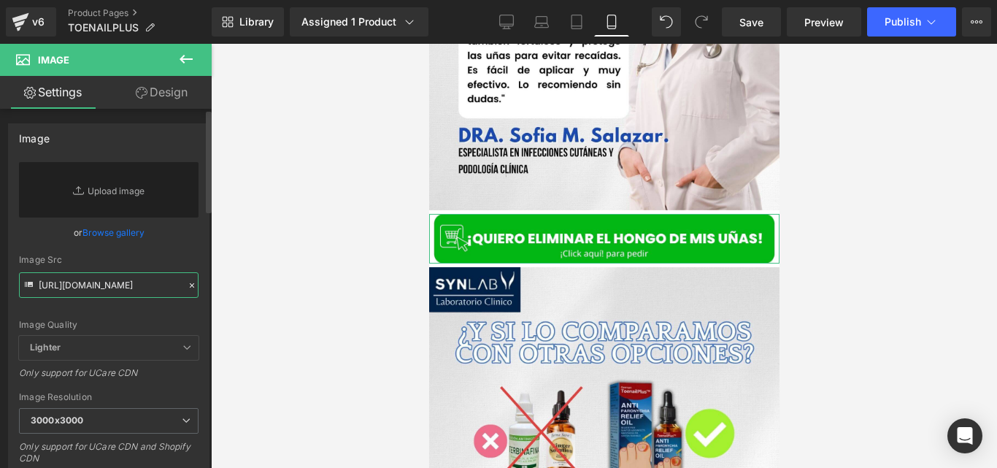
type input "https://cdn.shopify.com/s/files/1/0714/8539/1005/files/QUIERO_ELIMINAR_EL_HONGO…"
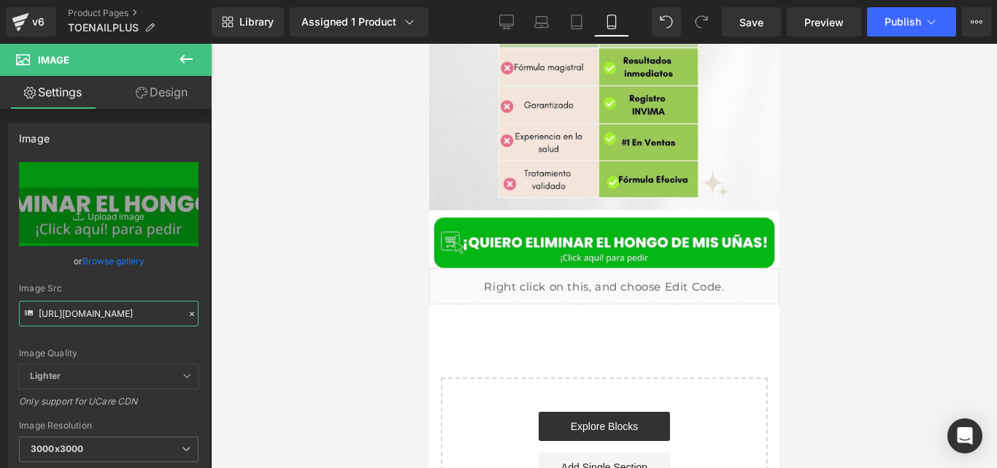
scroll to position [5320, 0]
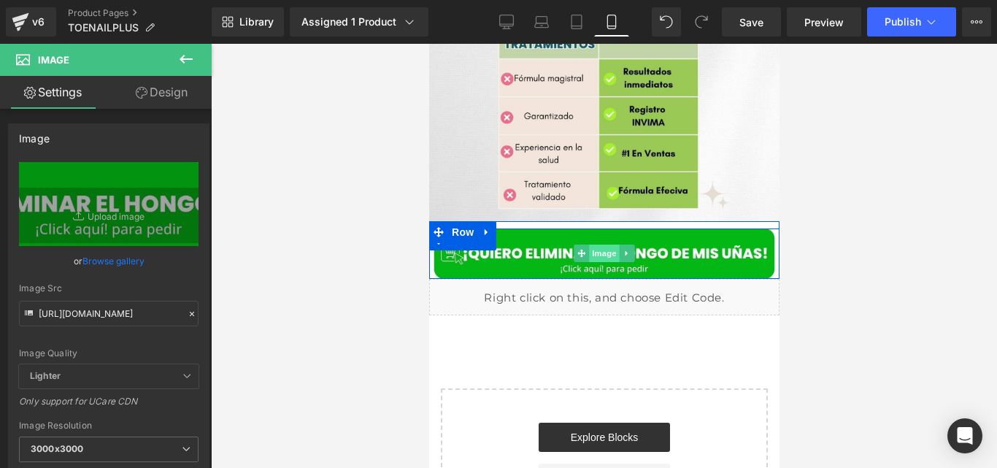
click at [588, 245] on span "Image" at bounding box center [603, 254] width 31 height 18
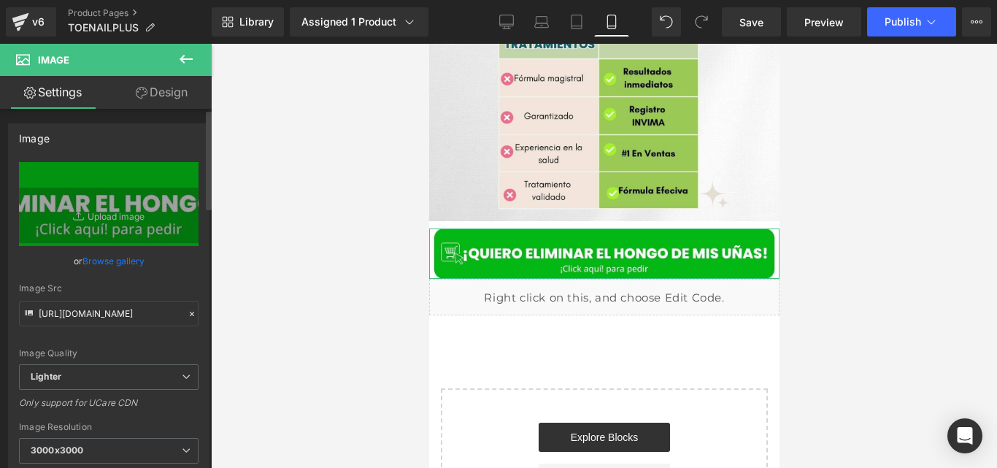
click at [187, 312] on icon at bounding box center [192, 314] width 10 height 10
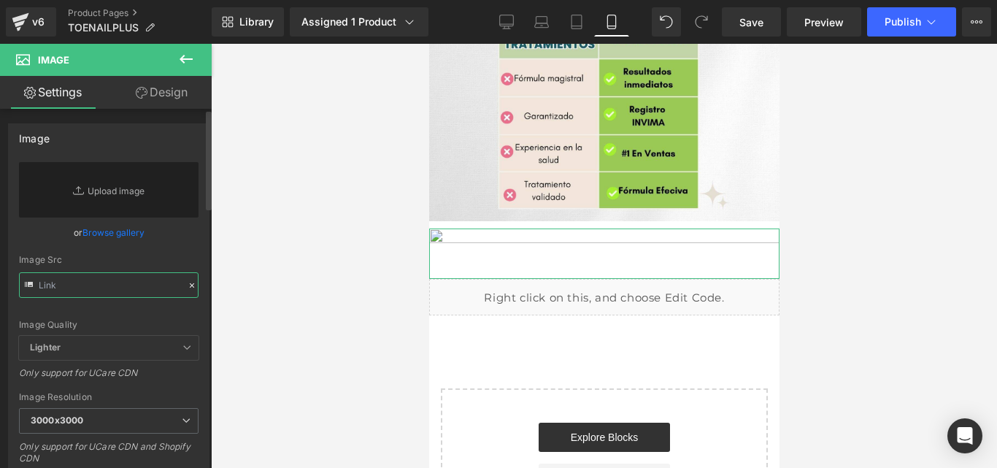
click at [145, 293] on input "text" at bounding box center [109, 285] width 180 height 26
paste input "https://cdn.shopify.com/s/files/1/0714/8539/1005/files/QUIERO_ELIMINAR_EL_HONGO…"
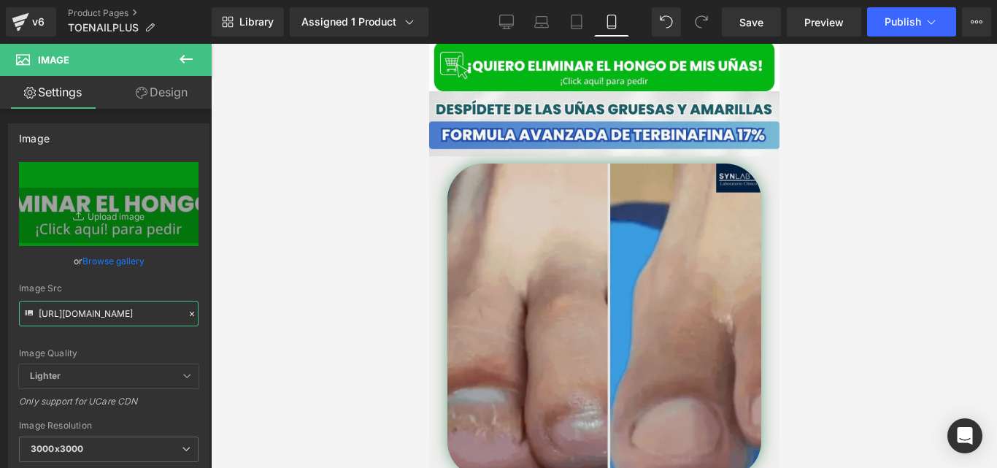
scroll to position [487, 0]
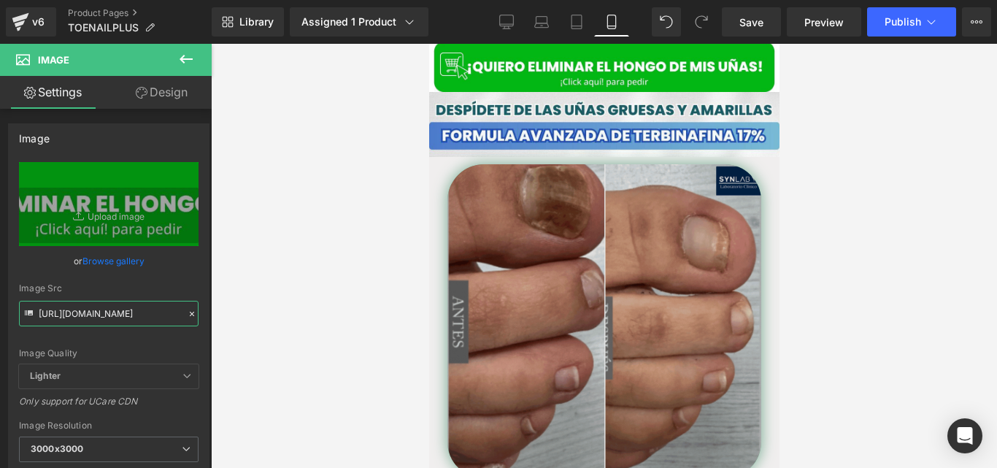
type input "https://cdn.shopify.com/s/files/1/0714/8539/1005/files/QUIERO_ELIMINAR_EL_HONGO…"
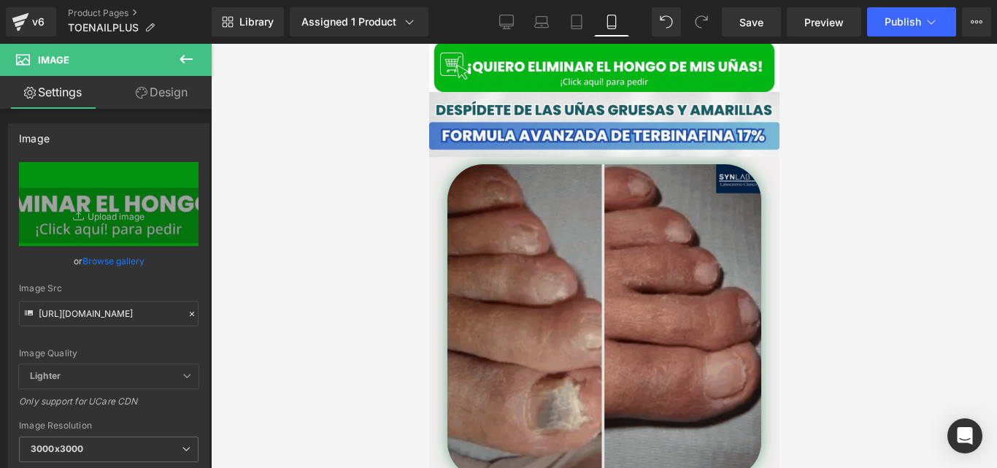
scroll to position [0, 0]
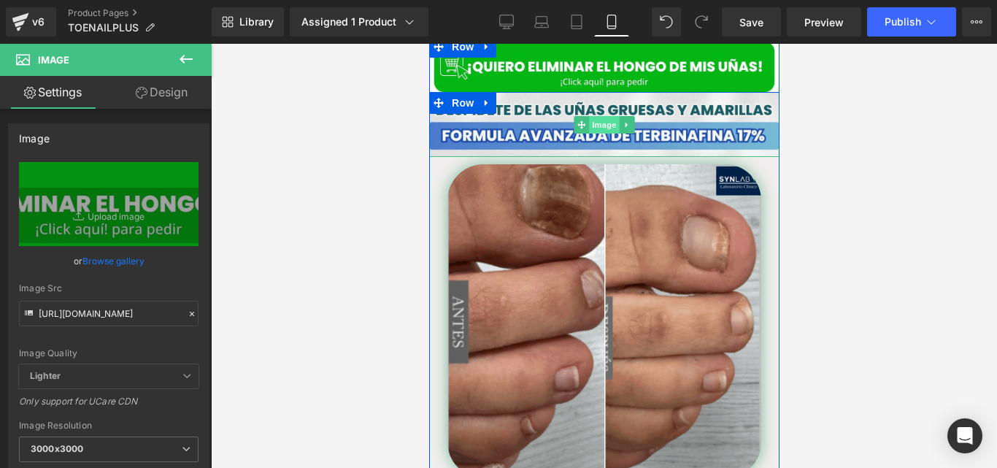
click at [594, 116] on span "Image" at bounding box center [603, 125] width 31 height 18
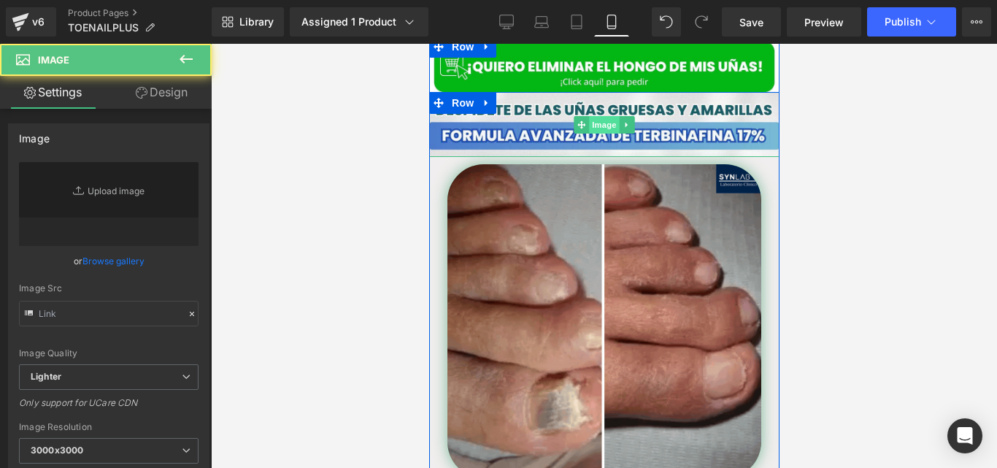
type input "https://ucarecdn.com/5326309c-80a9-49ad-8b2e-4c43a6c49124/-/format/auto/-/previ…"
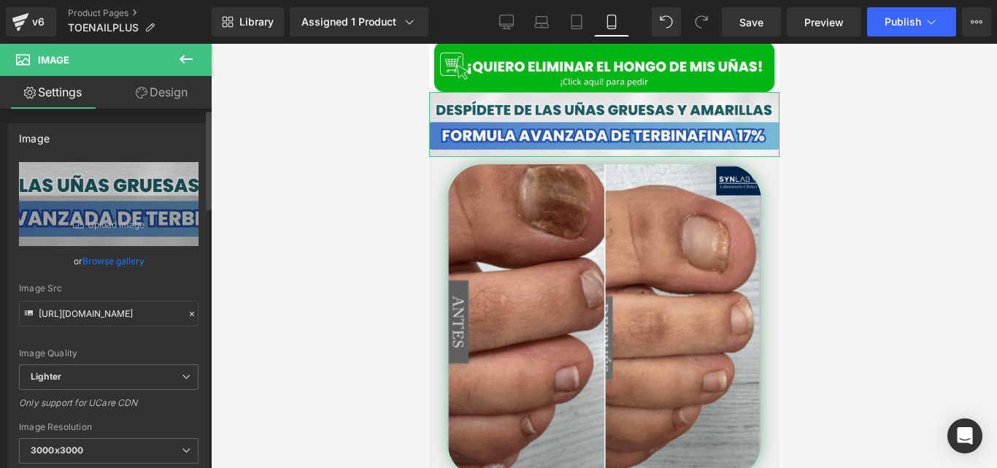
click at [189, 310] on icon at bounding box center [192, 314] width 10 height 10
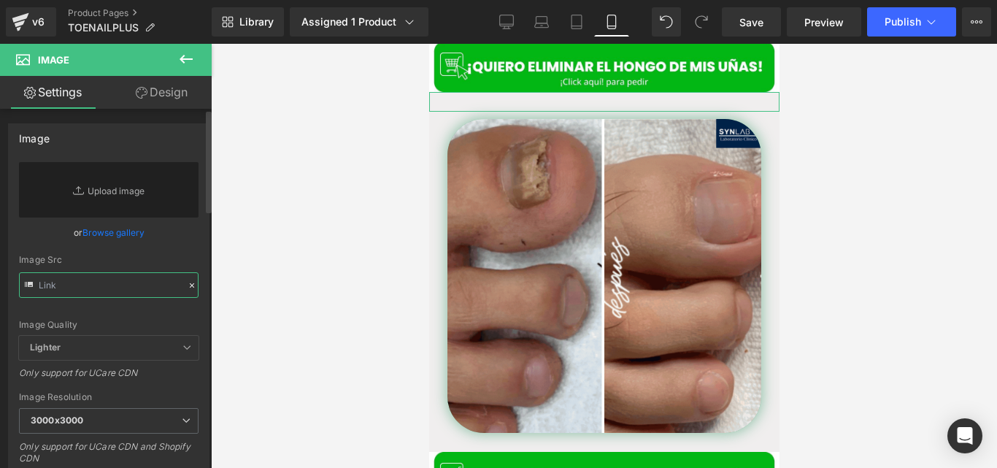
click at [144, 288] on input "text" at bounding box center [109, 285] width 180 height 26
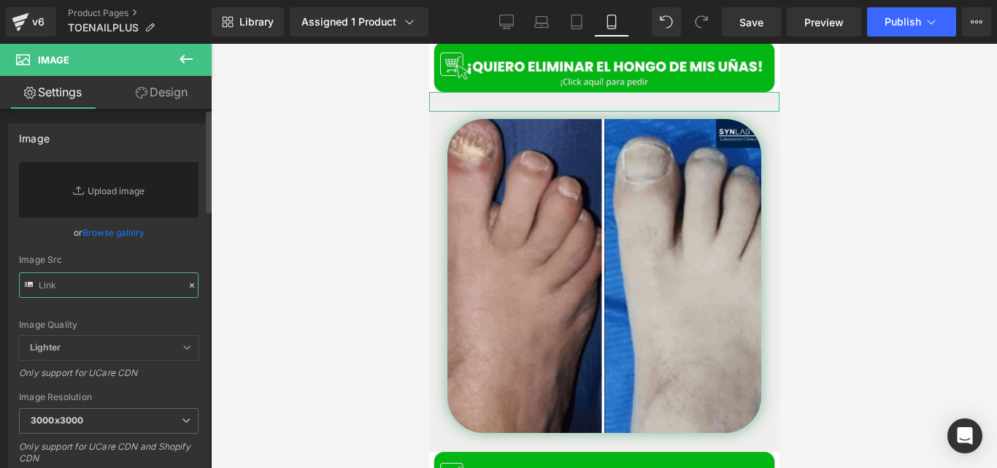
paste input "https://cdn.shopify.com/s/files/1/0714/8539/1005/files/FORMULA_AVANZADA_DE_TERB…"
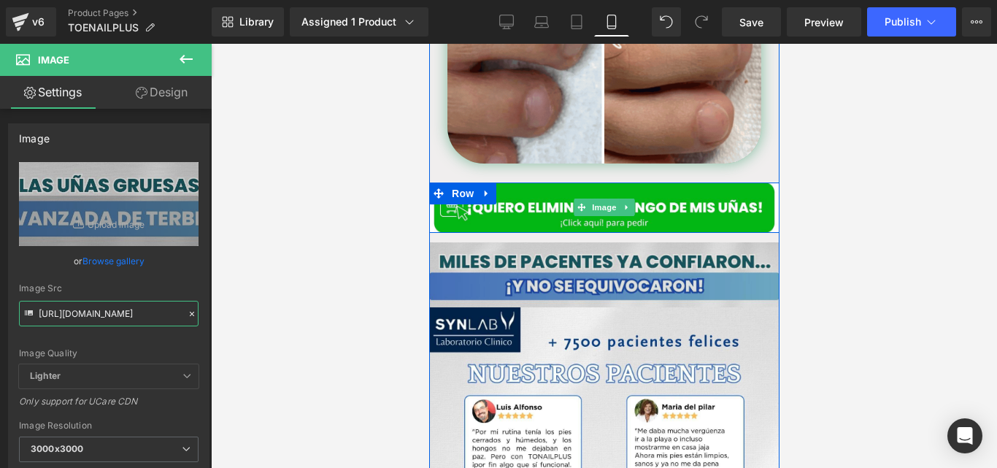
scroll to position [802, 0]
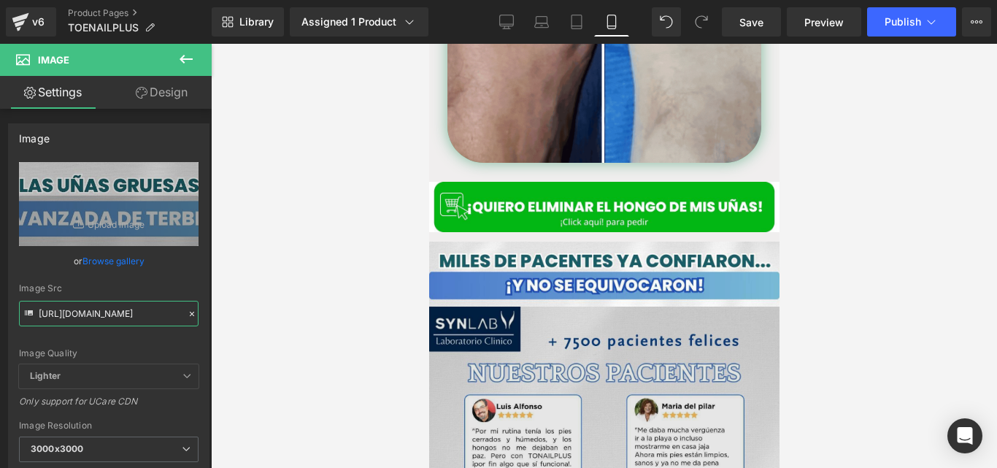
type input "https://cdn.shopify.com/s/files/1/0714/8539/1005/files/FORMULA_AVANZADA_DE_TERB…"
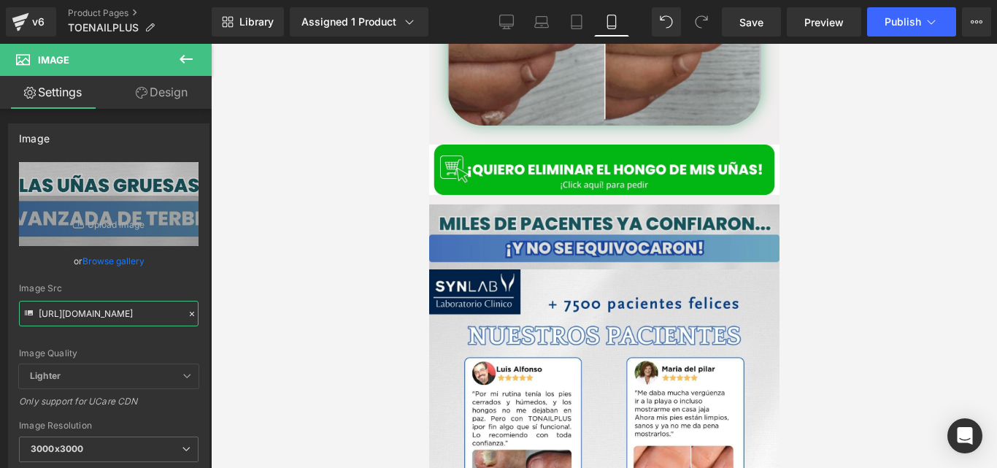
scroll to position [819, 0]
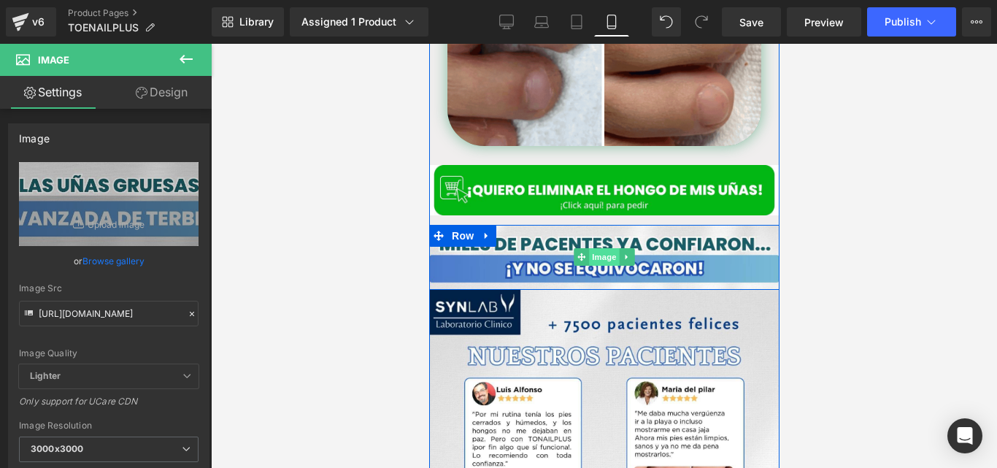
click at [601, 248] on span "Image" at bounding box center [603, 257] width 31 height 18
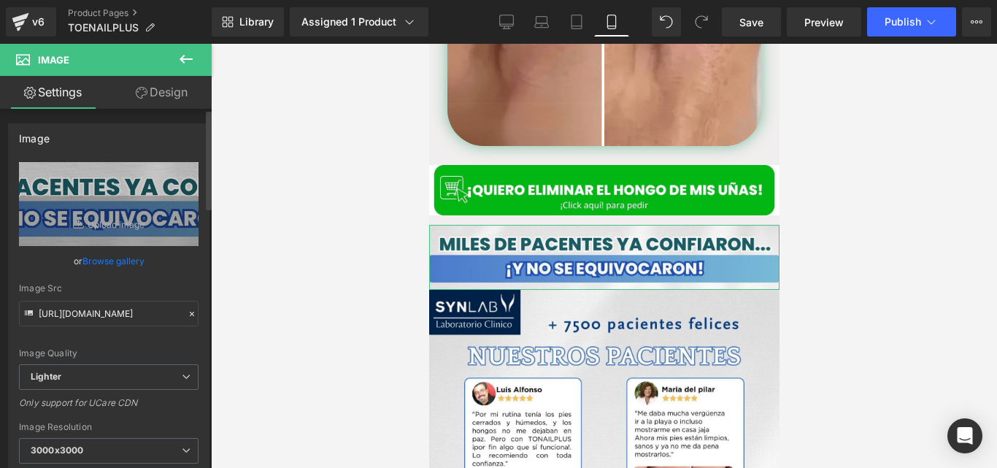
click at [187, 312] on icon at bounding box center [192, 314] width 10 height 10
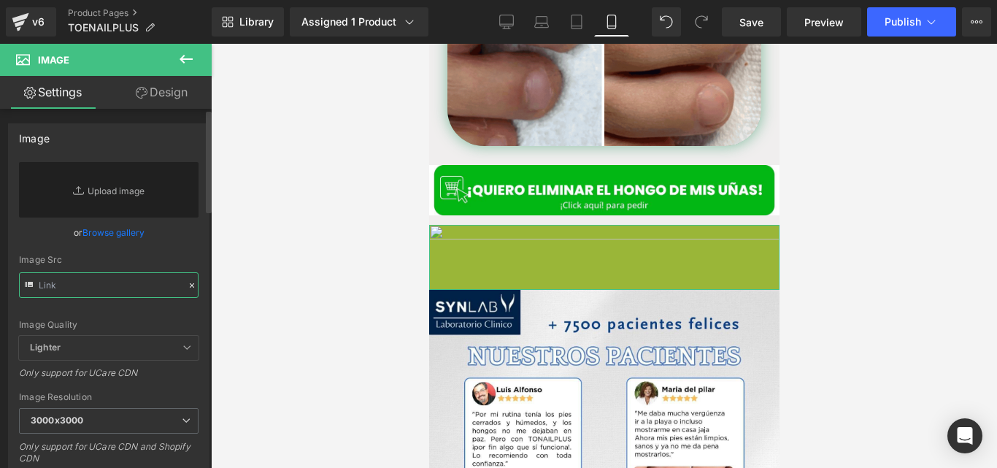
click at [139, 287] on input "text" at bounding box center [109, 285] width 180 height 26
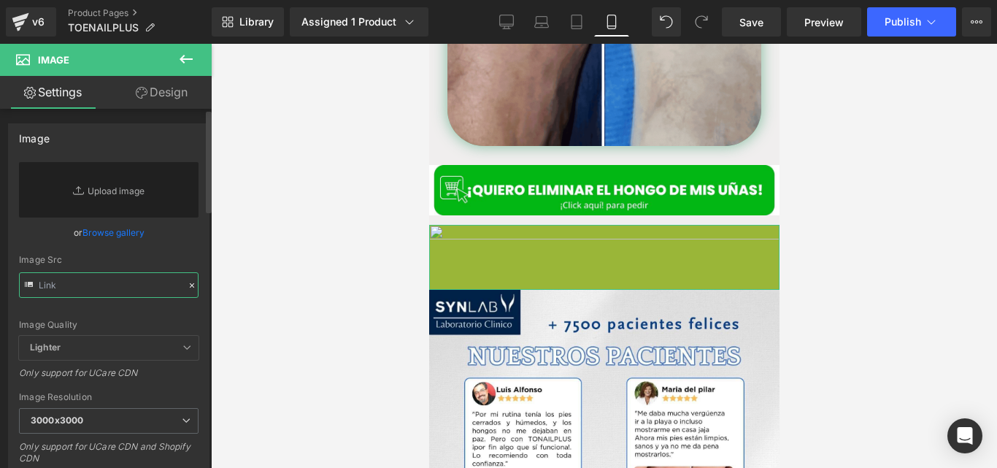
paste input "https://cdn.shopify.com/s/files/1/0714/8539/1005/files/FORMULA_AVANZADA_DE_TERB…"
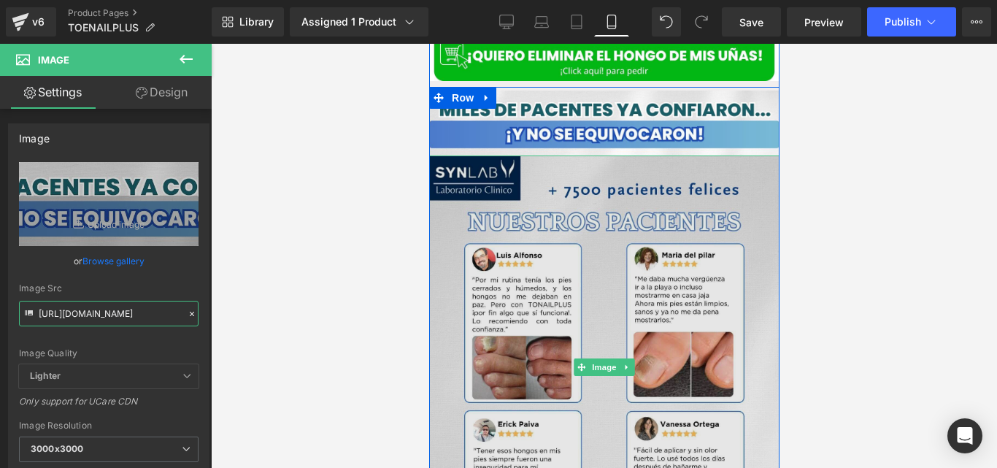
scroll to position [958, 0]
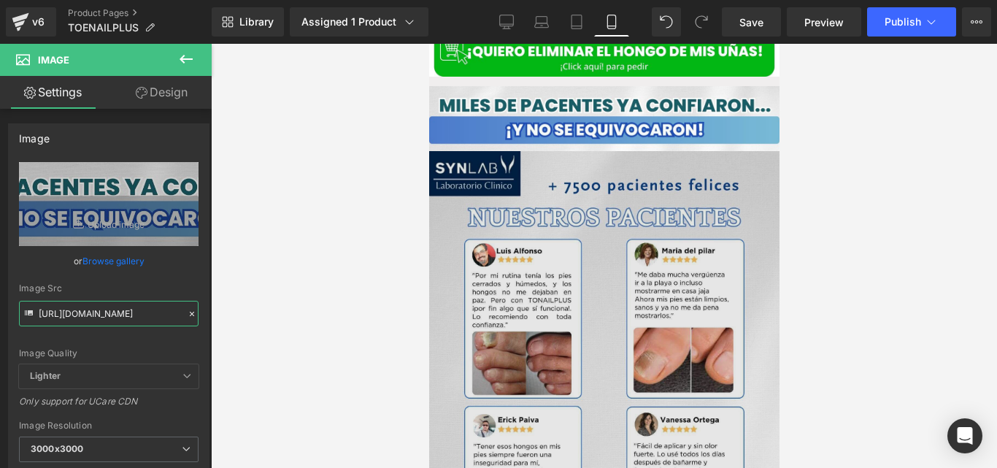
type input "https://cdn.shopify.com/s/files/1/0714/8539/1005/files/FORMULA_AVANZADA_DE_TERB…"
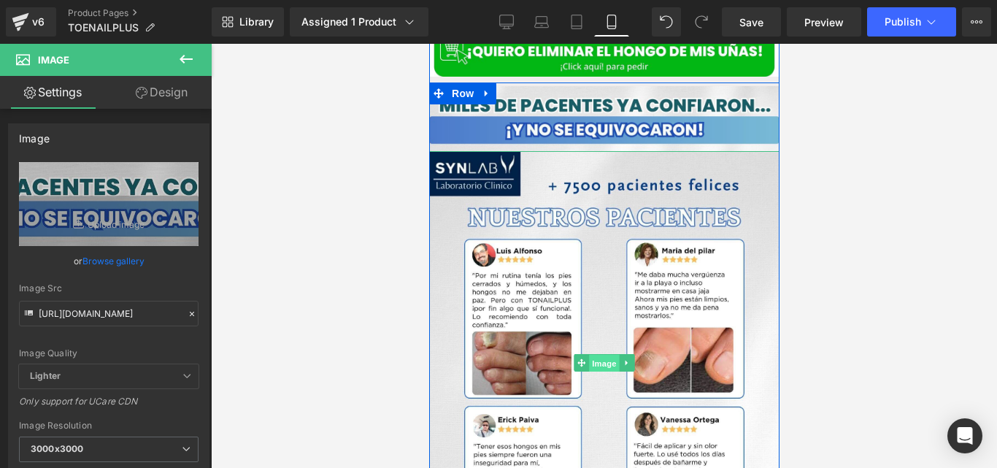
click at [599, 355] on span "Image" at bounding box center [603, 364] width 31 height 18
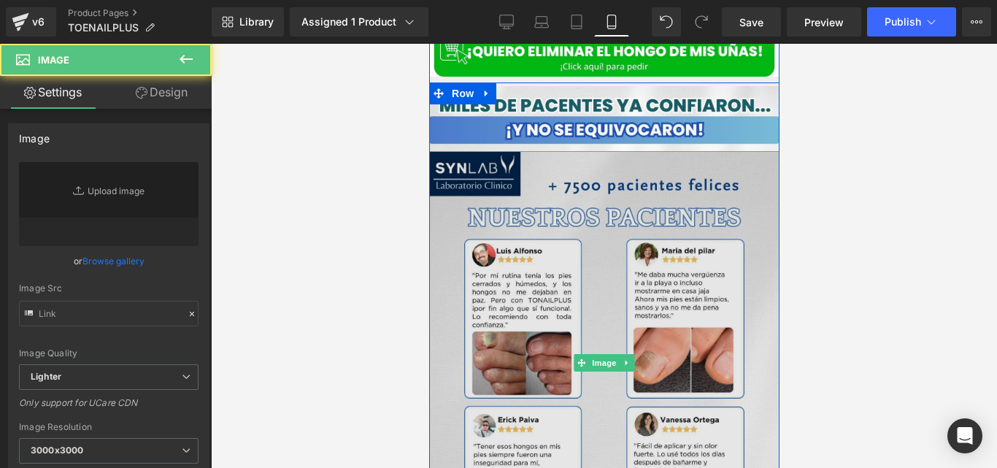
type input "https://ucarecdn.com/23700eb3-7b17-44ac-b0da-44b11994590f/-/format/auto/-/previ…"
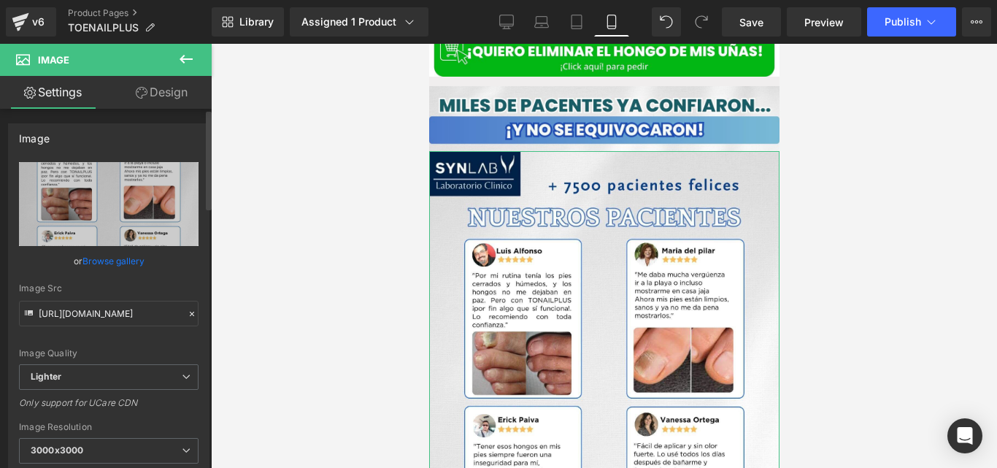
click at [187, 312] on icon at bounding box center [192, 314] width 10 height 10
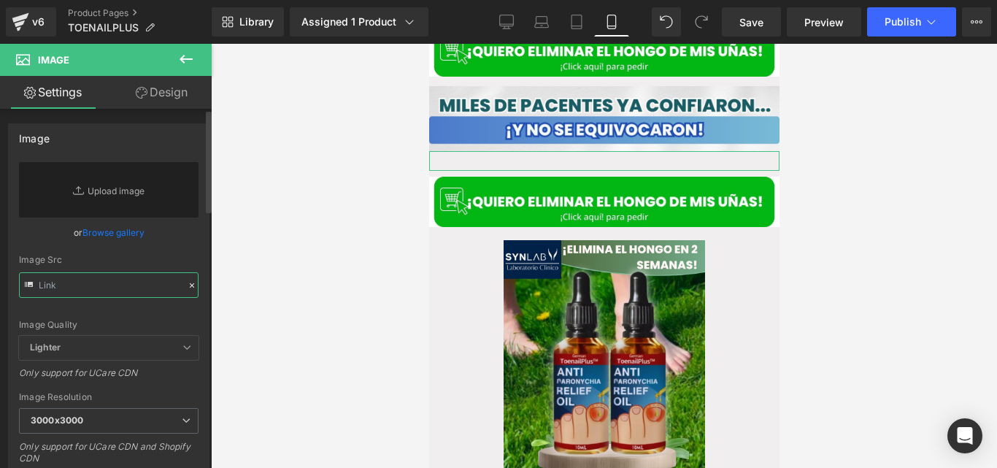
click at [128, 288] on input "text" at bounding box center [109, 285] width 180 height 26
paste input "https://cdn.shopify.com/s/files/1/0714/8539/1005/files/FORMULA_AVANZADA_DE_TERB…"
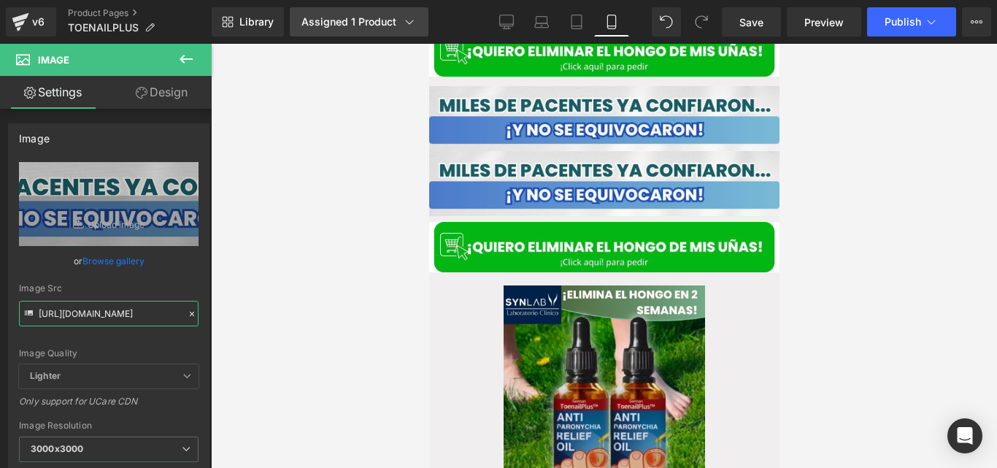
type input "https://cdn.shopify.com/s/files/1/0714/8539/1005/files/FORMULA_AVANZADA_DE_TERB…"
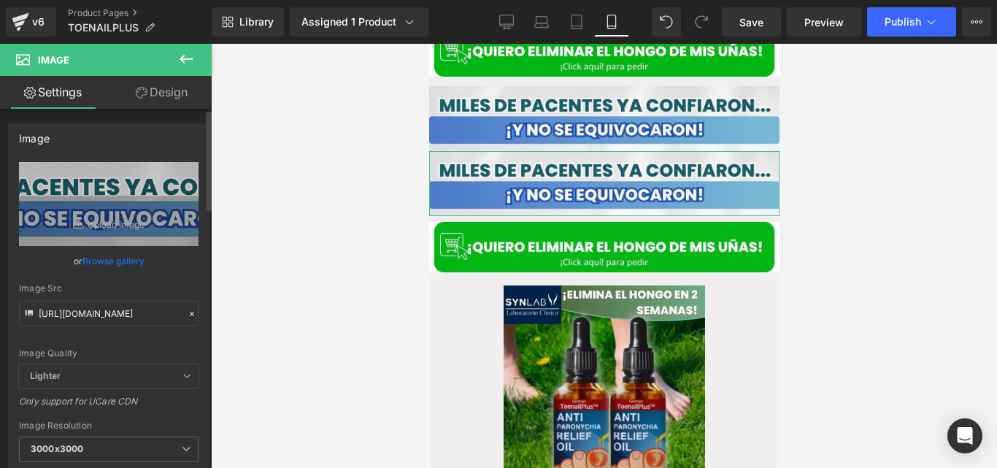
click at [187, 315] on icon at bounding box center [192, 314] width 10 height 10
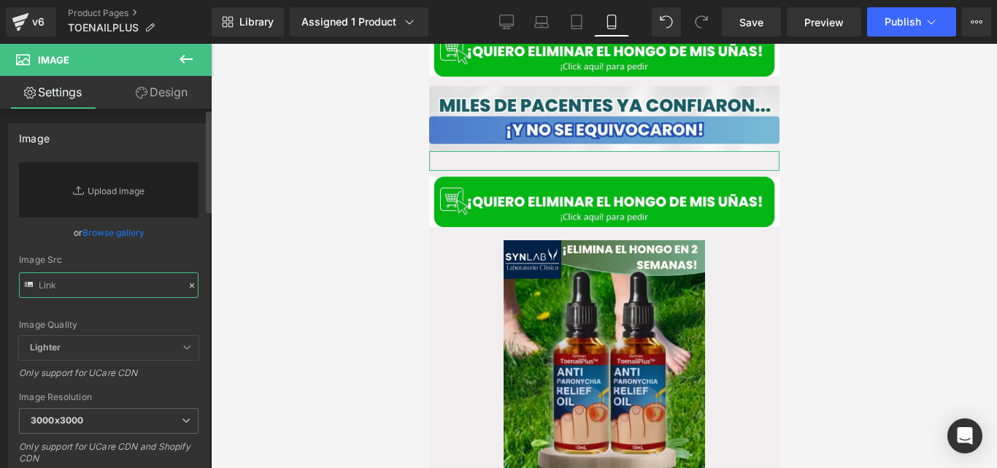
click at [117, 280] on input "text" at bounding box center [109, 285] width 180 height 26
paste input "https://cdn.shopify.com/s/files/1/0714/8539/1005/files/Posteo_de_Instagram_Prod…"
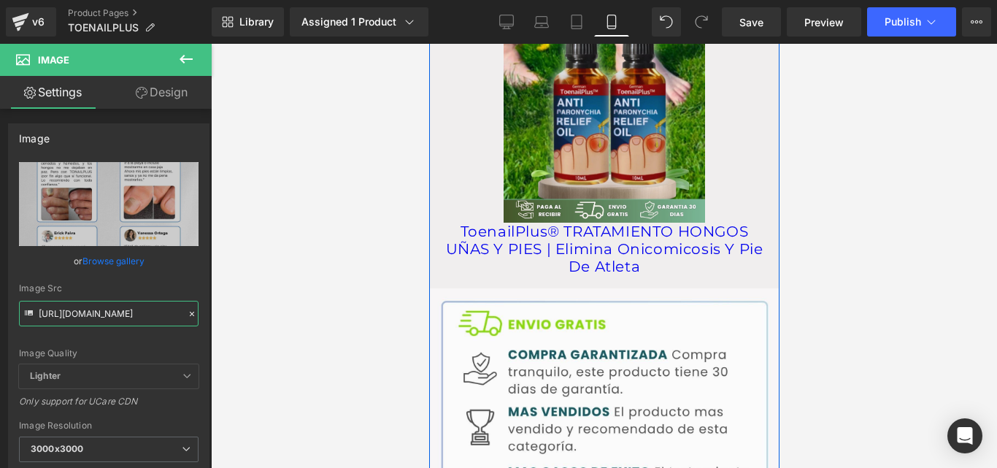
scroll to position [1677, 0]
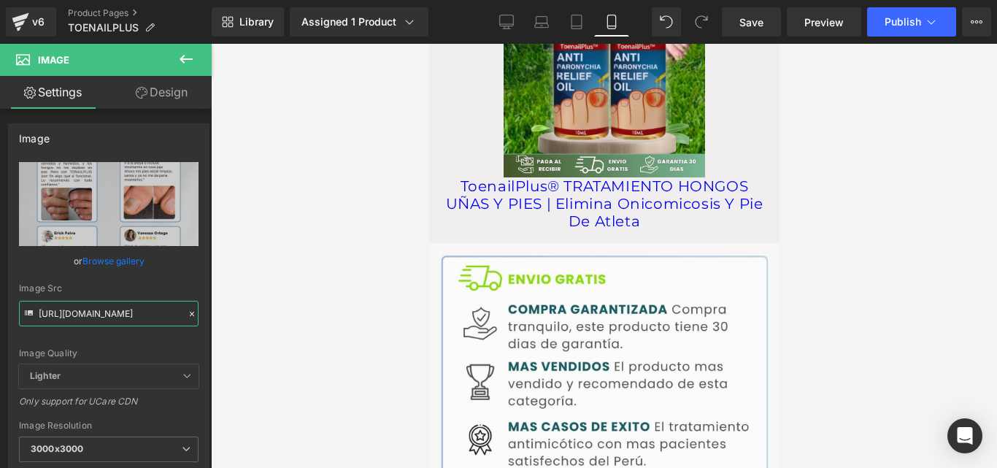
type input "https://cdn.shopify.com/s/files/1/0714/8539/1005/files/Posteo_de_Instagram_Prod…"
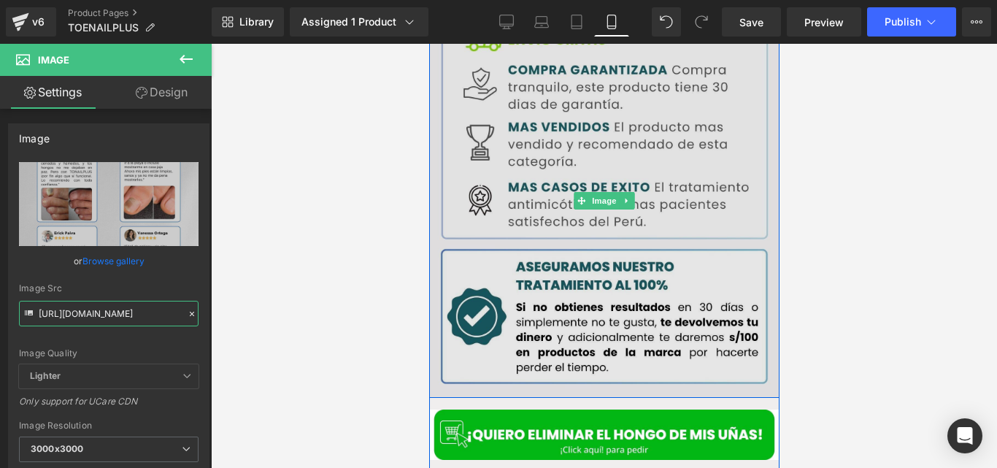
scroll to position [1915, 0]
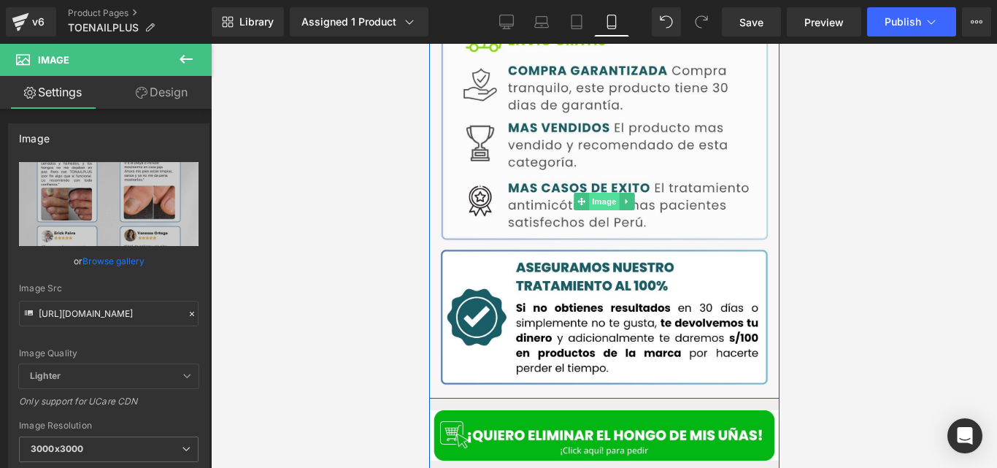
click at [606, 193] on span "Image" at bounding box center [603, 202] width 31 height 18
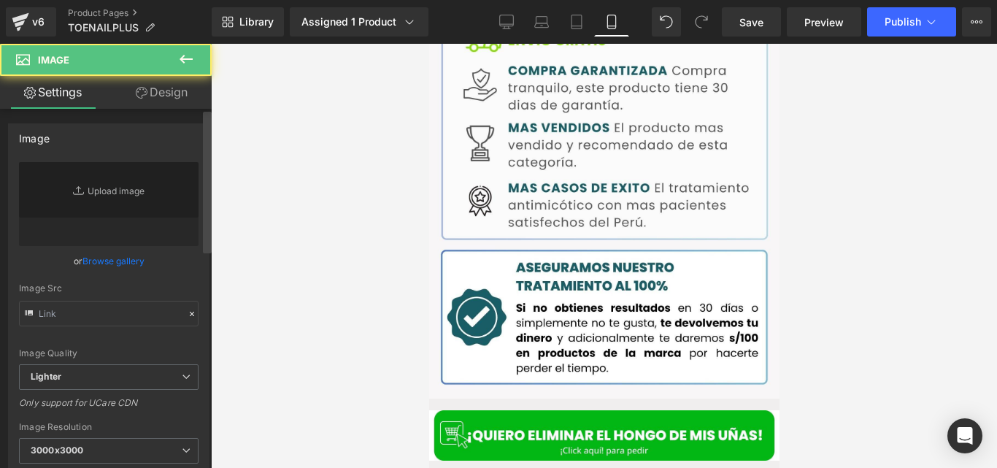
type input "https://ucarecdn.com/ab3abf7c-c8b3-4264-bb80-c3e5d358e13d/-/format/auto/-/previ…"
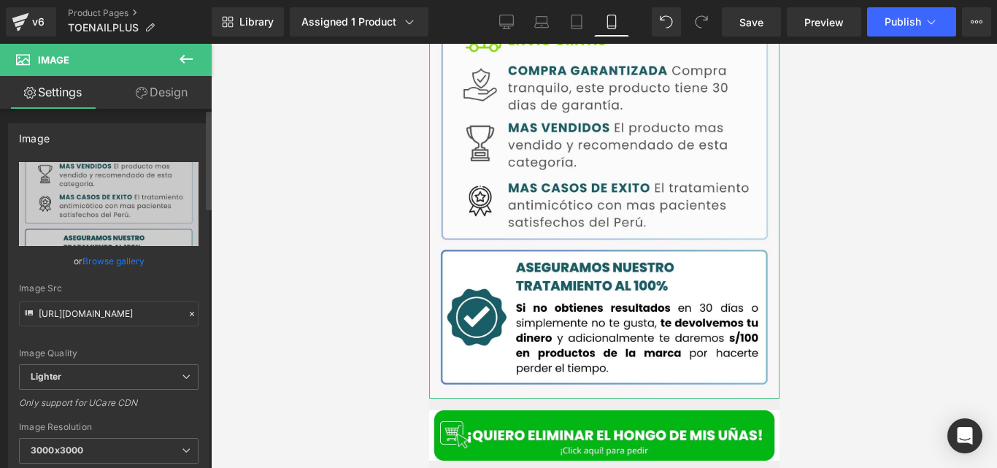
click at [190, 314] on icon at bounding box center [192, 314] width 4 height 4
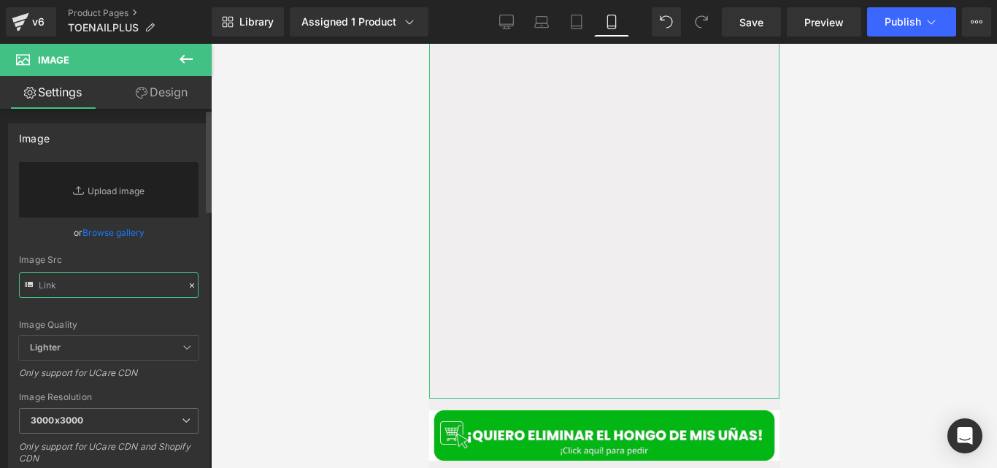
click at [142, 280] on input "text" at bounding box center [109, 285] width 180 height 26
paste input "https://cdn.shopify.com/s/files/1/0714/8539/1005/files/Posteo_de_Instagram_Prod…"
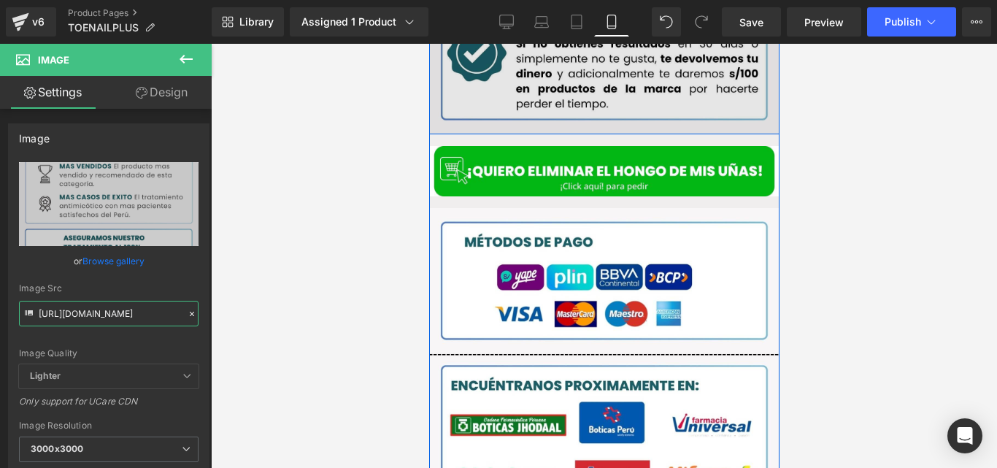
scroll to position [2229, 0]
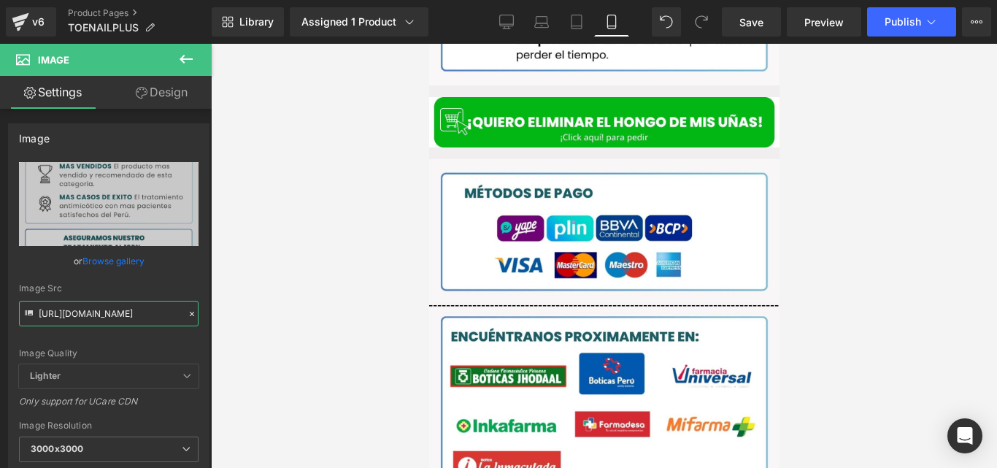
type input "https://cdn.shopify.com/s/files/1/0714/8539/1005/files/Posteo_de_Instagram_Prod…"
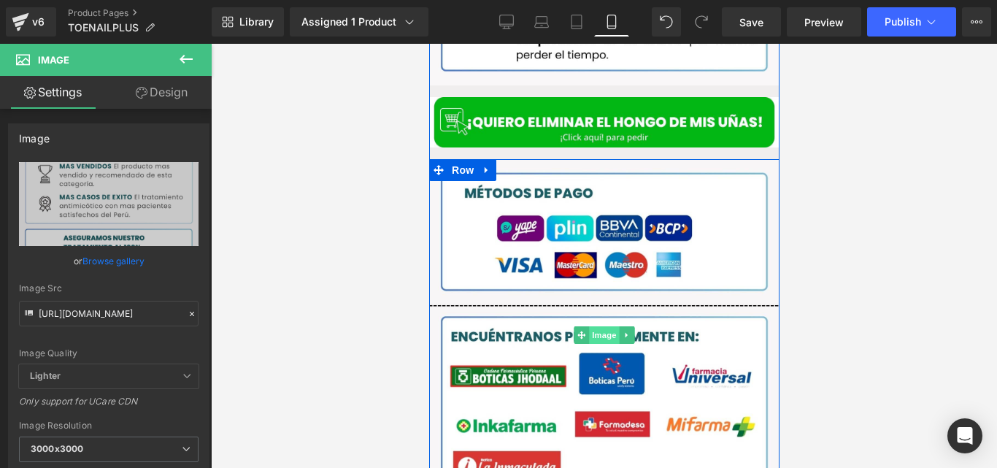
click at [600, 326] on span "Image" at bounding box center [603, 335] width 31 height 18
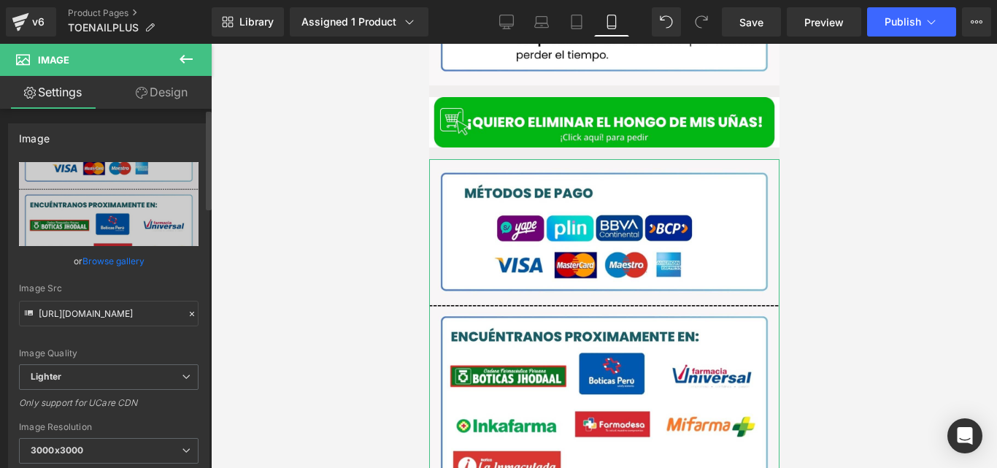
click at [187, 311] on icon at bounding box center [192, 314] width 10 height 10
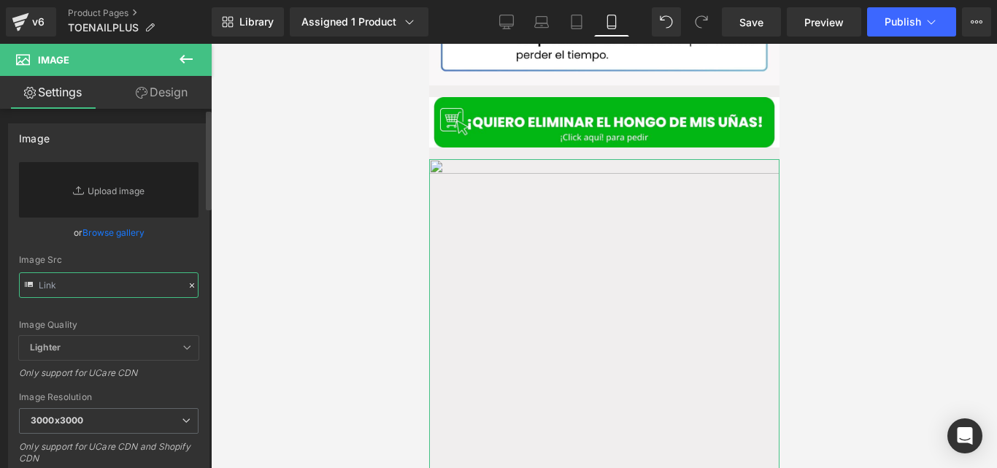
click at [144, 290] on input "text" at bounding box center [109, 285] width 180 height 26
paste input "https://cdn.shopify.com/s/files/1/0714/8539/1005/files/Posteo_de_Instagram_Prod…"
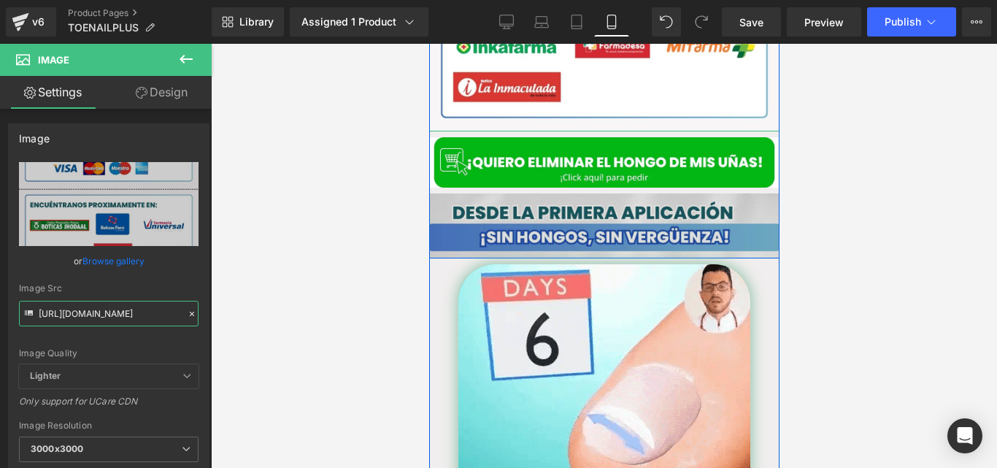
scroll to position [2608, 0]
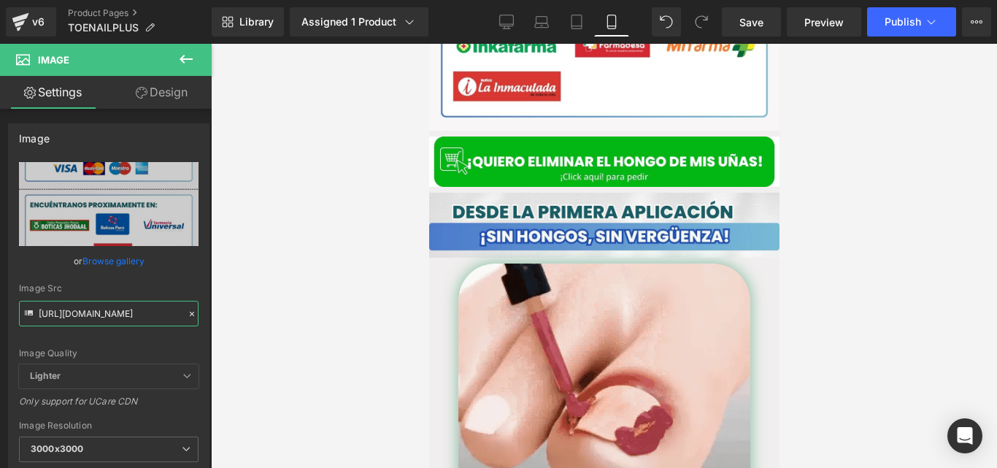
type input "https://cdn.shopify.com/s/files/1/0714/8539/1005/files/Posteo_de_Instagram_Prod…"
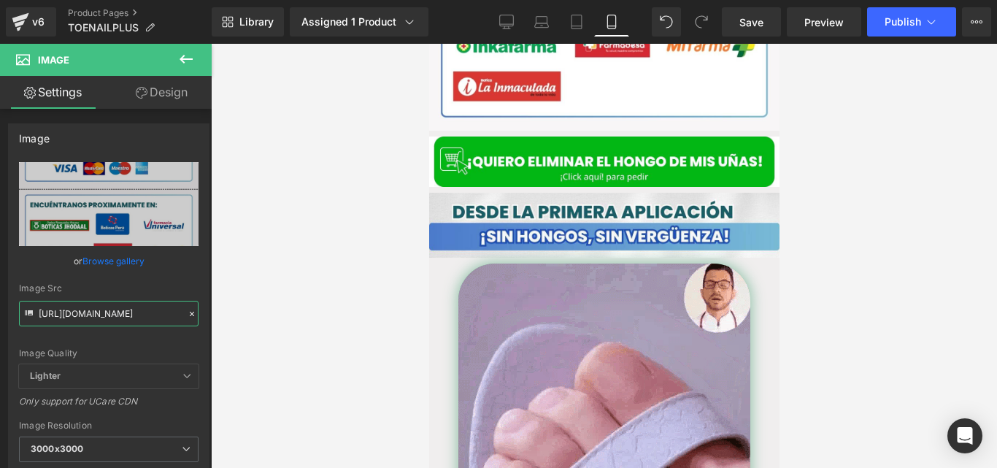
scroll to position [0, 0]
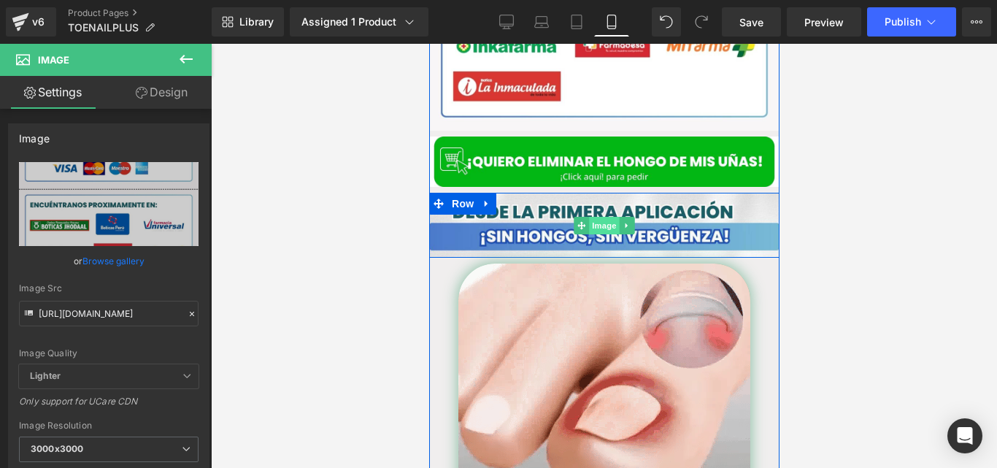
click at [601, 217] on span "Image" at bounding box center [603, 226] width 31 height 18
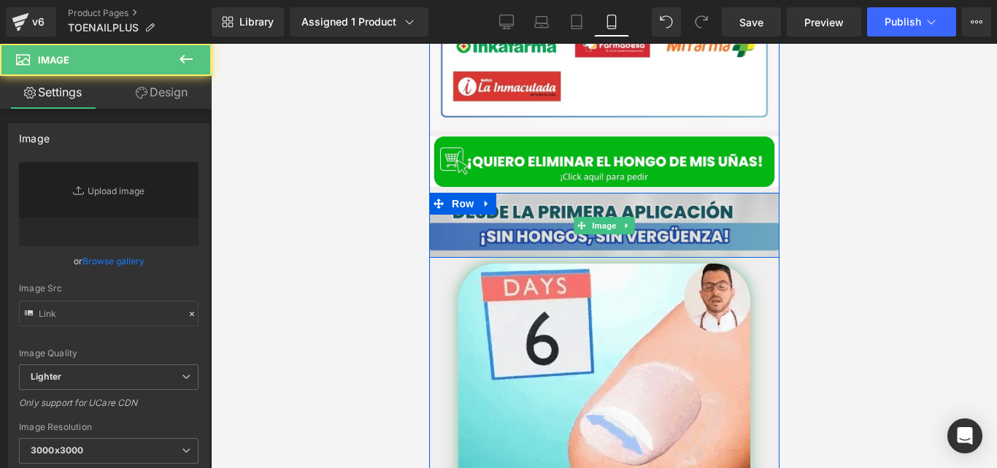
type input "https://ucarecdn.com/941a5f0d-6c7c-4ec4-adf2-826fb23023a1/-/format/auto/-/previ…"
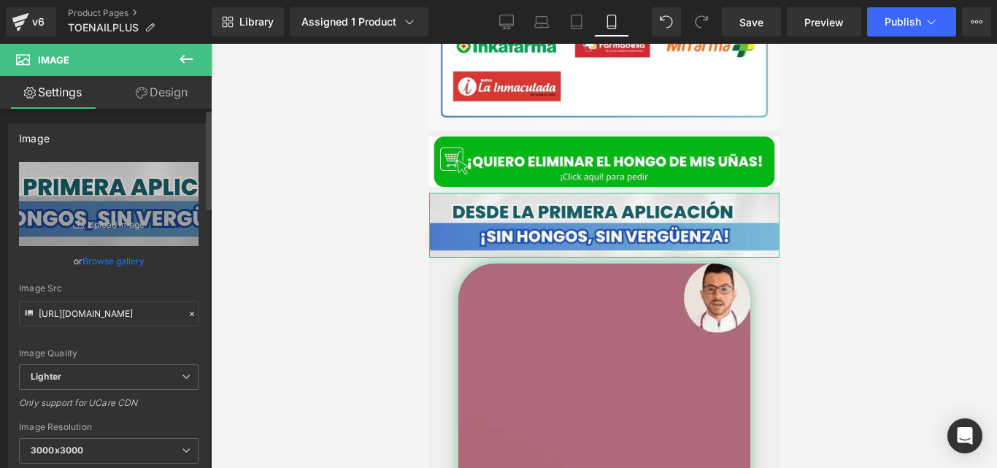
click at [187, 312] on icon at bounding box center [192, 314] width 10 height 10
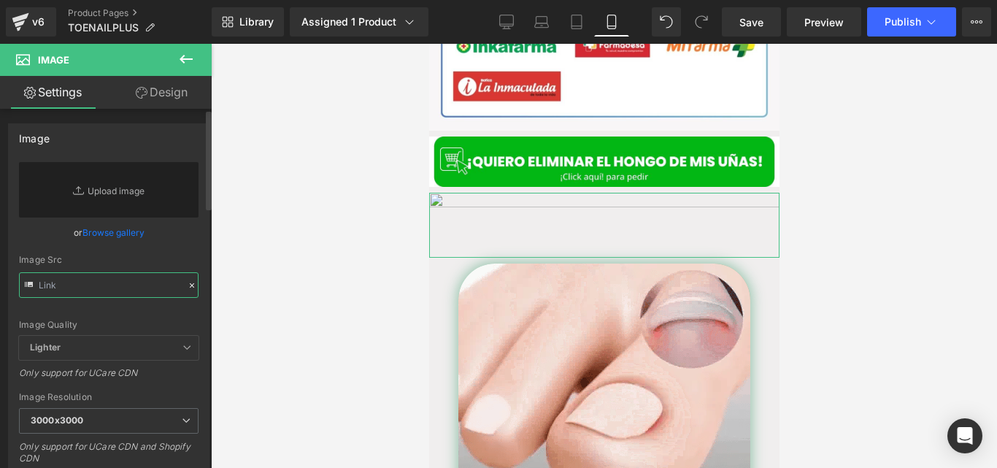
click at [122, 291] on input "text" at bounding box center [109, 285] width 180 height 26
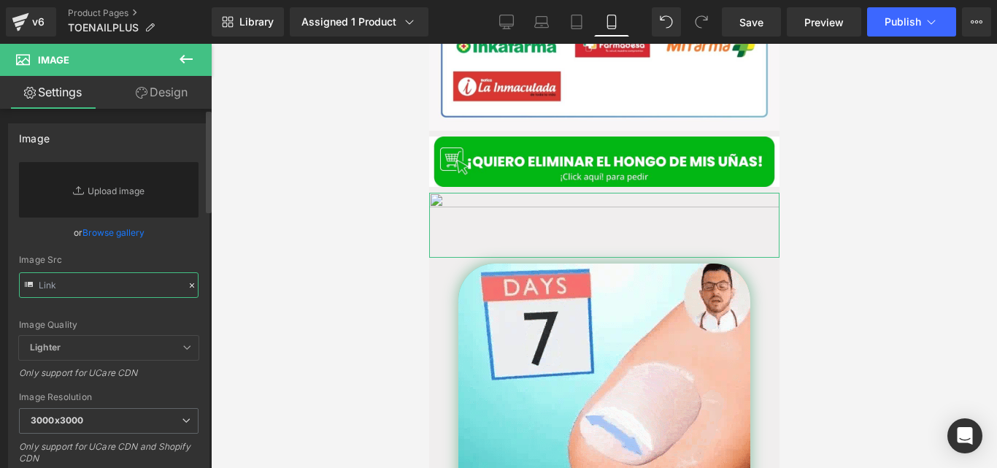
paste input "https://cdn.shopify.com/s/files/1/0714/8539/1005/files/FORMULA_AVANZADA_DE_TERB…"
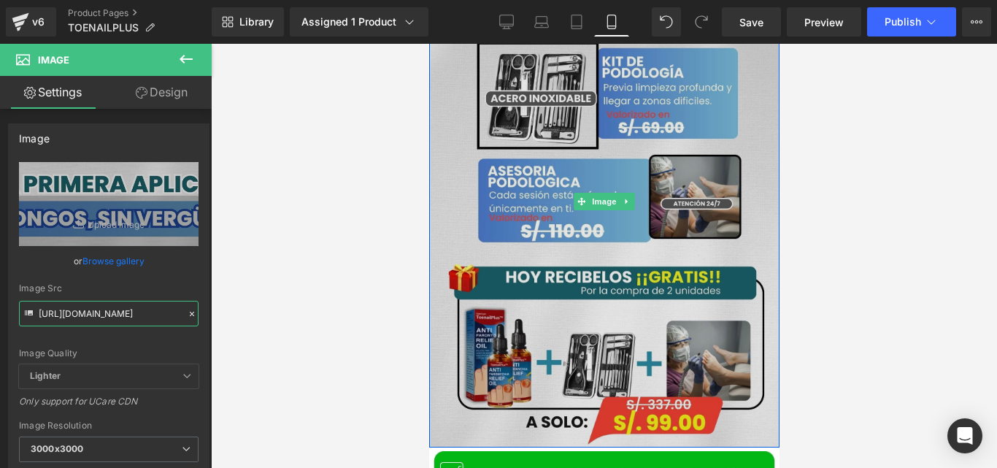
scroll to position [3223, 0]
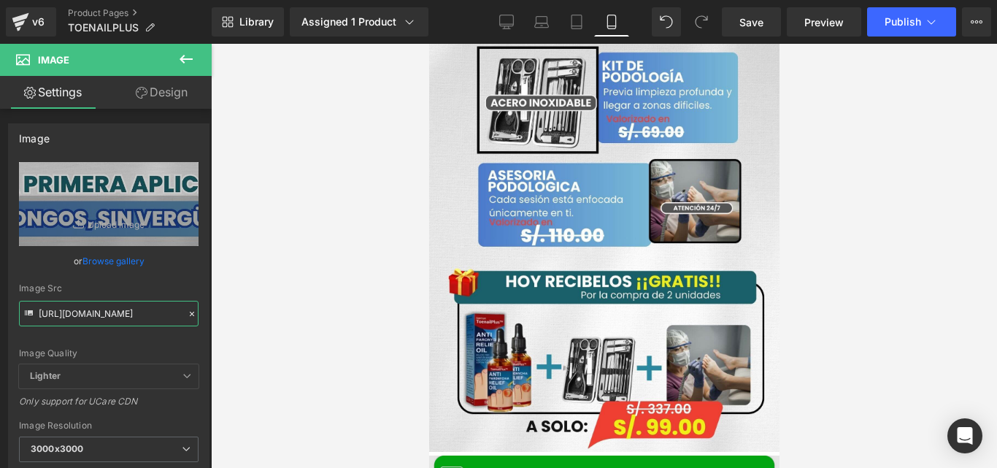
type input "https://cdn.shopify.com/s/files/1/0714/8539/1005/files/FORMULA_AVANZADA_DE_TERB…"
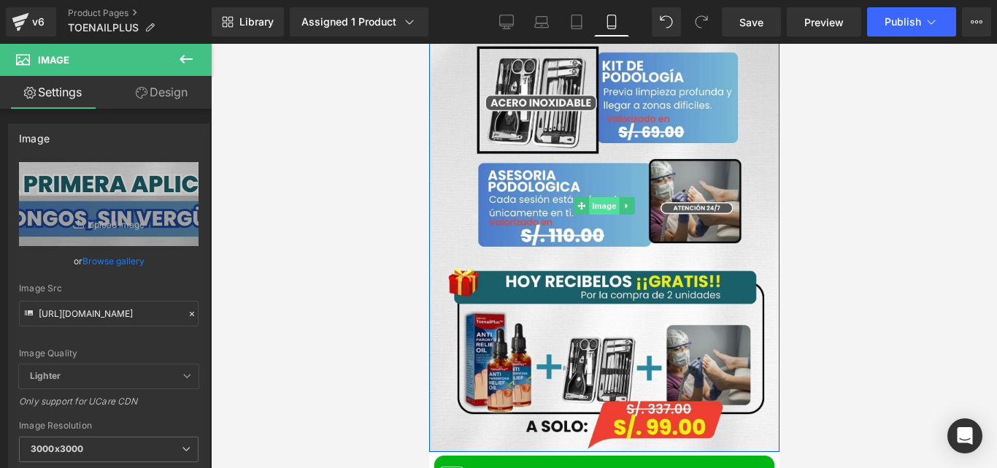
click at [603, 197] on span "Image" at bounding box center [603, 206] width 31 height 18
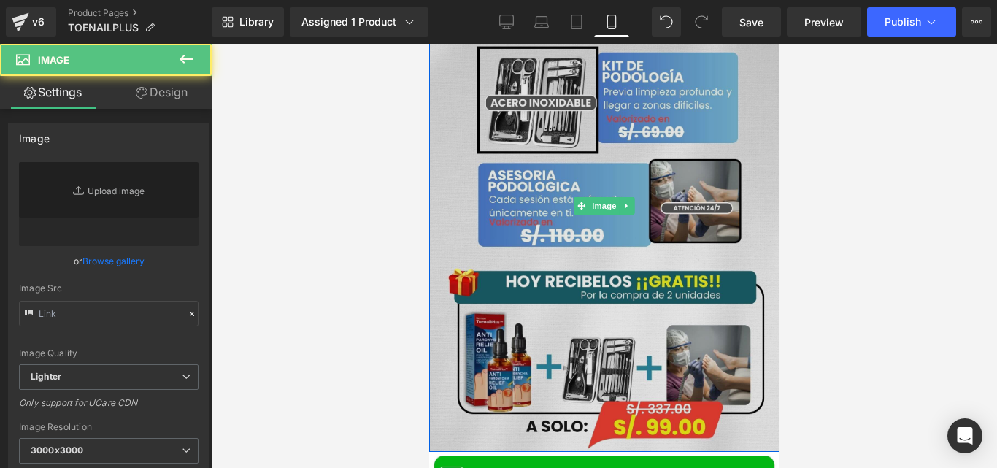
type input "https://ucarecdn.com/b8476641-0d9a-407c-b973-81811bbb102d/-/format/auto/-/previ…"
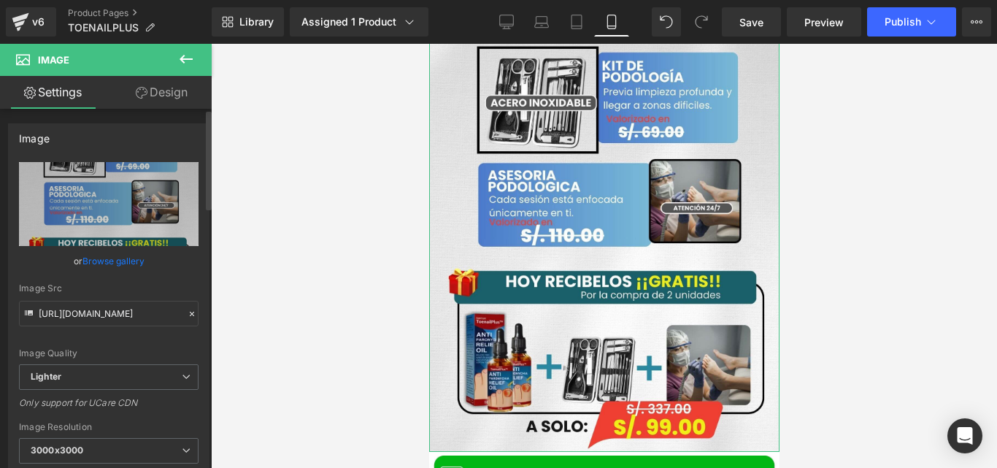
click at [187, 315] on icon at bounding box center [192, 314] width 10 height 10
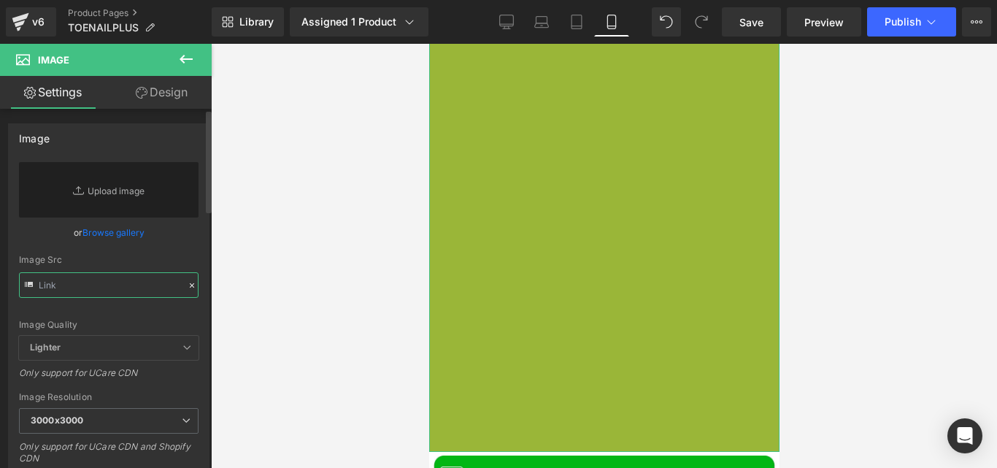
click at [118, 291] on input "text" at bounding box center [109, 285] width 180 height 26
paste input "https://cdn.shopify.com/s/files/1/0714/8539/1005/files/Posteo_de_Instagram_Prod…"
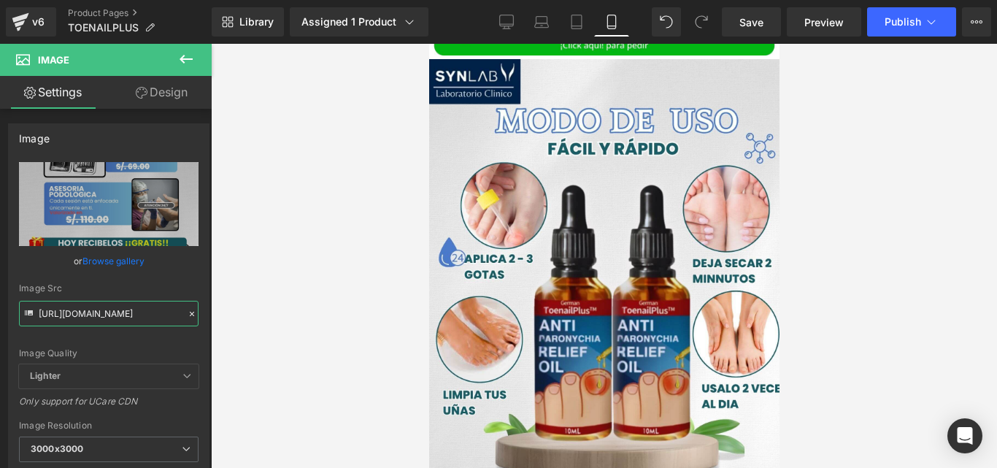
scroll to position [3659, 0]
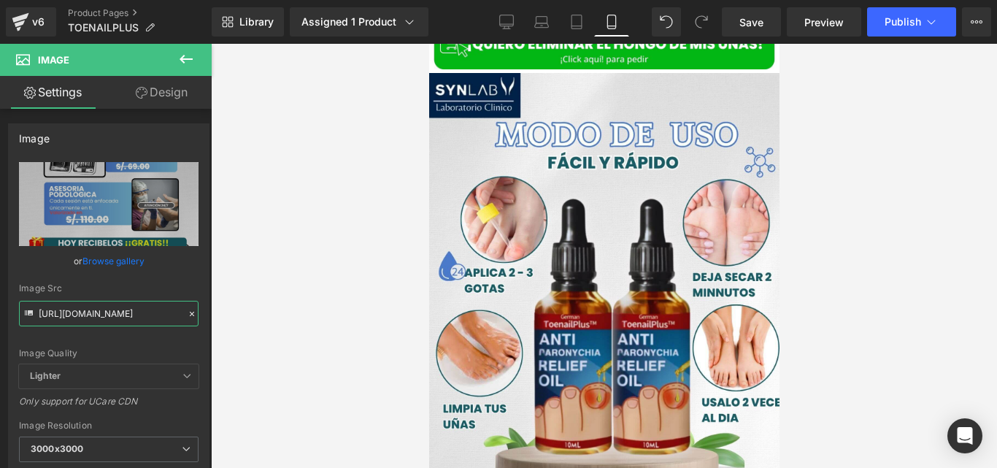
type input "https://cdn.shopify.com/s/files/1/0714/8539/1005/files/Posteo_de_Instagram_Prod…"
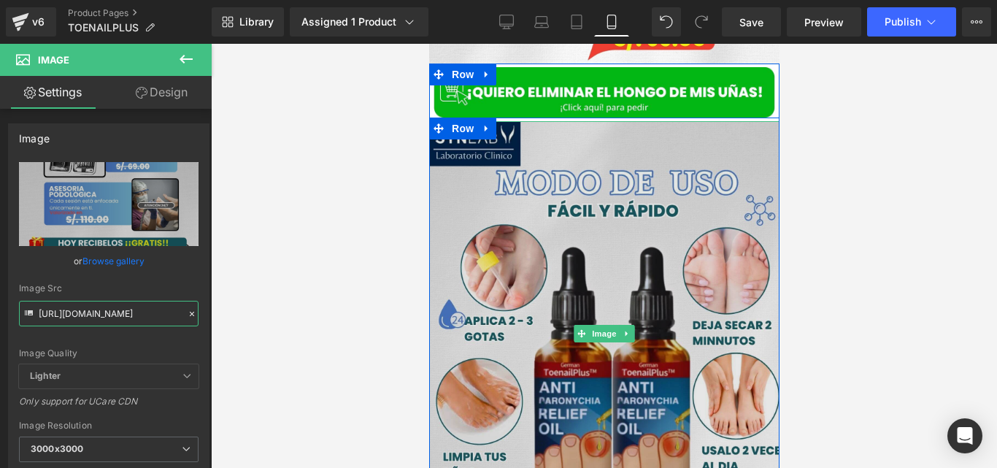
scroll to position [3597, 0]
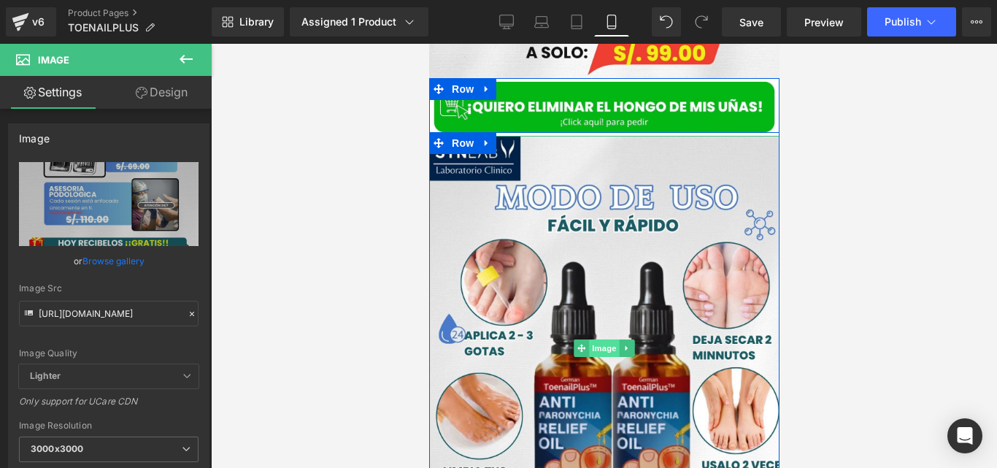
click at [601, 339] on span "Image" at bounding box center [603, 348] width 31 height 18
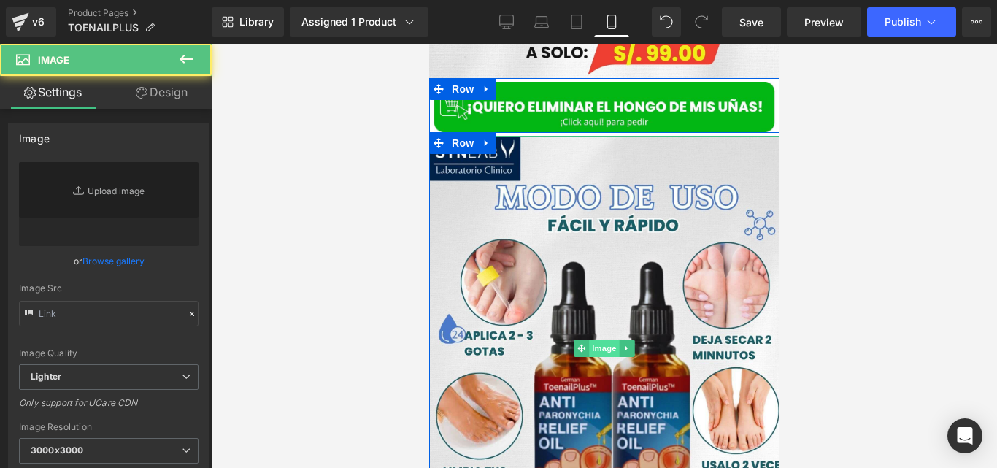
type input "https://ucarecdn.com/b063826f-935b-435f-8b5c-3e789dfa9c3f/-/format/auto/-/previ…"
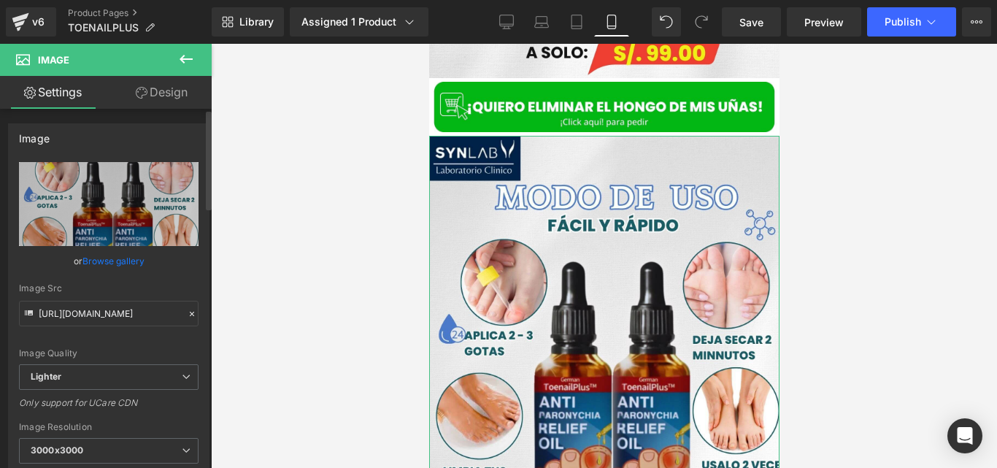
click at [188, 318] on icon at bounding box center [192, 314] width 10 height 10
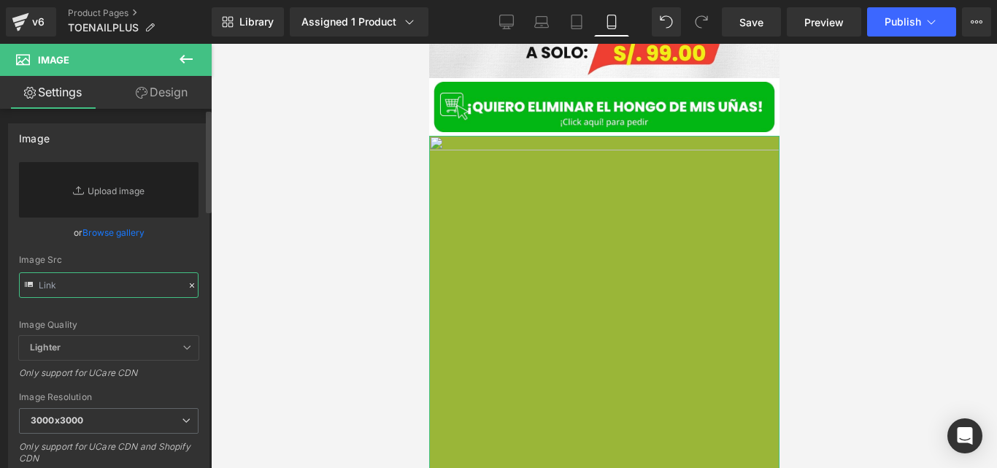
click at [134, 292] on input "text" at bounding box center [109, 285] width 180 height 26
paste input "https://cdn.shopify.com/s/files/1/0714/8539/1005/files/Posteo_de_Instagram_Prod…"
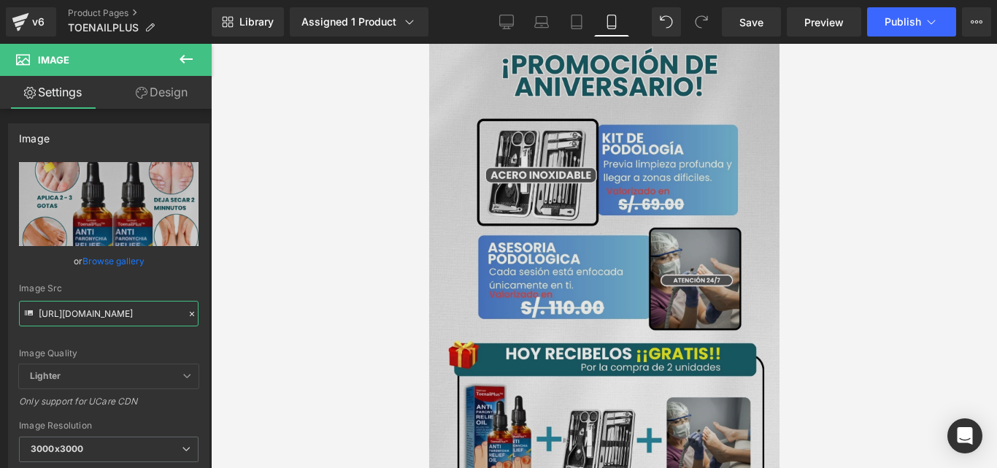
scroll to position [3149, 0]
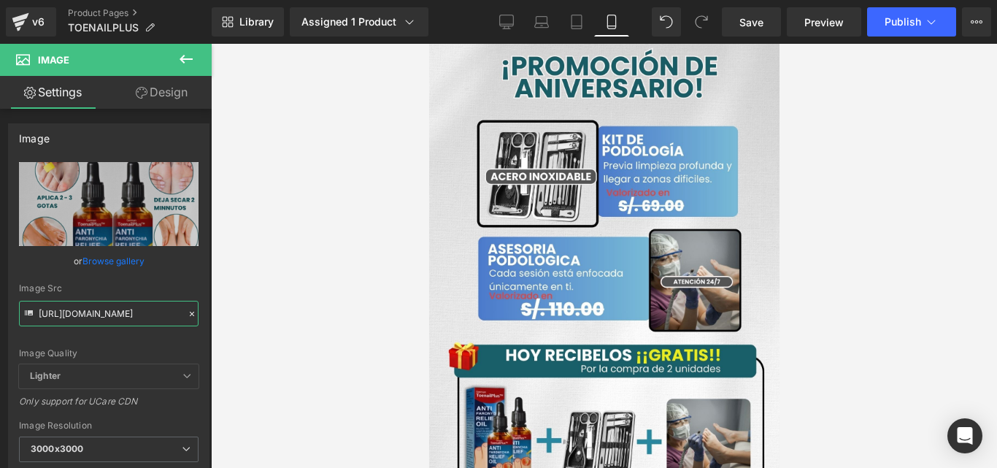
type input "https://cdn.shopify.com/s/files/1/0714/8539/1005/files/Posteo_de_Instagram_Prod…"
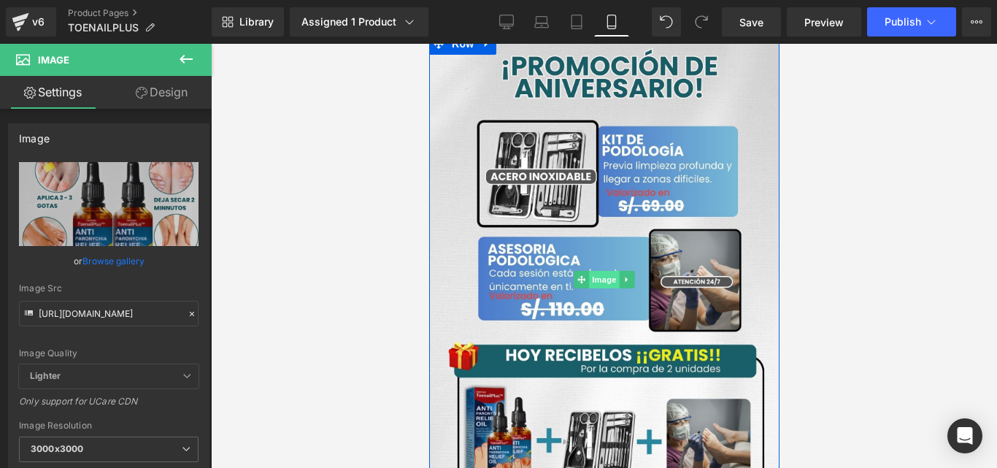
click at [601, 271] on span "Image" at bounding box center [603, 280] width 31 height 18
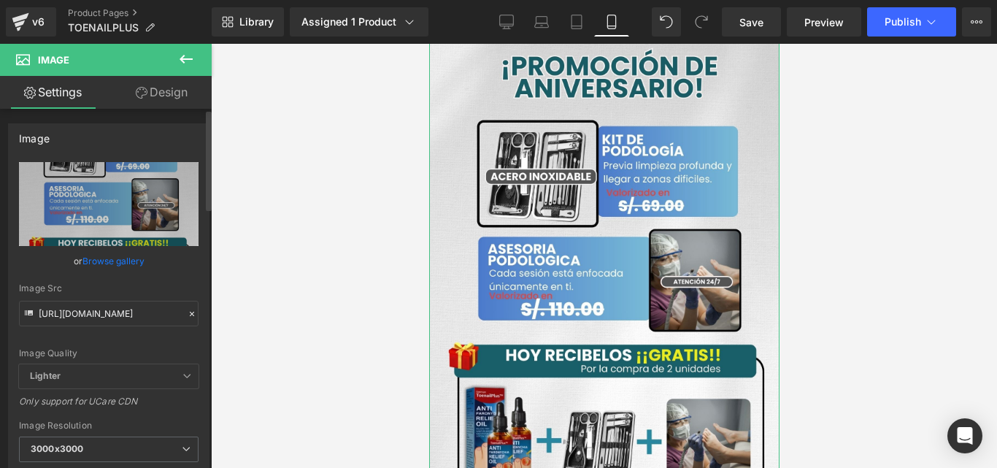
click at [190, 315] on icon at bounding box center [192, 314] width 10 height 10
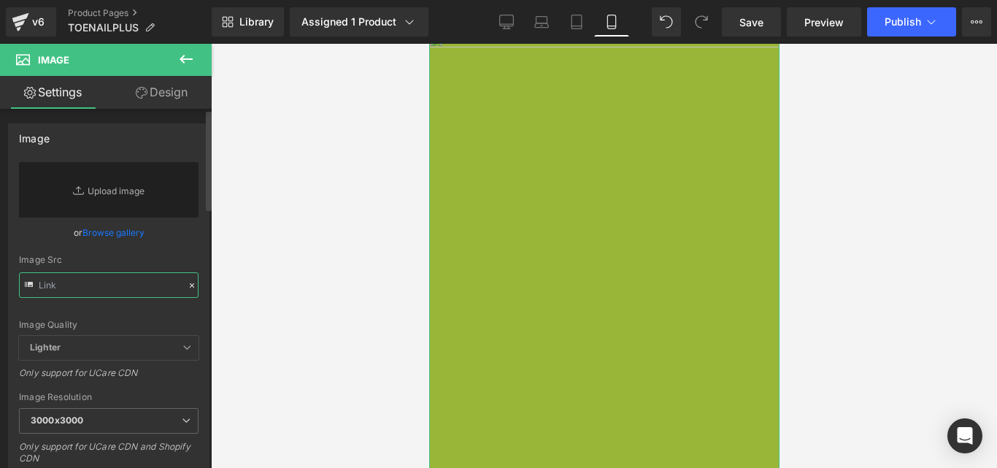
click at [146, 280] on input "text" at bounding box center [109, 285] width 180 height 26
paste input "https://cdn.shopify.com/s/files/1/0714/8539/1005/files/Posteo_de_Instagram_Prod…"
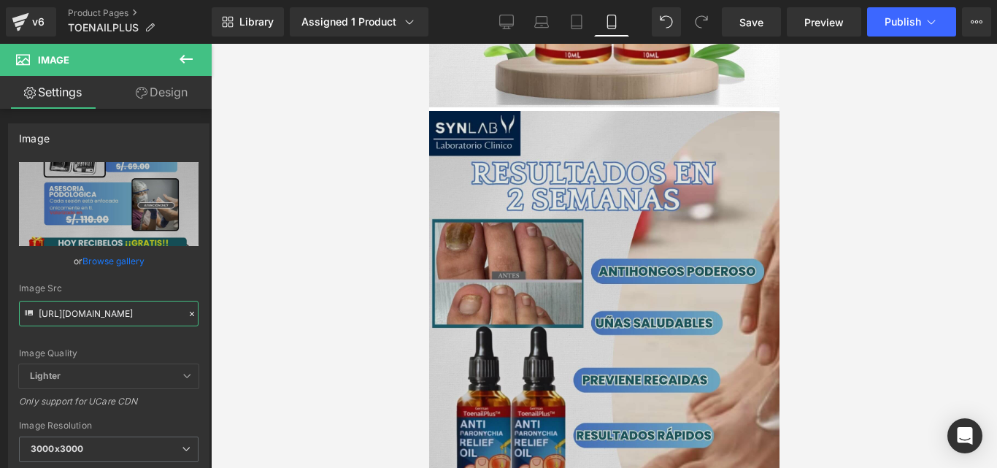
scroll to position [4056, 0]
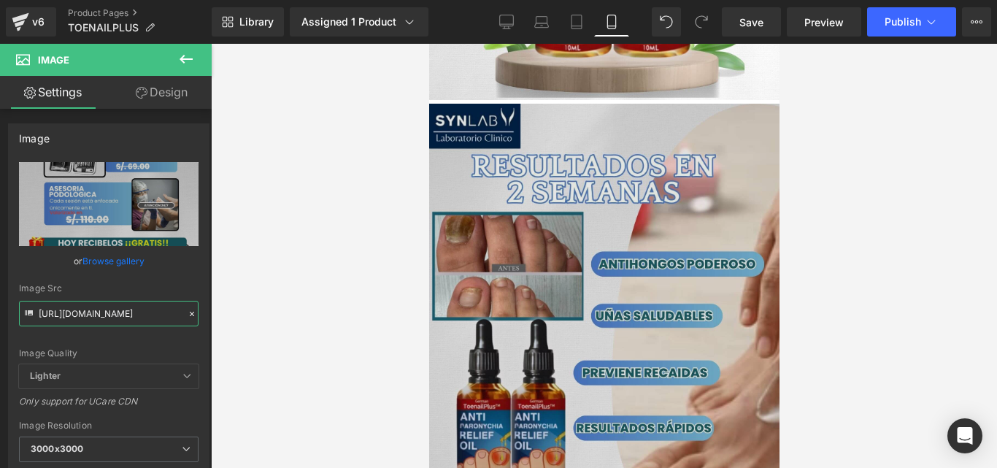
type input "https://cdn.shopify.com/s/files/1/0714/8539/1005/files/Posteo_de_Instagram_Prod…"
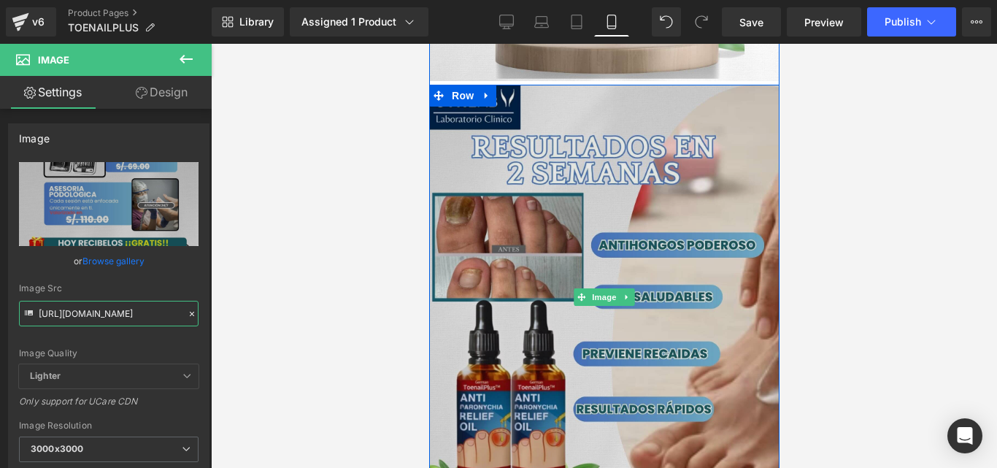
scroll to position [4082, 0]
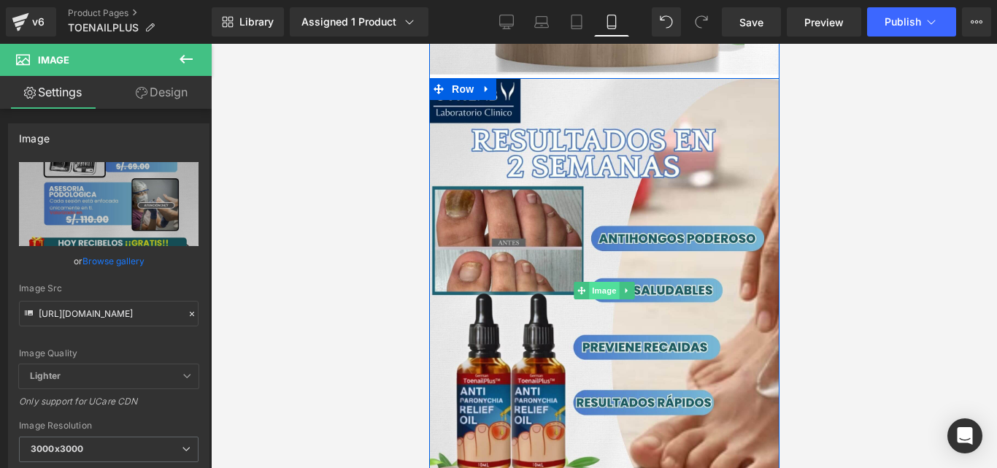
click at [606, 282] on span "Image" at bounding box center [603, 291] width 31 height 18
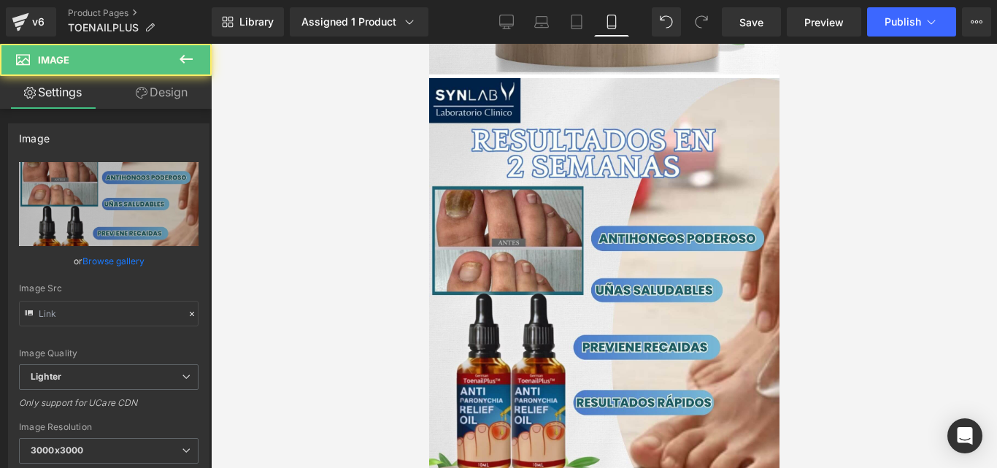
type input "https://ucarecdn.com/972343f0-db98-478a-b183-d7ee761b9f97/-/format/auto/-/previ…"
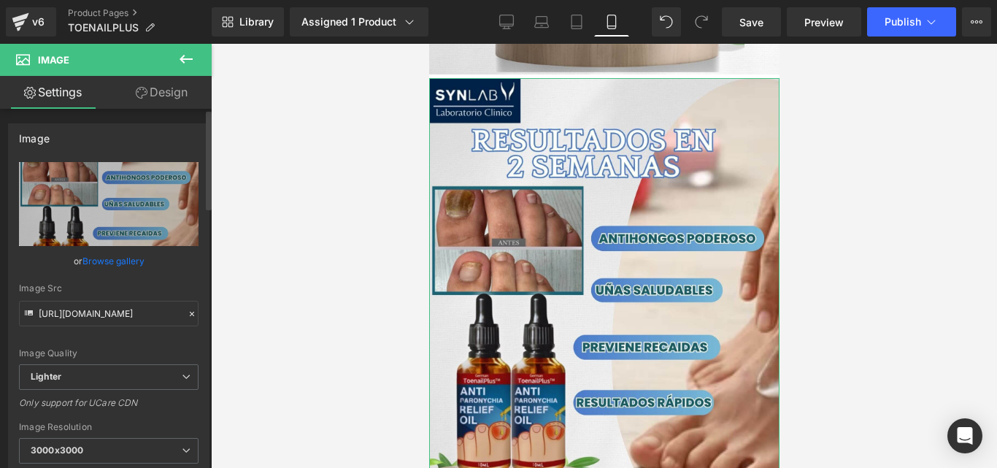
click at [188, 313] on icon at bounding box center [192, 314] width 10 height 10
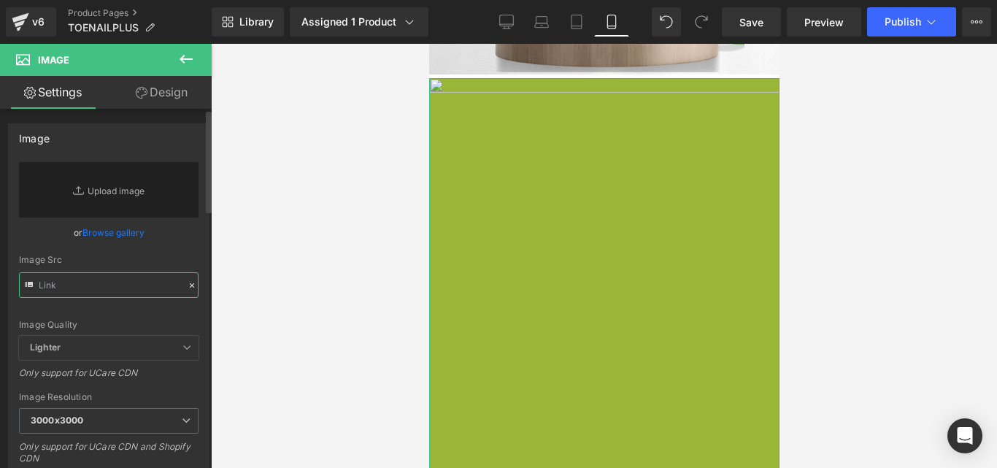
click at [130, 286] on input "text" at bounding box center [109, 285] width 180 height 26
paste input "https://cdn.shopify.com/s/files/1/0714/8539/1005/files/Posteo_de_Instagram_Prod…"
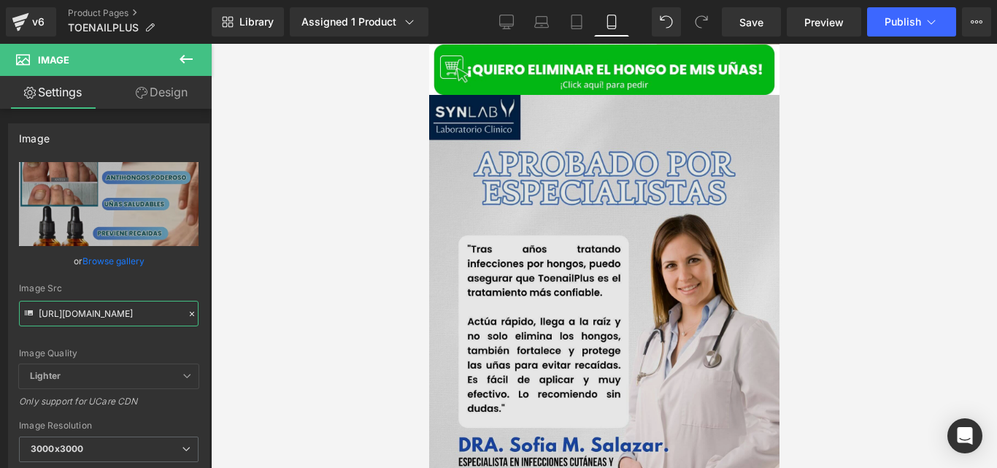
scroll to position [4539, 0]
type input "https://cdn.shopify.com/s/files/1/0714/8539/1005/files/Posteo_de_Instagram_Prod…"
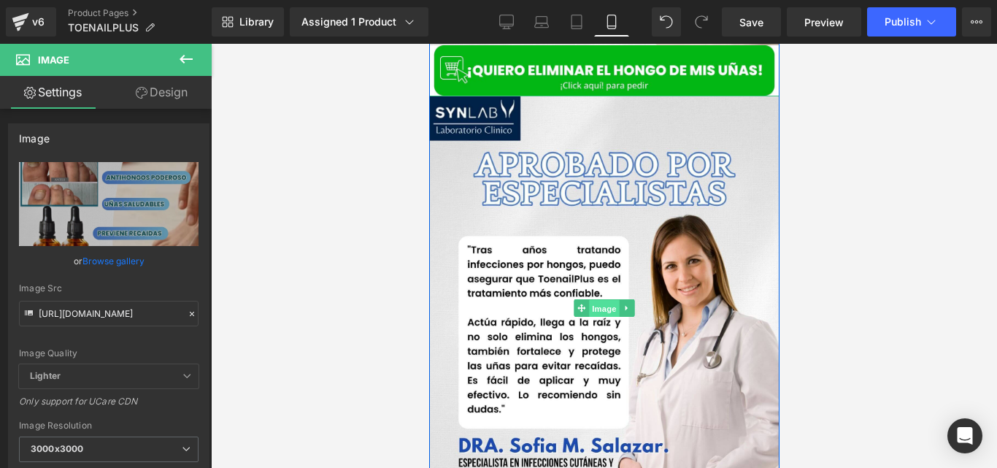
click at [605, 300] on span "Image" at bounding box center [603, 309] width 31 height 18
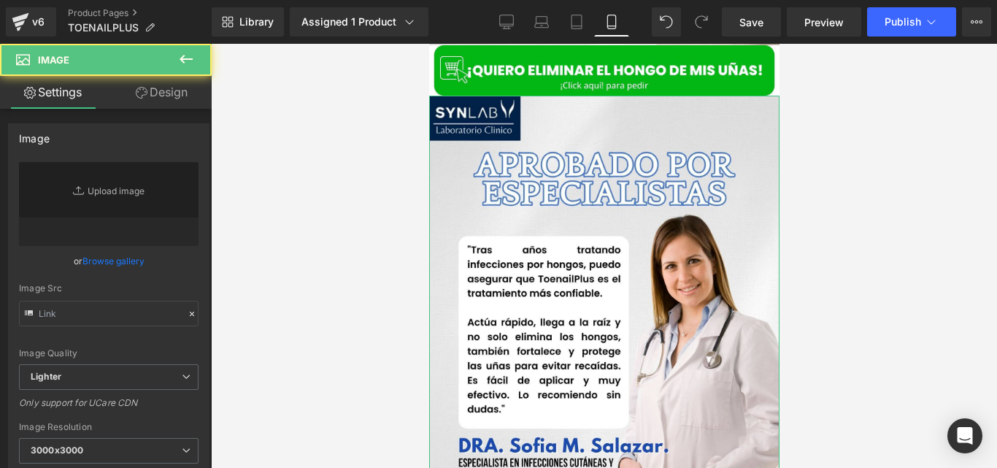
type input "https://ucarecdn.com/7e6f3323-778b-45ec-a915-08da7dbc9b7e/-/format/auto/-/previ…"
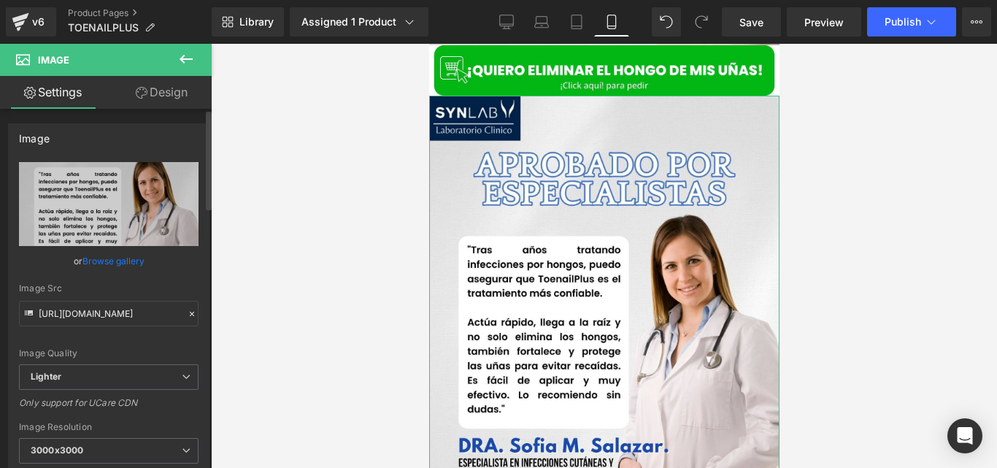
click at [191, 311] on icon at bounding box center [192, 314] width 10 height 10
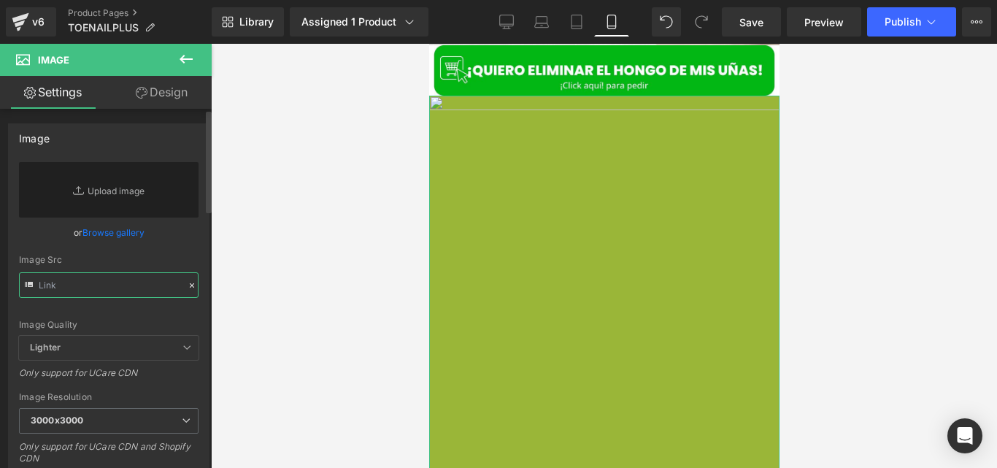
click at [108, 287] on input "text" at bounding box center [109, 285] width 180 height 26
paste input "https://cdn.shopify.com/s/files/1/0714/8539/1005/files/Posteo_de_Instagram_Prod…"
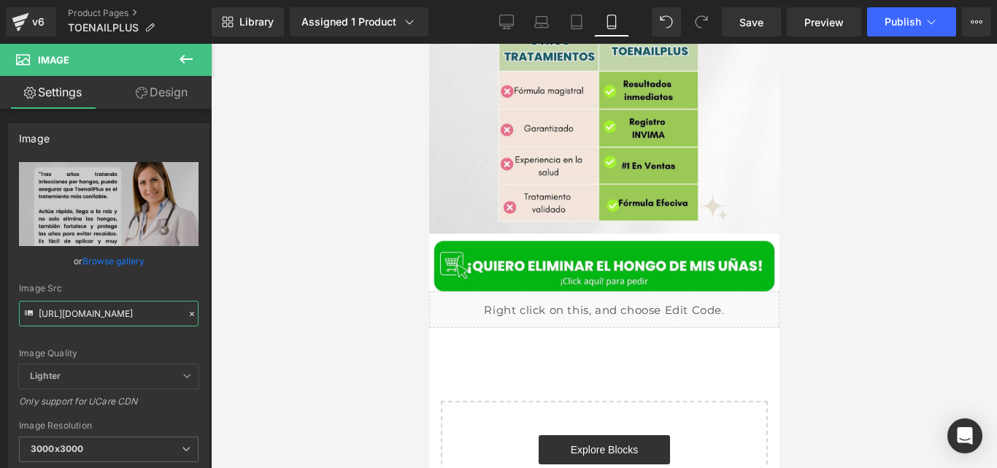
scroll to position [5309, 0]
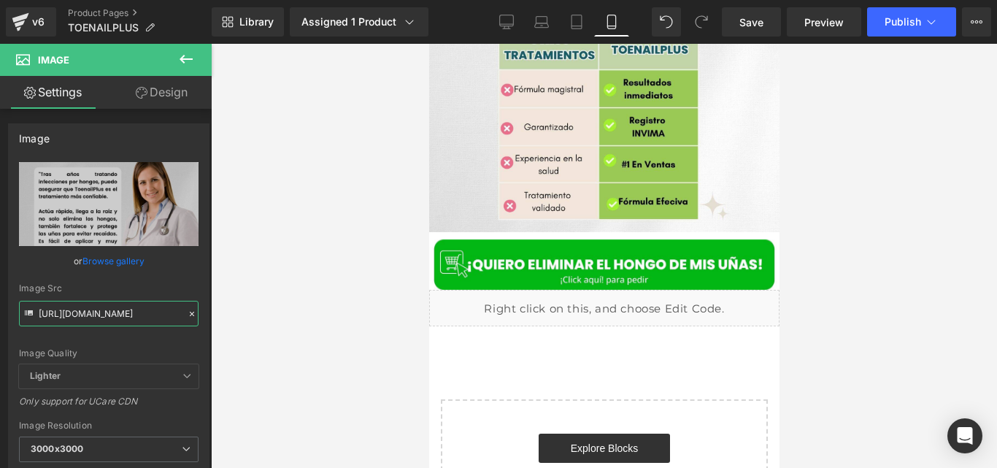
type input "https://cdn.shopify.com/s/files/1/0714/8539/1005/files/Posteo_de_Instagram_Prod…"
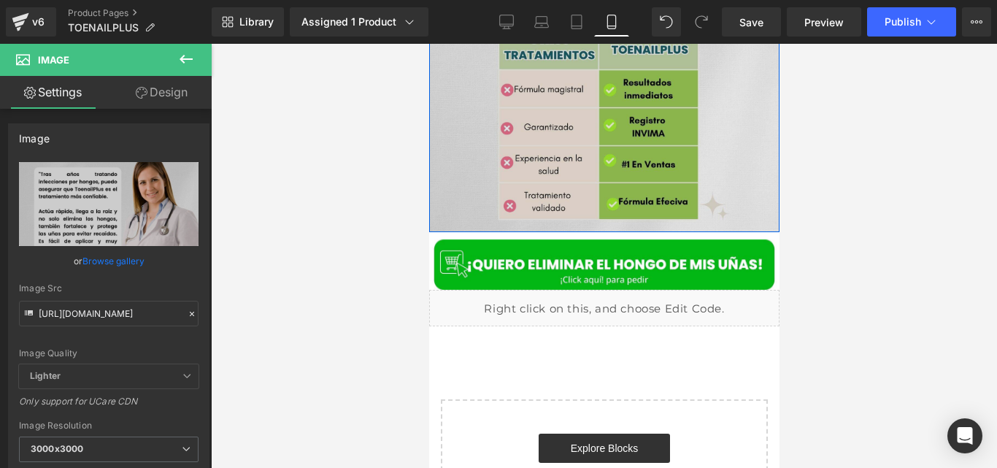
click at [607, 123] on img at bounding box center [603, 19] width 350 height 424
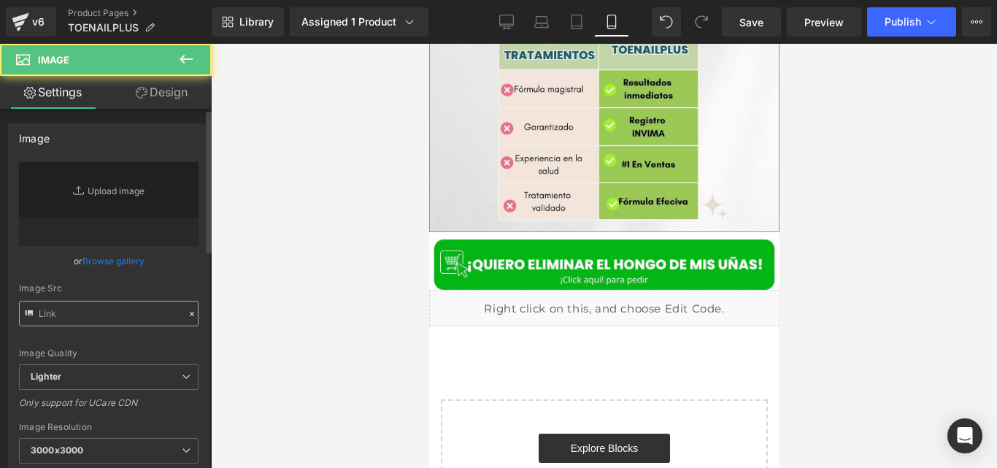
type input "https://ucarecdn.com/e9ab8b46-e088-4a39-b9ce-60fb025aa99b/-/format/auto/-/previ…"
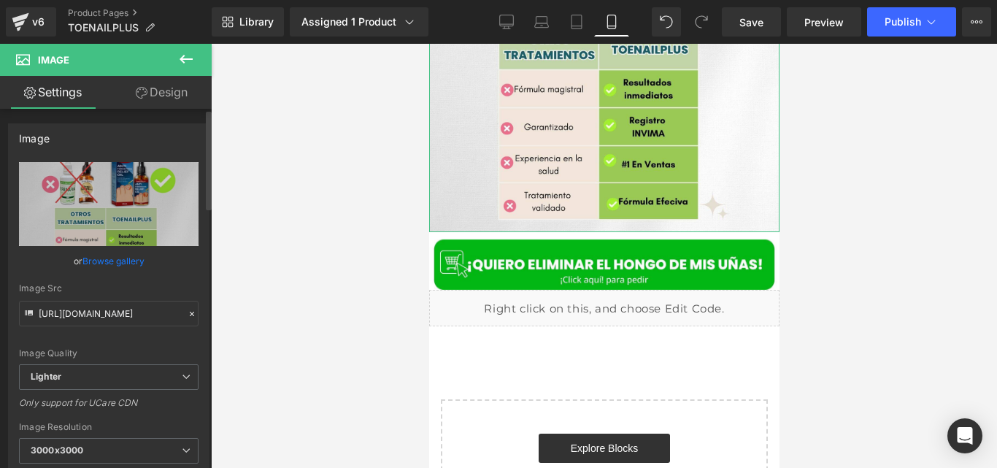
click at [187, 315] on icon at bounding box center [192, 314] width 10 height 10
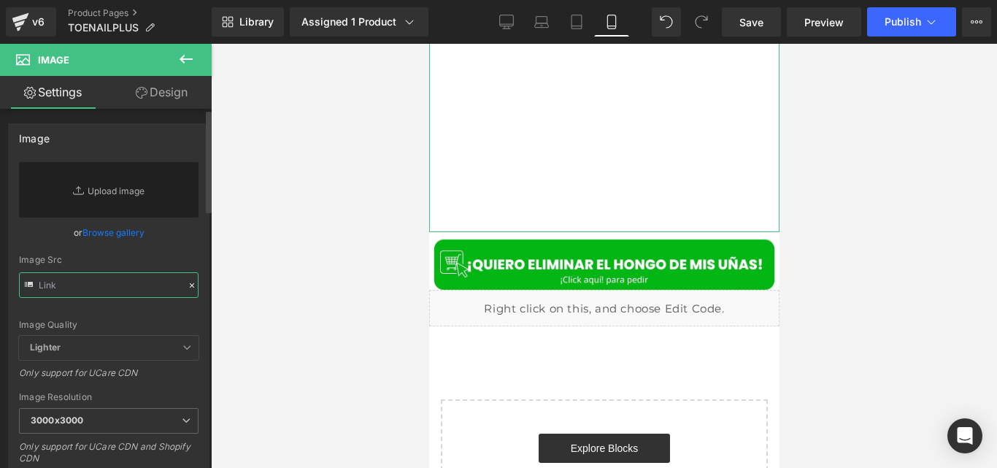
click at [134, 291] on input "text" at bounding box center [109, 285] width 180 height 26
paste input "https://cdn.shopify.com/s/files/1/0714/8539/1005/files/Posteo_de_Instagram_Prod…"
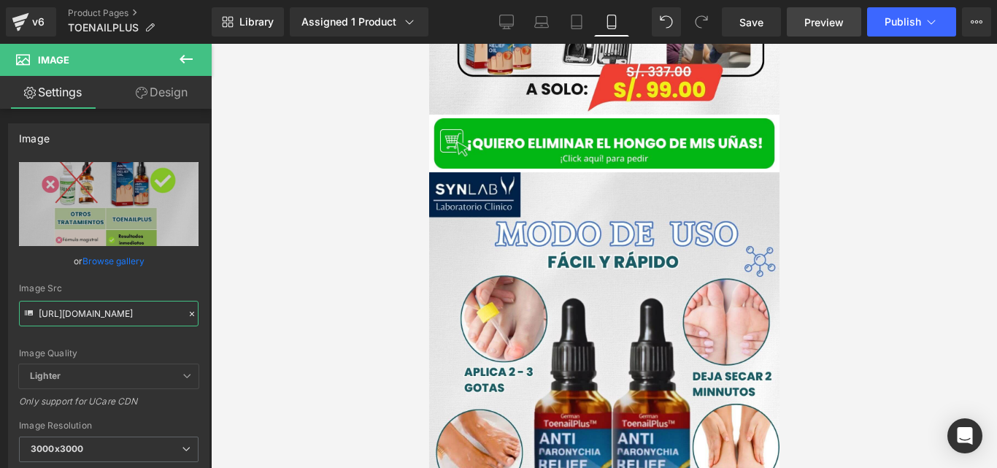
scroll to position [3527, 0]
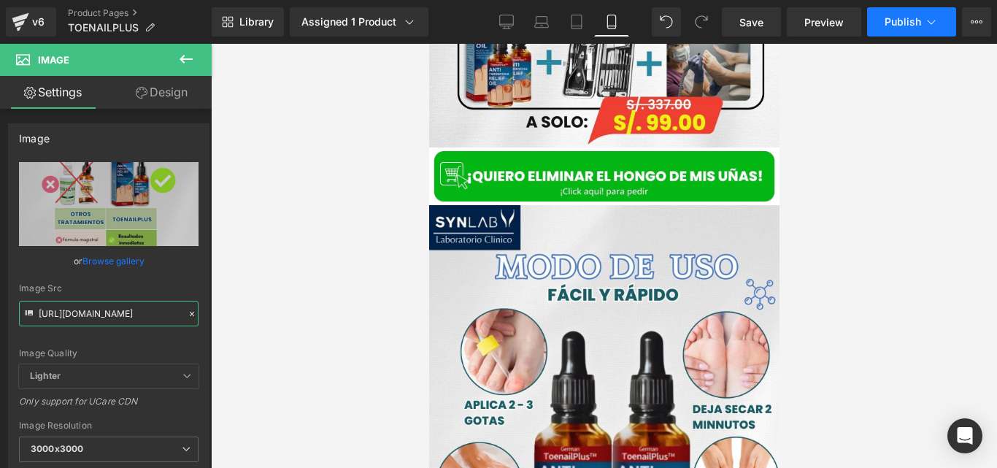
type input "https://cdn.shopify.com/s/files/1/0714/8539/1005/files/Posteo_de_Instagram_Prod…"
click at [898, 20] on span "Publish" at bounding box center [903, 22] width 36 height 12
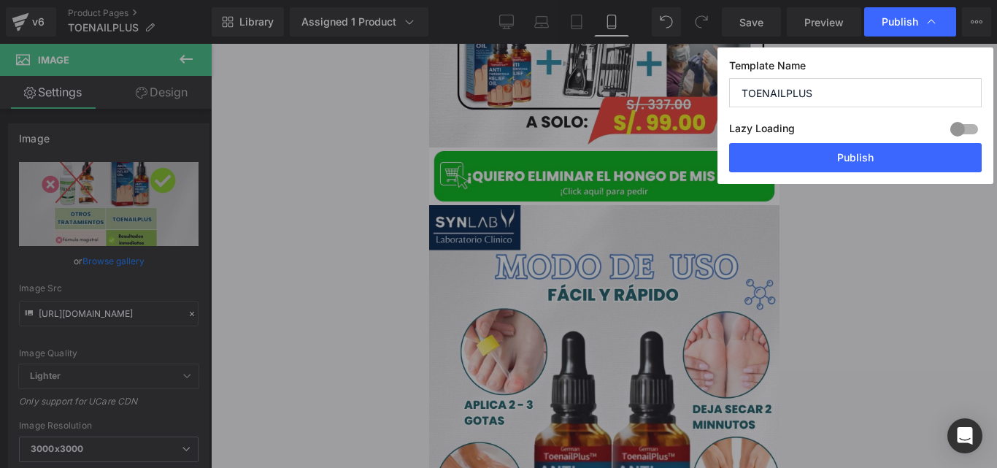
scroll to position [0, 0]
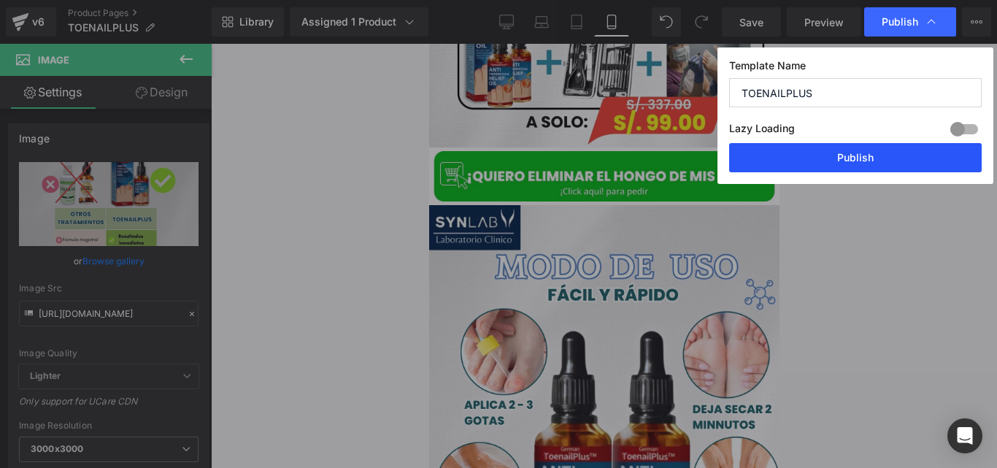
click at [799, 162] on button "Publish" at bounding box center [855, 157] width 253 height 29
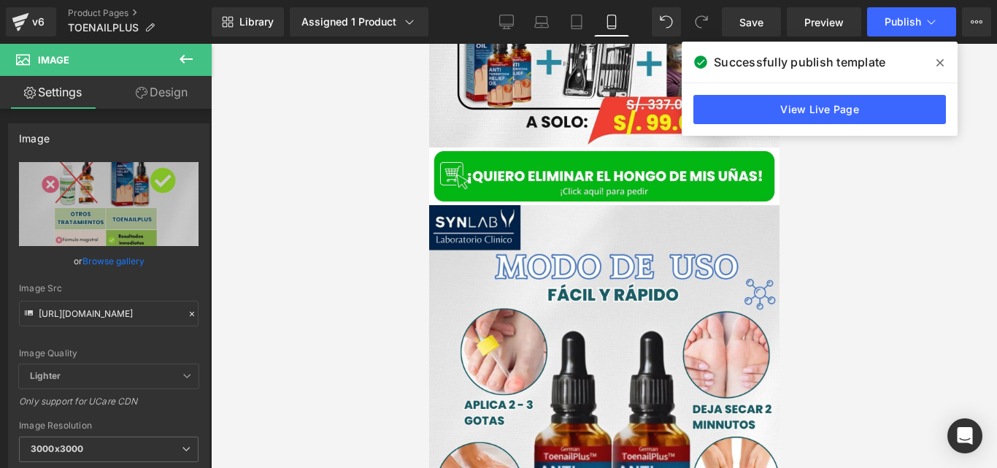
click at [943, 60] on icon at bounding box center [940, 62] width 7 height 7
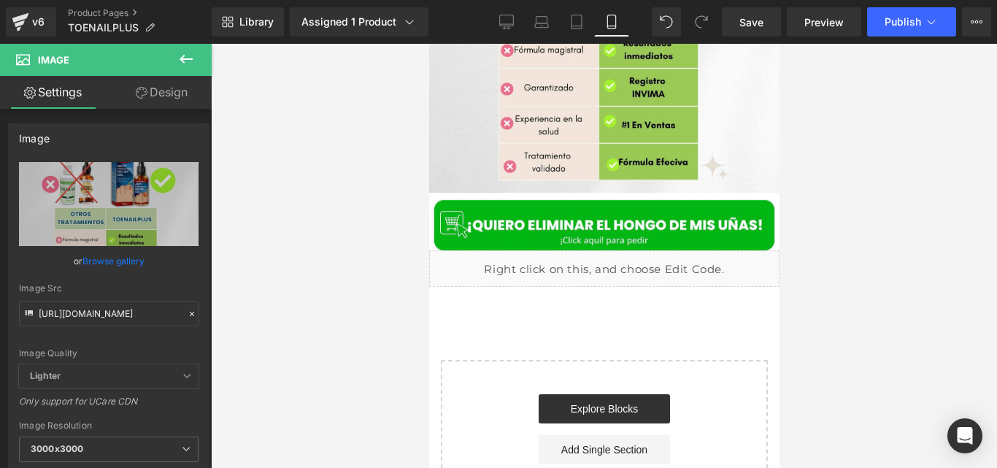
scroll to position [5391, 0]
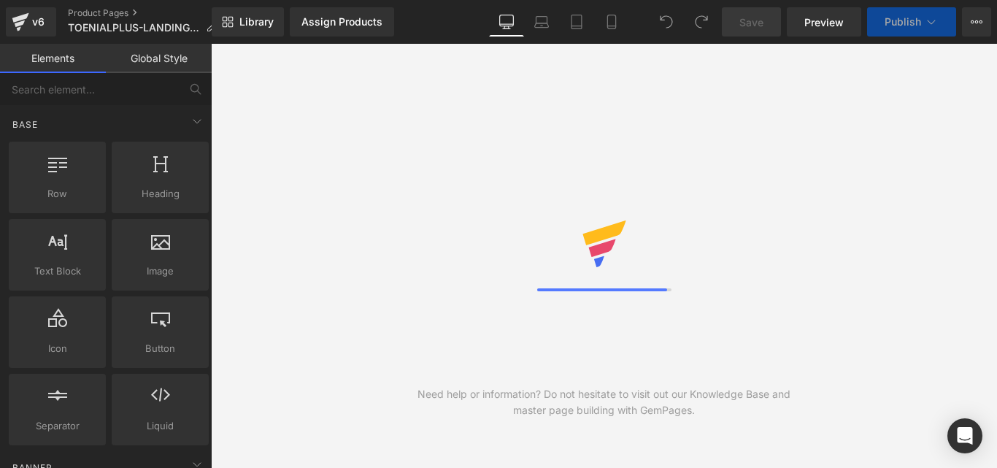
click at [524, 27] on link "Laptop" at bounding box center [541, 21] width 35 height 29
click at [601, 31] on link "Mobile" at bounding box center [611, 21] width 35 height 29
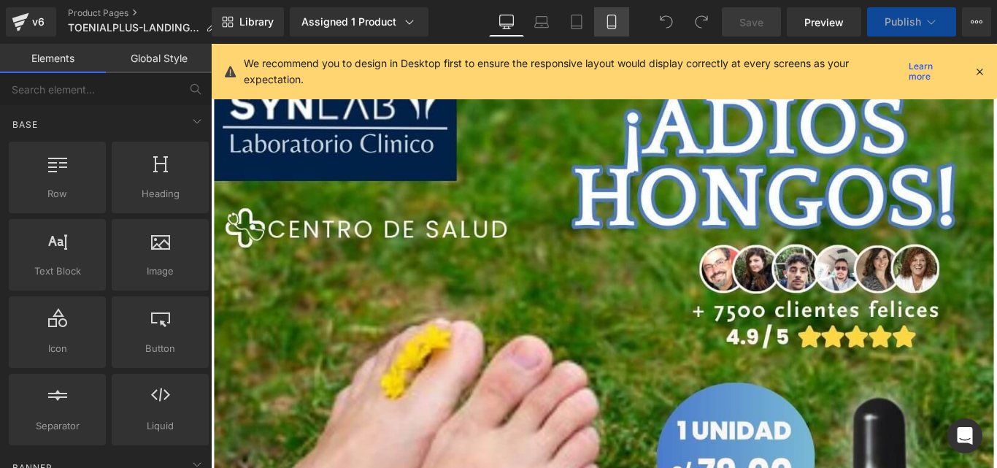
click at [612, 27] on icon at bounding box center [611, 22] width 15 height 15
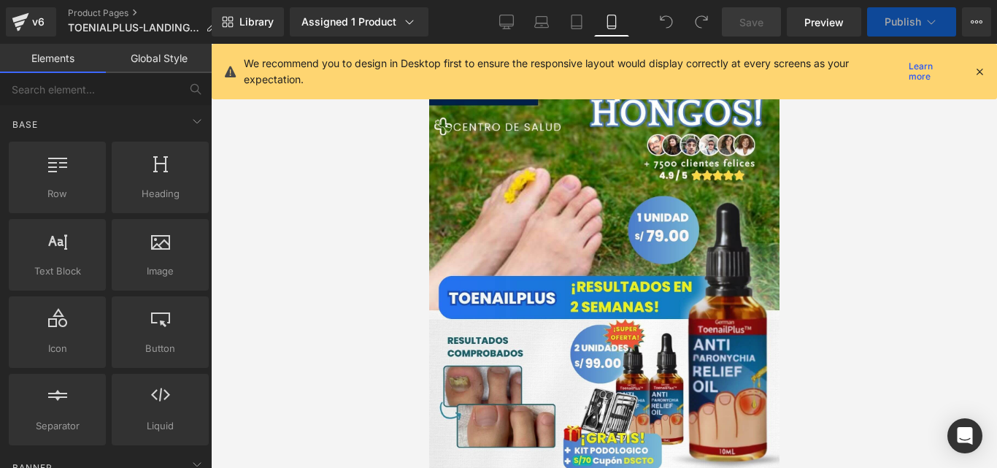
click at [632, 76] on icon at bounding box center [979, 71] width 13 height 13
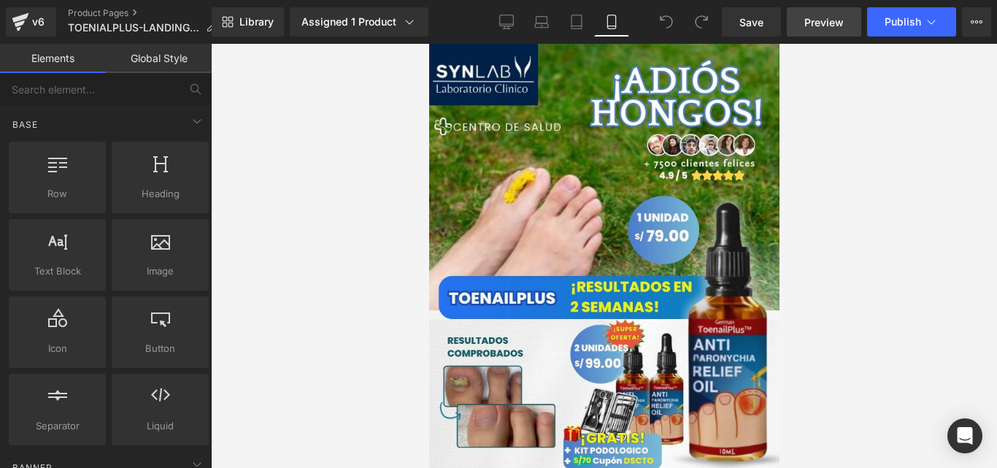
click at [632, 23] on span "Preview" at bounding box center [823, 22] width 39 height 15
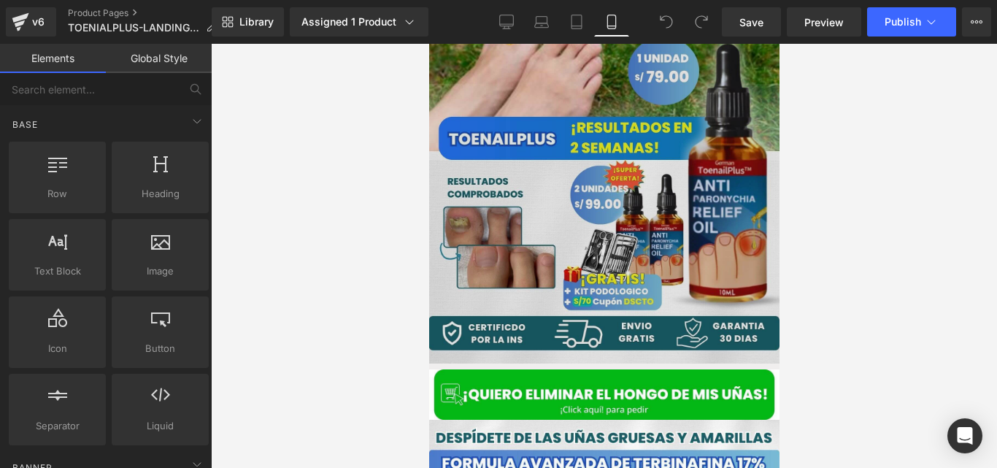
scroll to position [161, 0]
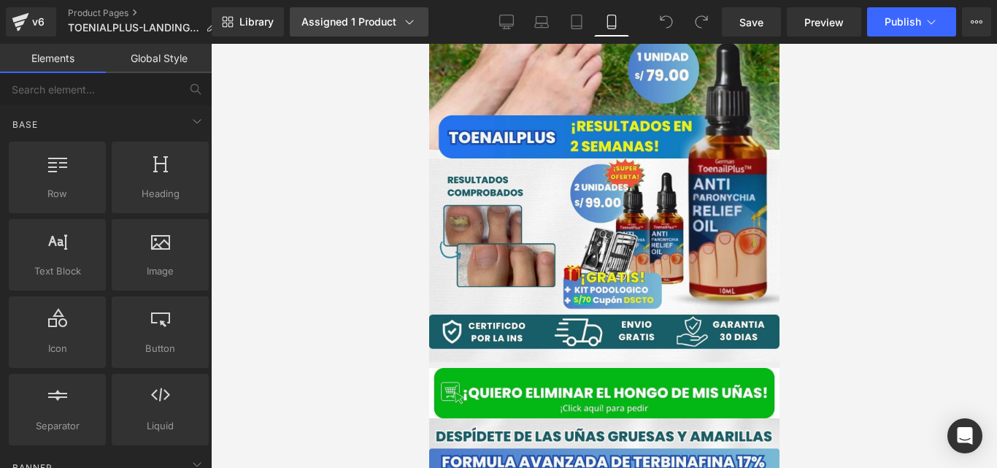
click at [397, 27] on div "Assigned 1 Product" at bounding box center [358, 22] width 115 height 15
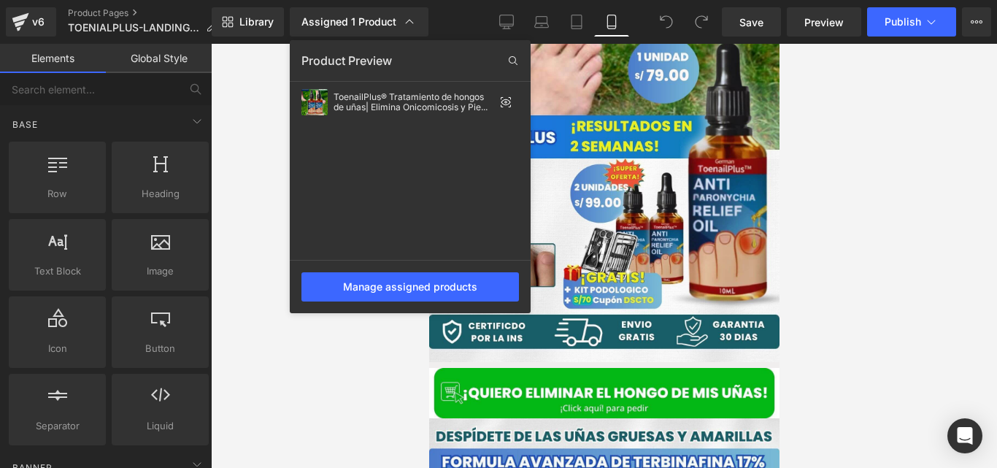
drag, startPoint x: 834, startPoint y: 145, endPoint x: 862, endPoint y: 101, distance: 51.6
click at [632, 101] on div at bounding box center [604, 256] width 786 height 424
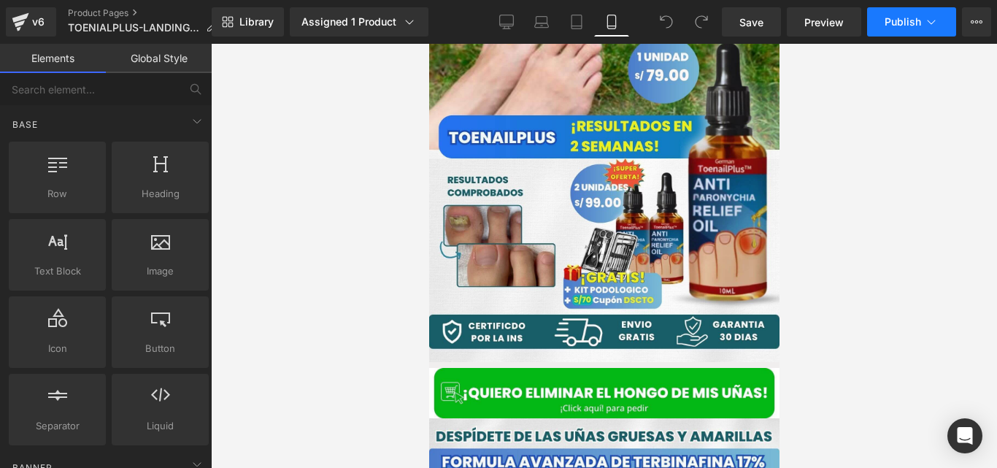
click at [632, 16] on span "Publish" at bounding box center [903, 22] width 36 height 12
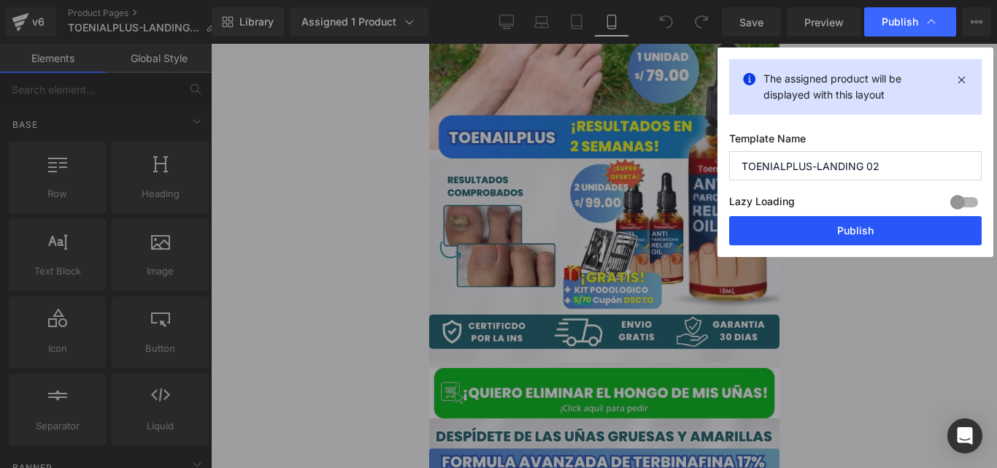
click at [632, 219] on button "Publish" at bounding box center [855, 230] width 253 height 29
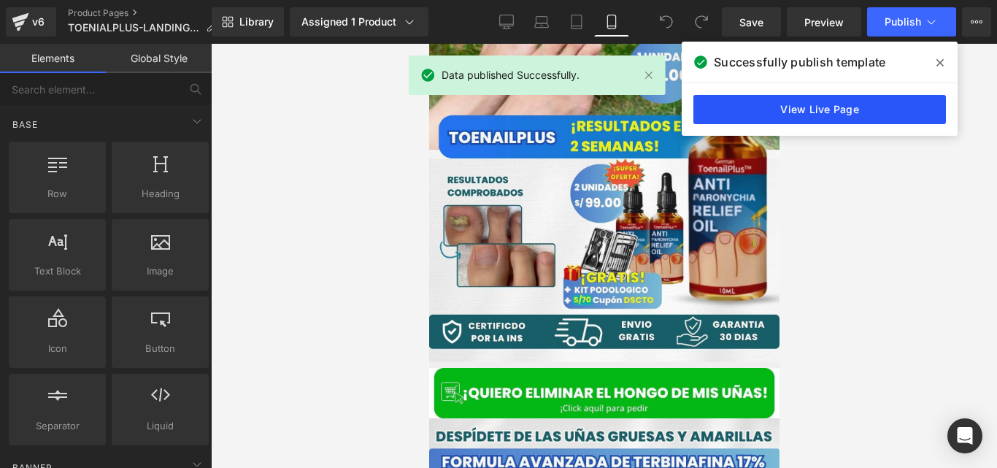
click at [632, 97] on link "View Live Page" at bounding box center [819, 109] width 253 height 29
